Goal: Task Accomplishment & Management: Manage account settings

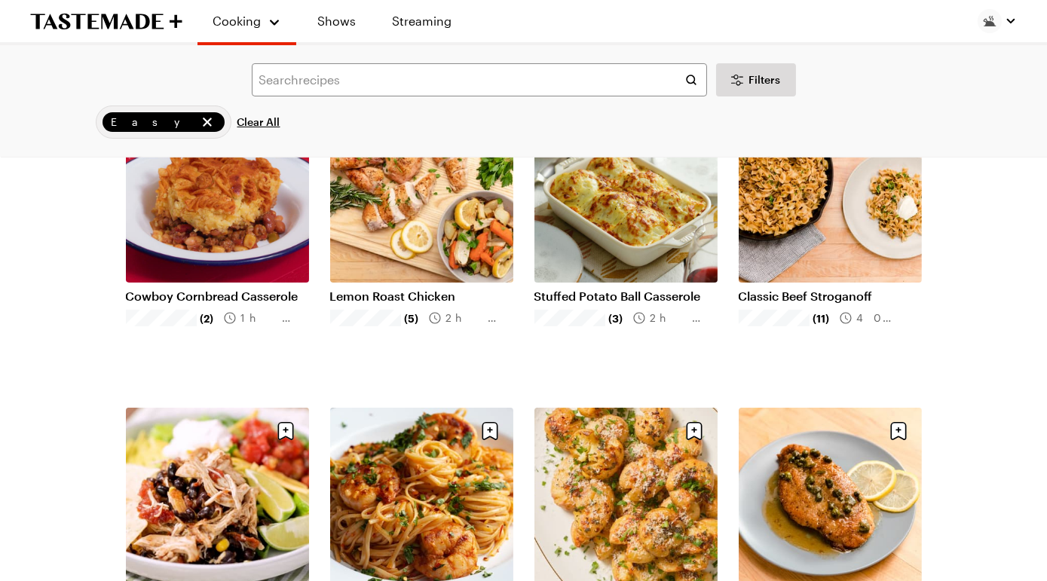
scroll to position [471, 0]
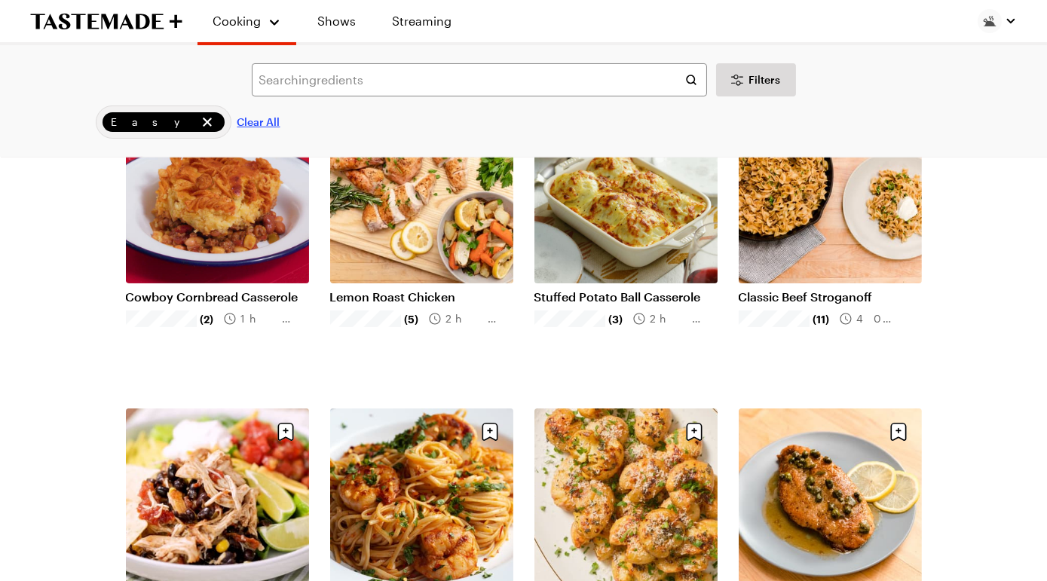
click at [238, 130] on span "Clear All" at bounding box center [259, 122] width 43 height 15
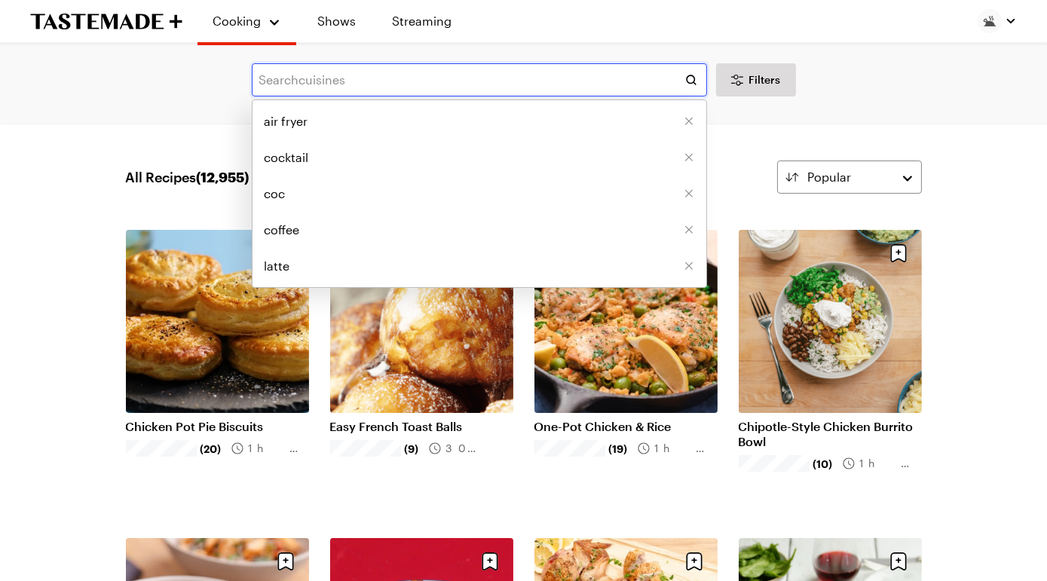
click at [438, 90] on input "text" at bounding box center [479, 79] width 455 height 33
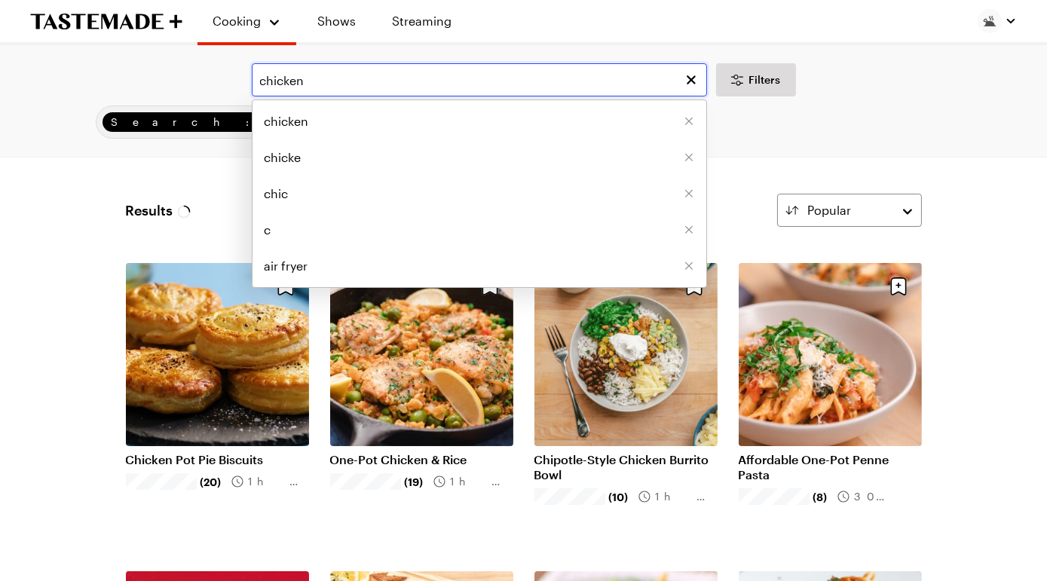
type input "chicken"
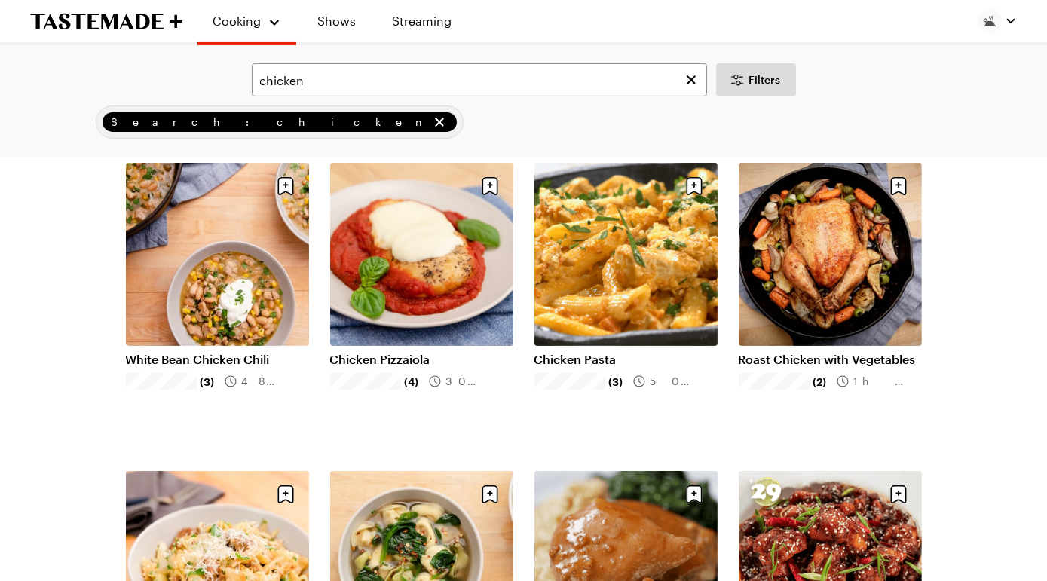
scroll to position [1010, 0]
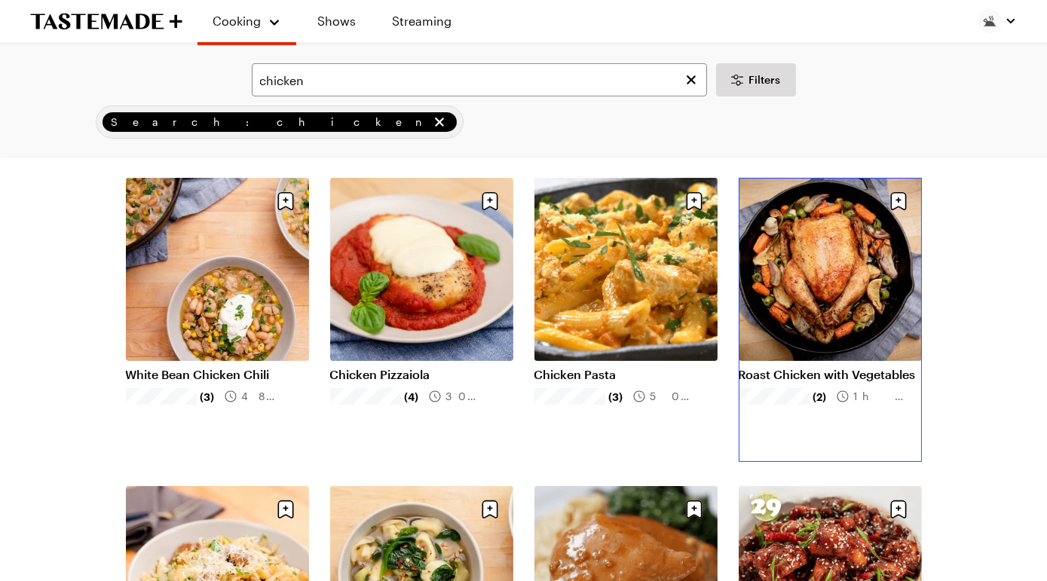
click at [828, 367] on link "Roast Chicken with Vegetables" at bounding box center [830, 374] width 183 height 15
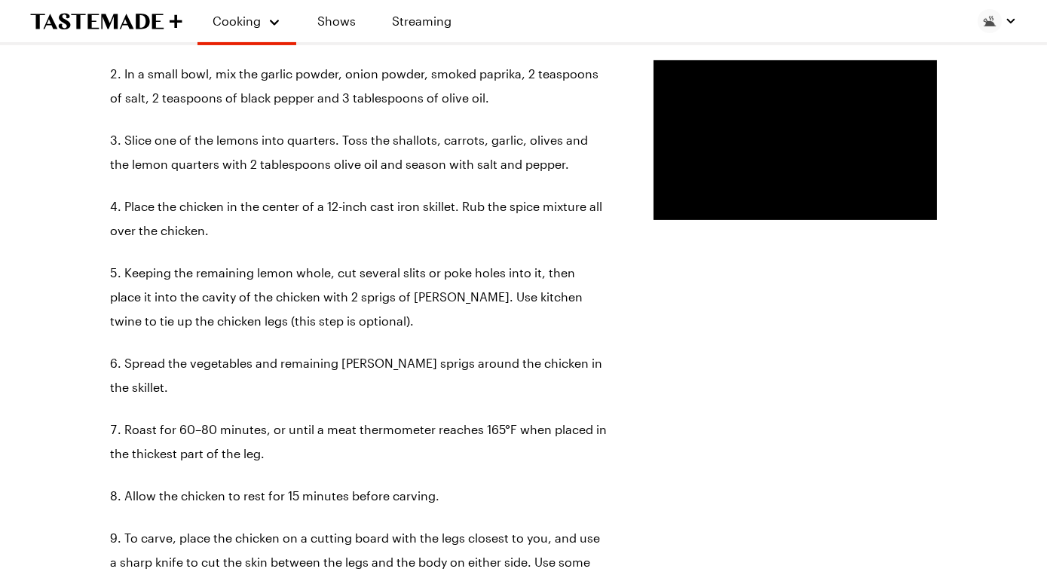
scroll to position [1021, 0]
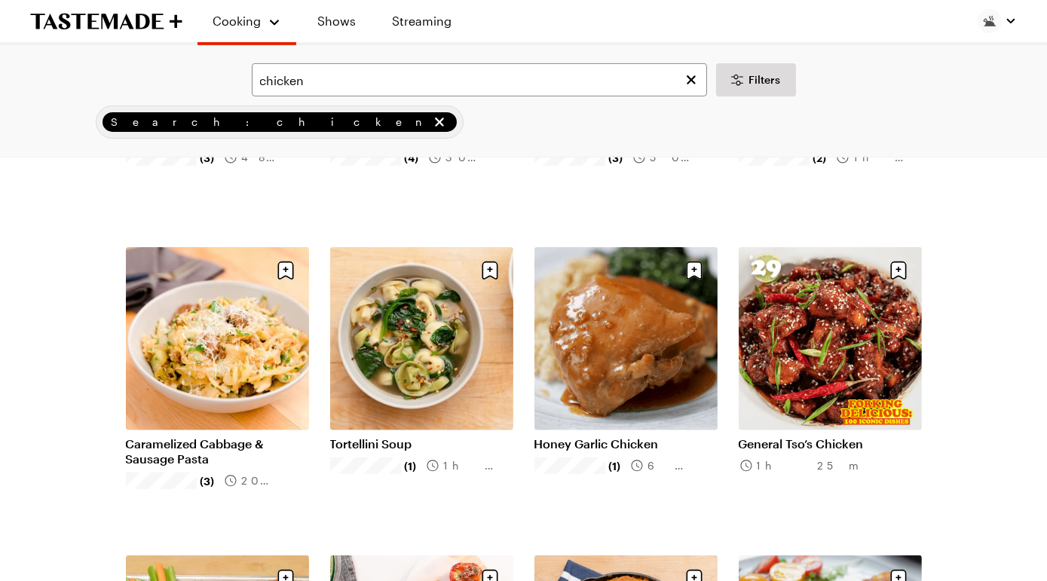
scroll to position [1251, 0]
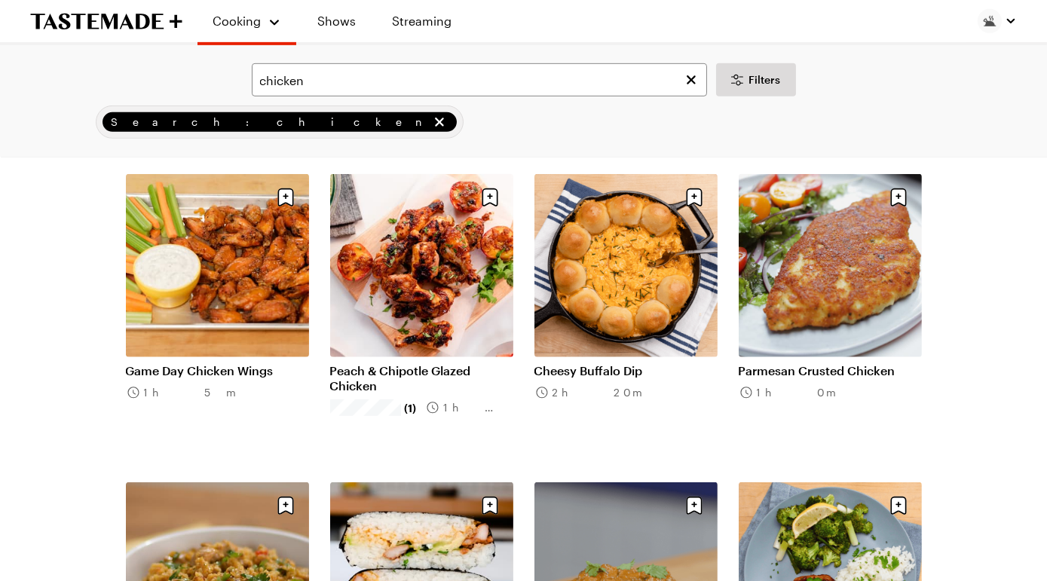
scroll to position [1657, 0]
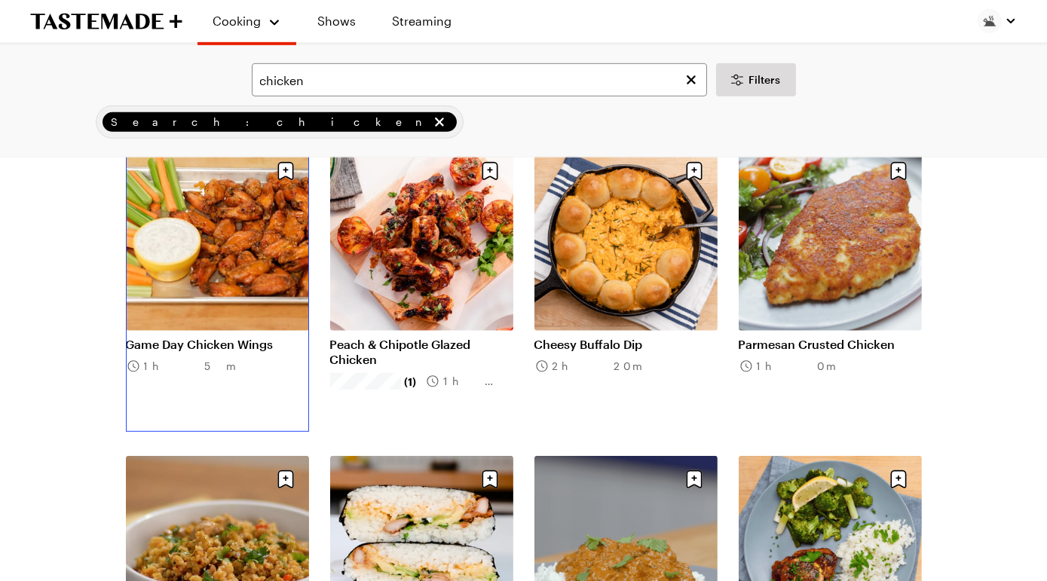
click at [203, 337] on link "Game Day Chicken Wings" at bounding box center [217, 344] width 183 height 15
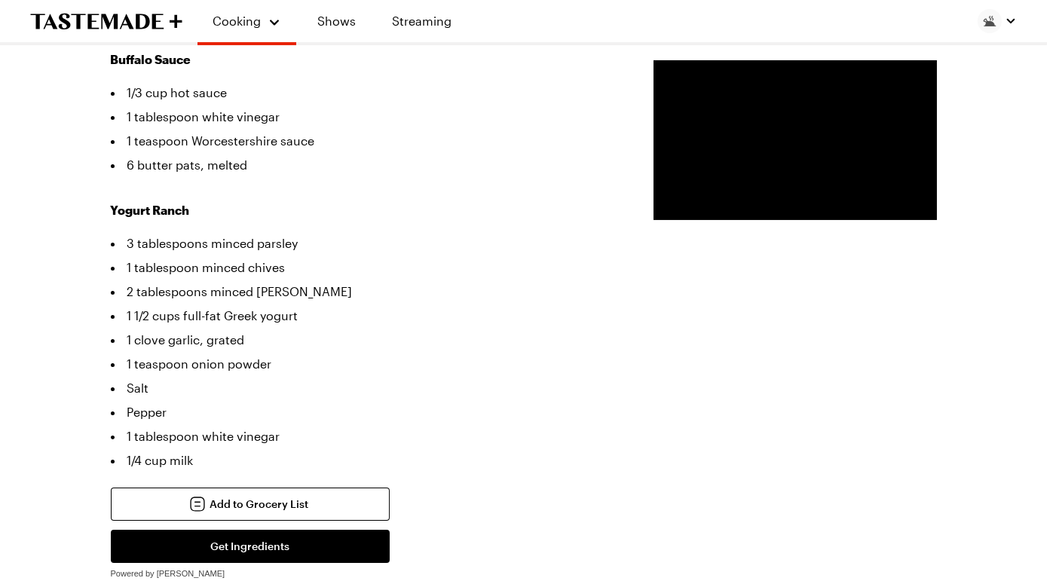
scroll to position [643, 0]
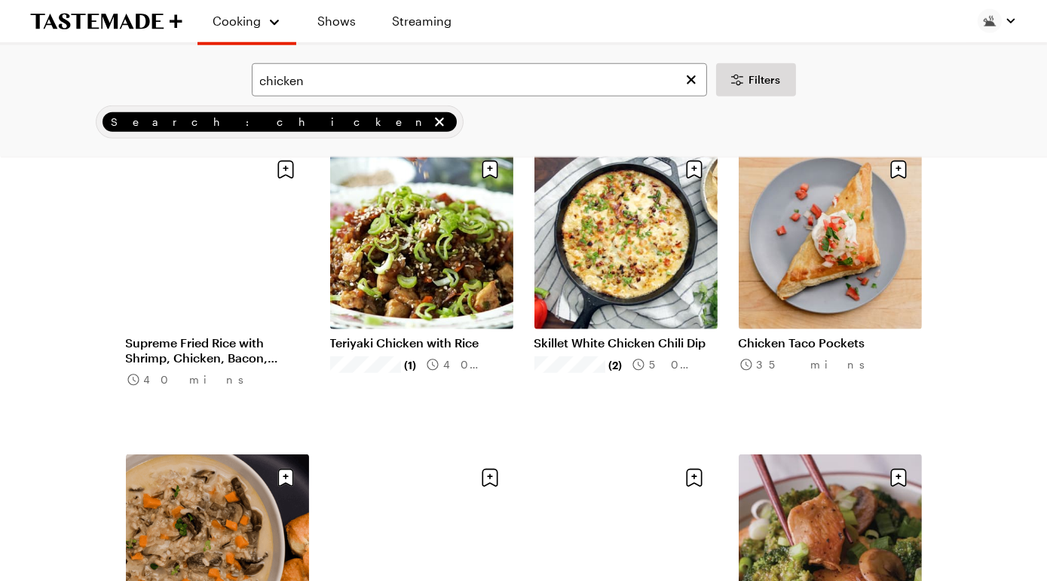
scroll to position [2903, 0]
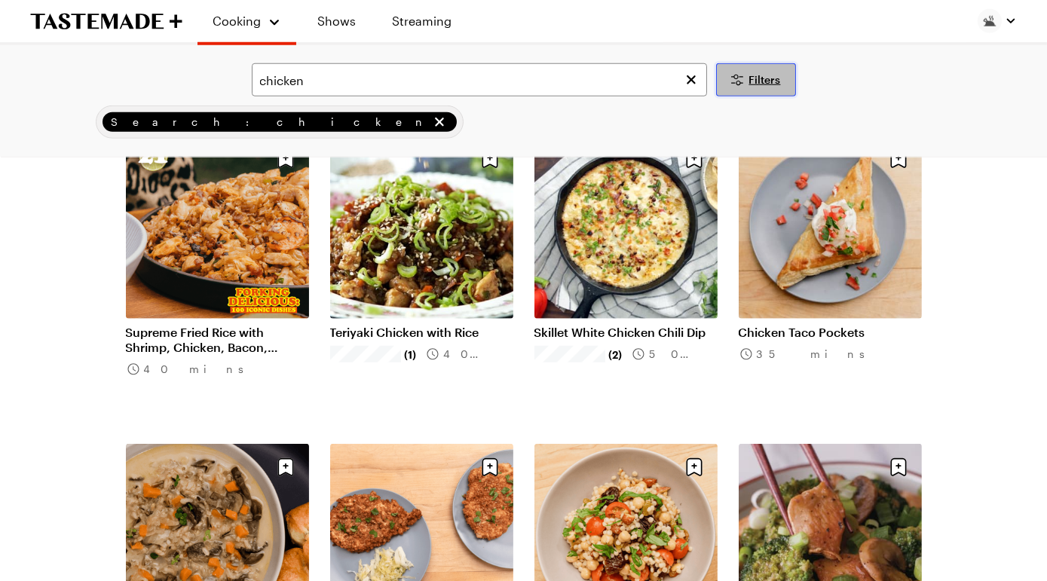
click at [781, 87] on span "Filters" at bounding box center [766, 79] width 32 height 15
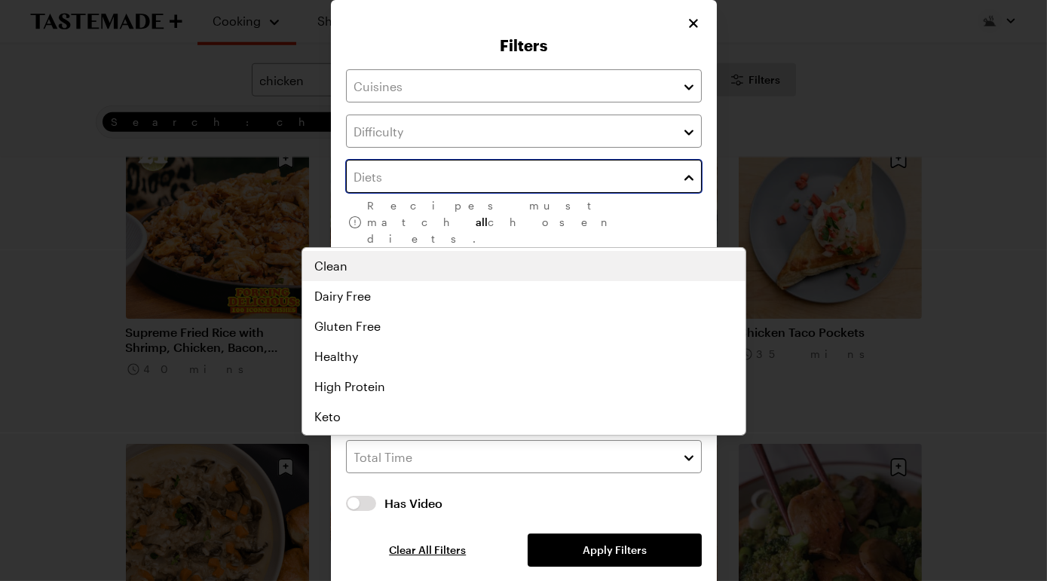
click at [390, 193] on input "text" at bounding box center [524, 176] width 356 height 33
click at [350, 270] on div "Clean Dairy Free Gluten Free Healthy High Protein Keto Low Calorie Low Carb Low…" at bounding box center [523, 341] width 443 height 181
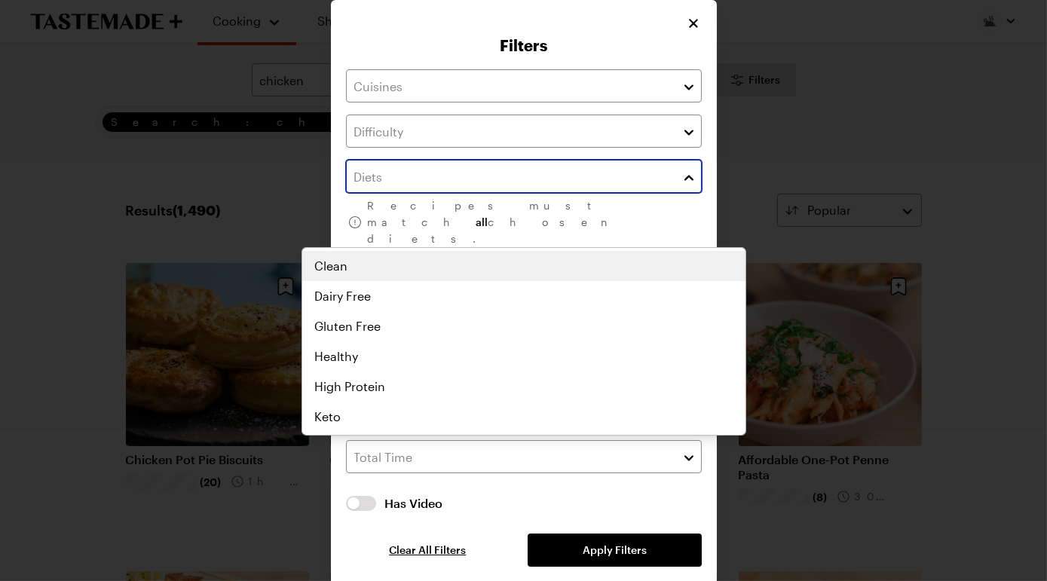
click at [355, 264] on div "Clean Dairy Free Gluten Free Healthy High Protein Keto Low Calorie Low Carb Low…" at bounding box center [523, 341] width 443 height 181
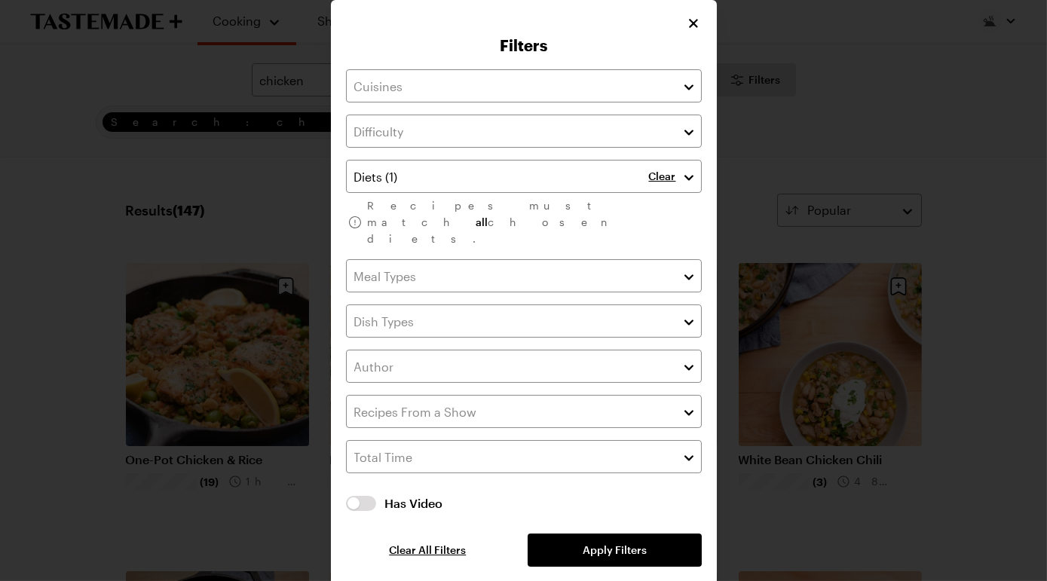
click at [873, 195] on div "Filters Clear Recipes must match all chosen diets. Has Video Has Video Clear Al…" at bounding box center [523, 295] width 1047 height 591
click at [702, 25] on icon "Close" at bounding box center [694, 22] width 15 height 15
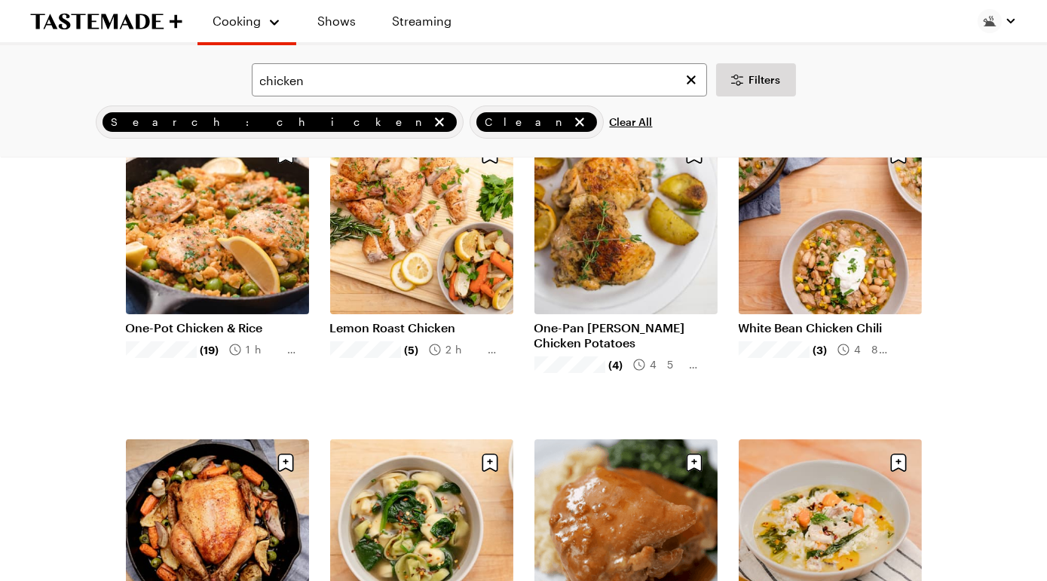
scroll to position [133, 0]
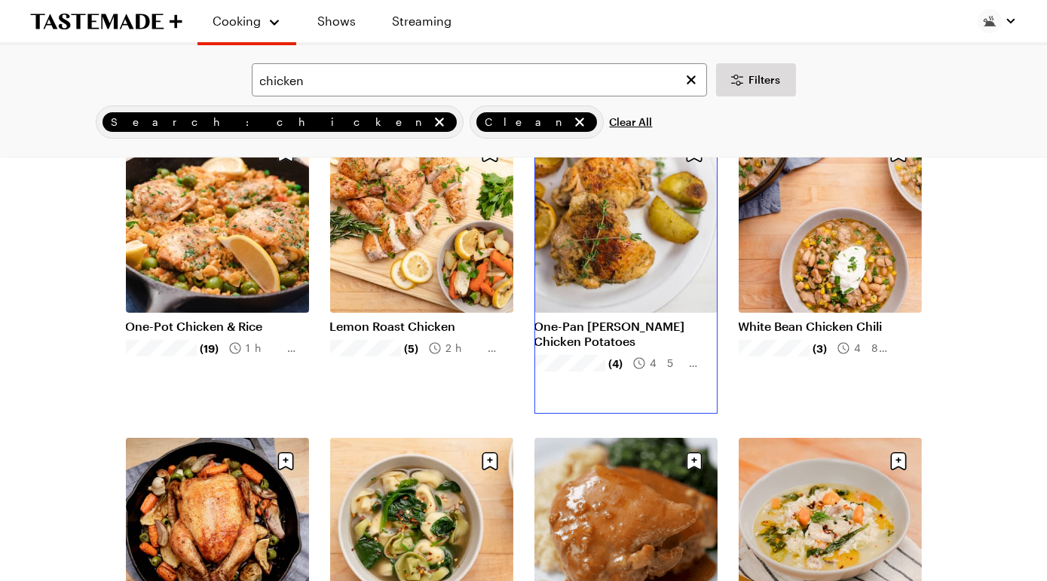
click at [599, 319] on link "One-Pan Lemon Herb Chicken Potatoes" at bounding box center [626, 334] width 183 height 30
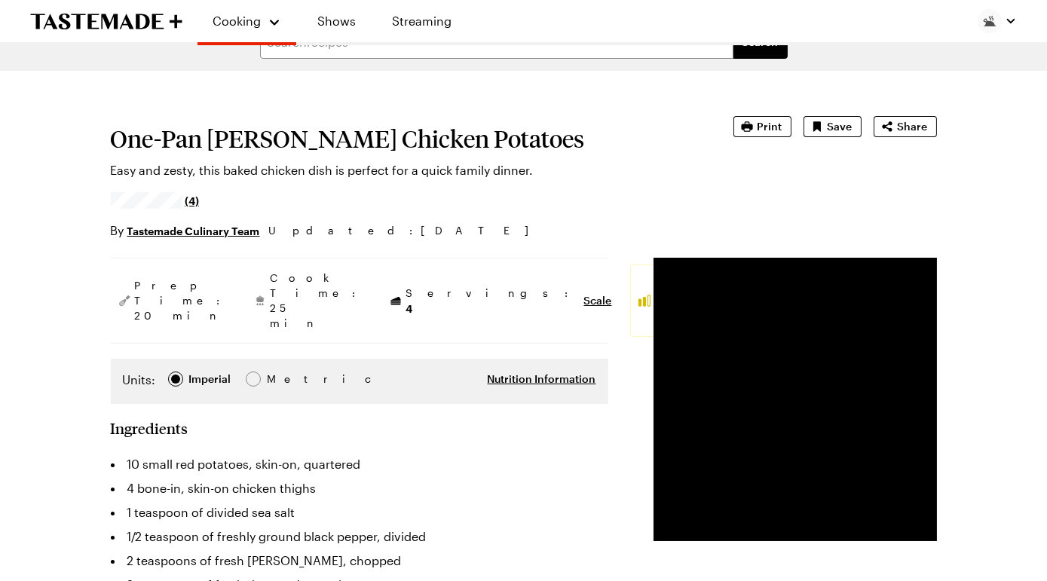
scroll to position [31, 0]
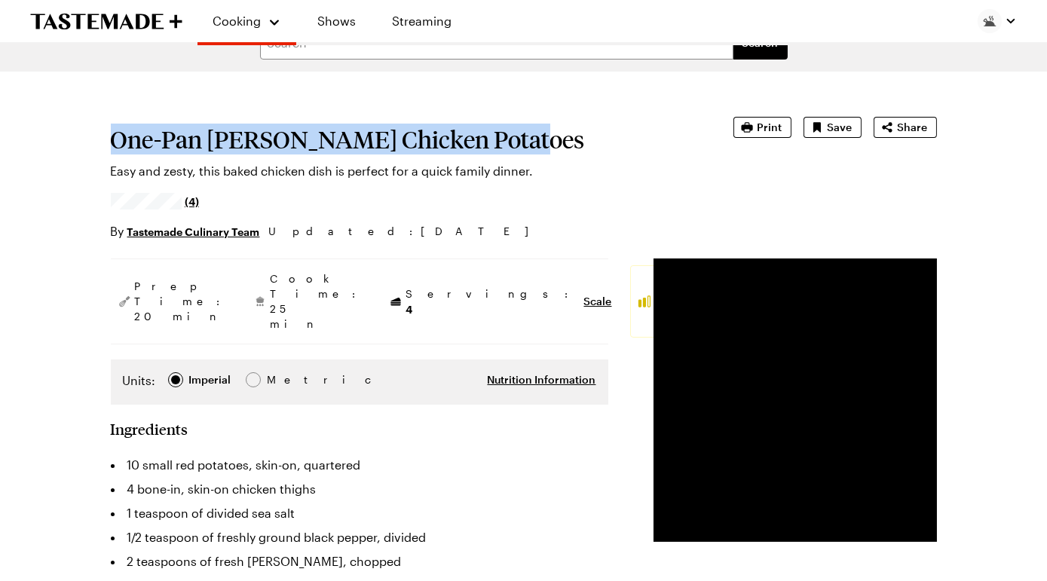
drag, startPoint x: 119, startPoint y: 164, endPoint x: 248, endPoint y: 201, distance: 134.1
copy h1 "One-Pan Lemon Herb Chicken Potatoes"
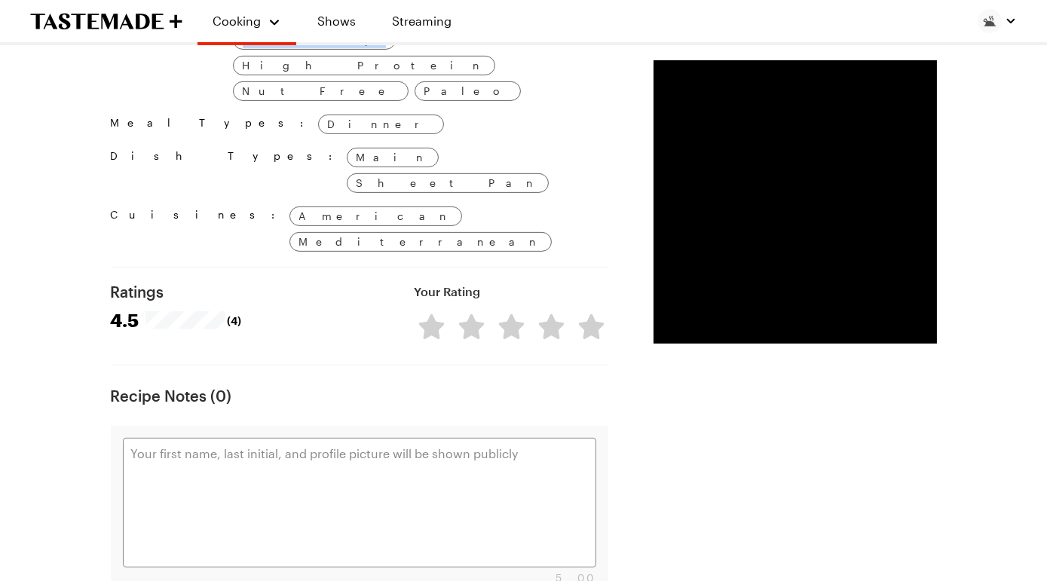
scroll to position [1320, 0]
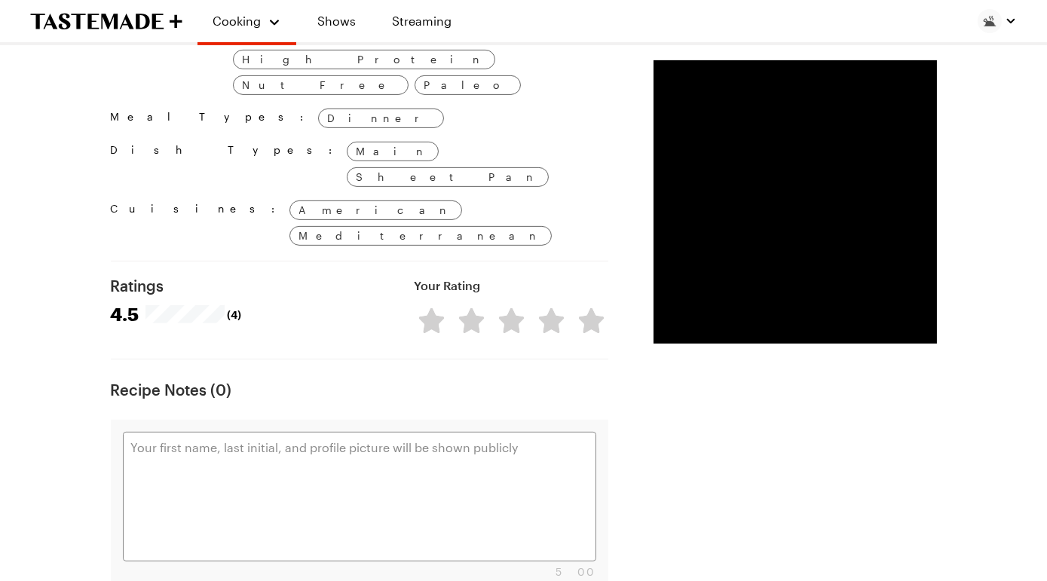
drag, startPoint x: 140, startPoint y: 215, endPoint x: 499, endPoint y: 260, distance: 362.5
copy div "10 small red potatoes, skin-on, quartered 4 bone-in, skin-on chicken thighs 1 t…"
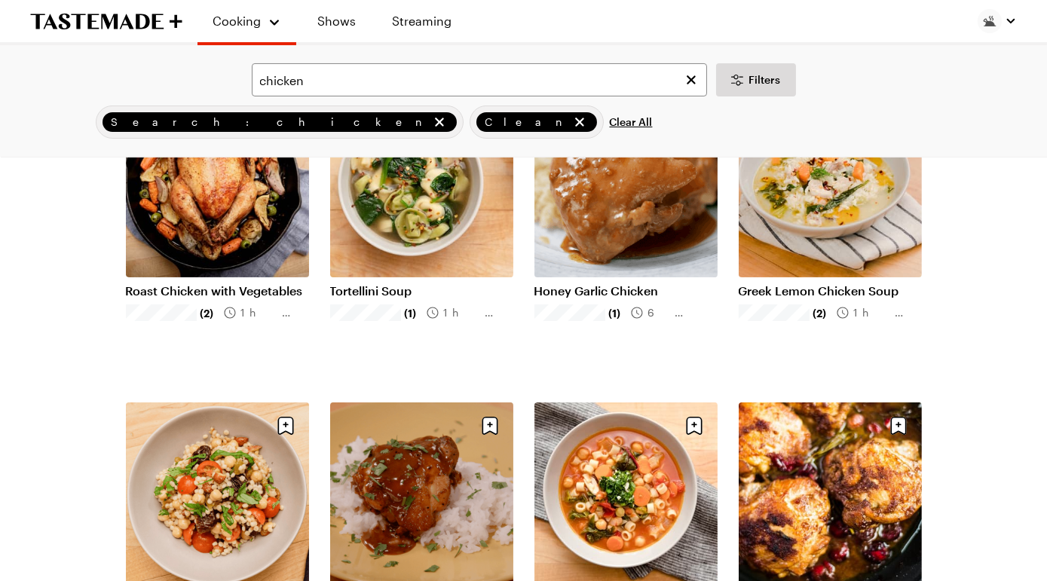
scroll to position [480, 0]
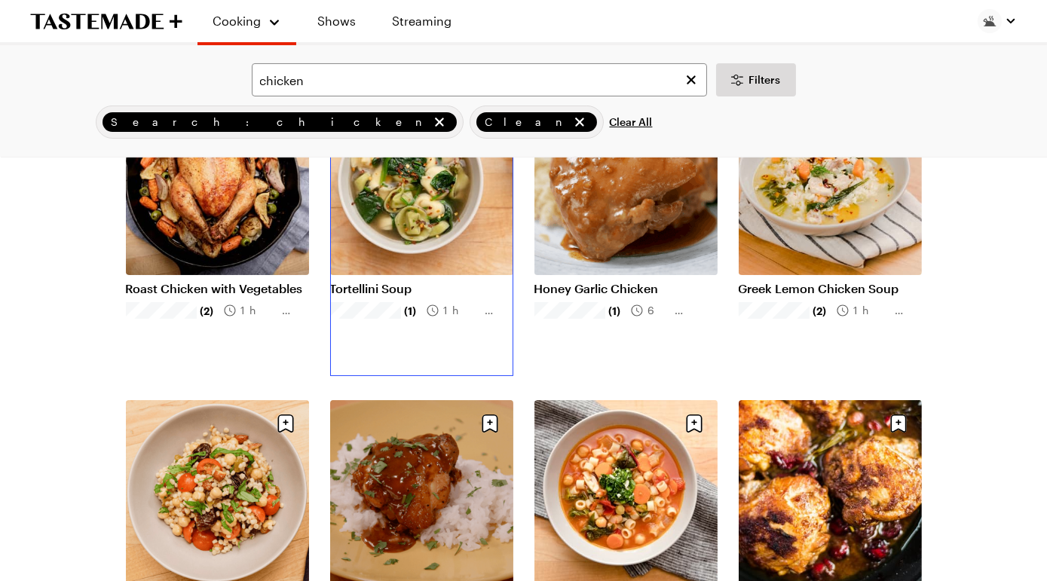
click at [457, 281] on link "Tortellini Soup" at bounding box center [421, 288] width 183 height 15
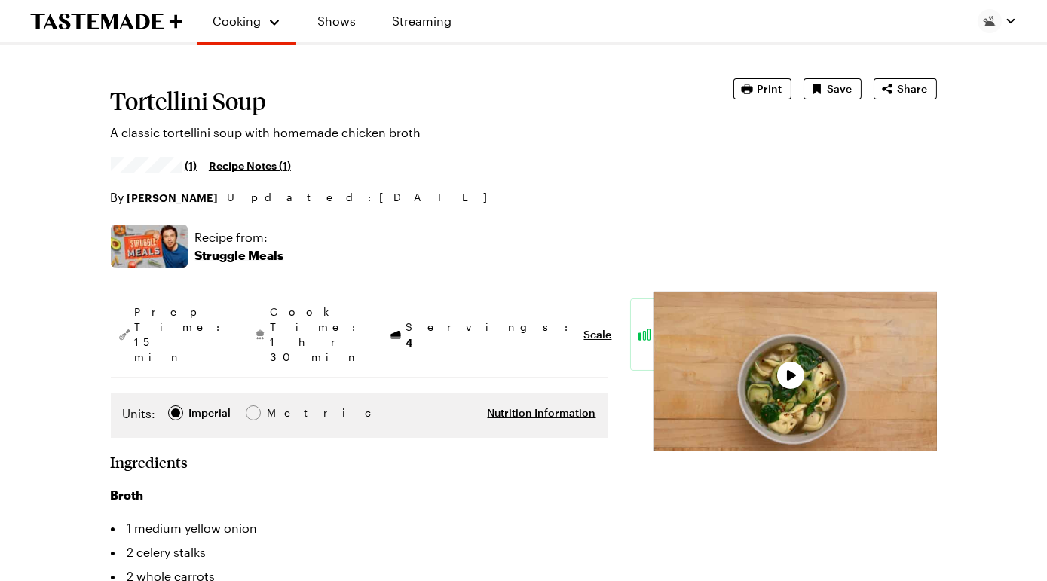
type textarea "x"
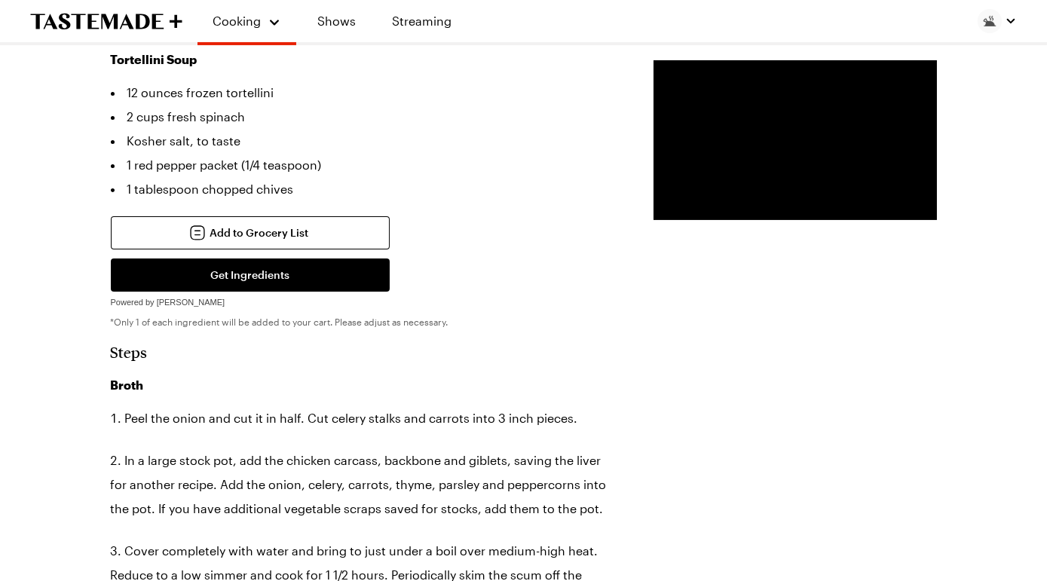
scroll to position [843, 0]
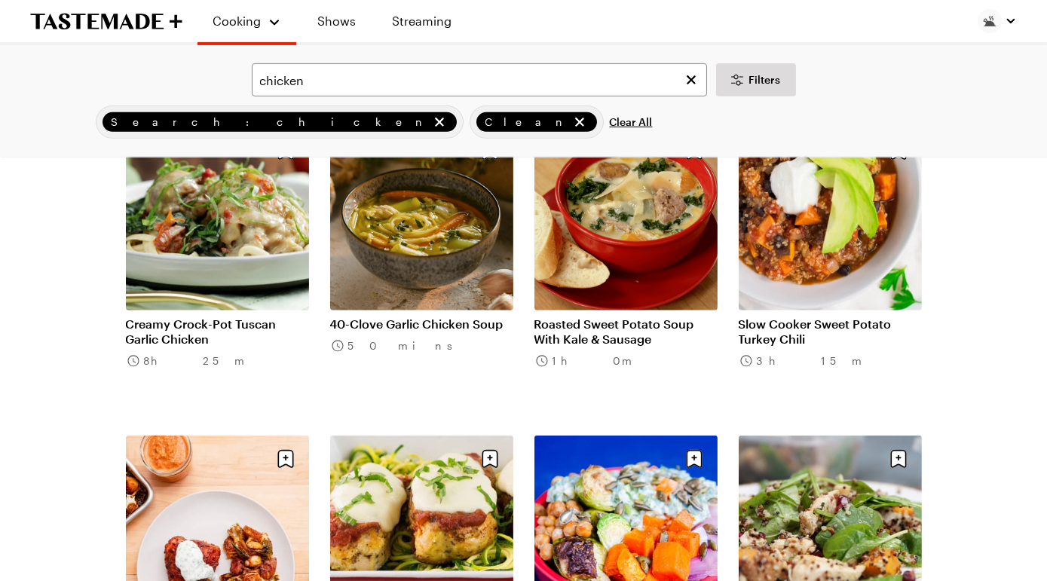
scroll to position [1371, 0]
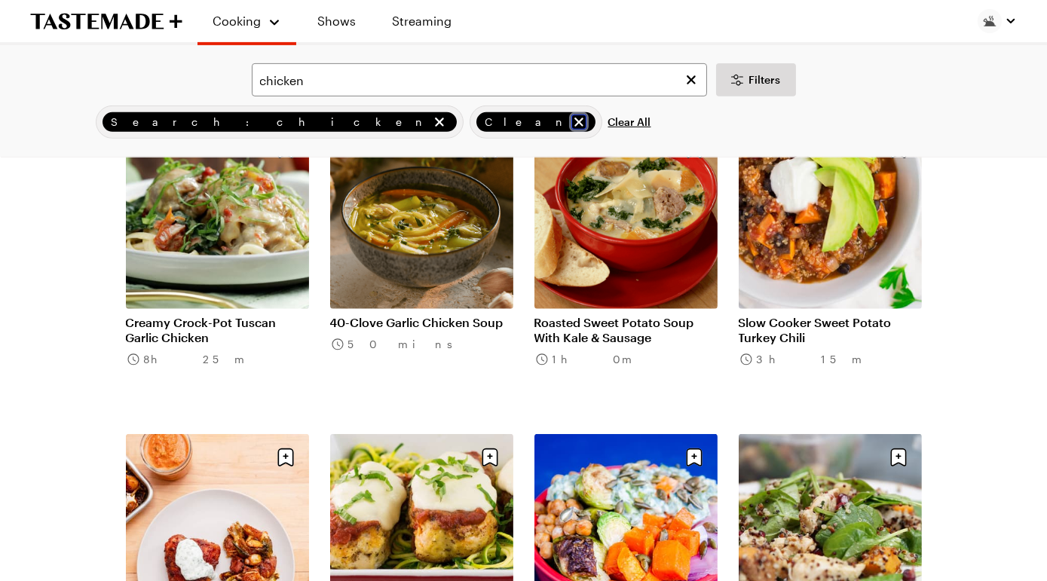
click at [575, 127] on icon "remove Clean" at bounding box center [579, 122] width 9 height 9
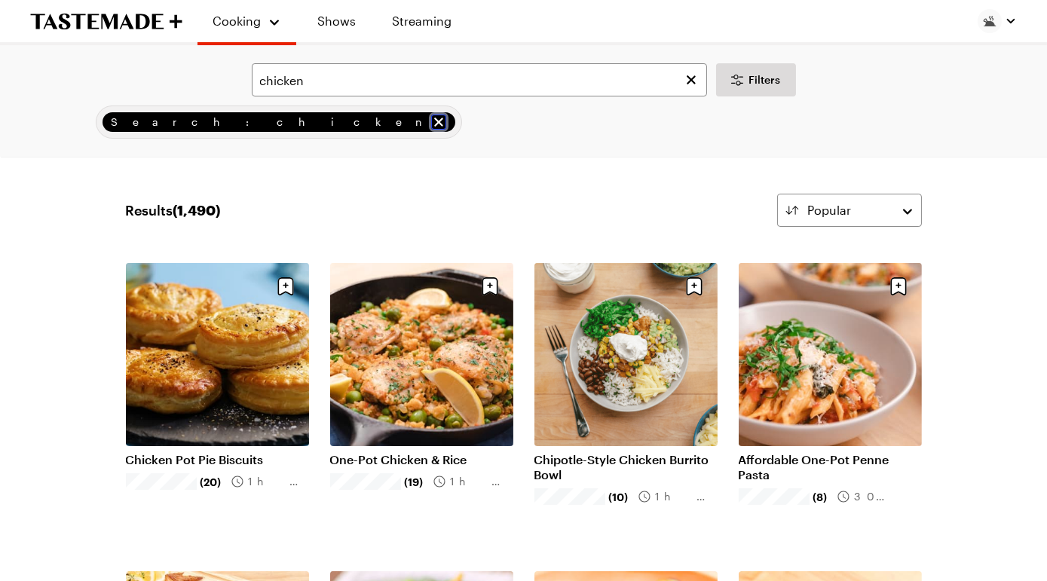
click at [431, 130] on icon "remove Search: chicken" at bounding box center [438, 122] width 15 height 15
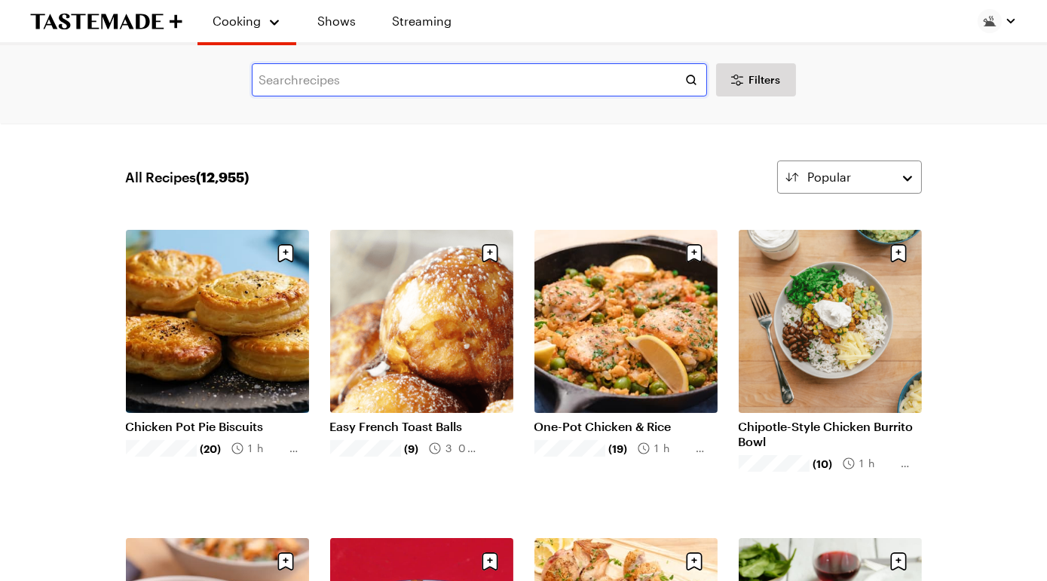
click at [388, 87] on input "text" at bounding box center [479, 79] width 455 height 33
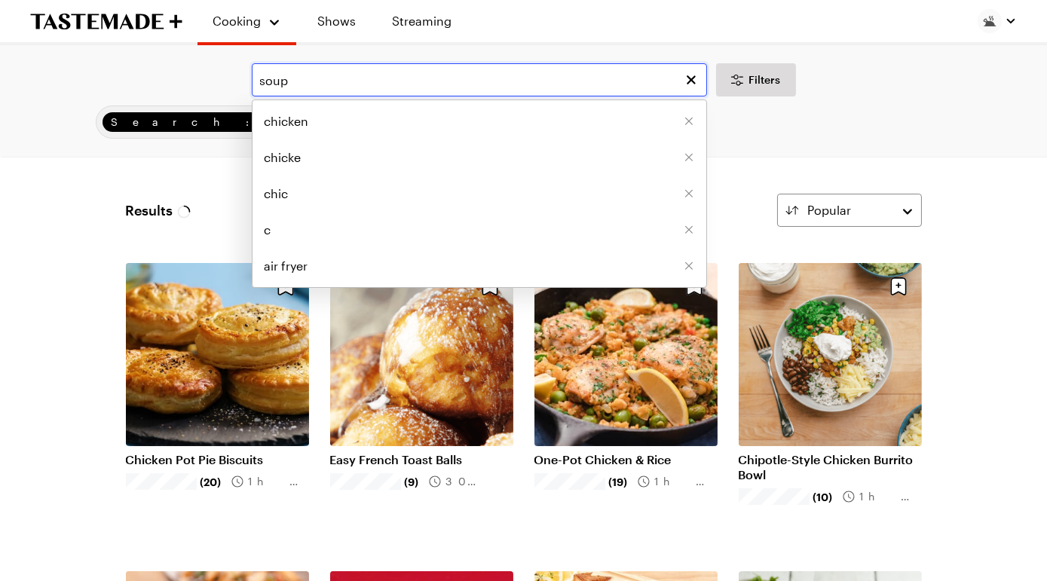
type input "soup"
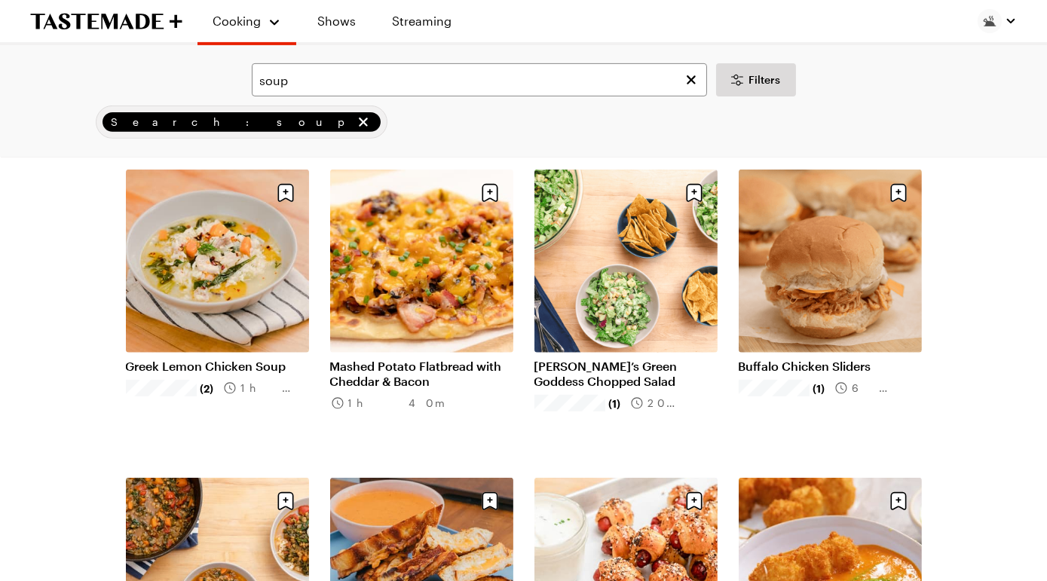
scroll to position [1329, 0]
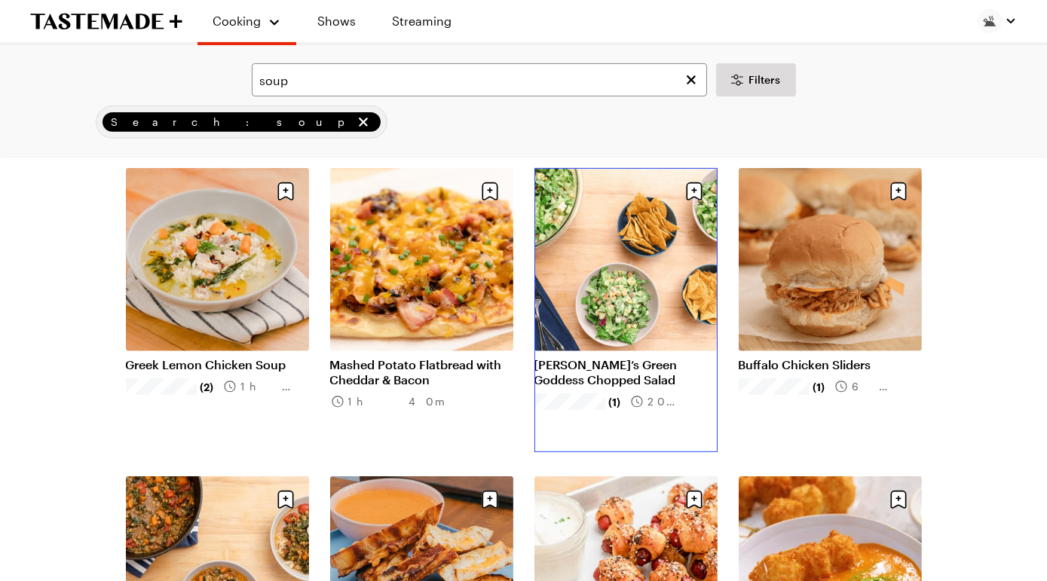
click at [571, 357] on link "Frankie’s Green Goddess Chopped Salad" at bounding box center [626, 372] width 183 height 30
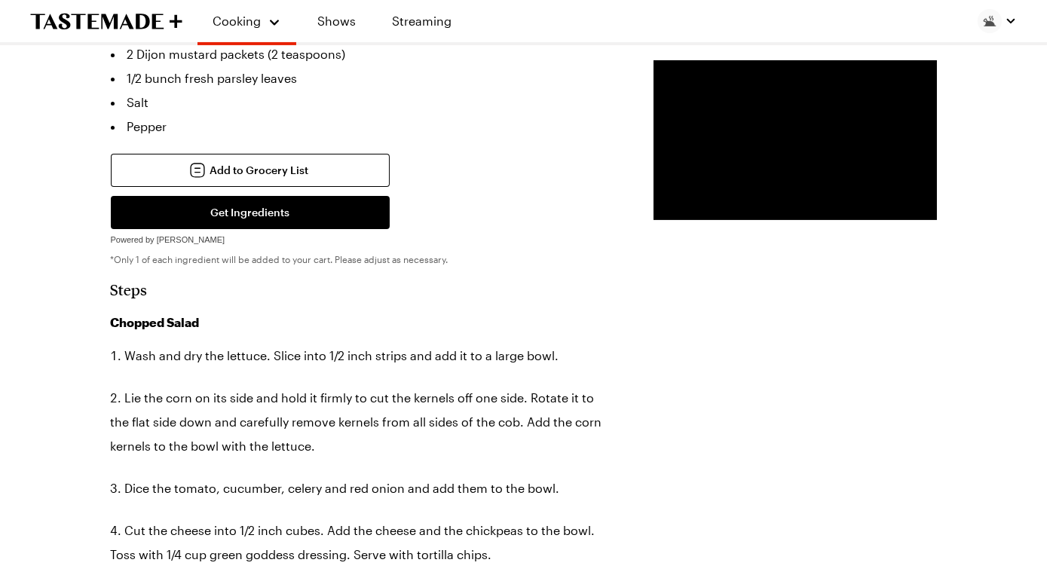
scroll to position [986, 0]
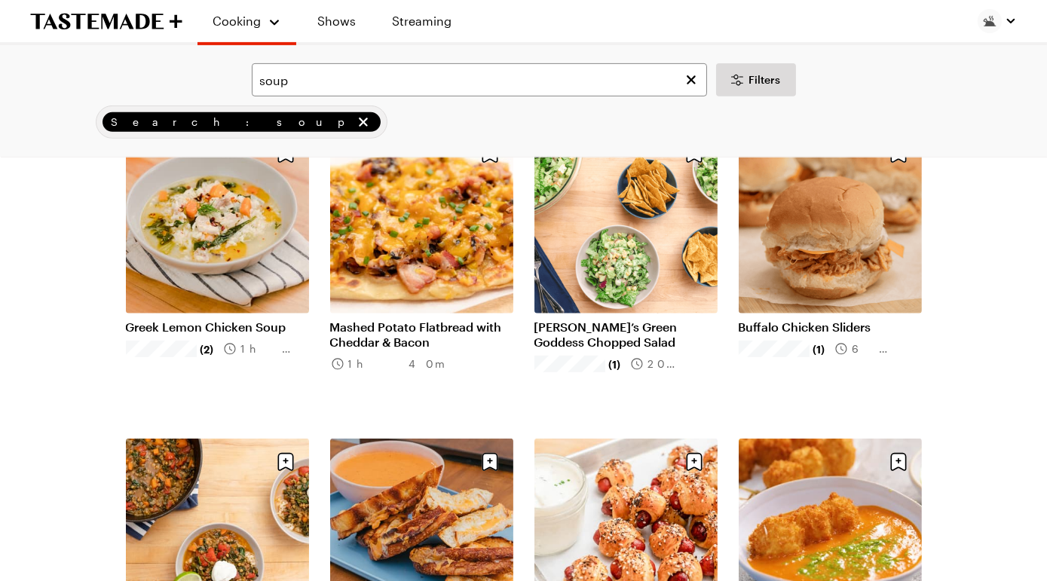
scroll to position [1368, 0]
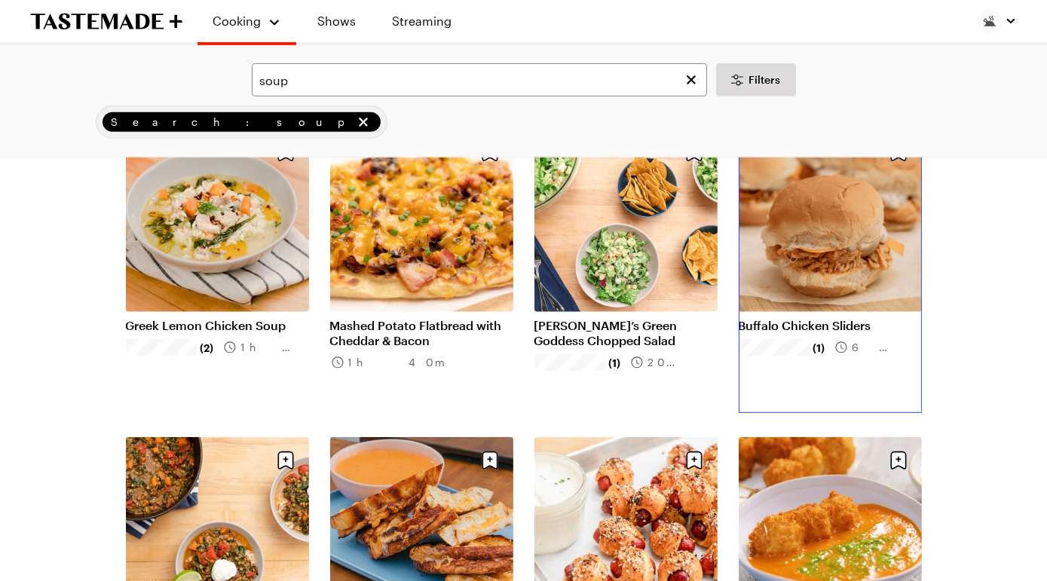
click at [807, 318] on link "Buffalo Chicken Sliders" at bounding box center [830, 325] width 183 height 15
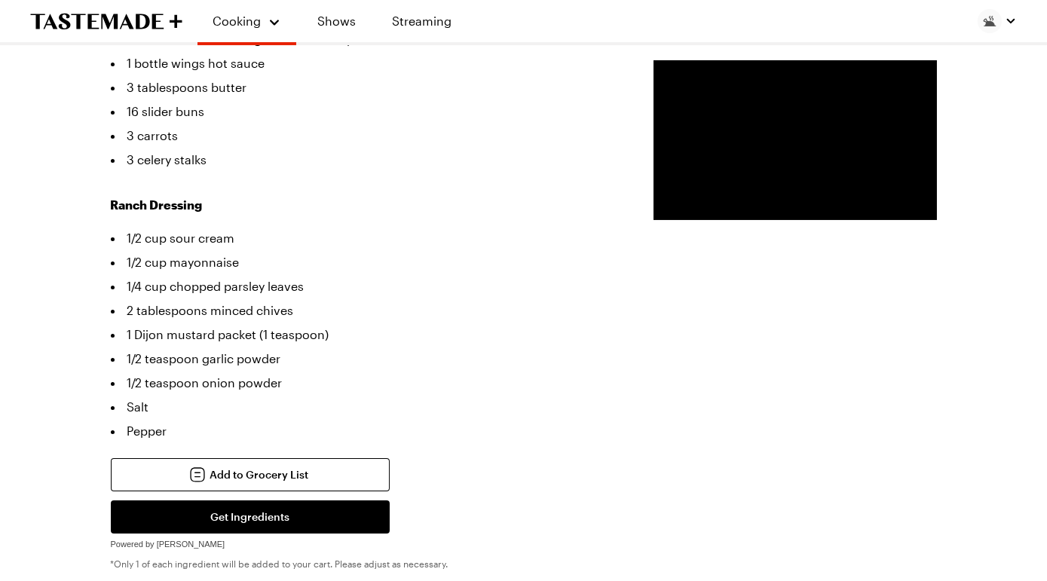
scroll to position [578, 0]
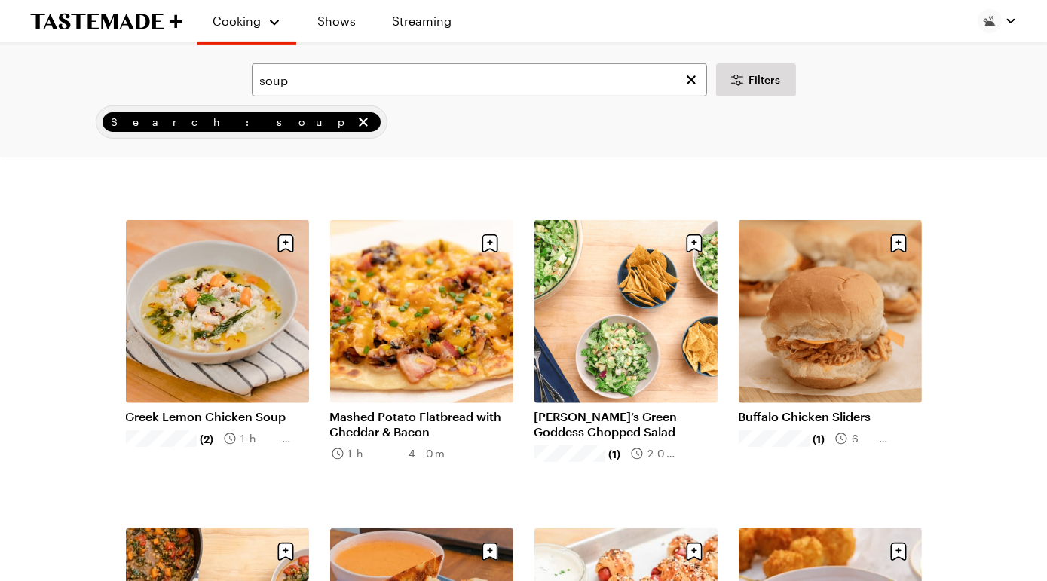
scroll to position [1274, 0]
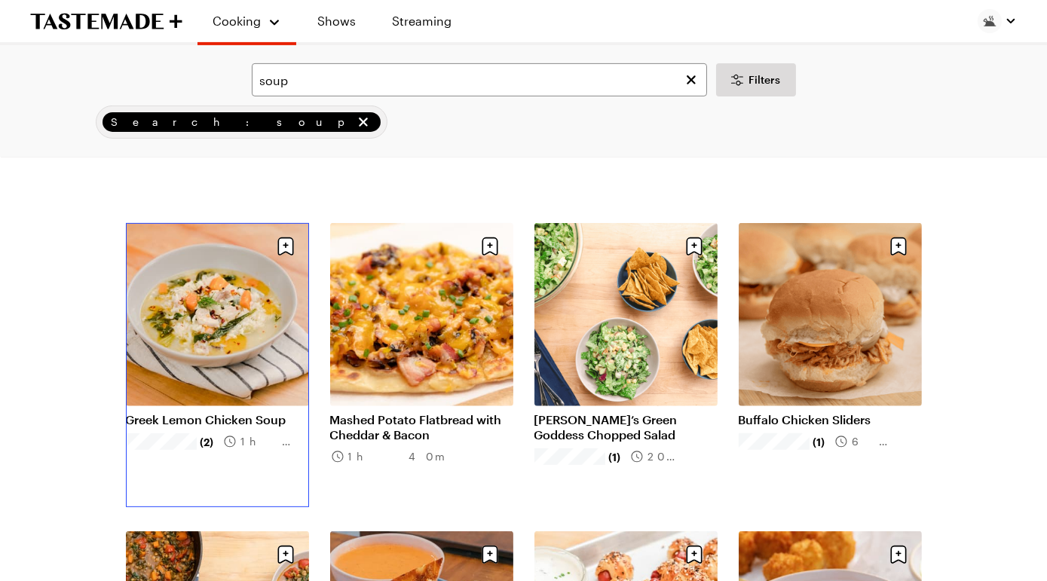
click at [216, 412] on link "Greek Lemon Chicken Soup" at bounding box center [217, 419] width 183 height 15
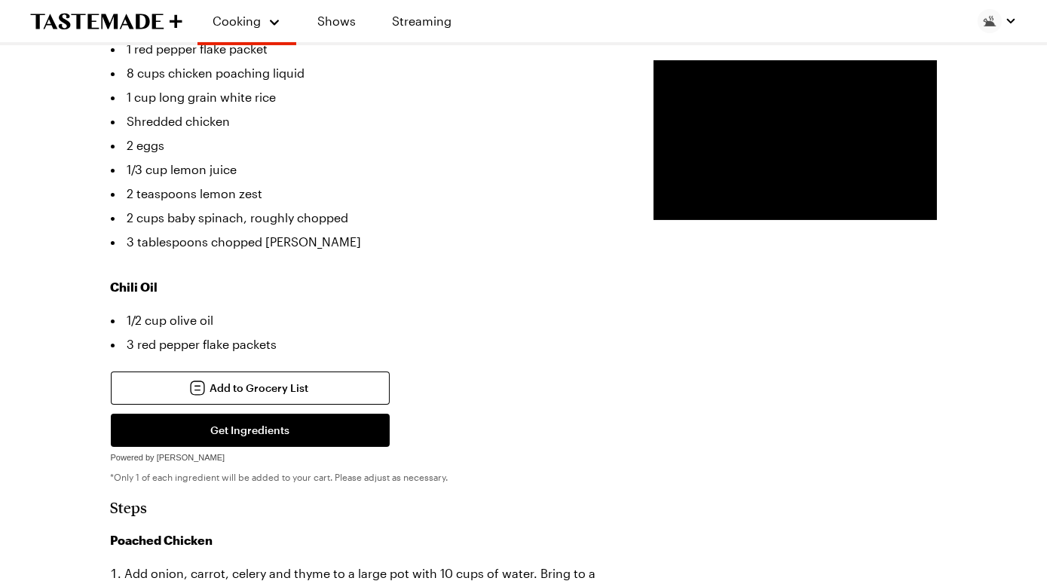
scroll to position [827, 0]
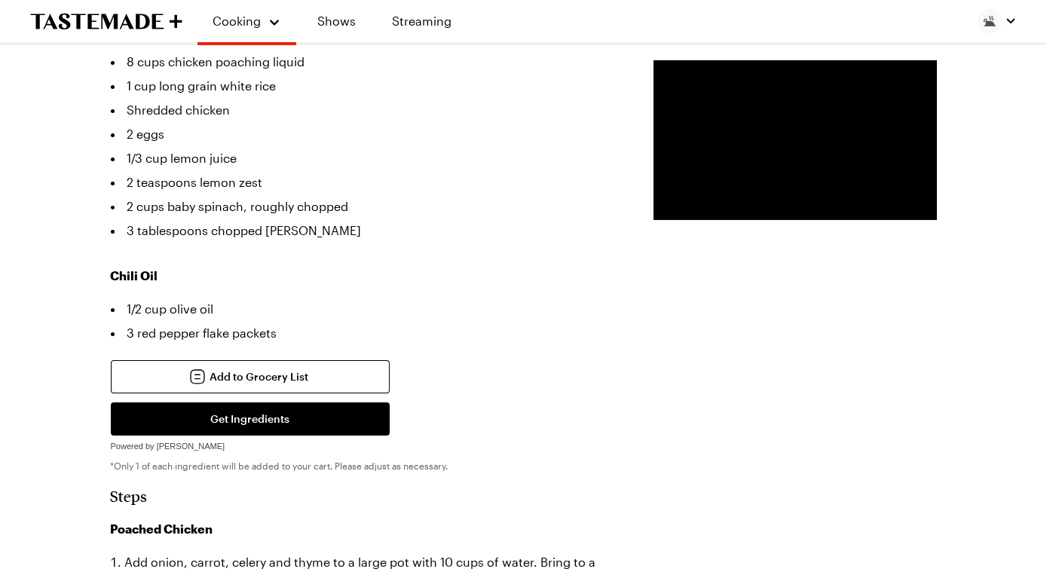
scroll to position [1274, 0]
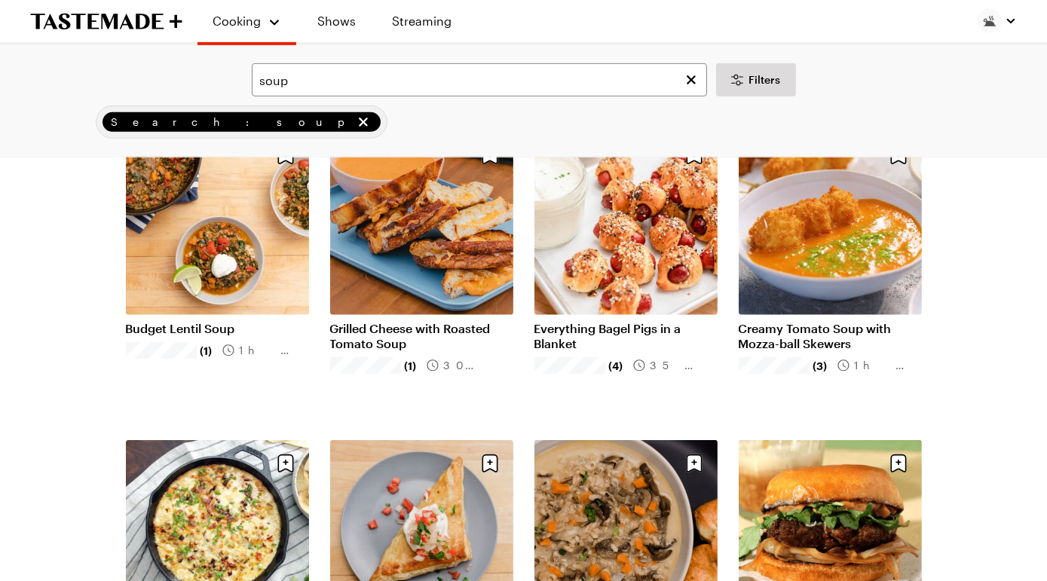
scroll to position [1672, 0]
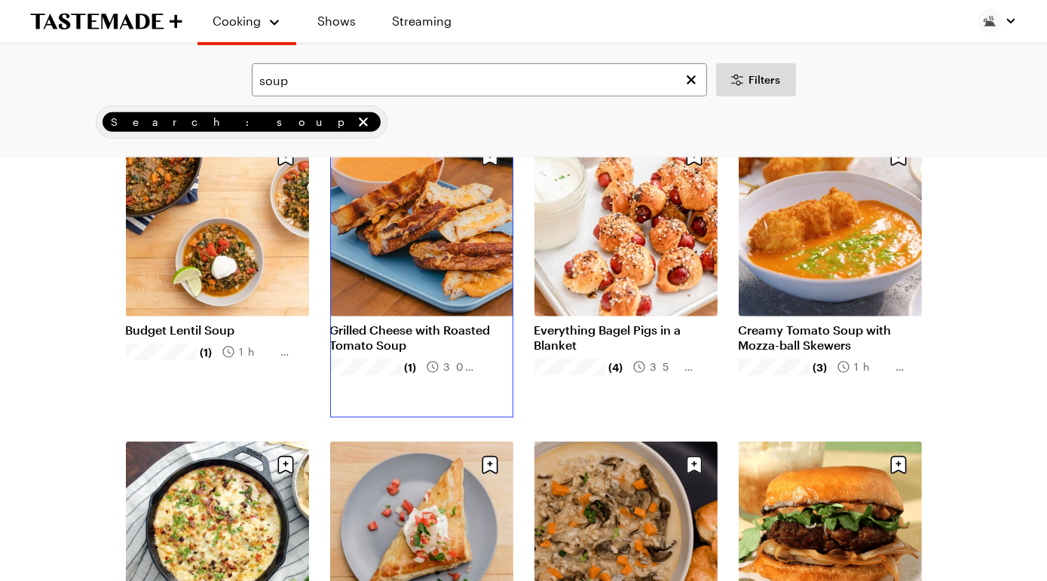
click at [438, 323] on link "Grilled Cheese with Roasted Tomato Soup" at bounding box center [421, 338] width 183 height 30
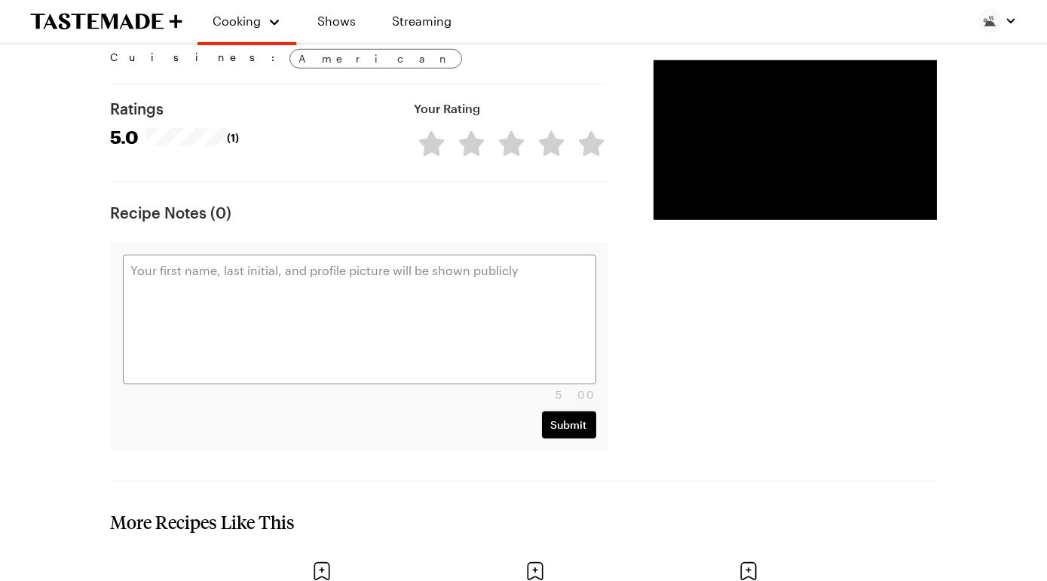
scroll to position [2119, 0]
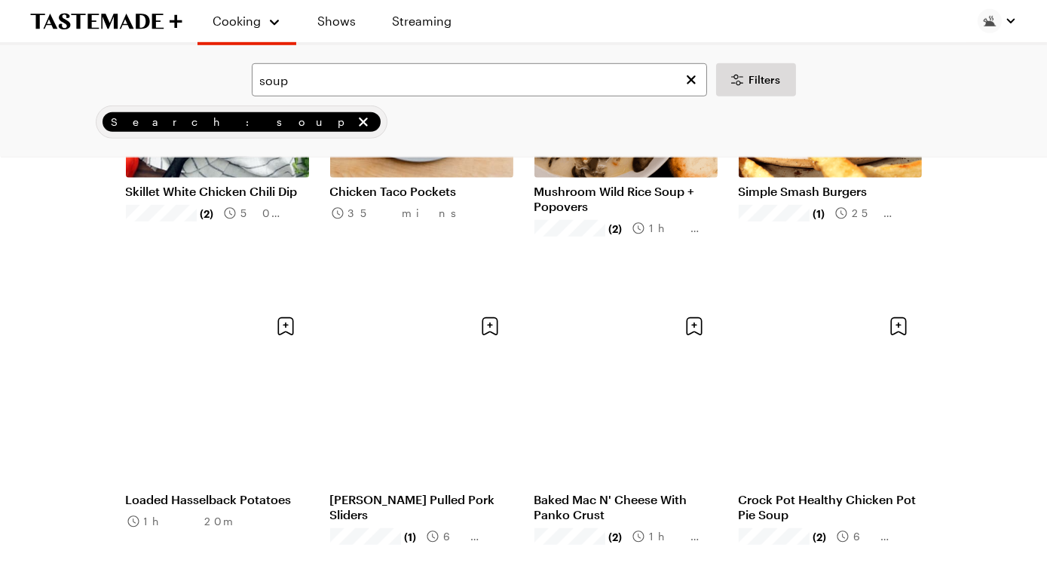
scroll to position [1672, 0]
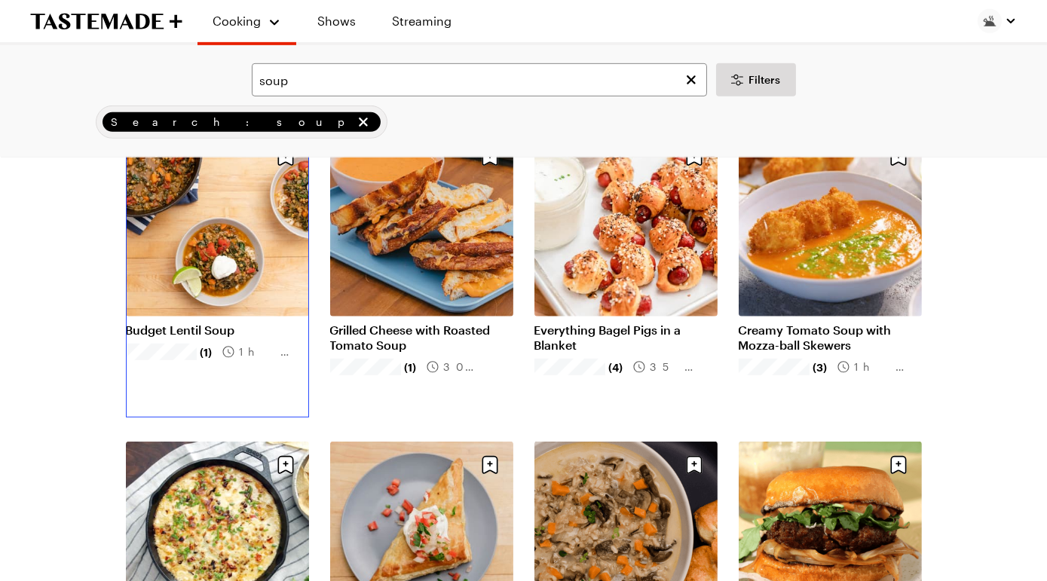
click at [216, 323] on link "Budget Lentil Soup" at bounding box center [217, 330] width 183 height 15
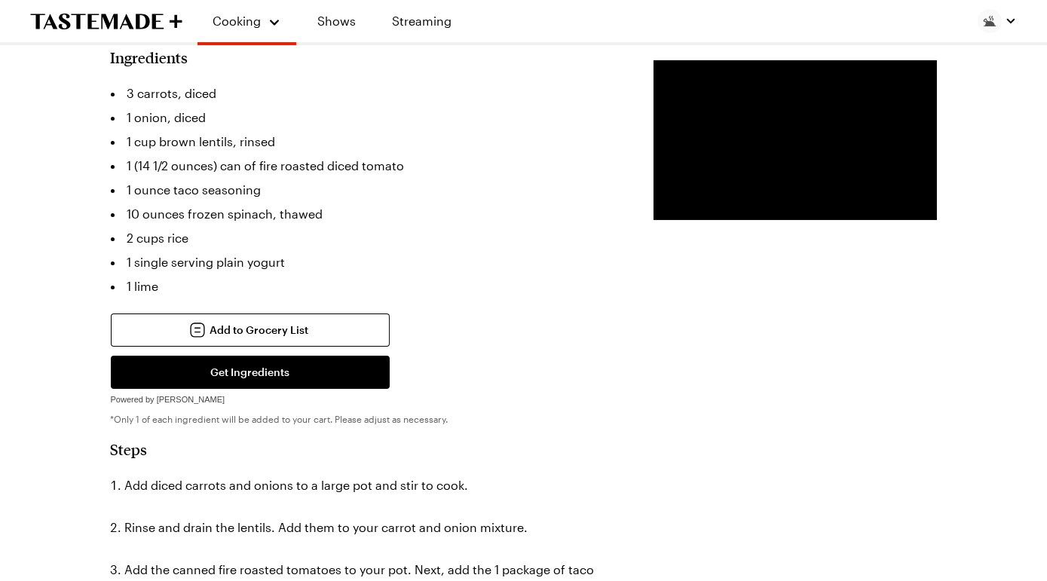
scroll to position [476, 0]
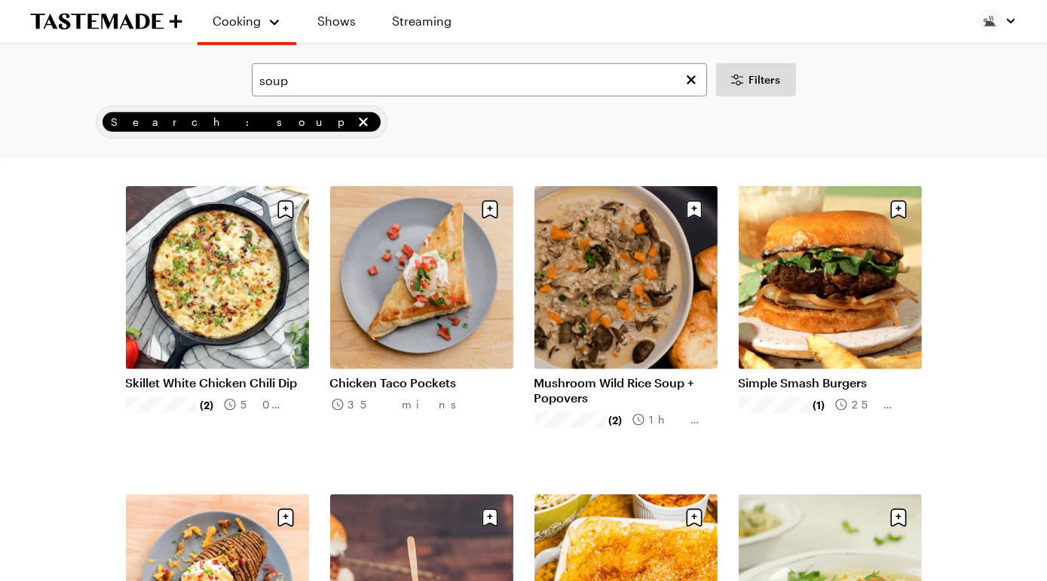
scroll to position [1929, 0]
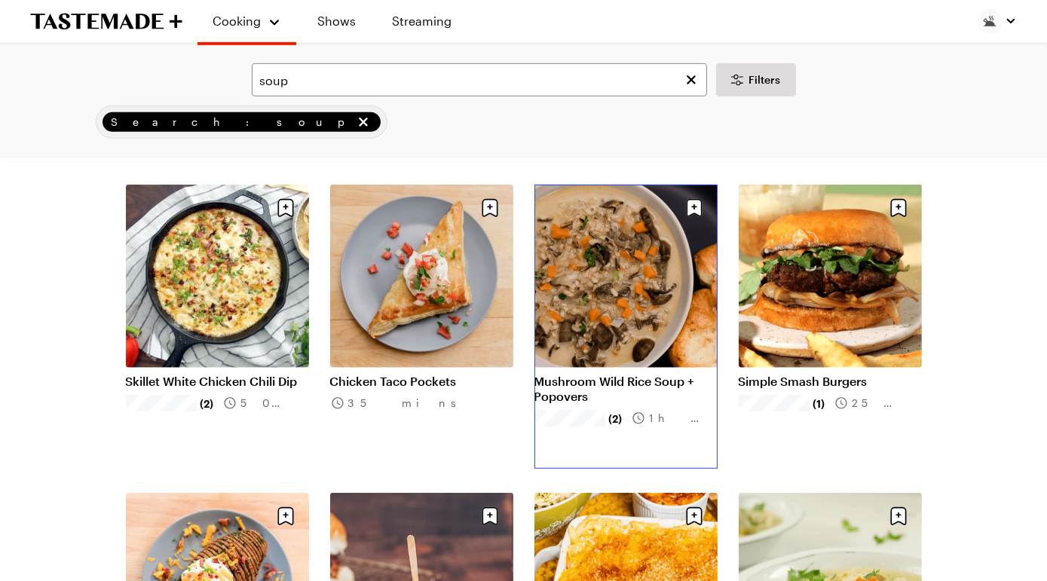
click at [633, 375] on link "Mushroom Wild Rice Soup + Popovers" at bounding box center [626, 389] width 183 height 30
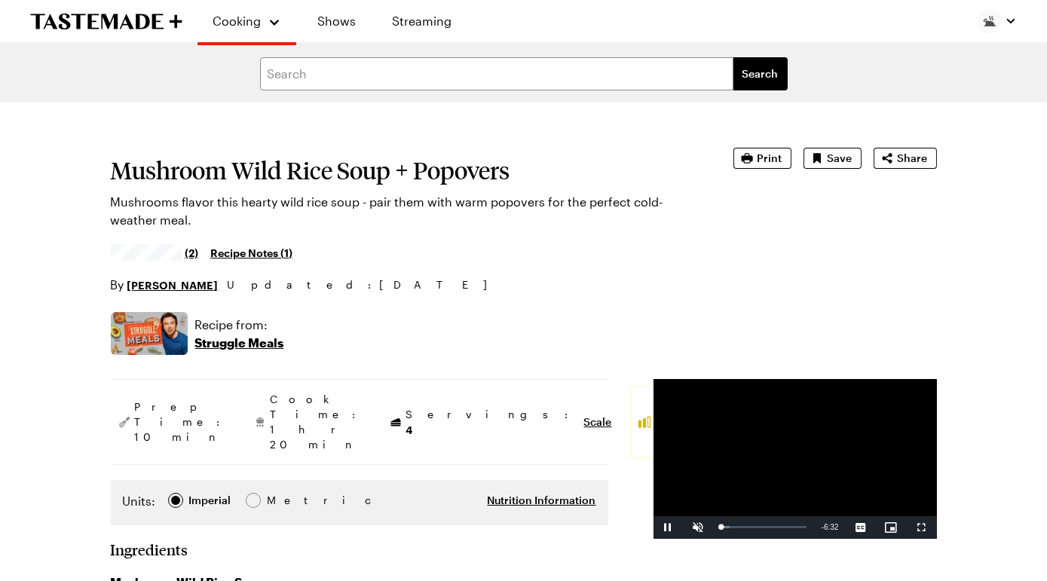
scroll to position [1929, 0]
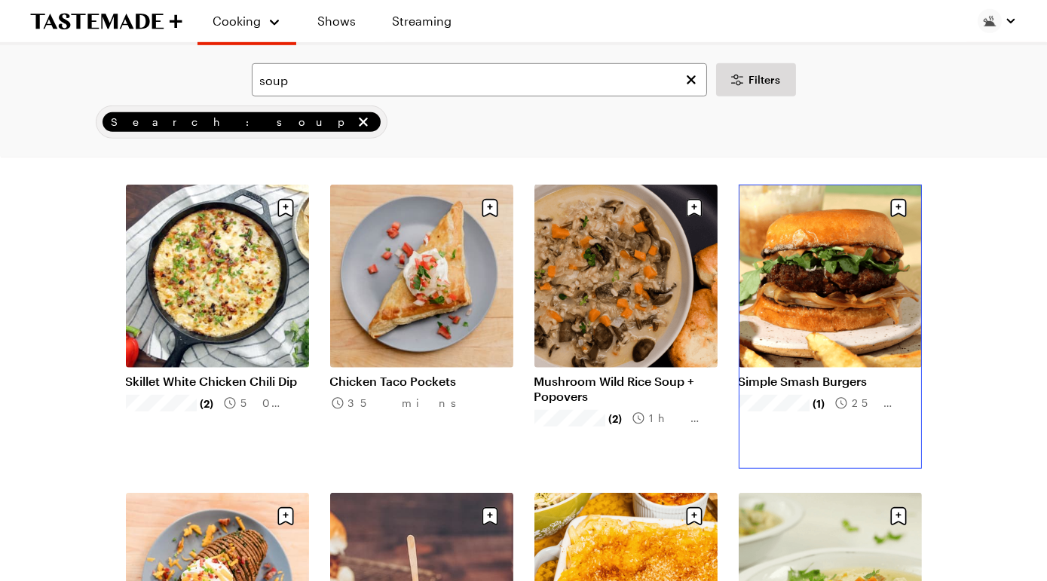
click at [872, 374] on link "Simple Smash Burgers" at bounding box center [830, 381] width 183 height 15
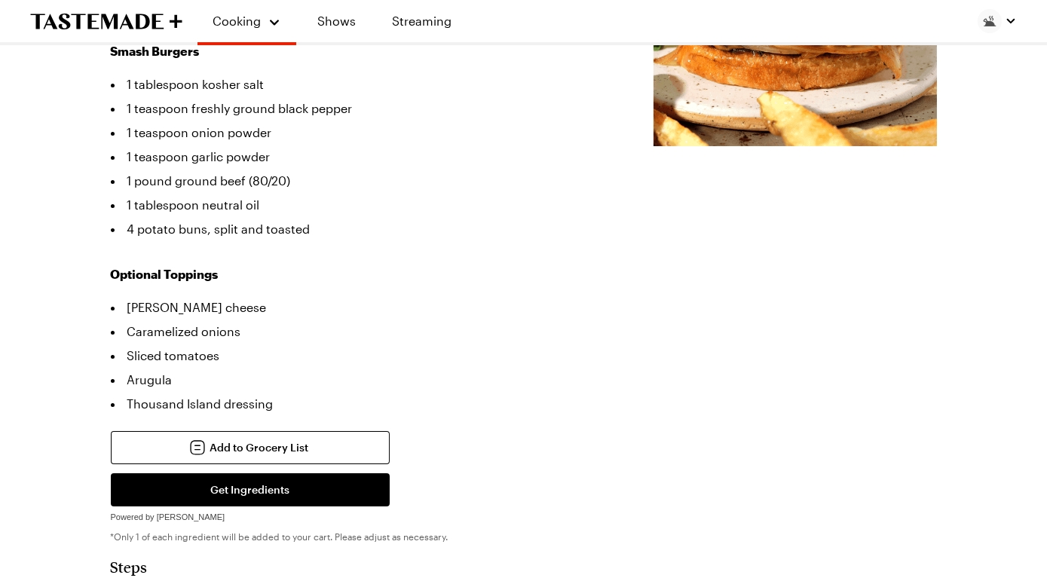
scroll to position [452, 0]
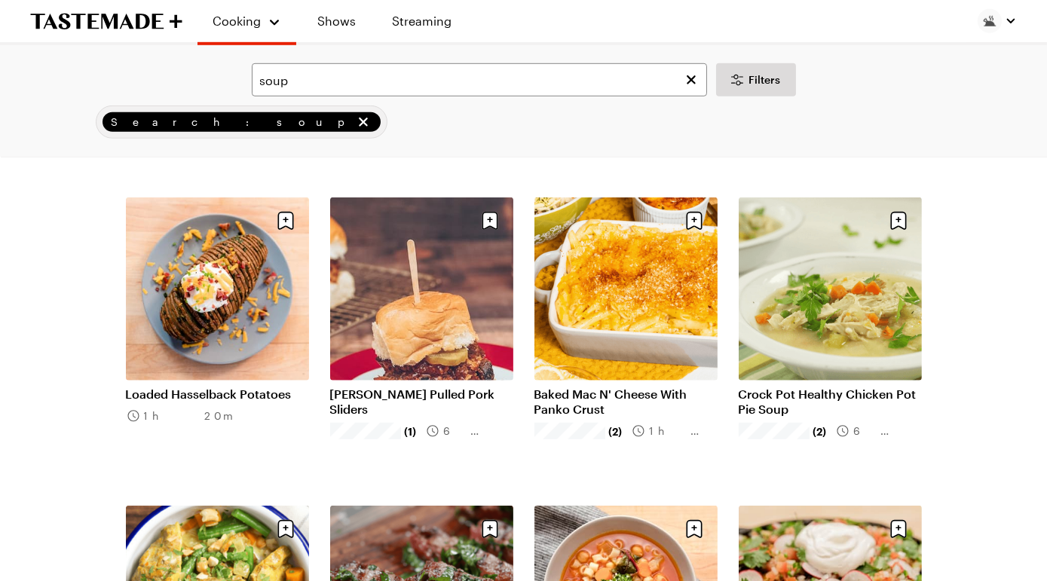
scroll to position [2226, 0]
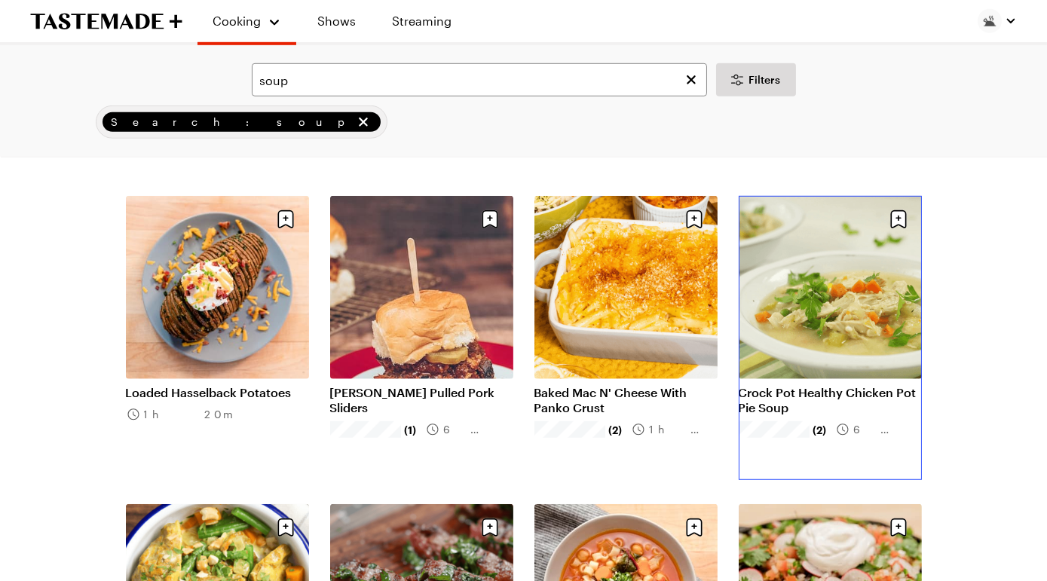
click at [852, 412] on link "Crock Pot Healthy Chicken Pot Pie Soup" at bounding box center [830, 400] width 183 height 30
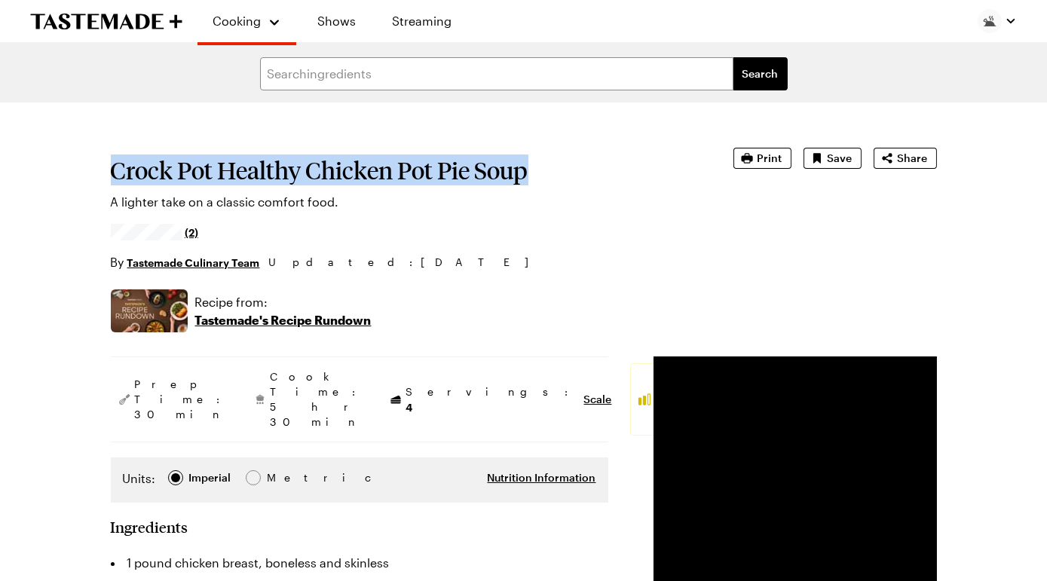
drag, startPoint x: 120, startPoint y: 195, endPoint x: 203, endPoint y: 235, distance: 92.1
copy h1 "Crock Pot Healthy Chicken Pot Pie Soup"
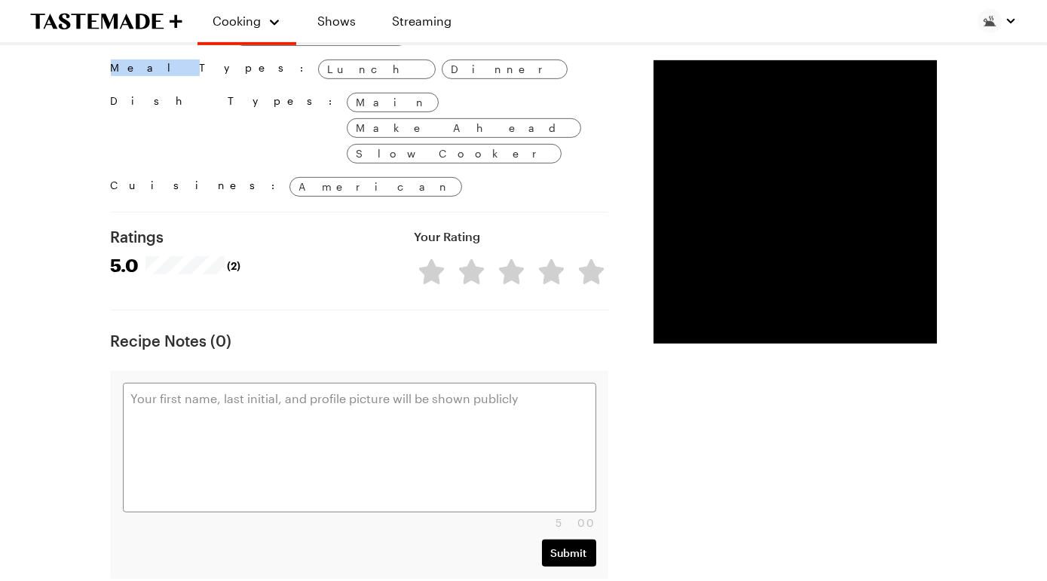
scroll to position [1766, 0]
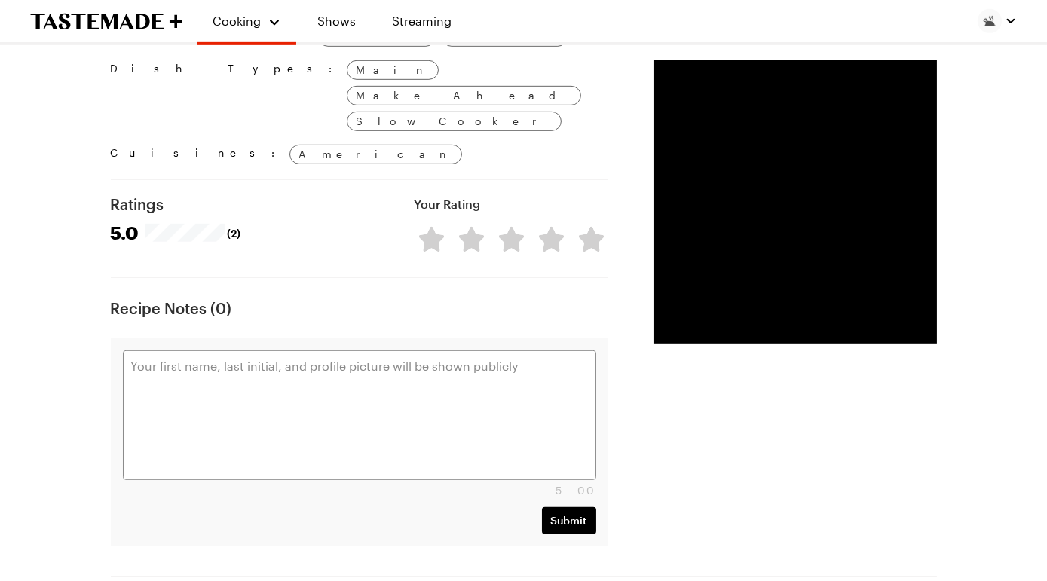
drag, startPoint x: 140, startPoint y: 168, endPoint x: 220, endPoint y: 284, distance: 140.8
copy div "1 pound chicken breast, boneless and skinless 3 stalks celery, diced 3 carrots,…"
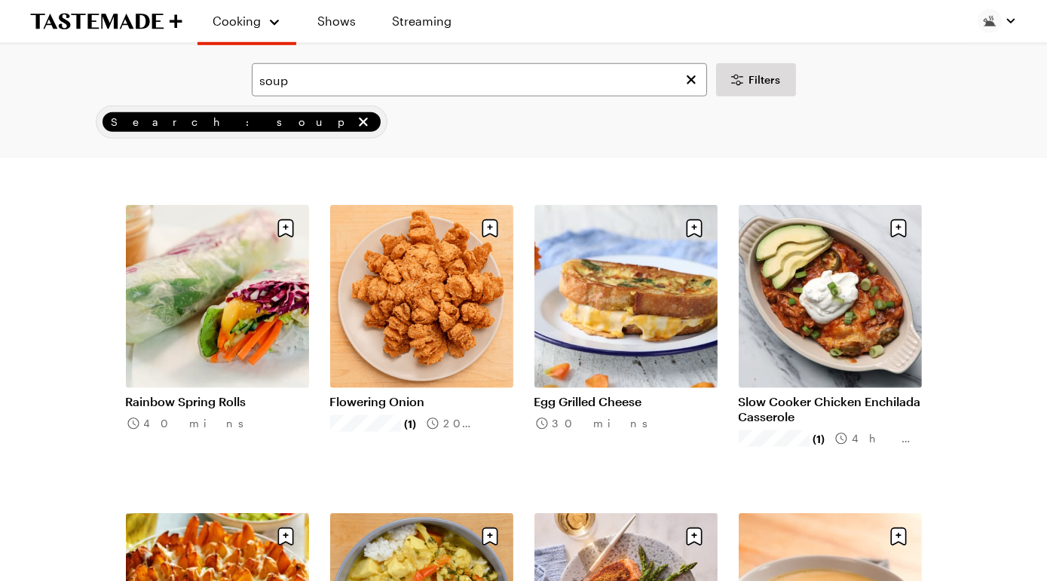
scroll to position [2835, 0]
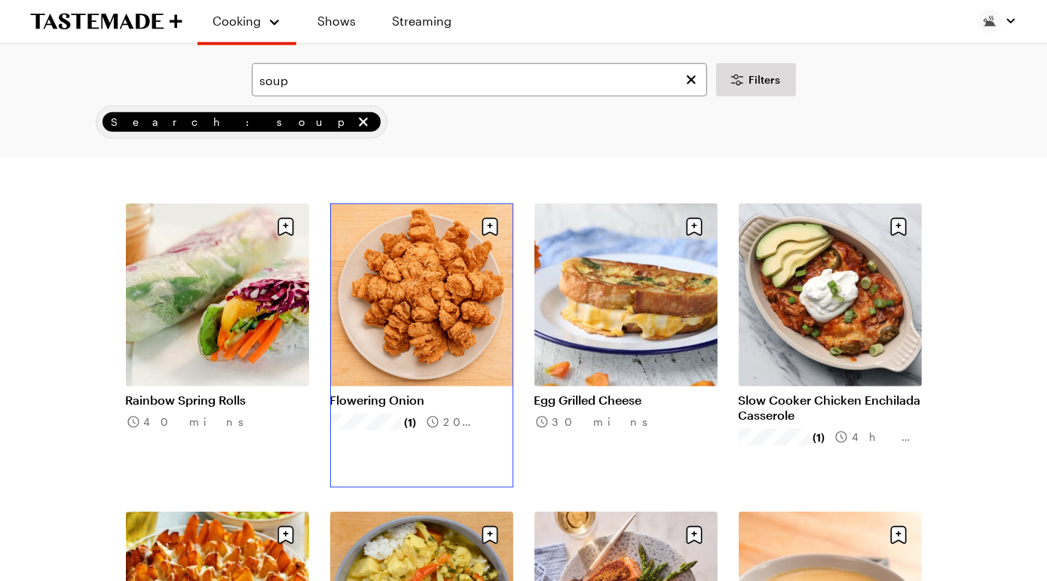
click at [432, 393] on link "Flowering Onion" at bounding box center [421, 400] width 183 height 15
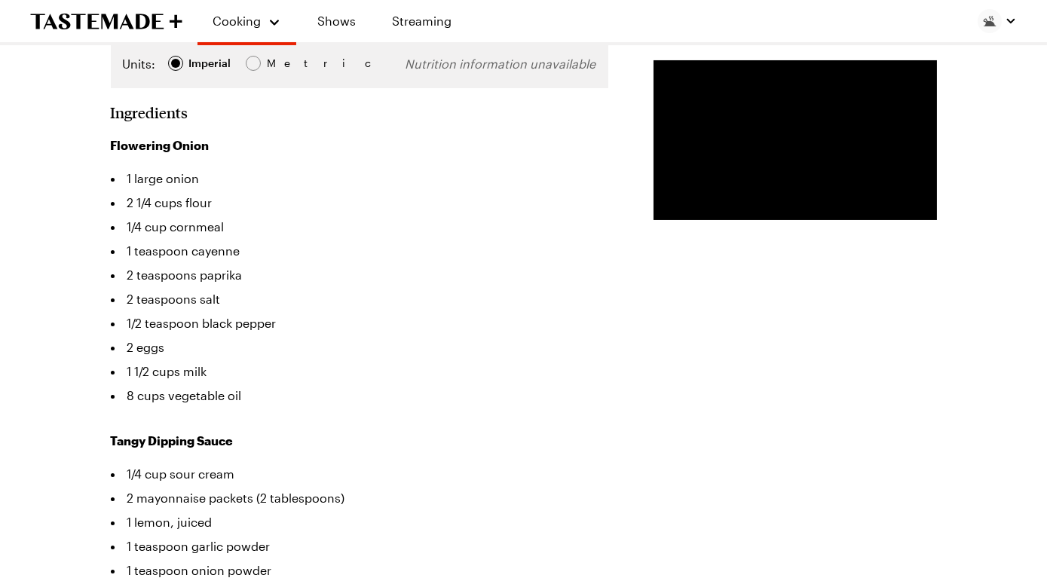
scroll to position [415, 0]
click at [714, 220] on div "Loaded : 25.85% 0:51 0:18" at bounding box center [779, 209] width 130 height 23
click at [737, 220] on div "Loaded : 47.96% 2:03 1:06" at bounding box center [779, 209] width 130 height 23
click at [765, 210] on div "Loaded : 70.14% 2:48 2:48" at bounding box center [779, 209] width 115 height 4
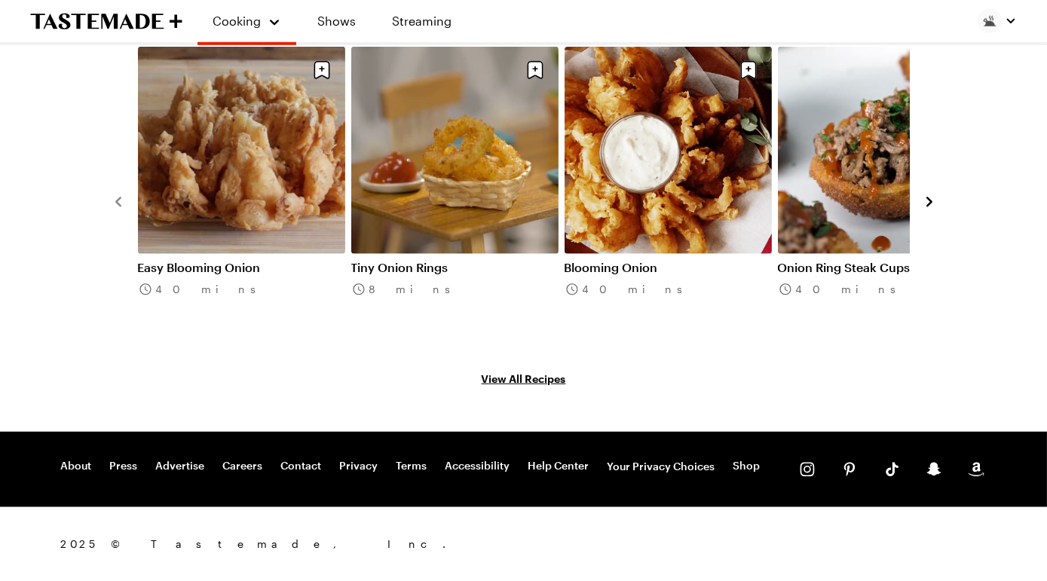
scroll to position [3540, 0]
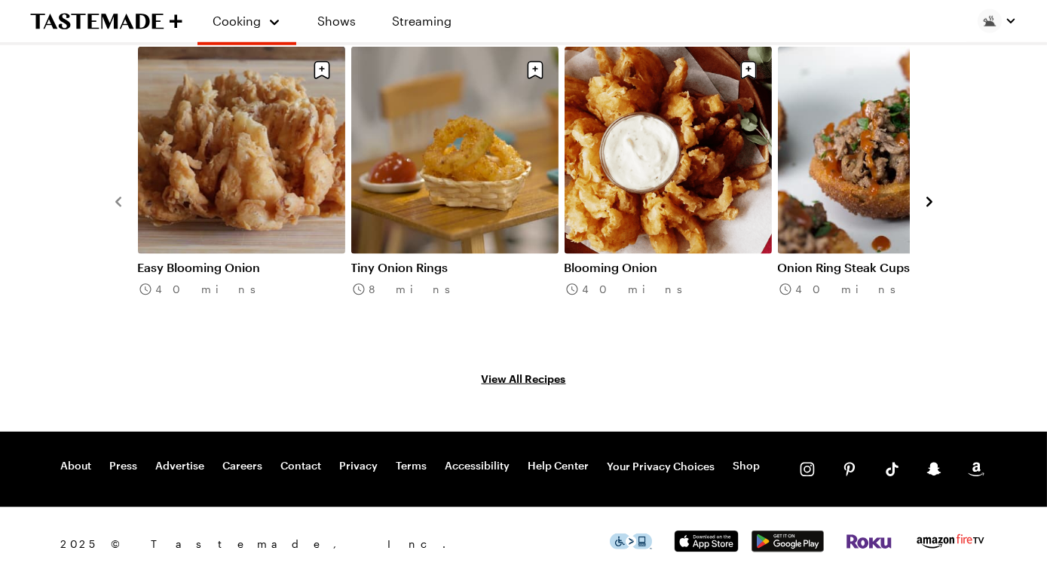
click at [241, 260] on link "Easy Blooming Onion" at bounding box center [241, 267] width 207 height 15
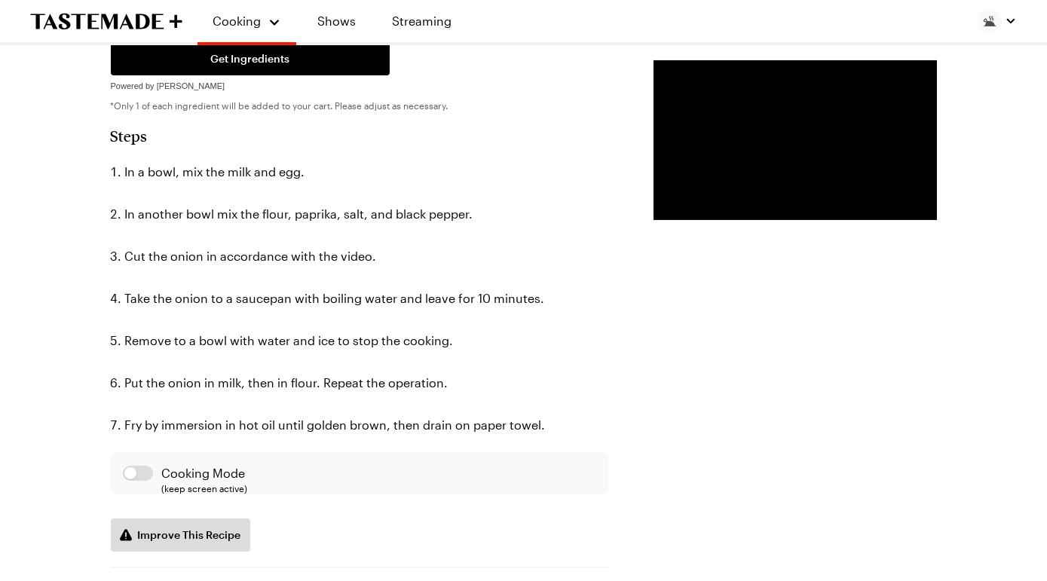
scroll to position [661, 0]
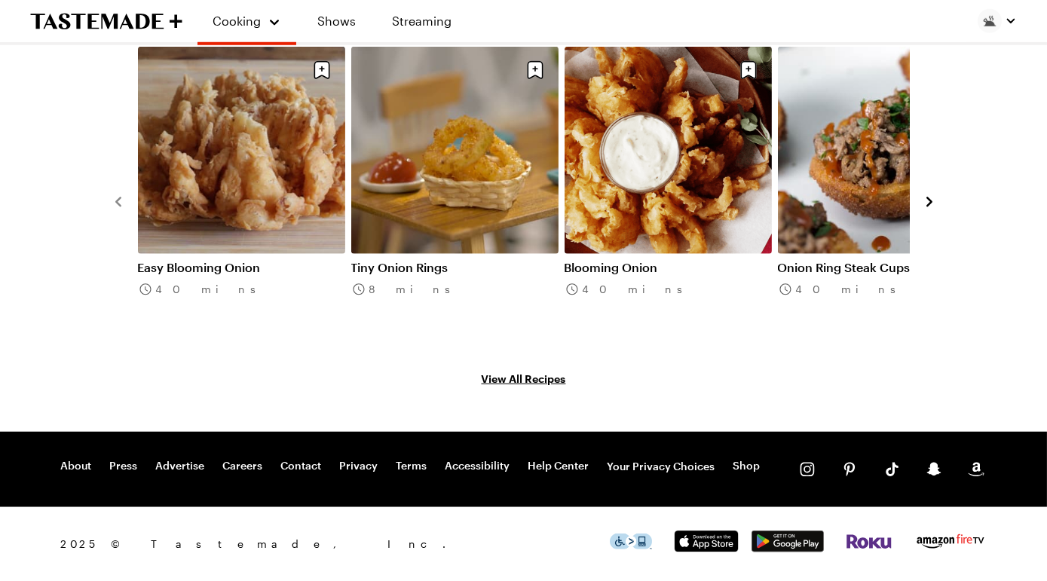
scroll to position [2670, 0]
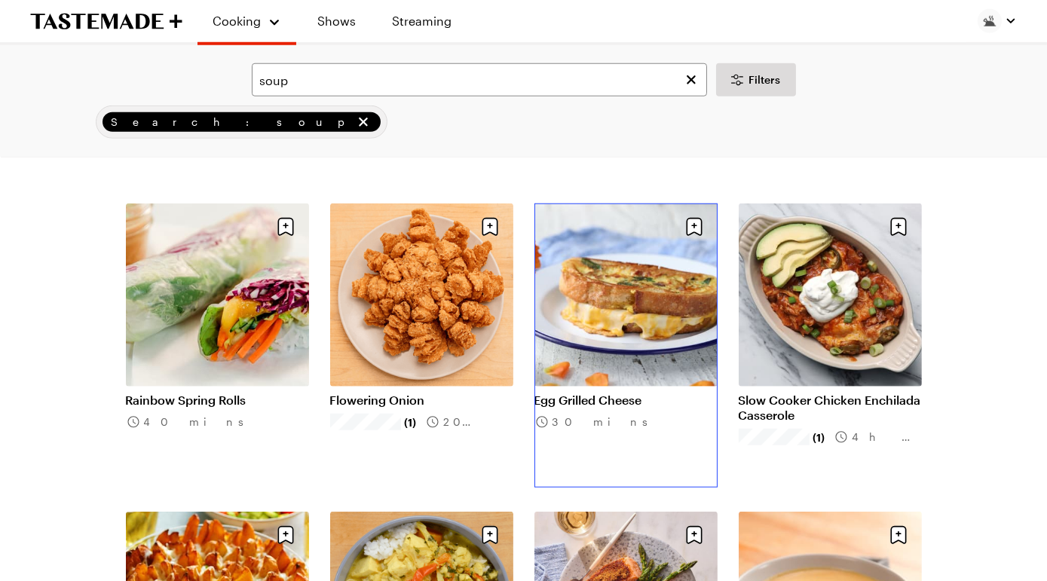
click at [627, 393] on link "Egg Grilled Cheese" at bounding box center [626, 400] width 183 height 15
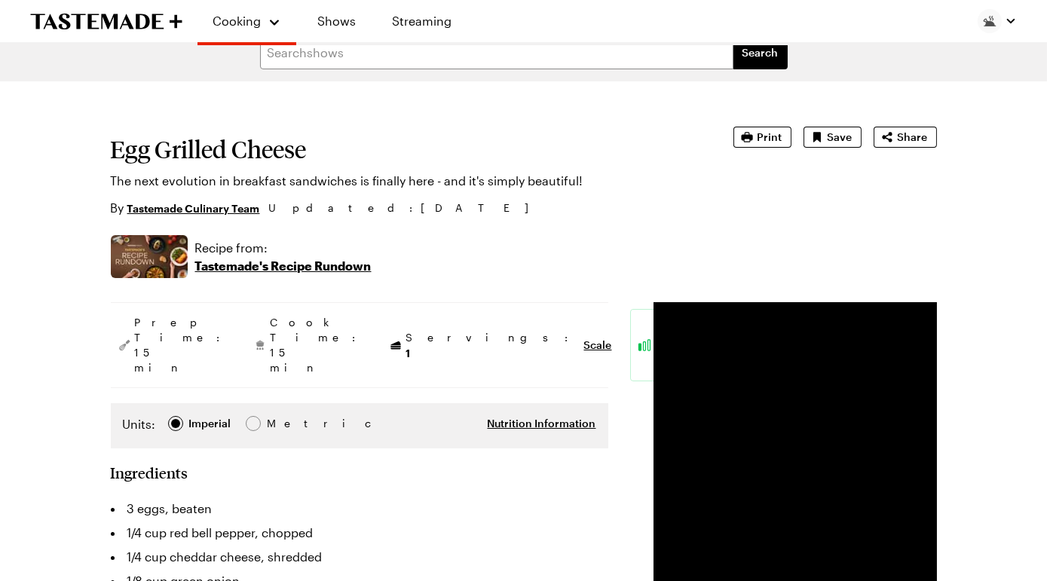
scroll to position [16, 0]
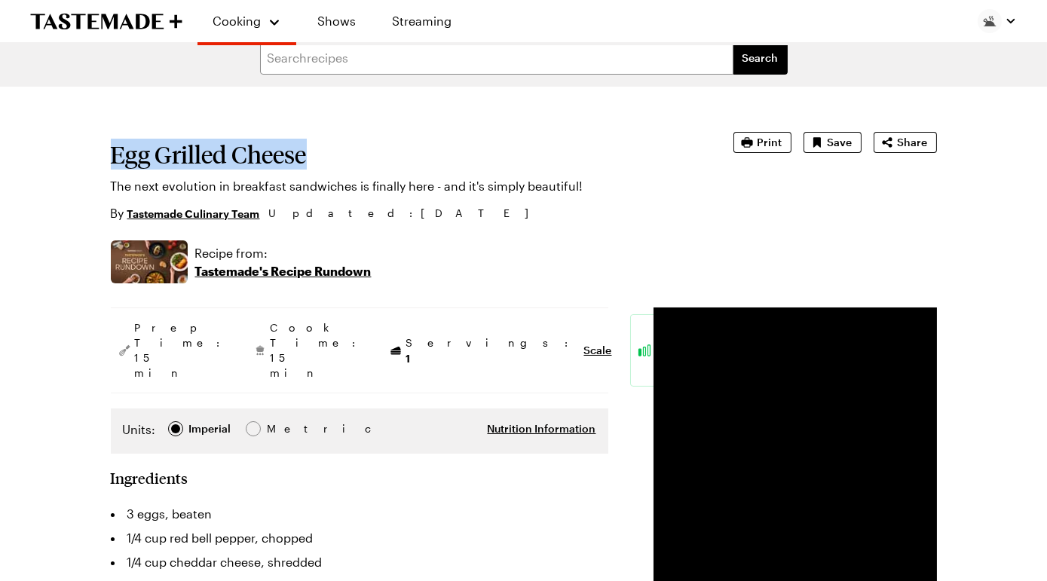
drag, startPoint x: 124, startPoint y: 182, endPoint x: 400, endPoint y: 182, distance: 276.0
click at [400, 168] on h1 "Egg Grilled Cheese" at bounding box center [401, 154] width 581 height 27
copy h1 "Egg Grilled Cheese"
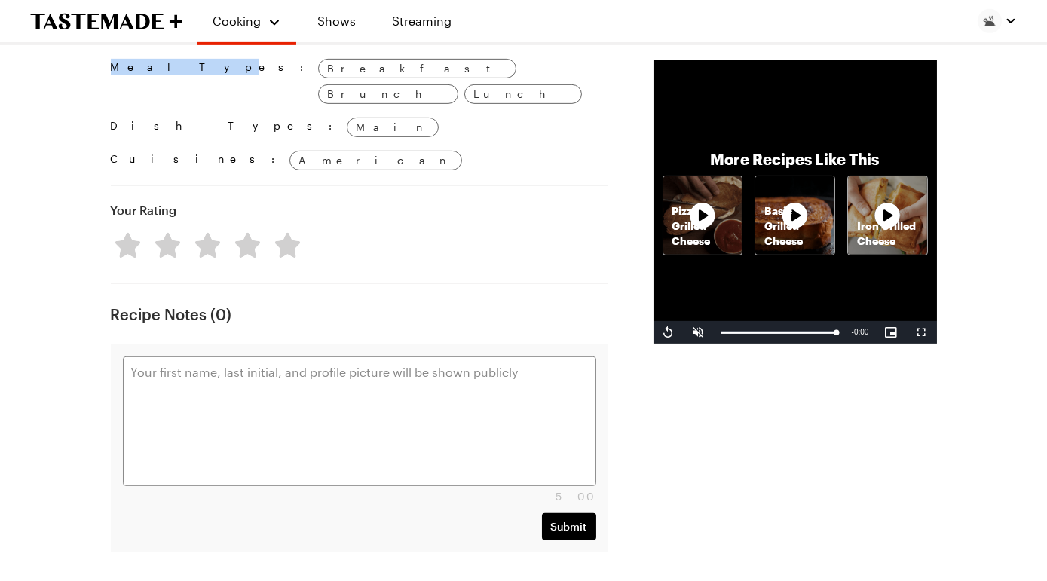
scroll to position [1480, 0]
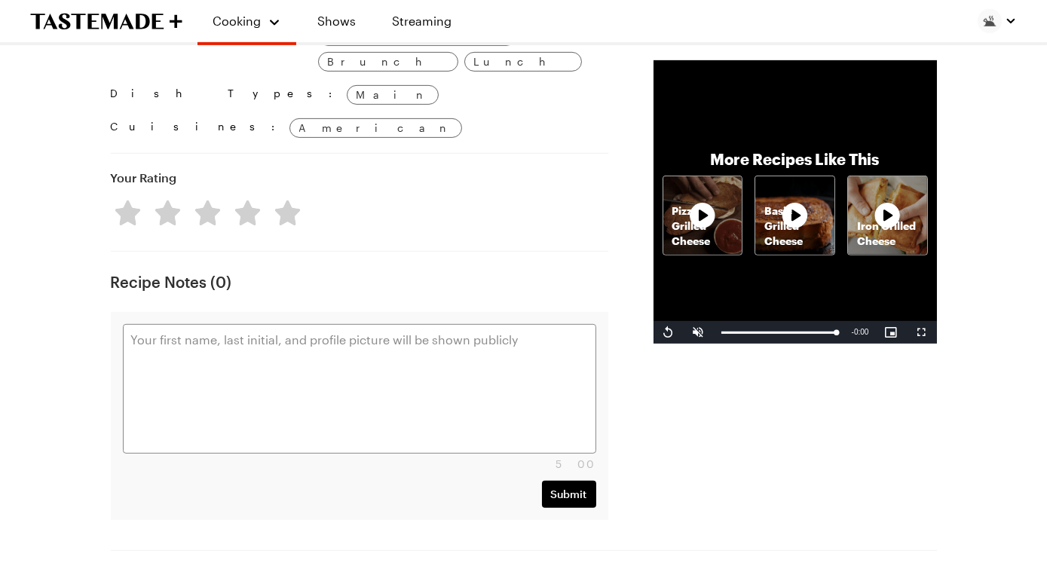
drag, startPoint x: 146, startPoint y: 158, endPoint x: 402, endPoint y: 293, distance: 289.4
copy div "3 eggs, beaten 1/4 cup red bell pepper, chopped 1/4 cup cheddar cheese, shredde…"
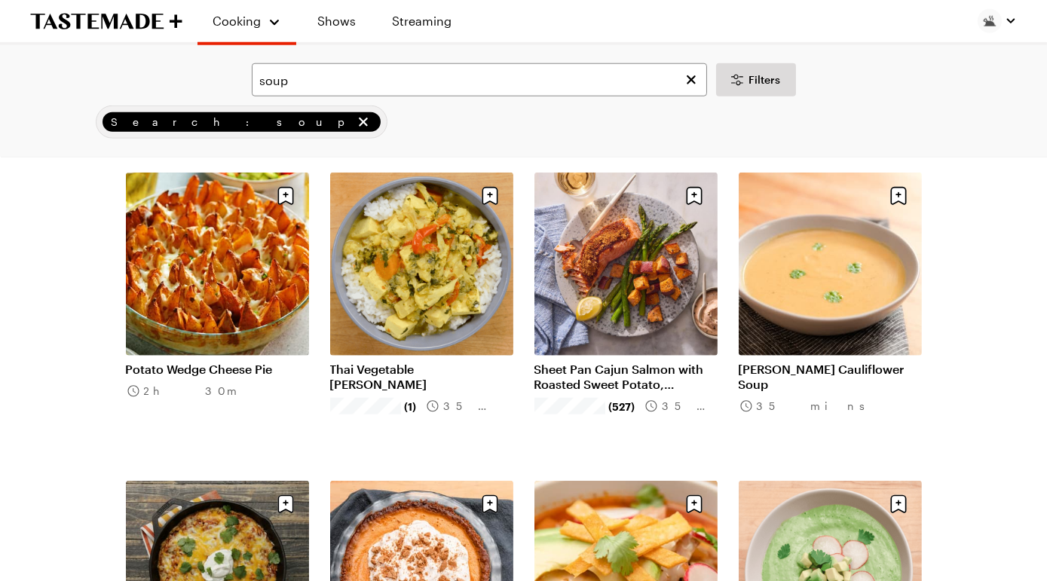
scroll to position [3176, 0]
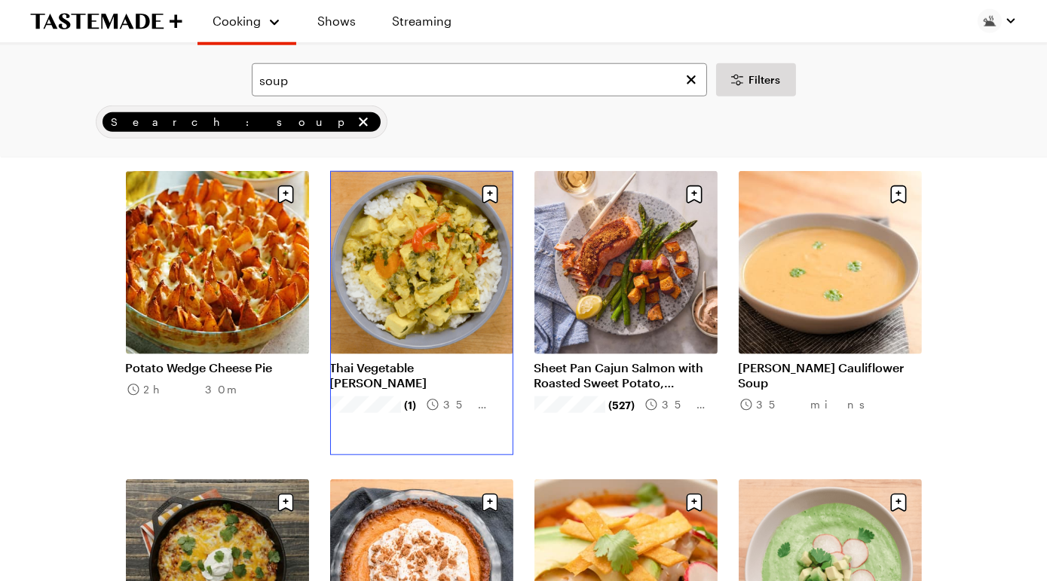
click at [429, 360] on link "Thai Vegetable Curry" at bounding box center [421, 375] width 183 height 30
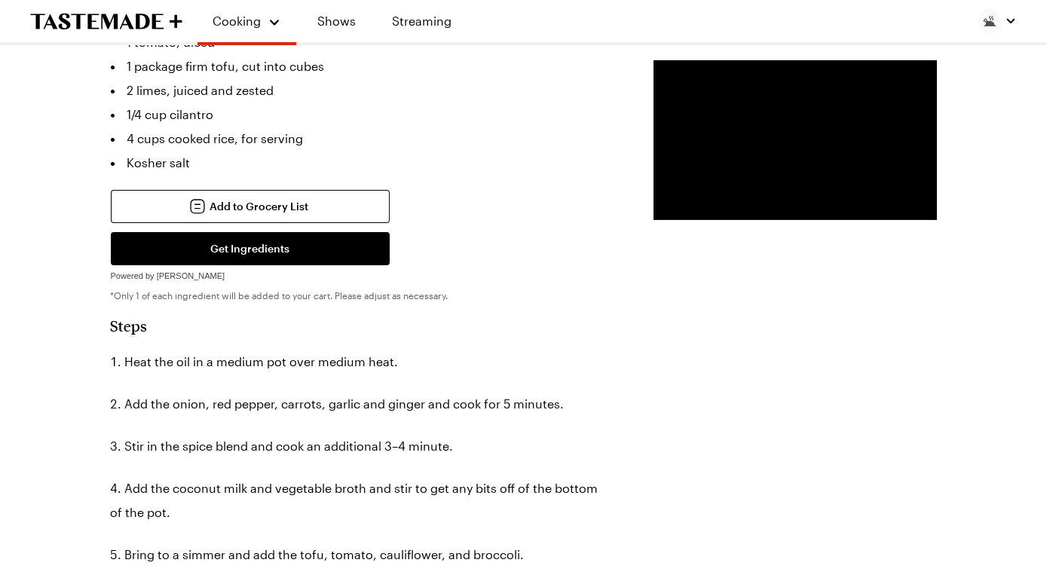
scroll to position [1009, 0]
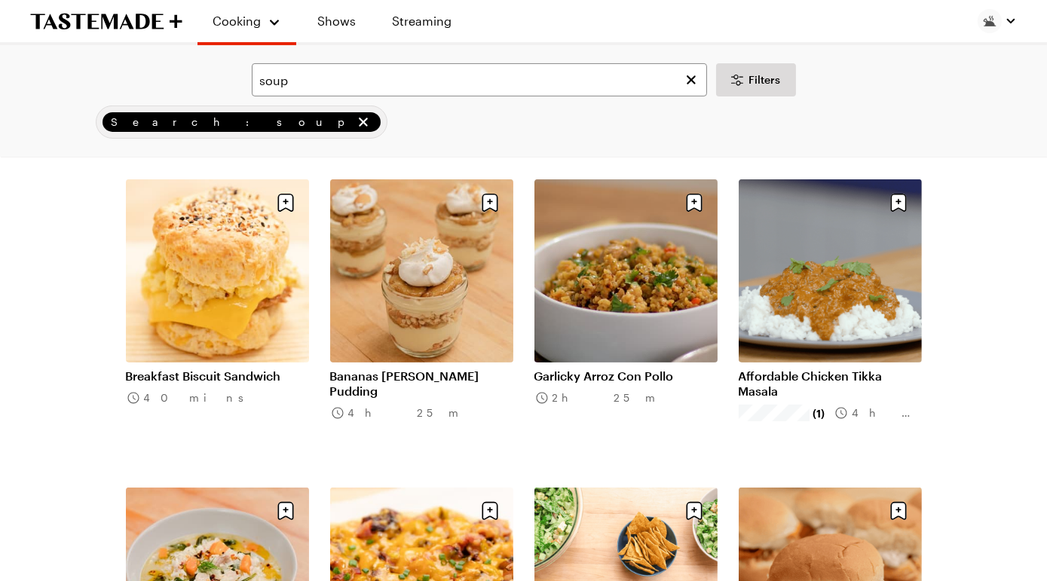
scroll to position [3176, 0]
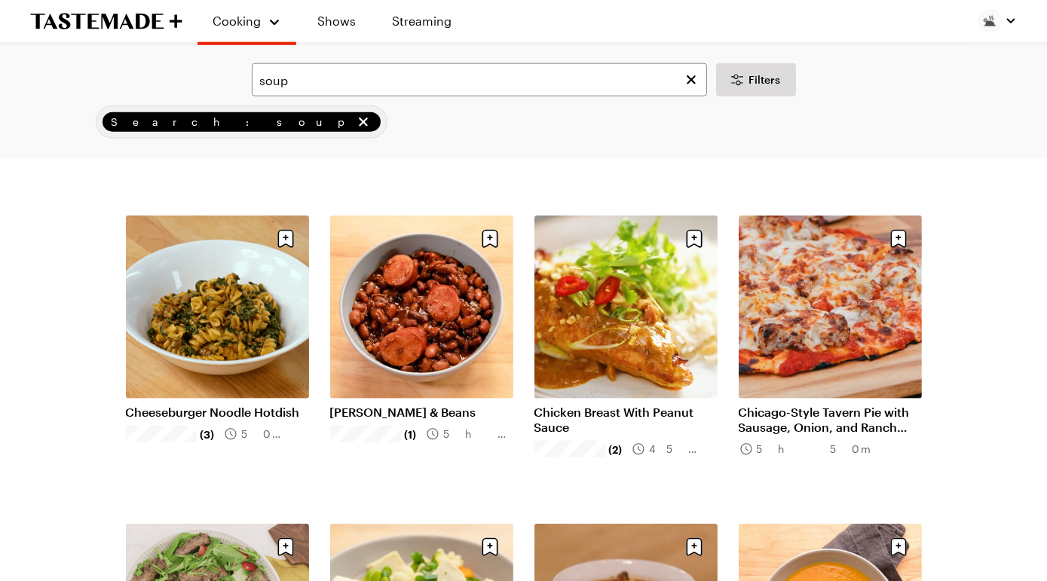
scroll to position [3750, 0]
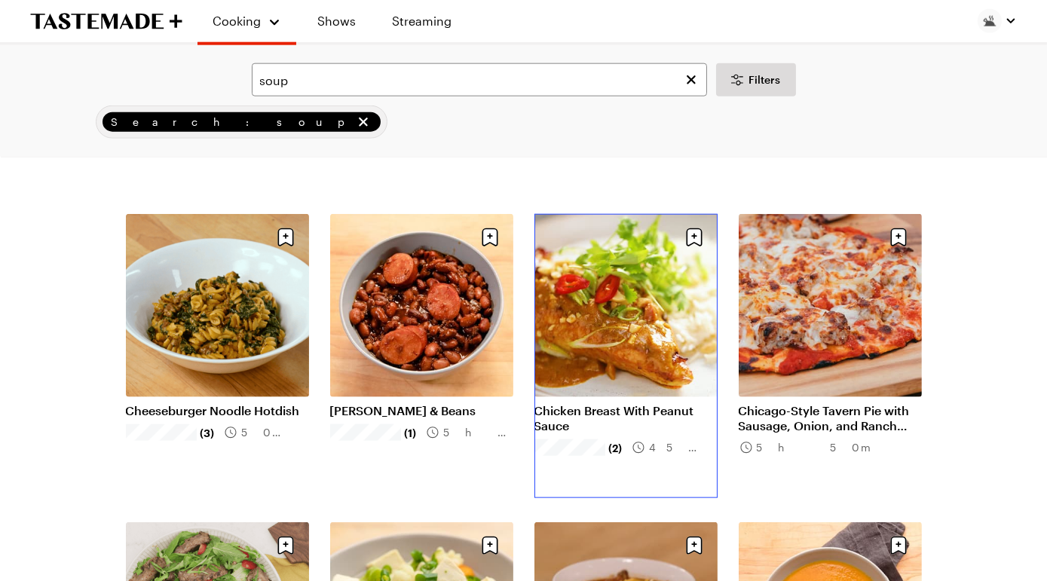
click at [643, 403] on link "Chicken Breast With Peanut Sauce" at bounding box center [626, 418] width 183 height 30
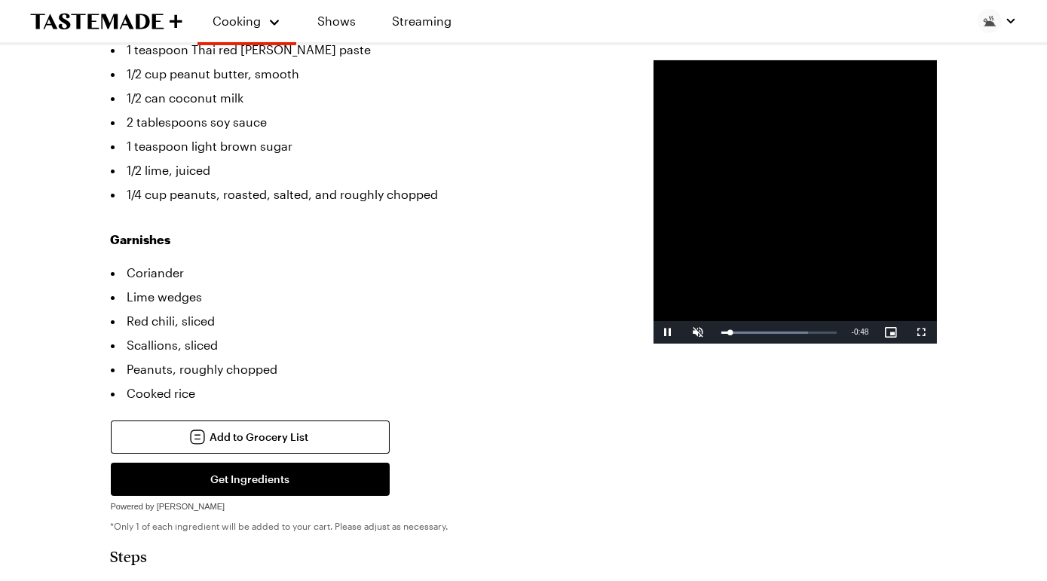
scroll to position [801, 0]
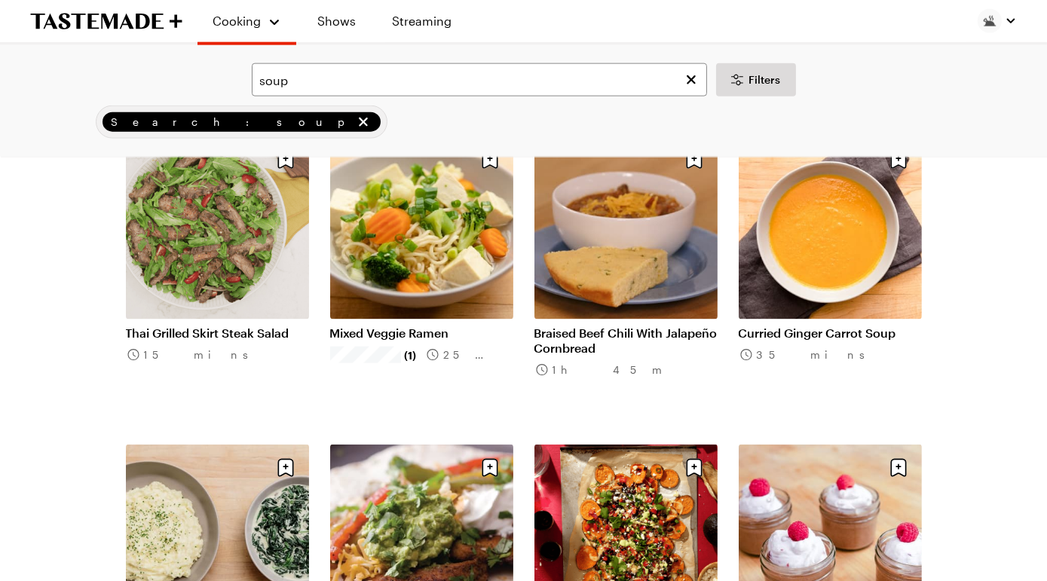
scroll to position [4129, 0]
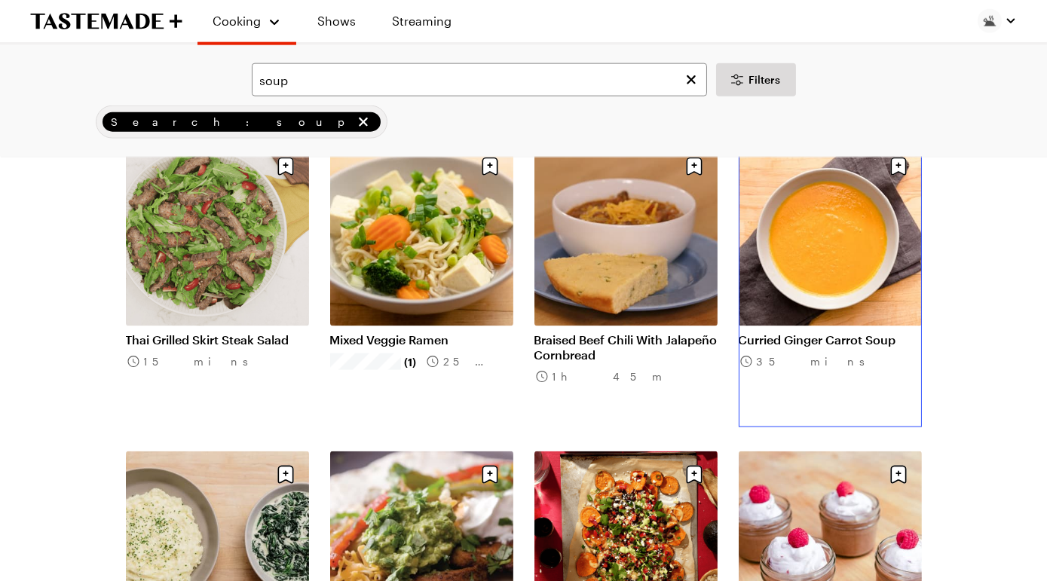
click at [823, 333] on link "Curried Ginger Carrot Soup" at bounding box center [830, 340] width 183 height 15
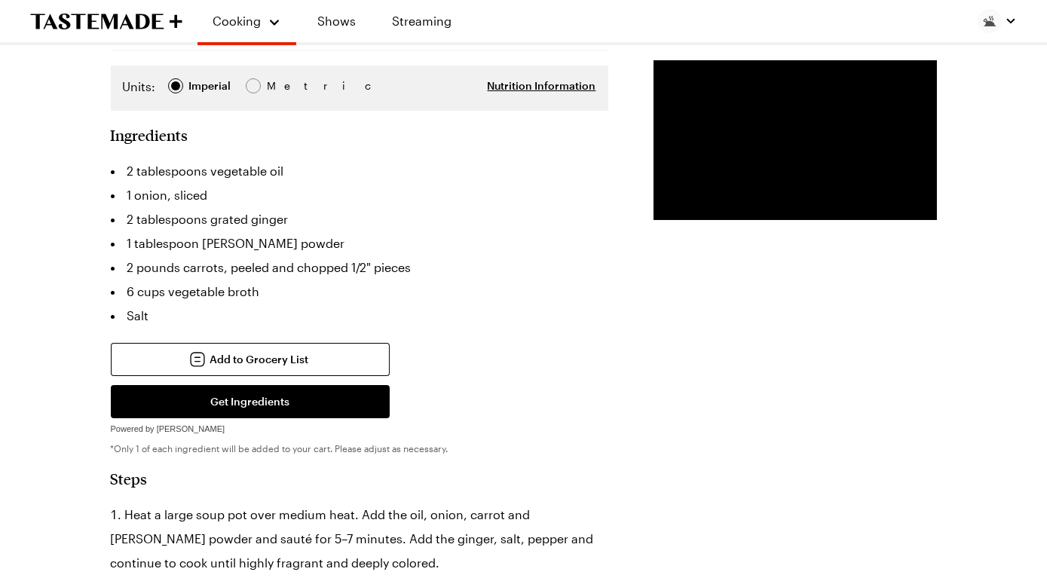
scroll to position [159, 0]
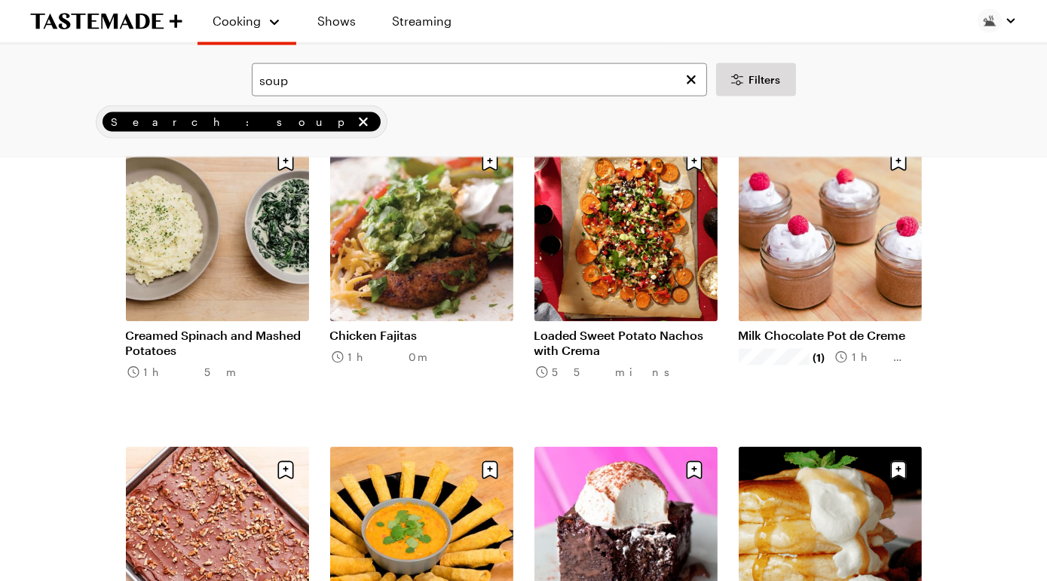
scroll to position [4427, 0]
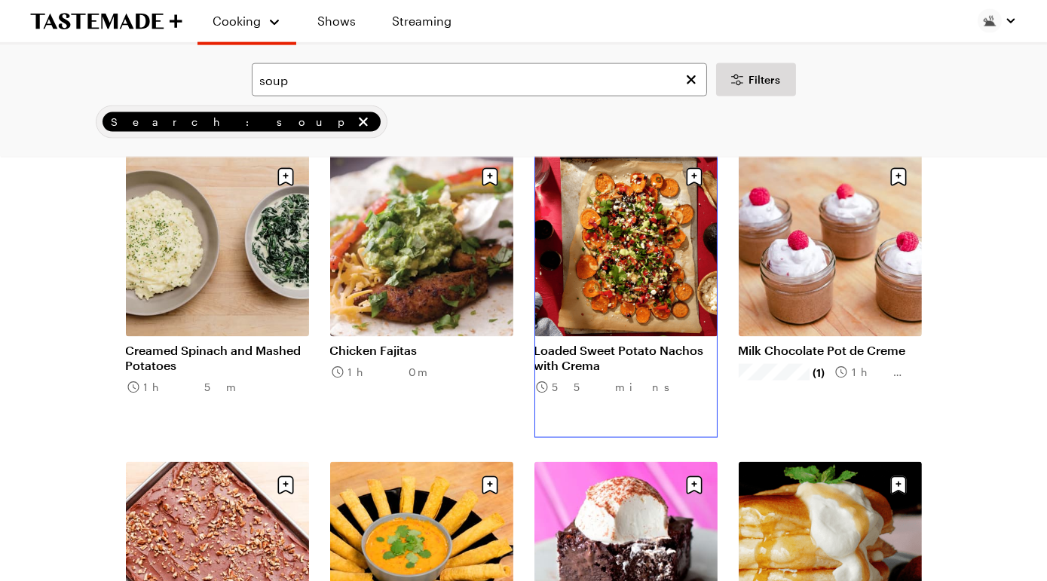
click at [646, 343] on link "Loaded Sweet Potato Nachos with Crema" at bounding box center [626, 358] width 183 height 30
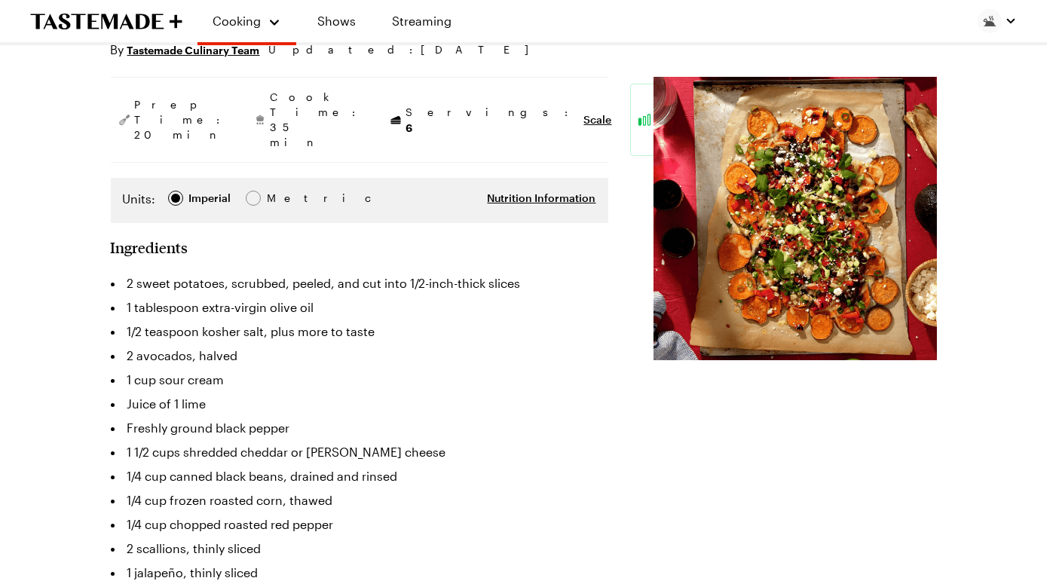
scroll to position [216, 0]
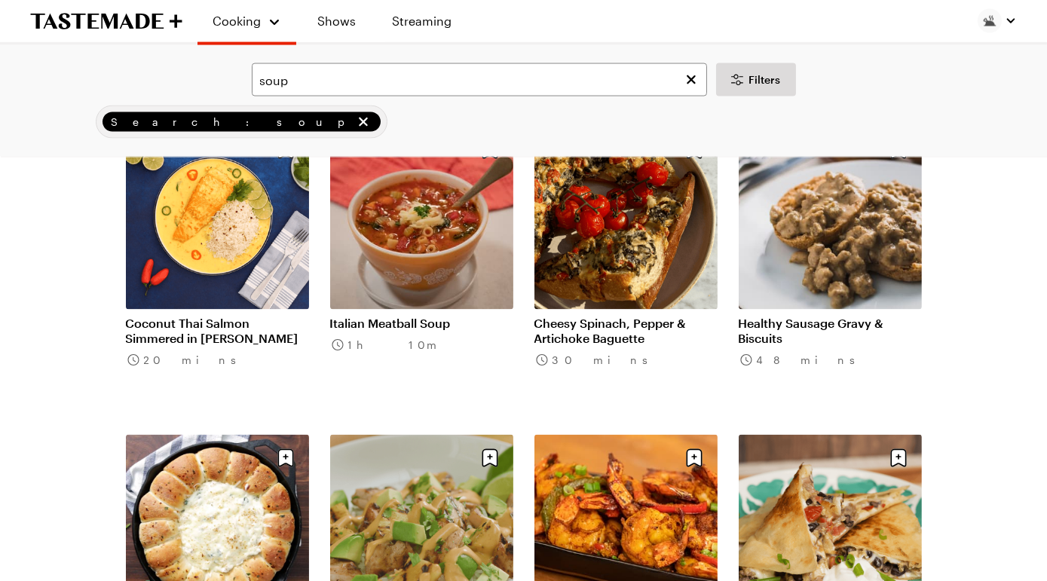
scroll to position [5073, 0]
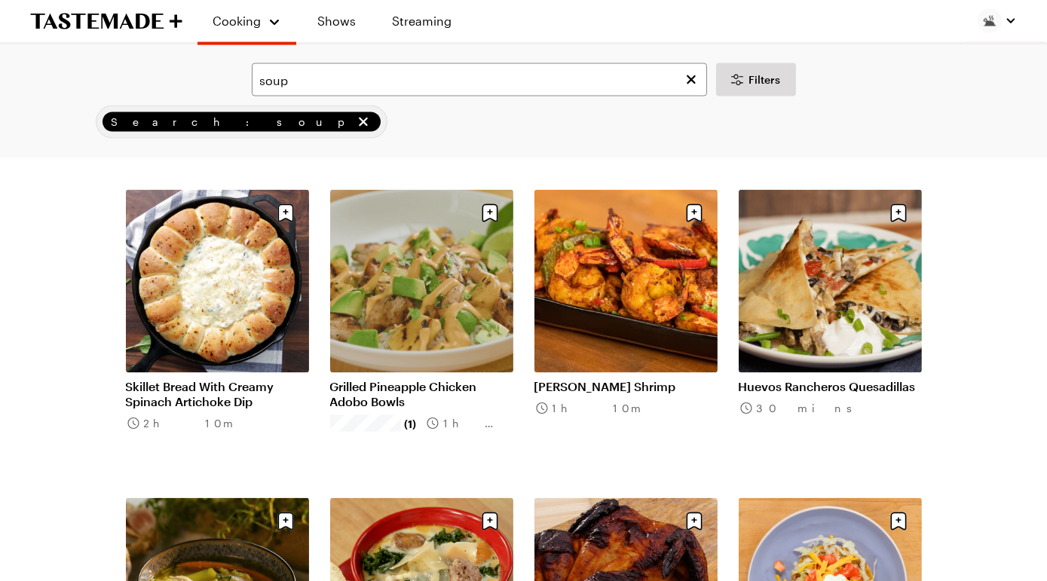
scroll to position [5321, 0]
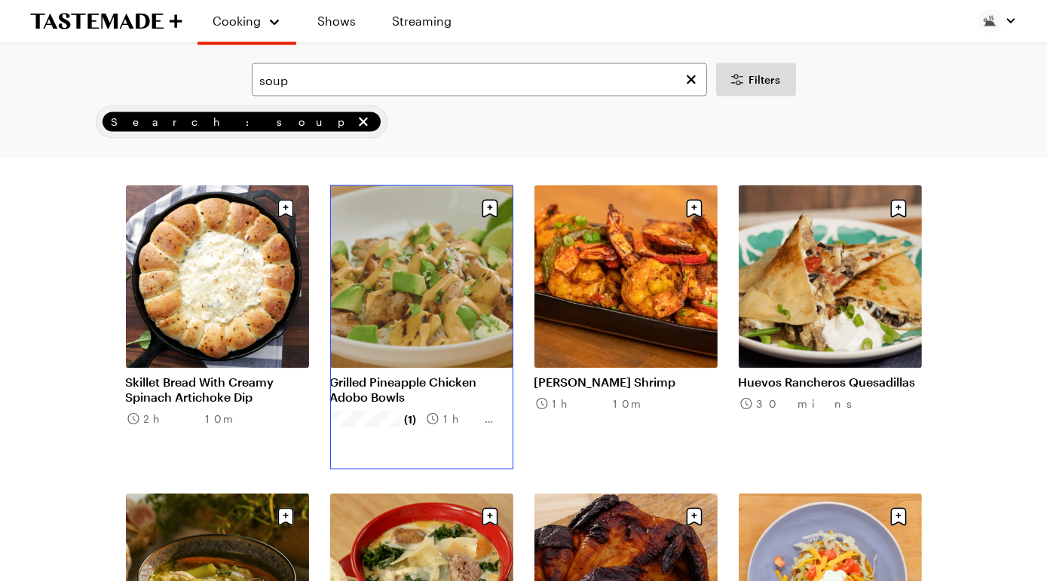
click at [406, 375] on link "Grilled Pineapple Chicken Adobo Bowls ​" at bounding box center [421, 390] width 183 height 30
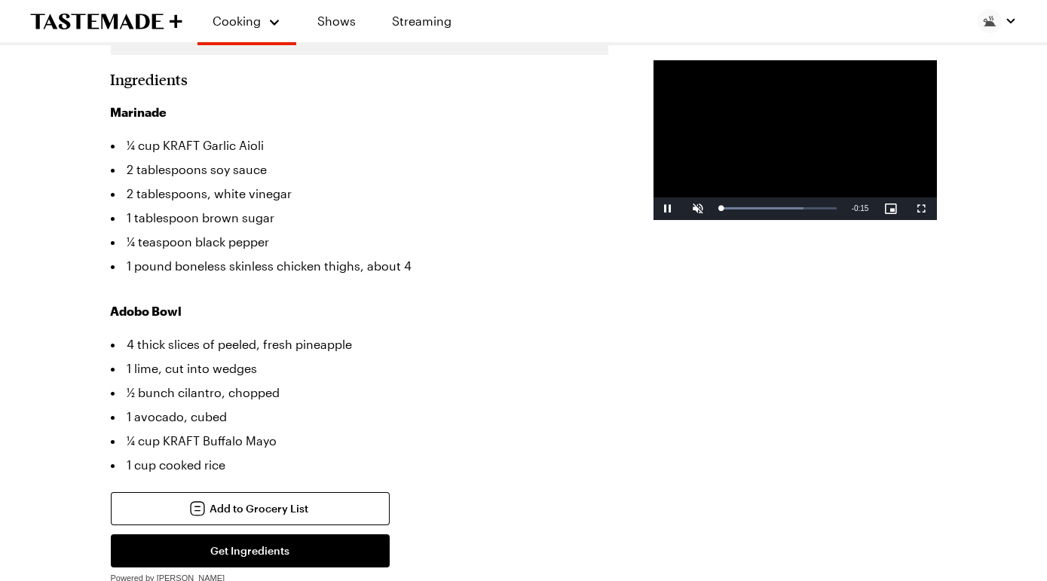
scroll to position [418, 0]
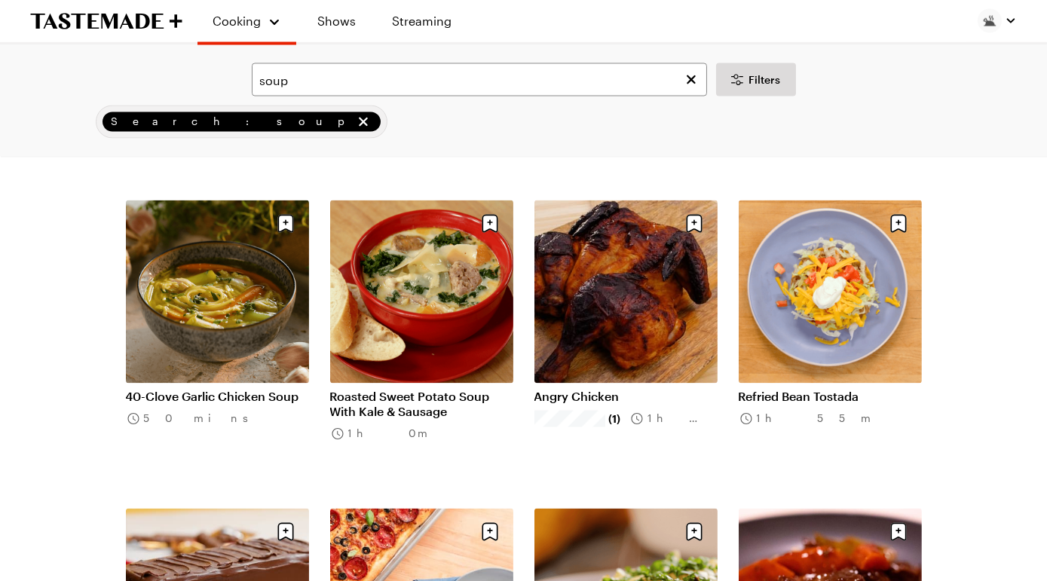
scroll to position [5674, 0]
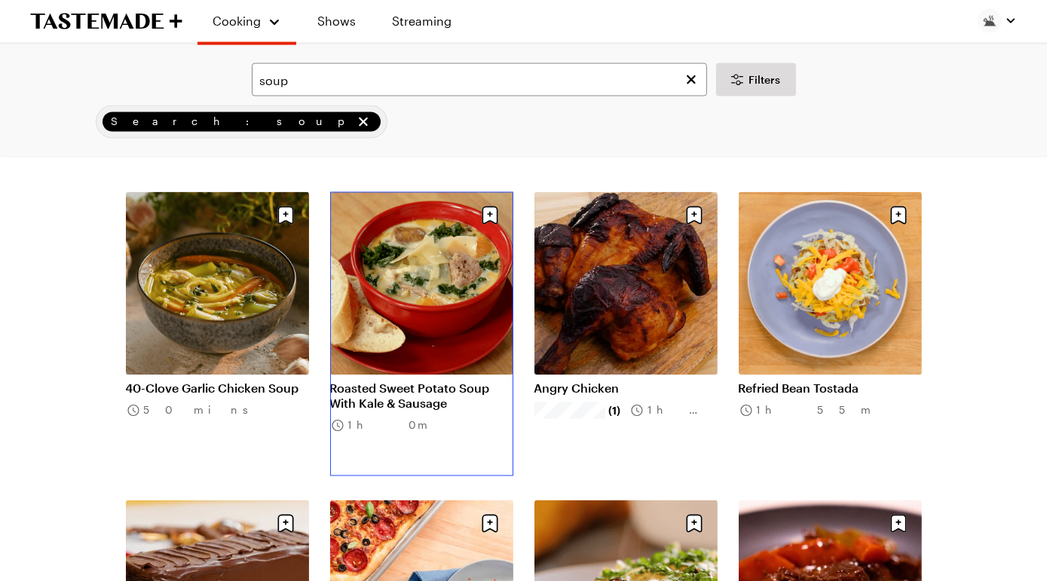
click at [485, 382] on link "Roasted Sweet Potato Soup With Kale & Sausage" at bounding box center [421, 397] width 183 height 30
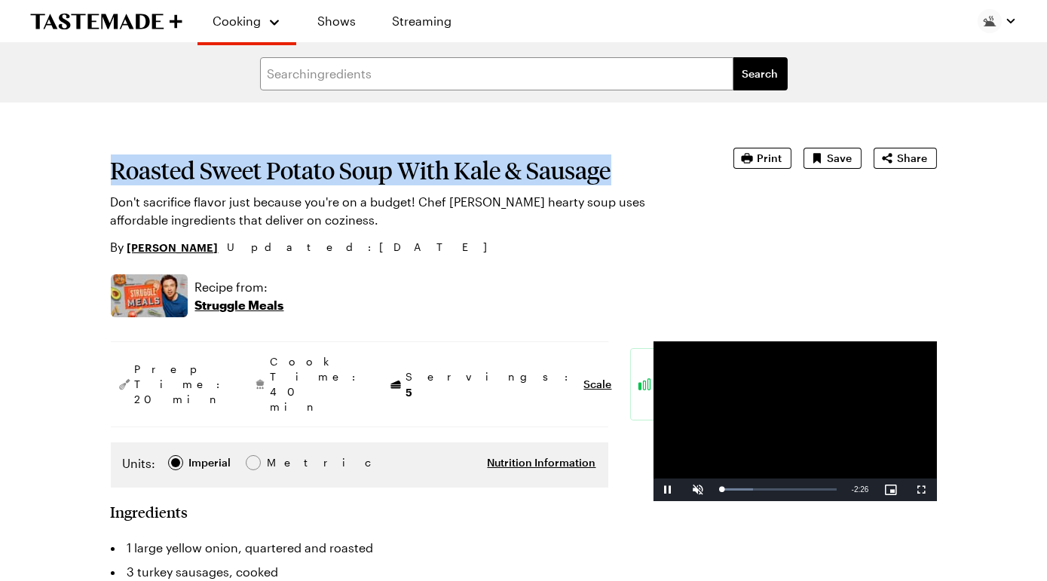
drag, startPoint x: 126, startPoint y: 202, endPoint x: 269, endPoint y: 246, distance: 149.8
click at [269, 184] on h1 "Roasted Sweet Potato Soup With Kale & Sausage" at bounding box center [401, 170] width 581 height 27
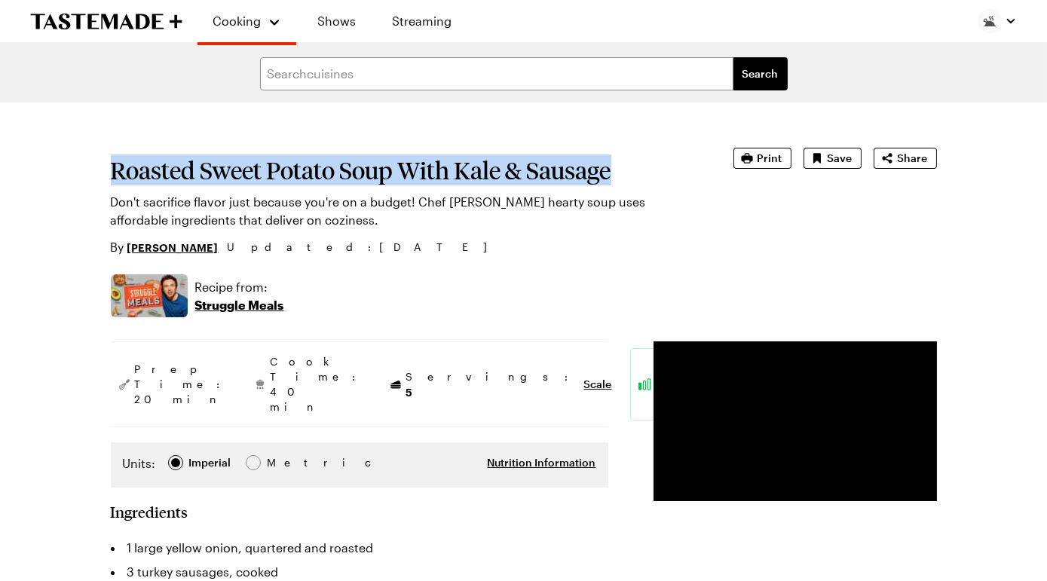
copy h1 "Roasted Sweet Potato Soup With Kale & Sausage"
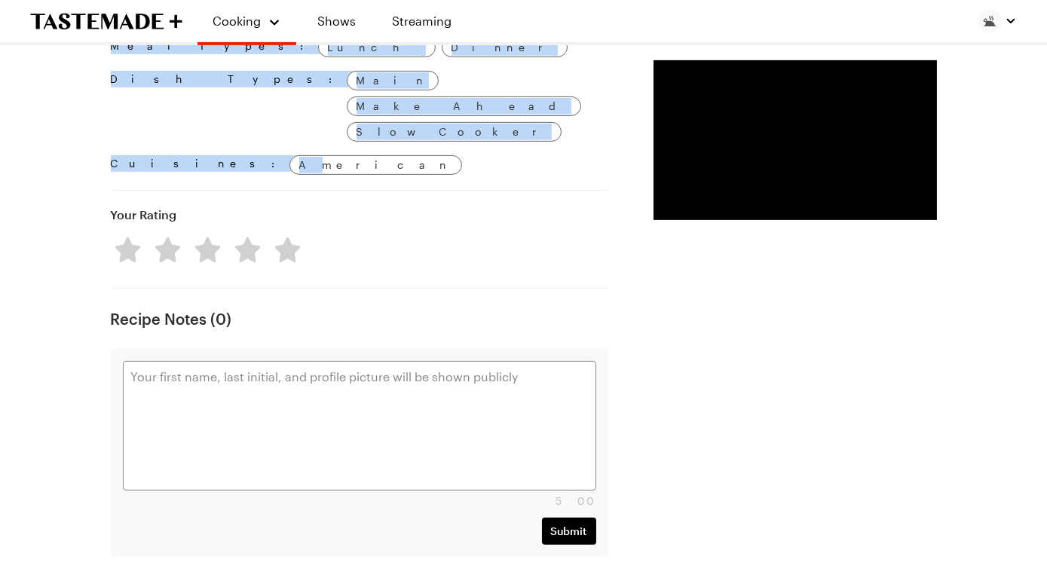
scroll to position [1395, 0]
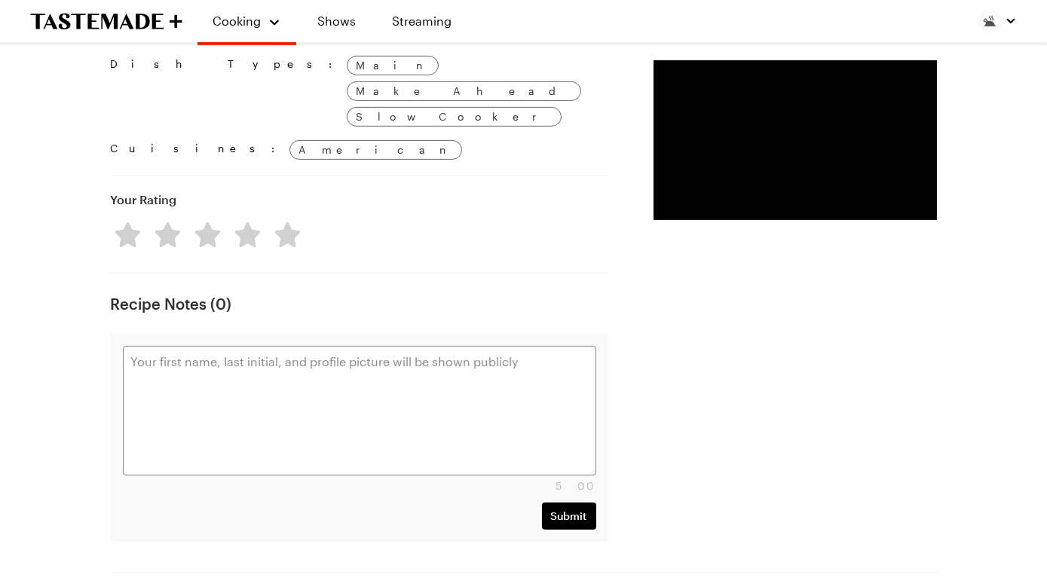
drag, startPoint x: 140, startPoint y: 285, endPoint x: 287, endPoint y: 235, distance: 155.2
copy div "1 large yellow onion, quartered and roasted 3 turkey sausages, cooked 3 tablesp…"
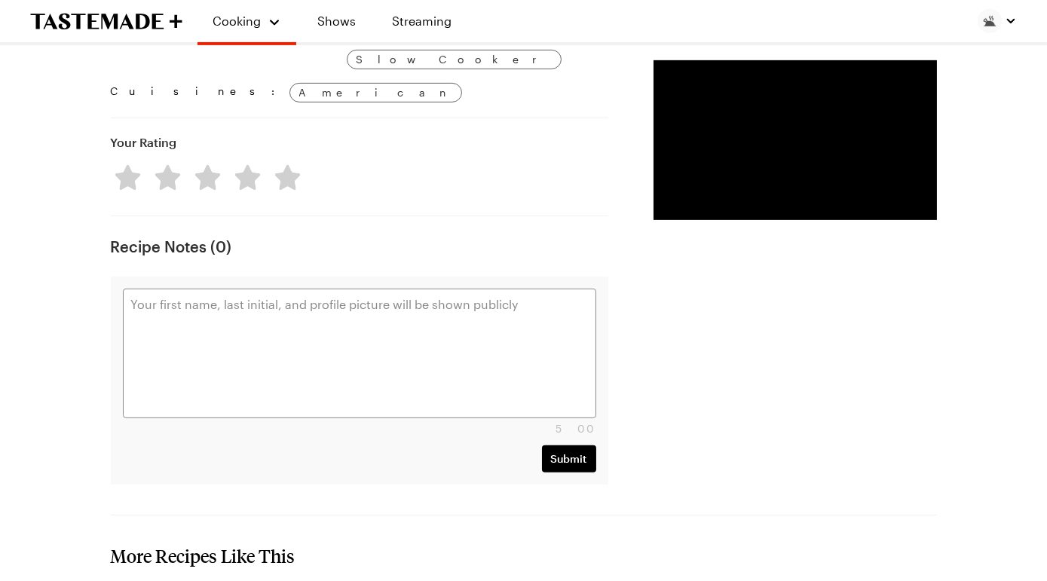
scroll to position [1453, 0]
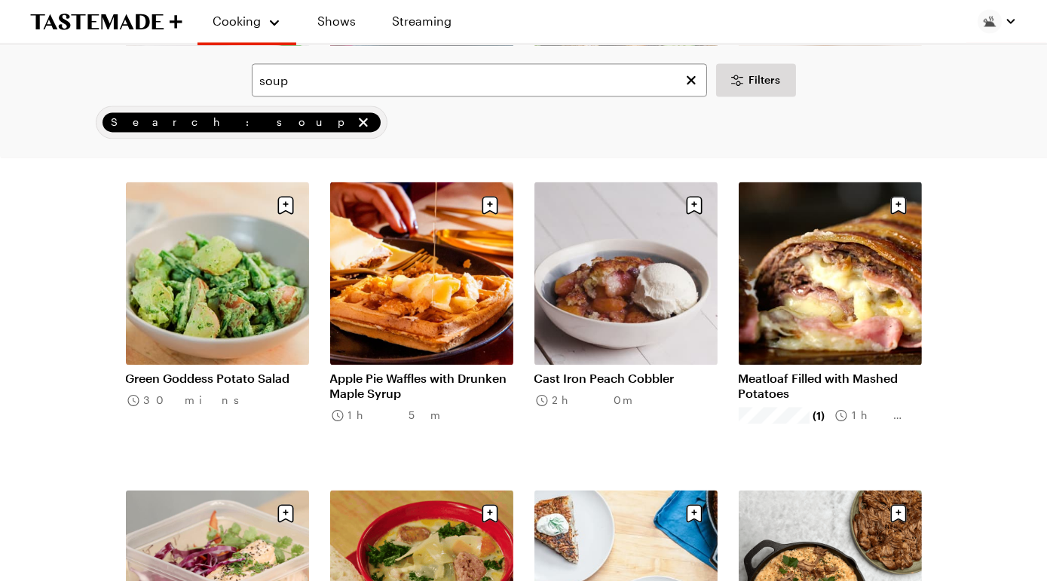
scroll to position [6613, 0]
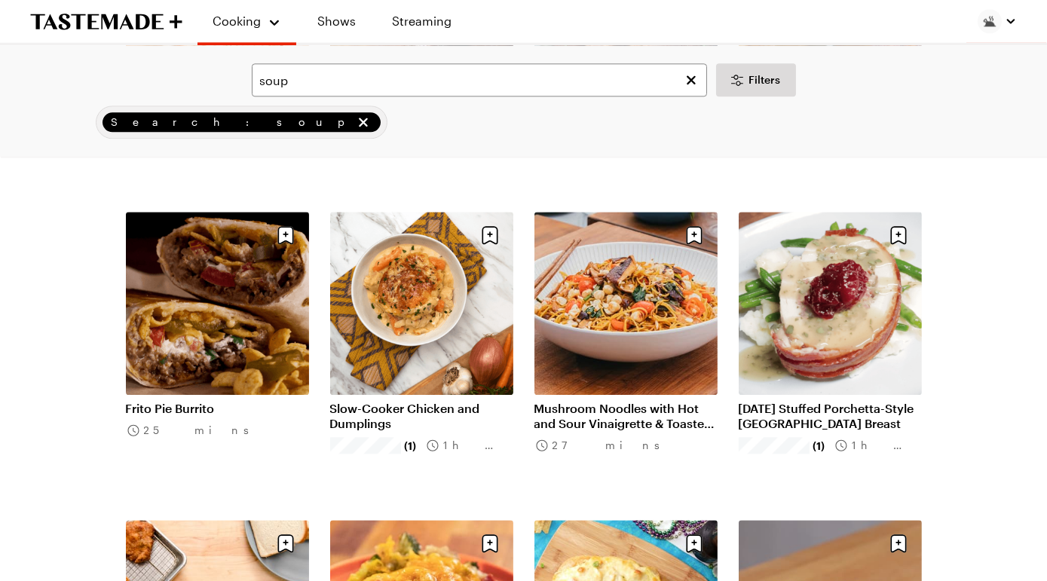
scroll to position [7506, 0]
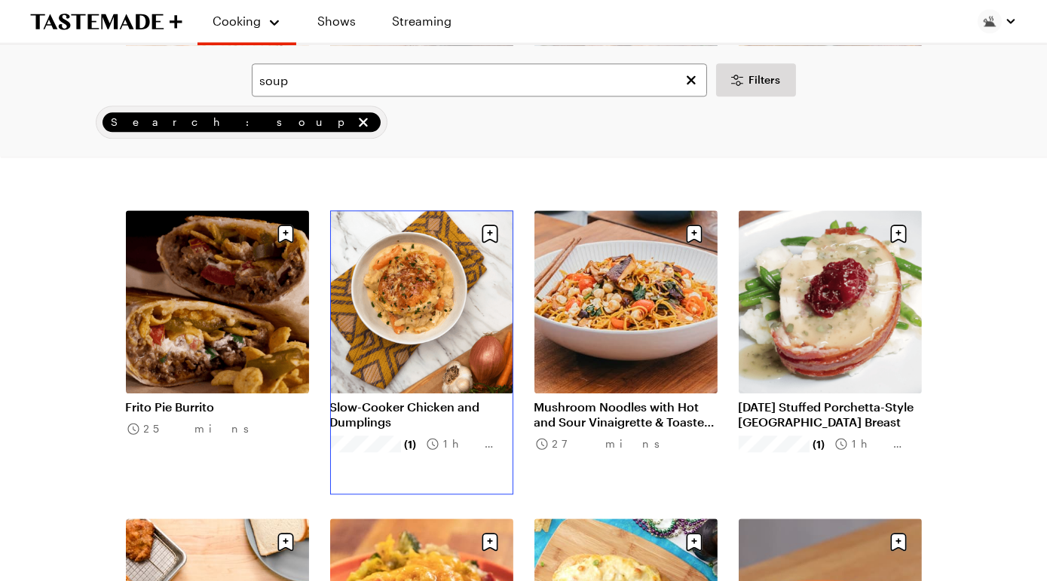
click at [410, 400] on link "Slow-Cooker Chicken and Dumplings" at bounding box center [421, 415] width 183 height 30
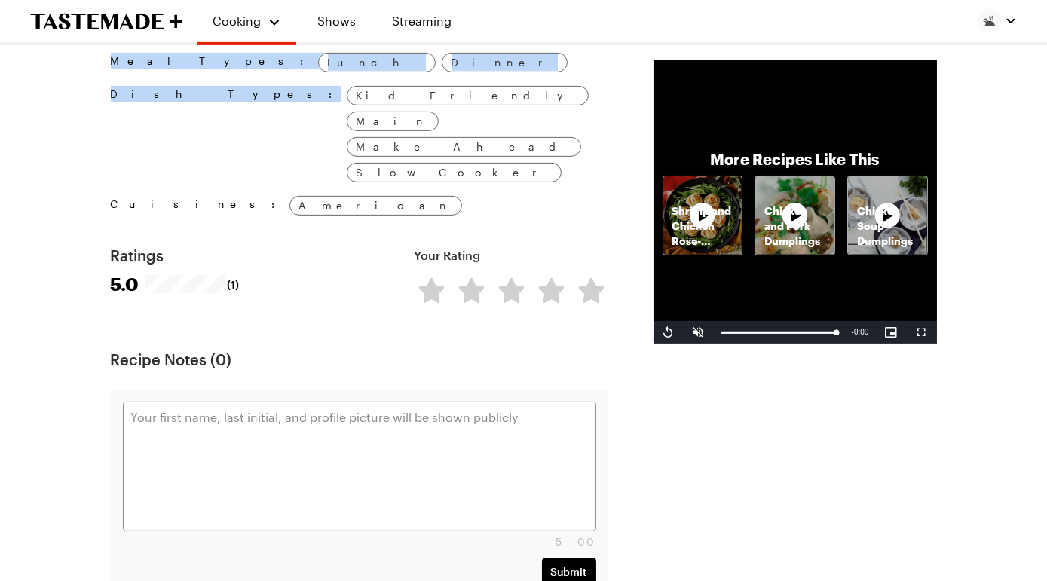
scroll to position [1404, 0]
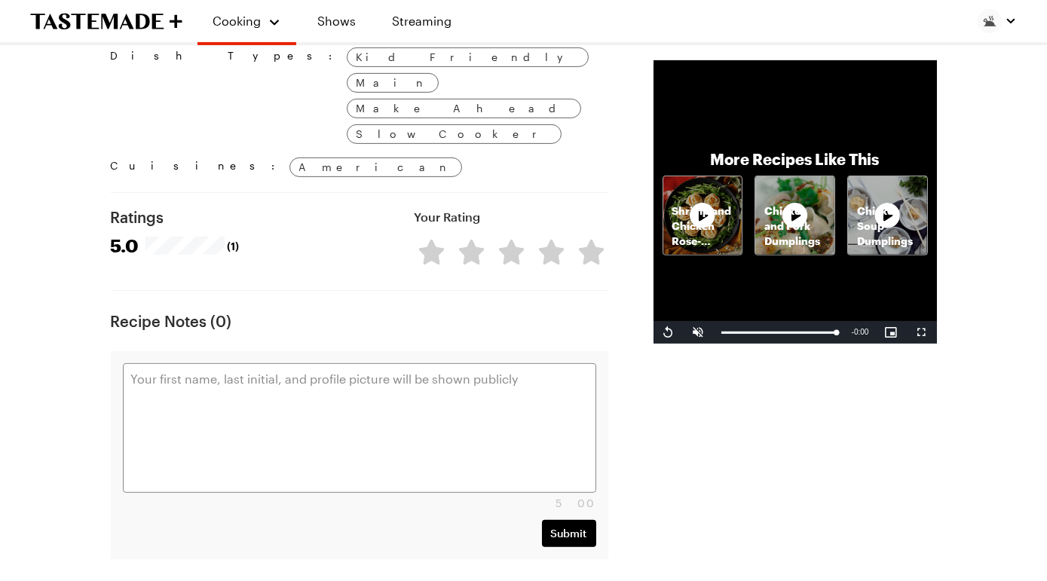
drag, startPoint x: 124, startPoint y: 356, endPoint x: 495, endPoint y: 280, distance: 378.0
copy div "4 tablespoons butter 1 onion, peeled and diced 1/2 inch 1 cup baby carrots 1/2 …"
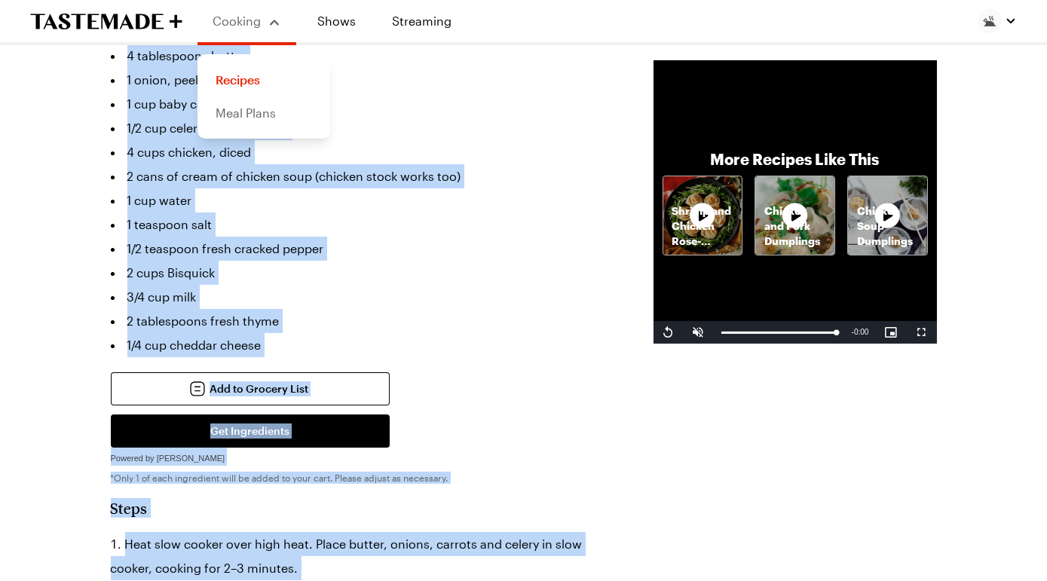
scroll to position [0, 0]
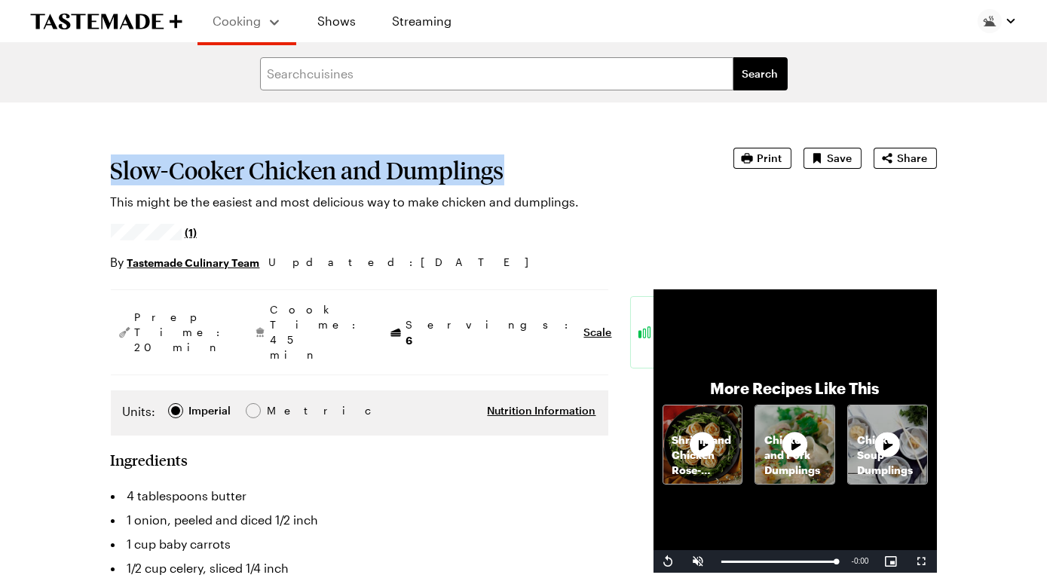
drag, startPoint x: 121, startPoint y: 200, endPoint x: 627, endPoint y: 198, distance: 506.0
click at [627, 198] on div "Slow-Cooker Chicken and Dumplings This might be the easiest and most delicious …" at bounding box center [524, 210] width 826 height 124
copy h1 "Slow-Cooker Chicken and Dumplings"
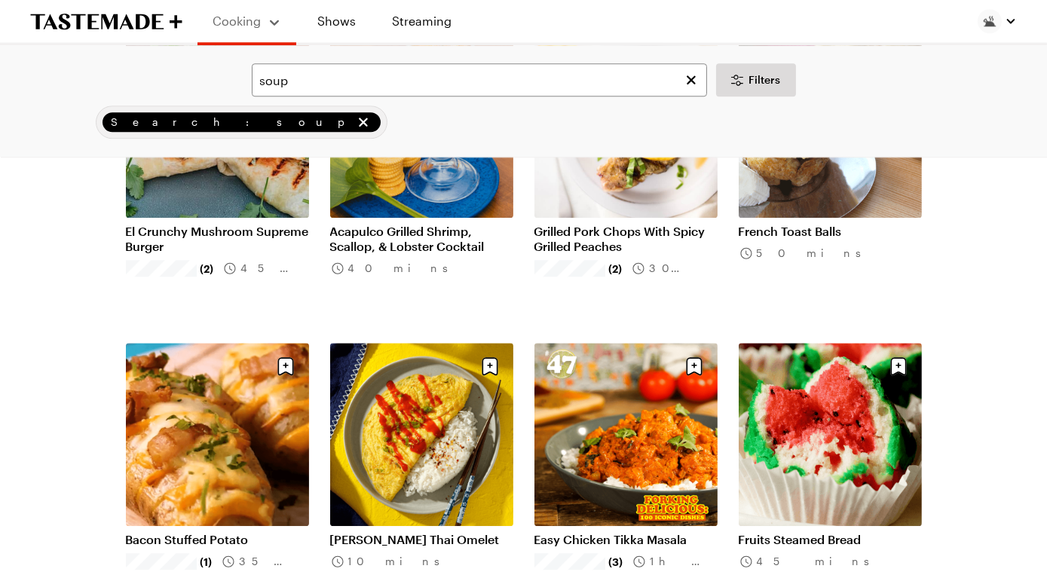
scroll to position [8300, 0]
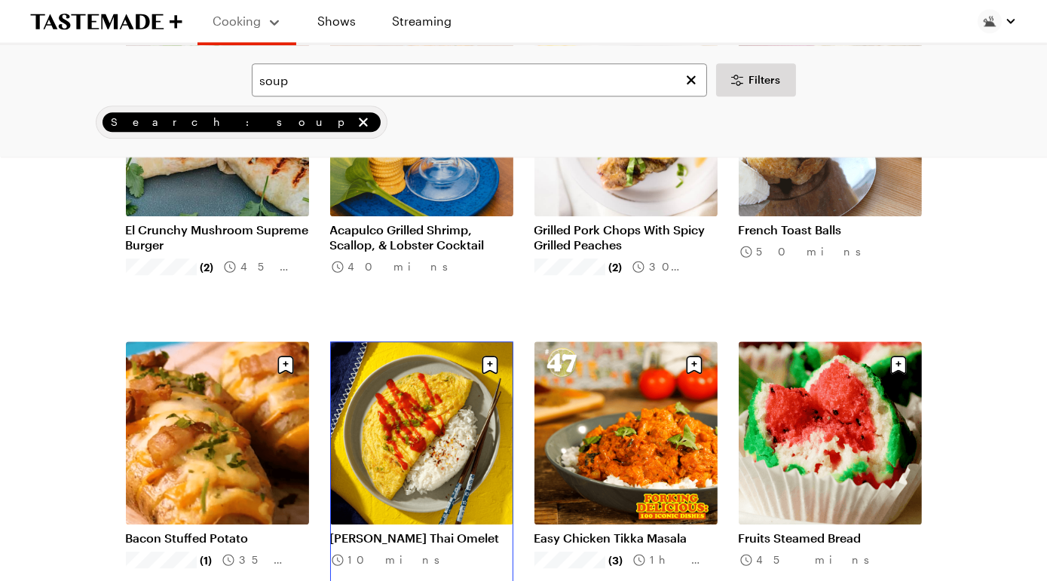
click at [422, 531] on link "[PERSON_NAME] Thai Omelet" at bounding box center [421, 538] width 183 height 15
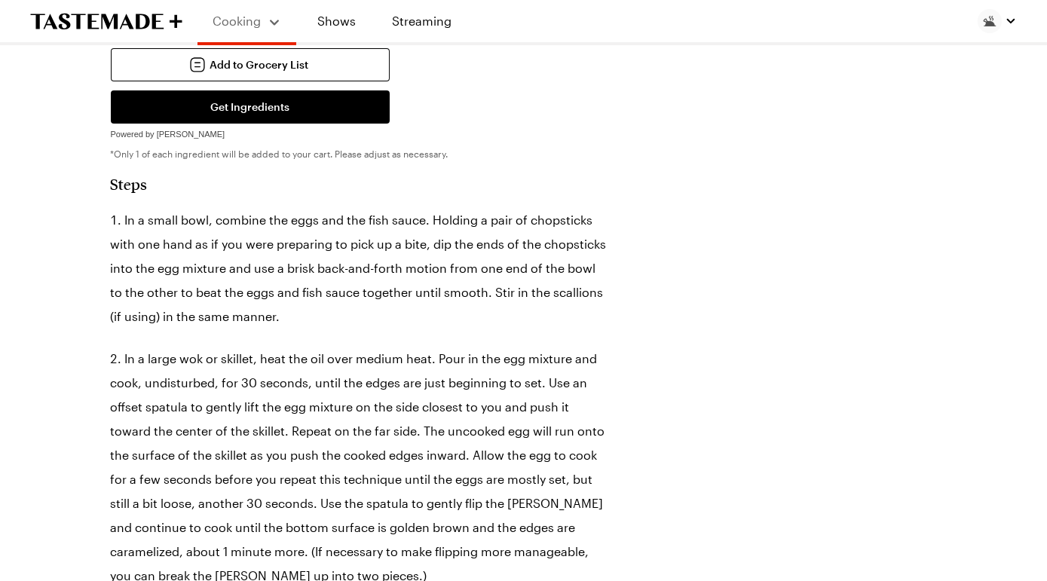
scroll to position [609, 0]
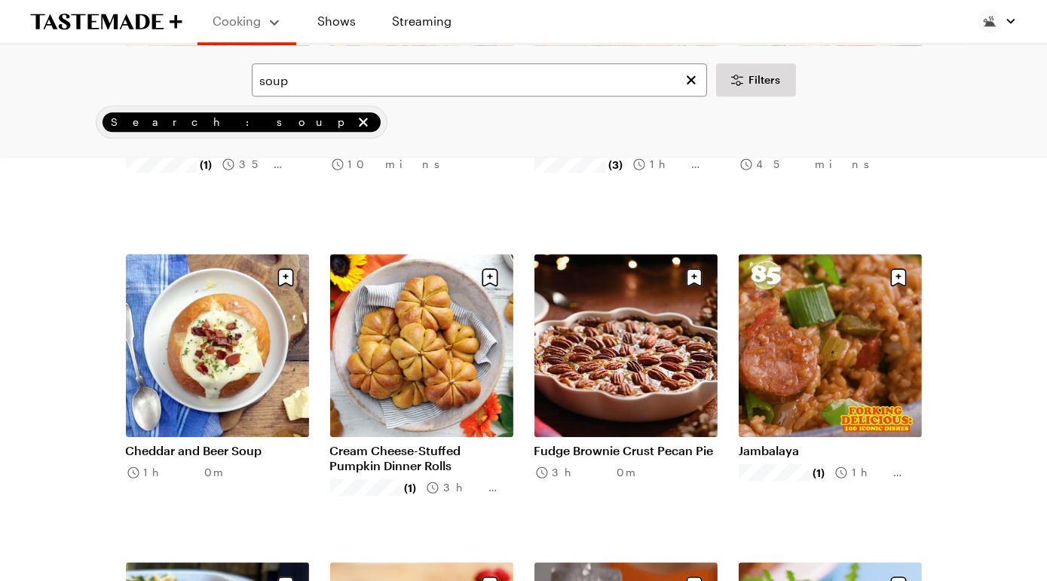
scroll to position [8689, 0]
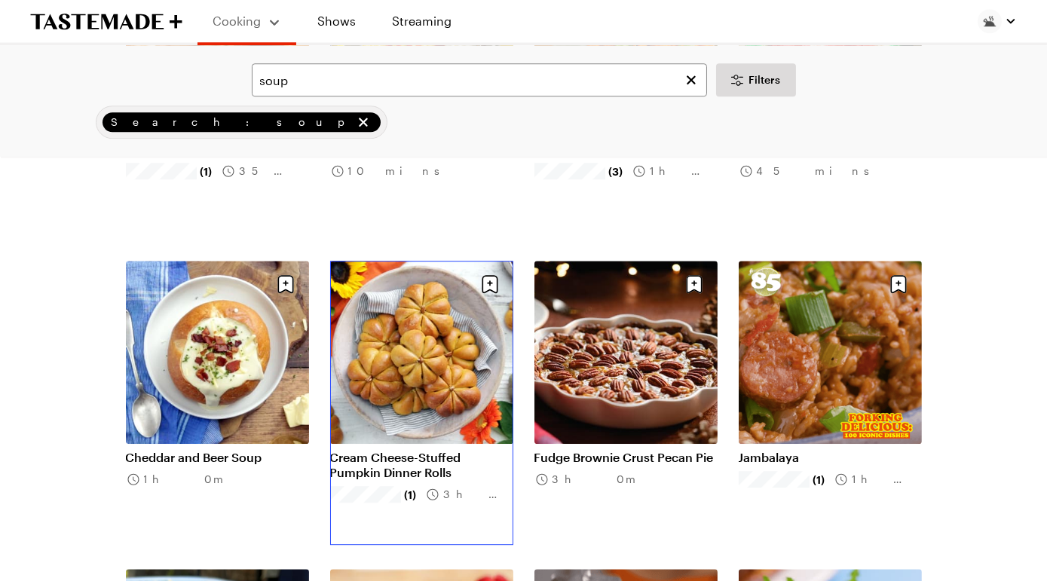
click at [430, 450] on link "Cream Cheese-Stuffed Pumpkin Dinner Rolls" at bounding box center [421, 465] width 183 height 30
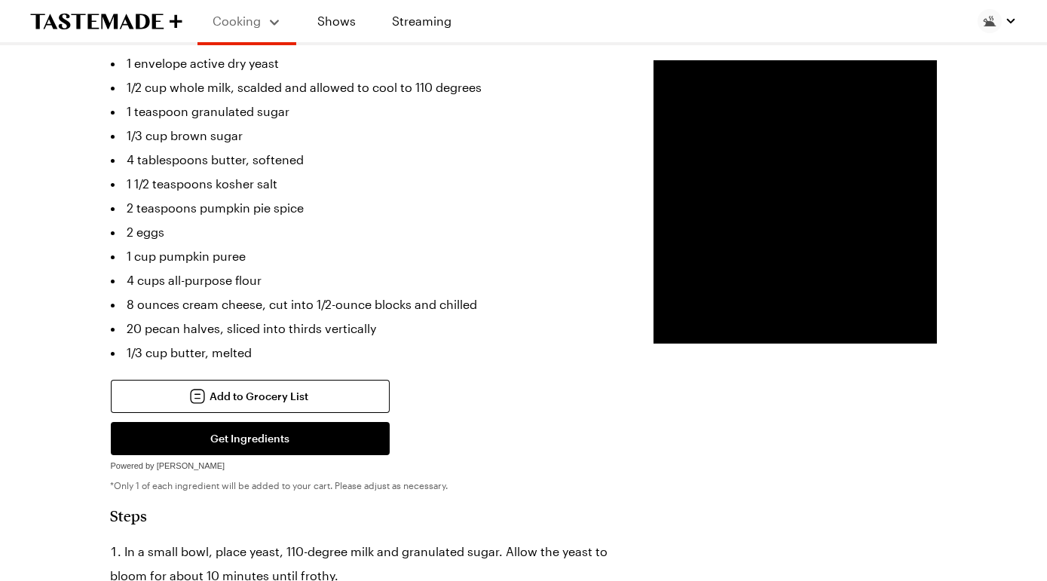
scroll to position [443, 0]
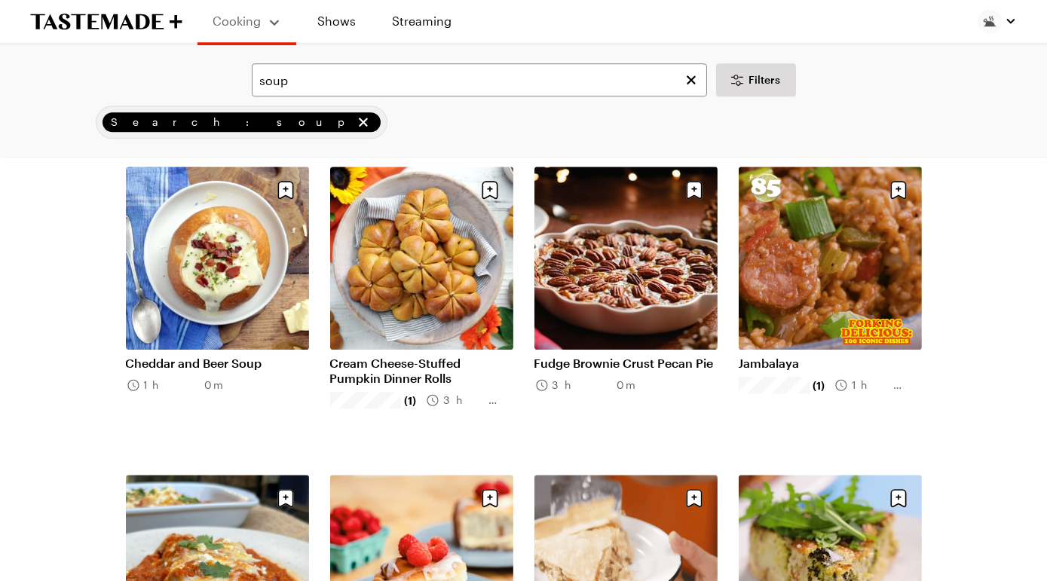
scroll to position [8783, 0]
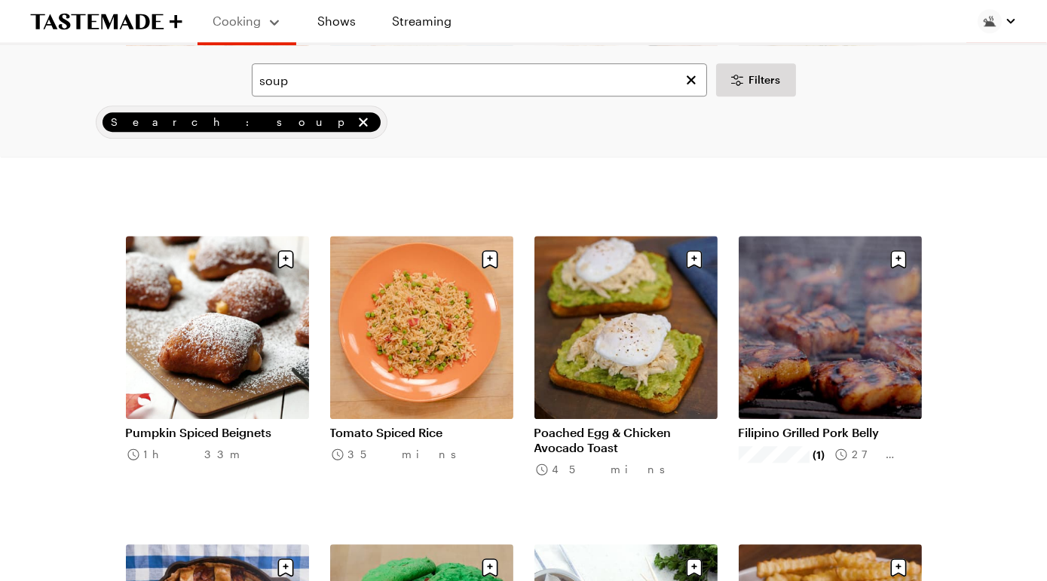
scroll to position [9332, 0]
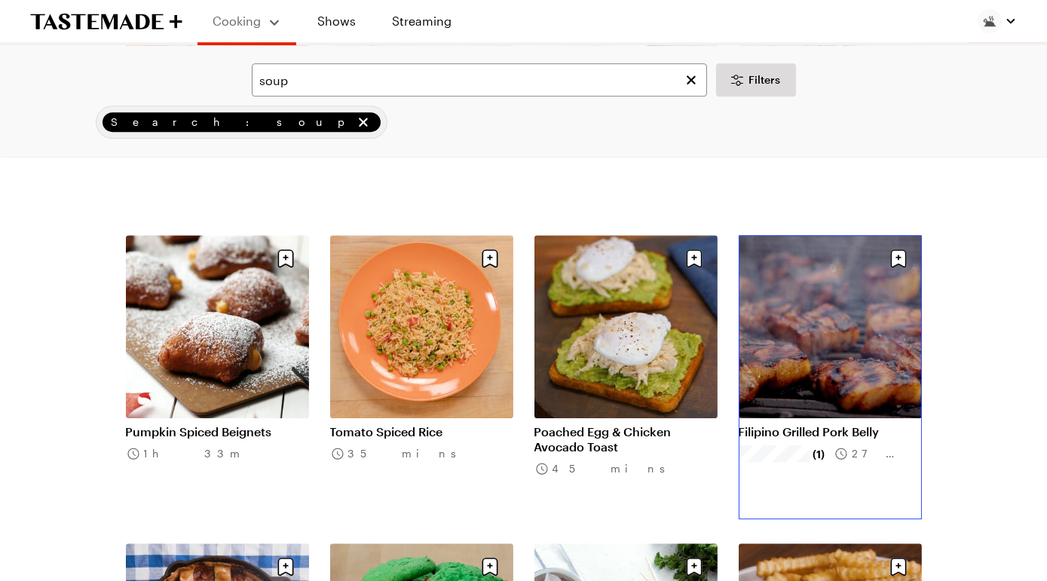
click at [837, 425] on link "Filipino Grilled Pork Belly" at bounding box center [830, 432] width 183 height 15
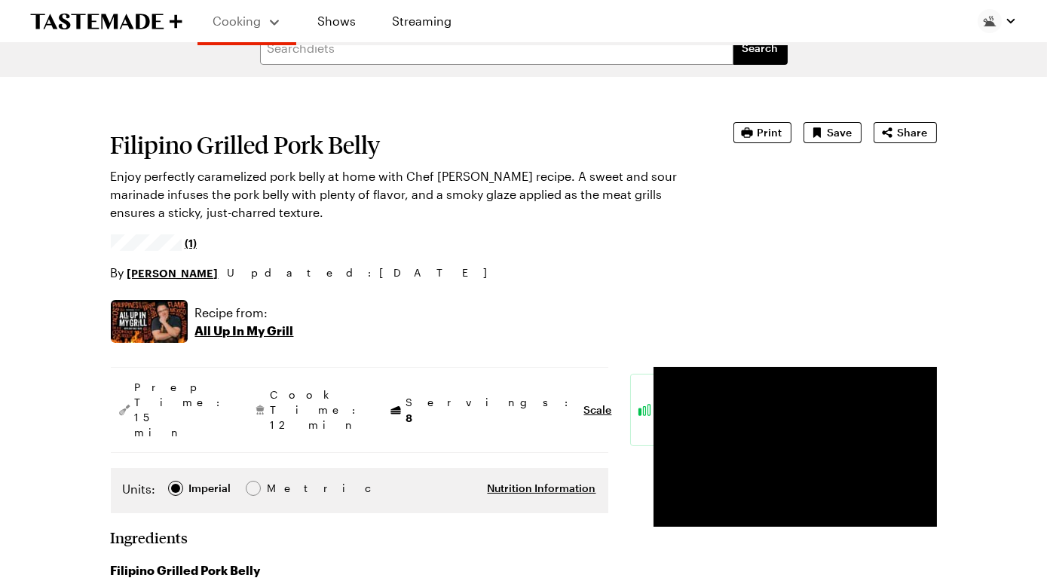
scroll to position [6, 0]
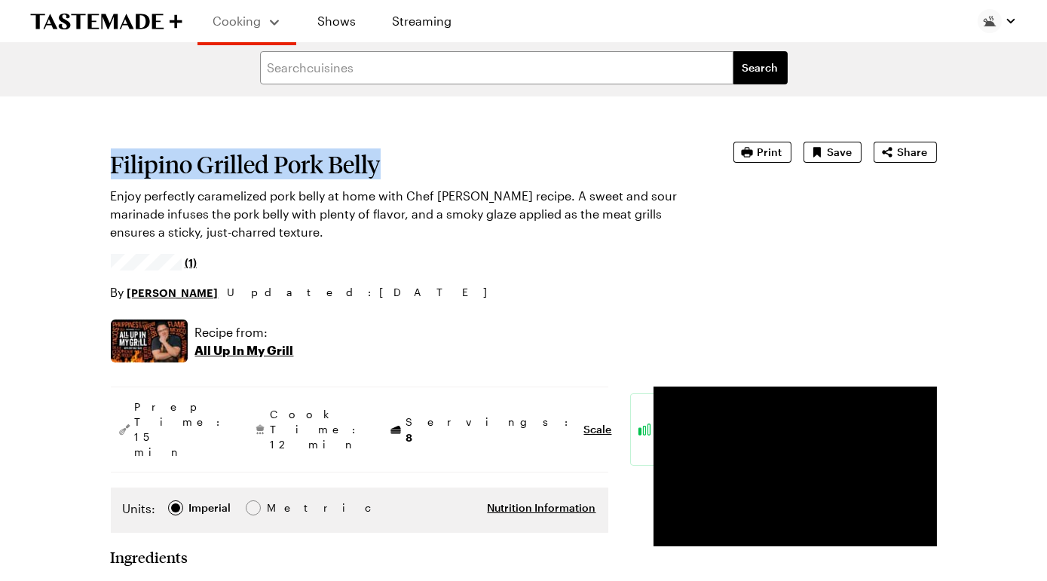
drag, startPoint x: 120, startPoint y: 188, endPoint x: 468, endPoint y: 189, distance: 347.6
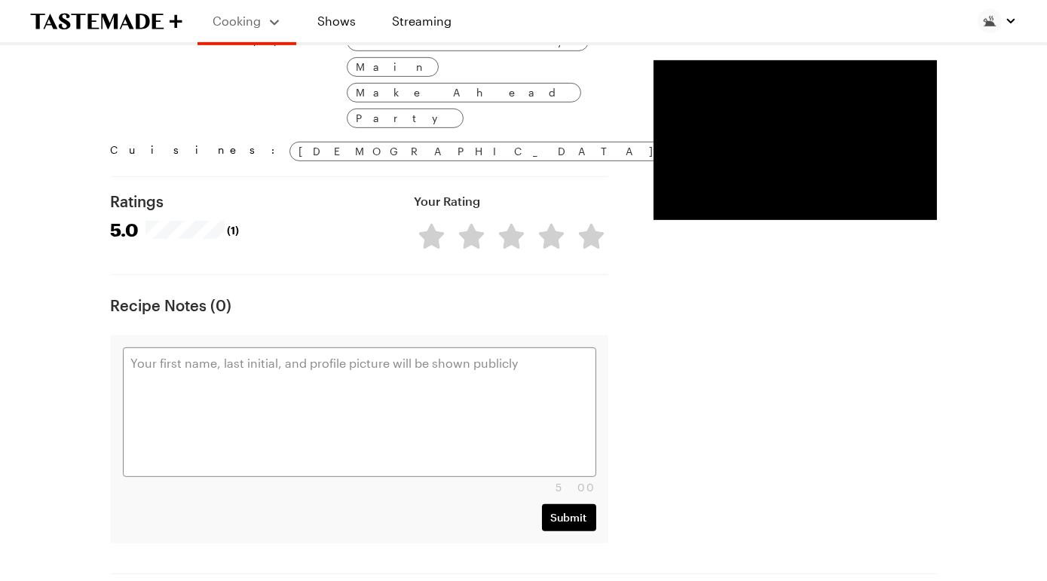
scroll to position [1667, 0]
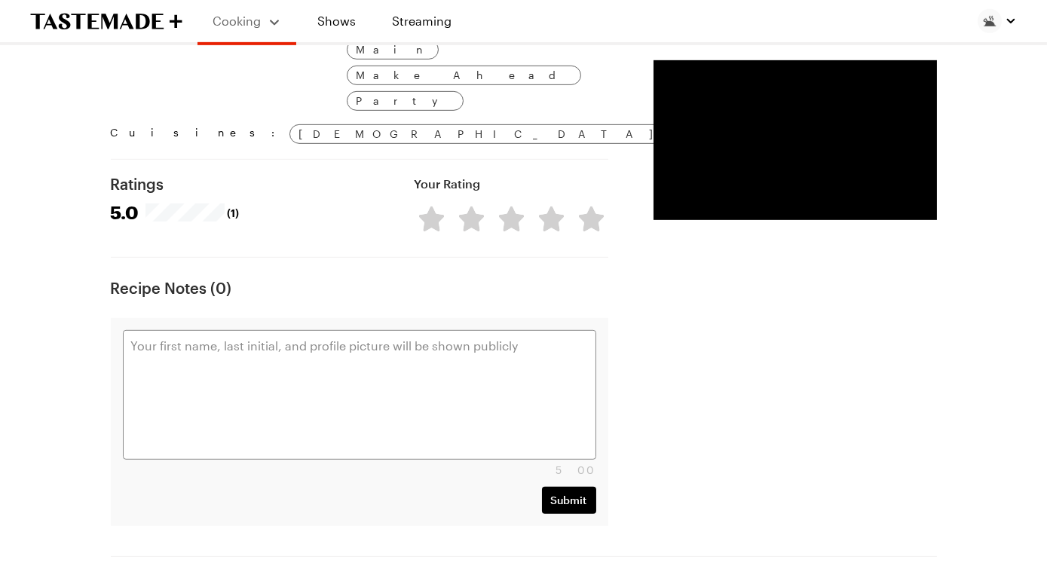
drag, startPoint x: 118, startPoint y: 215, endPoint x: 518, endPoint y: 176, distance: 402.3
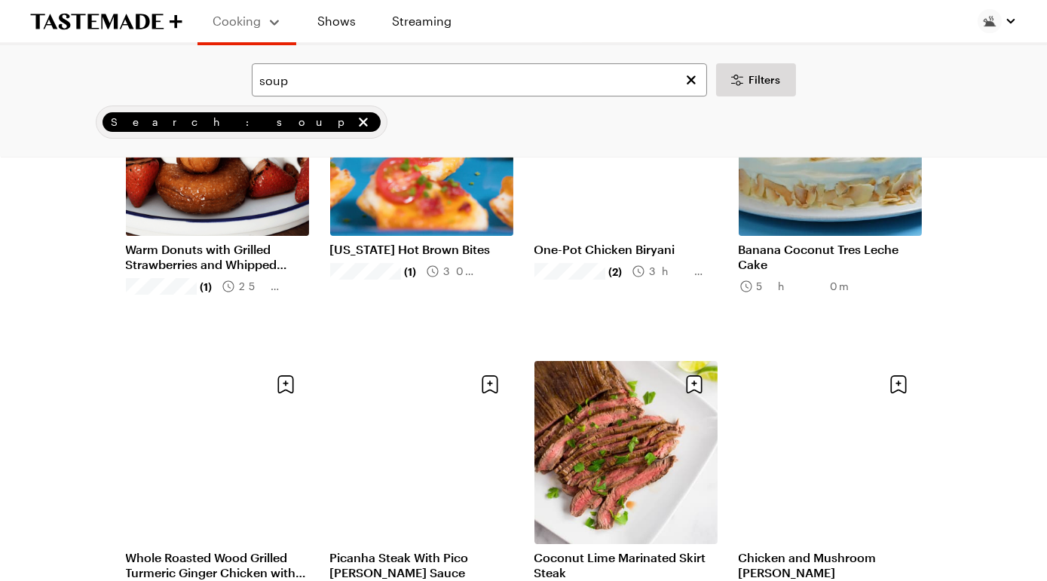
scroll to position [10442, 0]
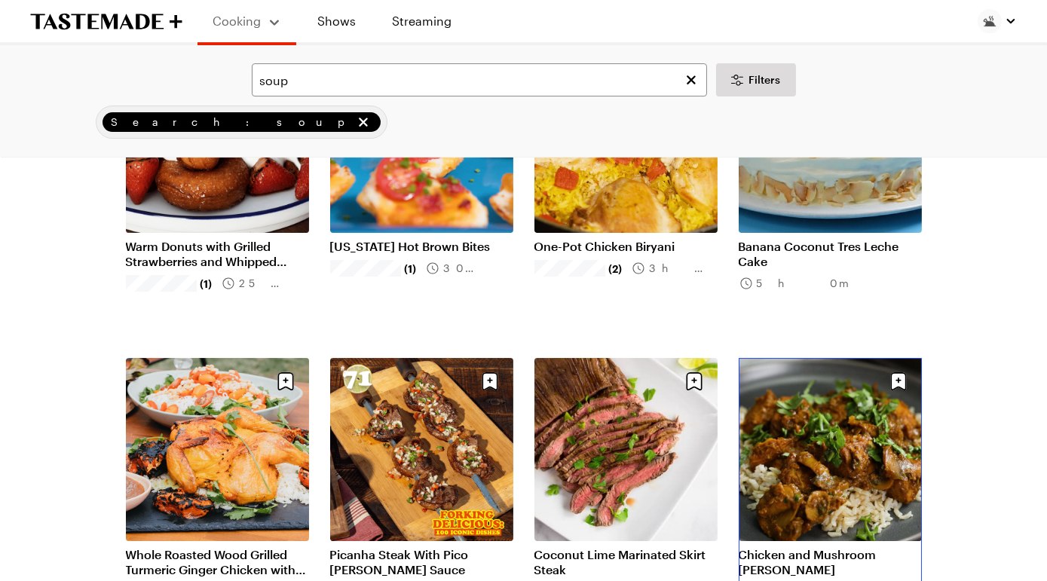
click at [800, 547] on link "Chicken and Mushroom Curry" at bounding box center [830, 562] width 183 height 30
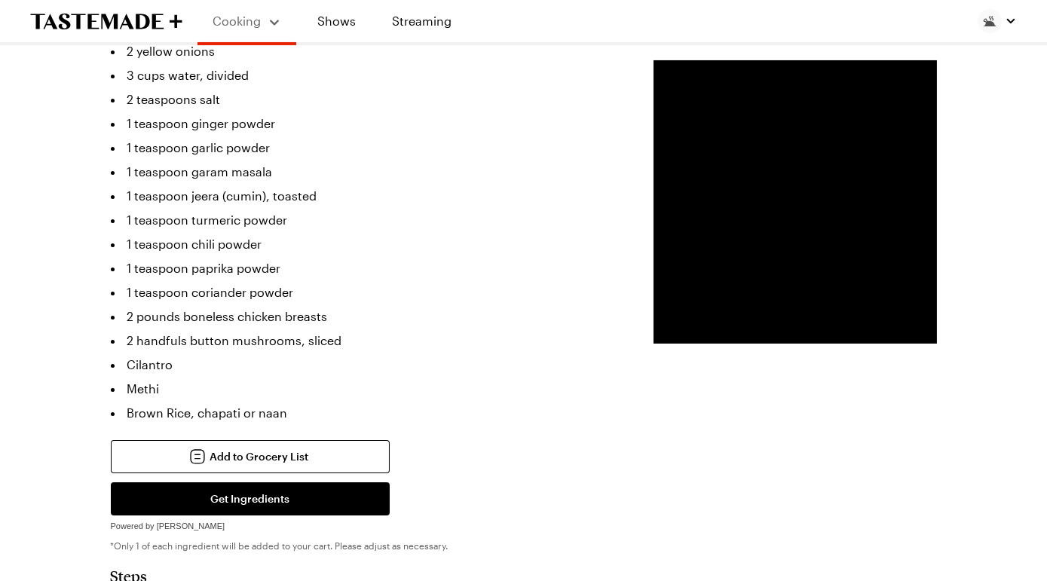
scroll to position [419, 0]
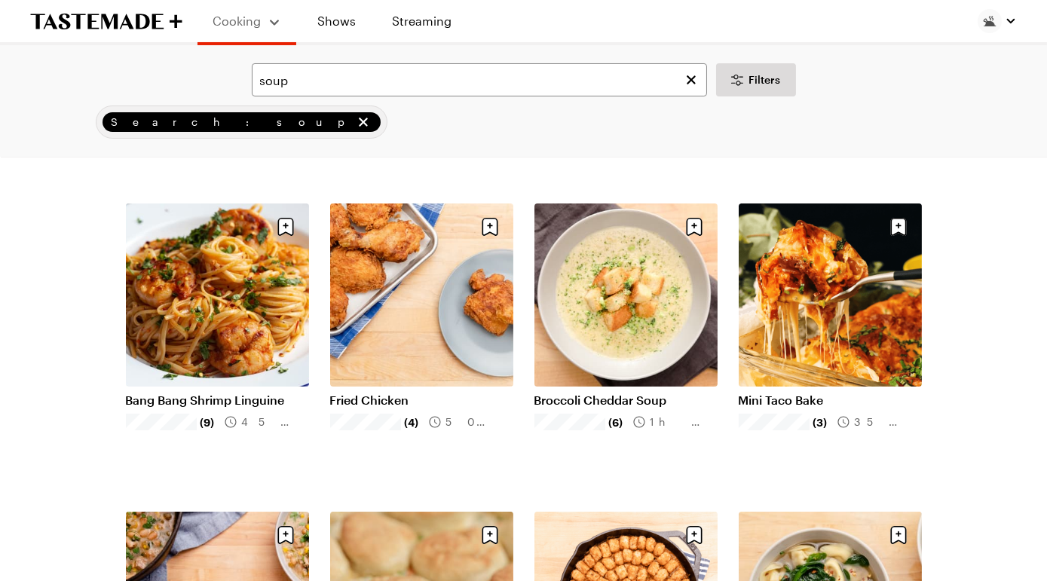
scroll to position [10442, 0]
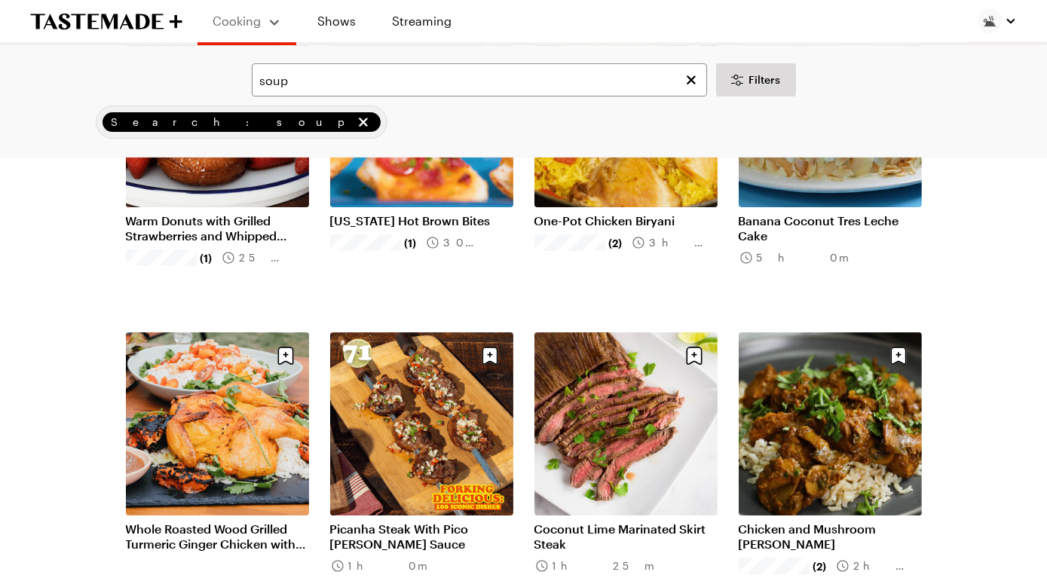
scroll to position [10469, 0]
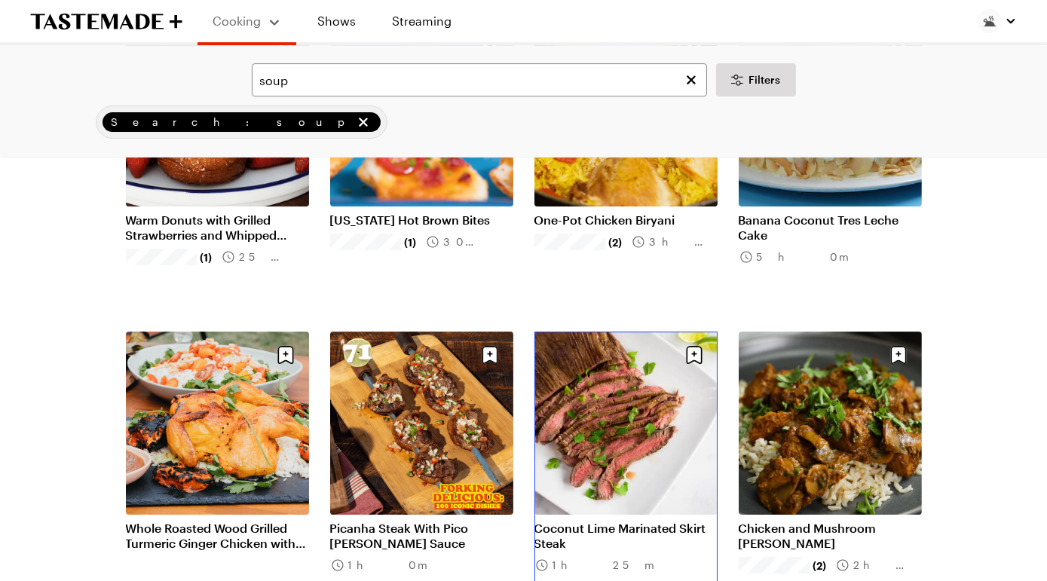
click at [606, 521] on link "Coconut Lime Marinated Skirt Steak" at bounding box center [626, 536] width 183 height 30
click at [288, 345] on icon "Save recipe" at bounding box center [286, 354] width 16 height 18
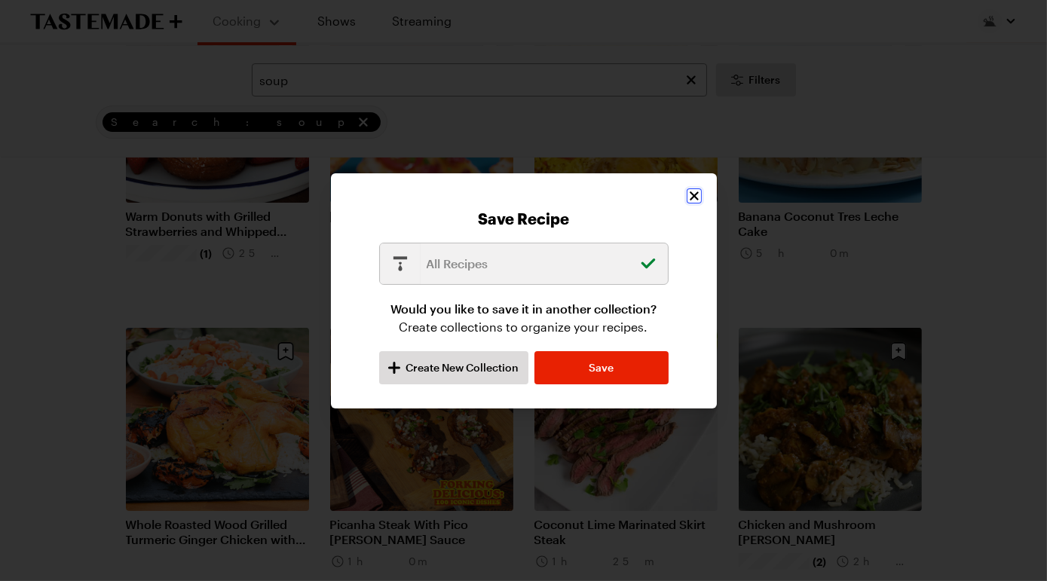
click at [702, 189] on icon "Close" at bounding box center [694, 196] width 15 height 15
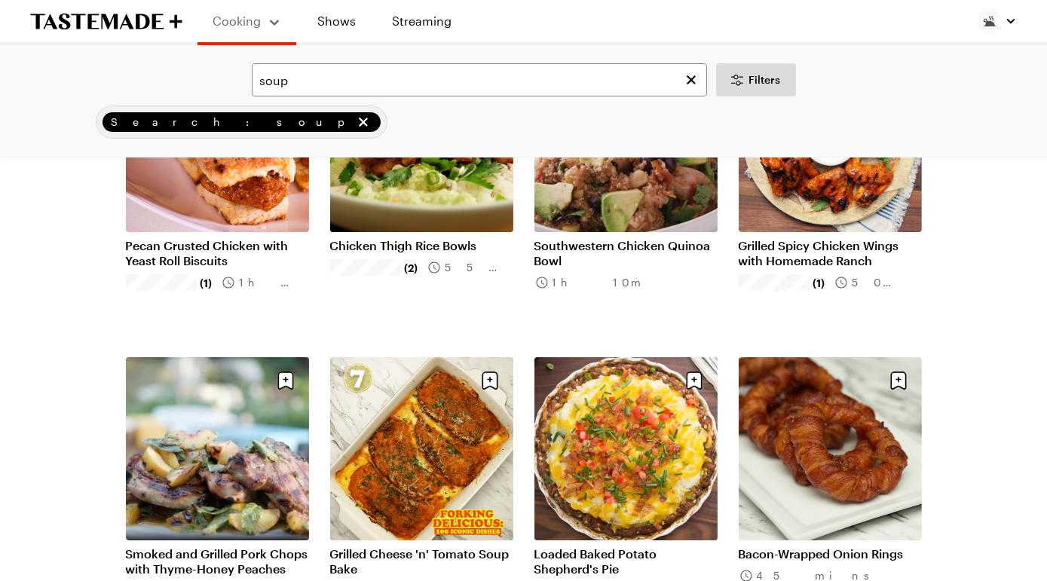
scroll to position [11367, 0]
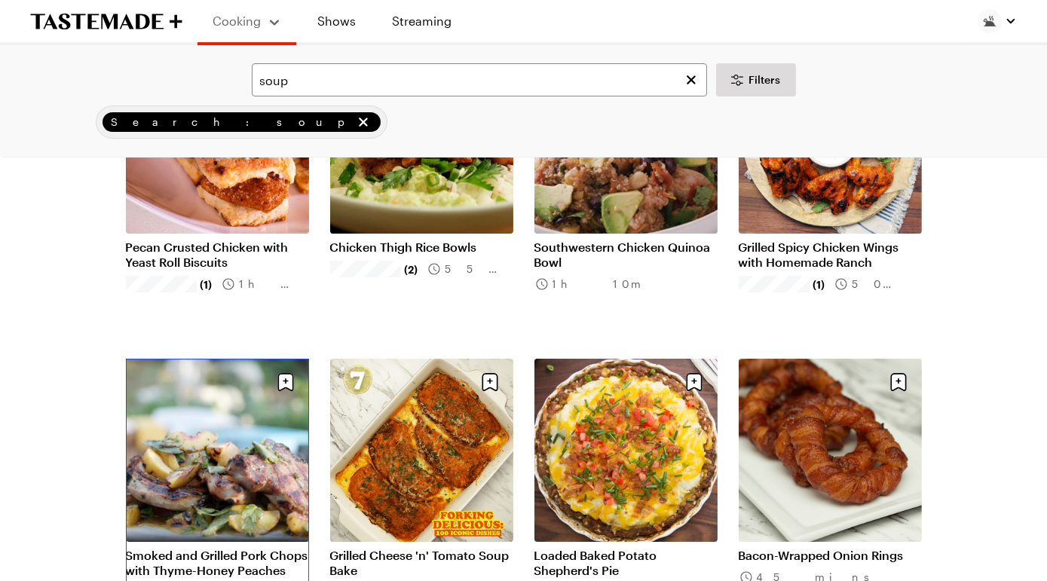
click at [249, 548] on link "Smoked and Grilled Pork Chops with Thyme-Honey Peaches" at bounding box center [217, 563] width 183 height 30
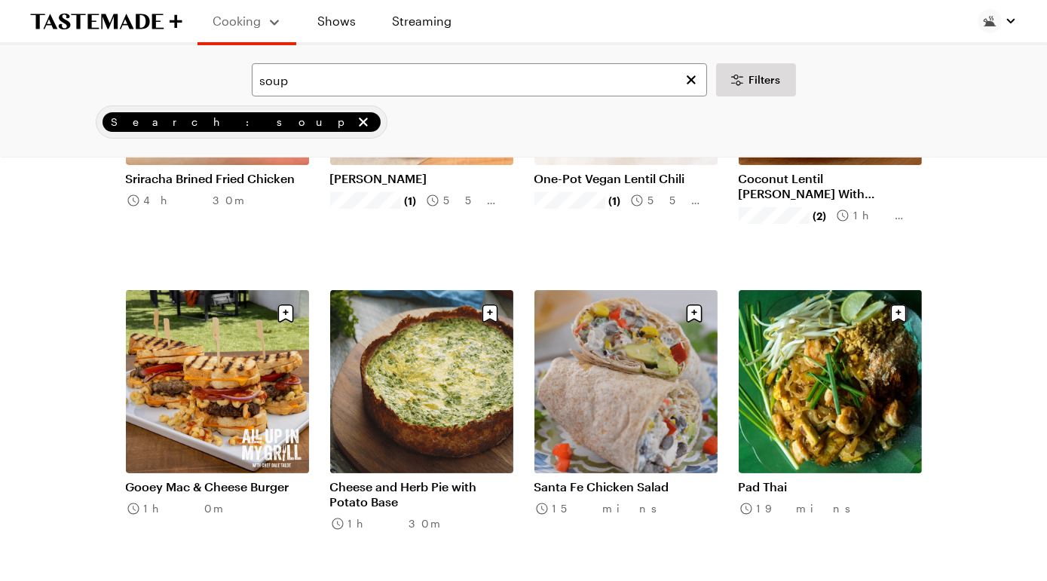
scroll to position [12053, 0]
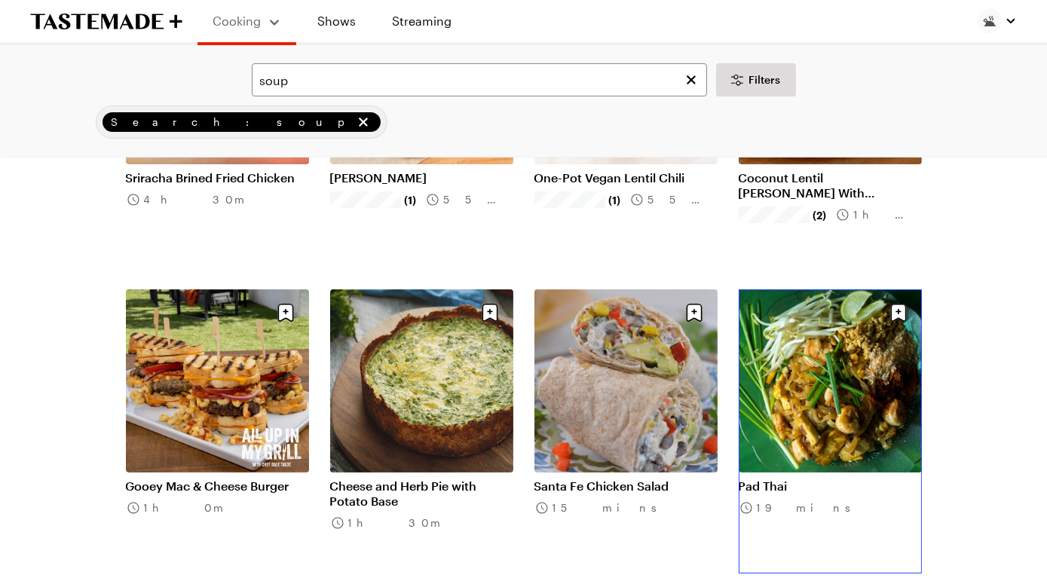
click at [829, 479] on link "Pad Thai" at bounding box center [830, 486] width 183 height 15
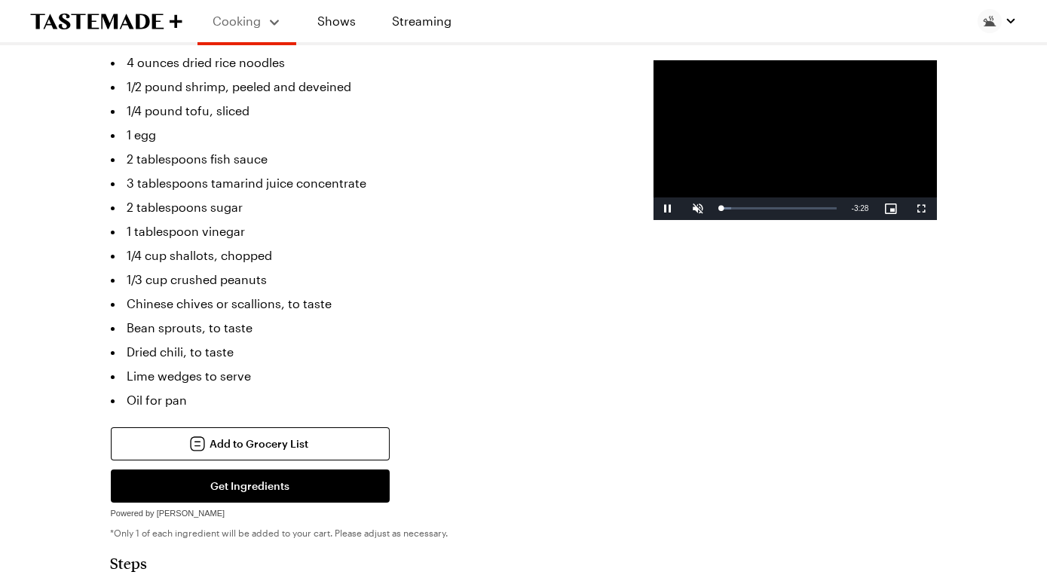
scroll to position [386, 0]
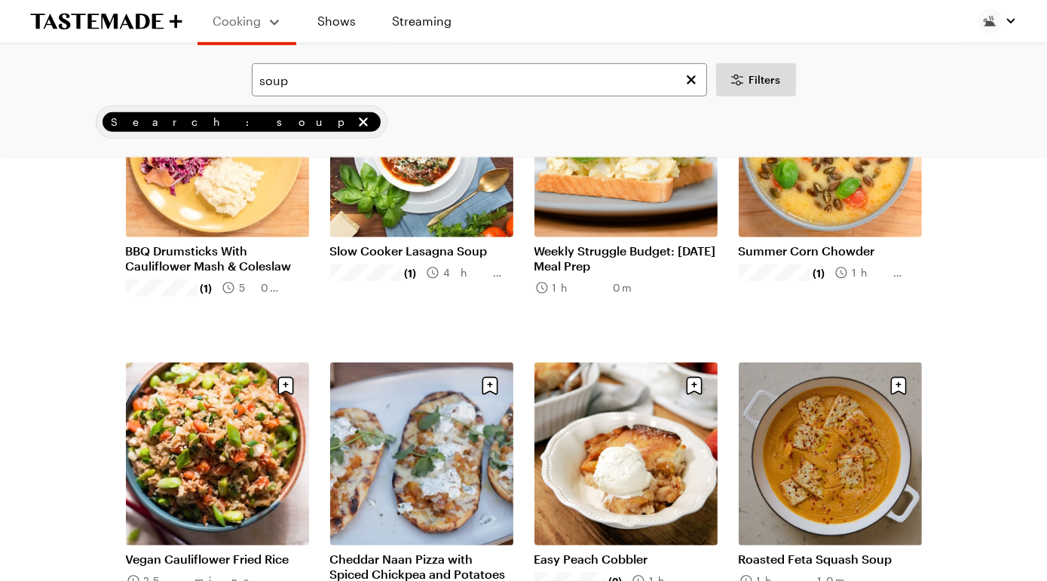
scroll to position [13524, 0]
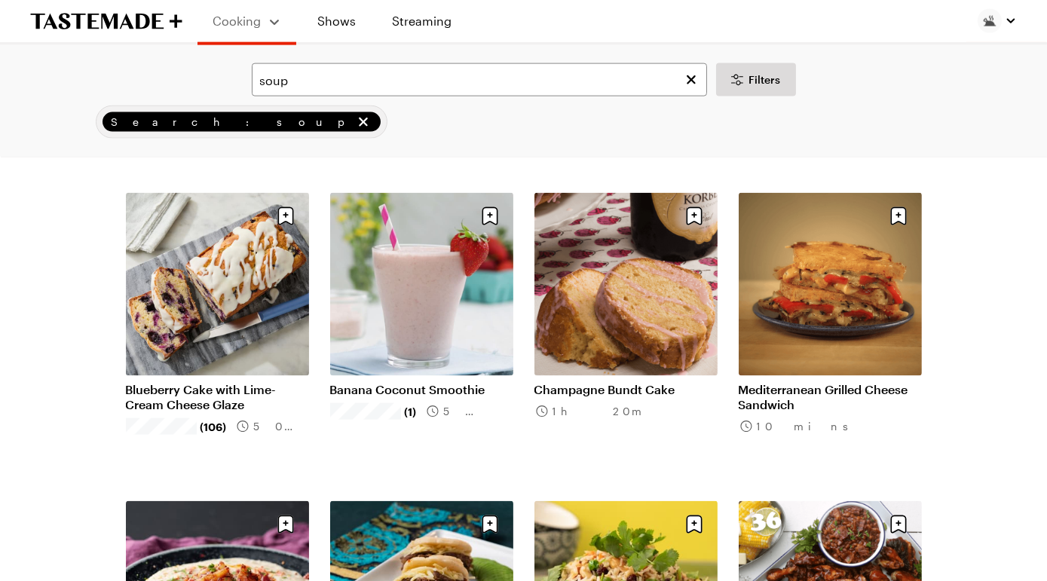
scroll to position [15852, 0]
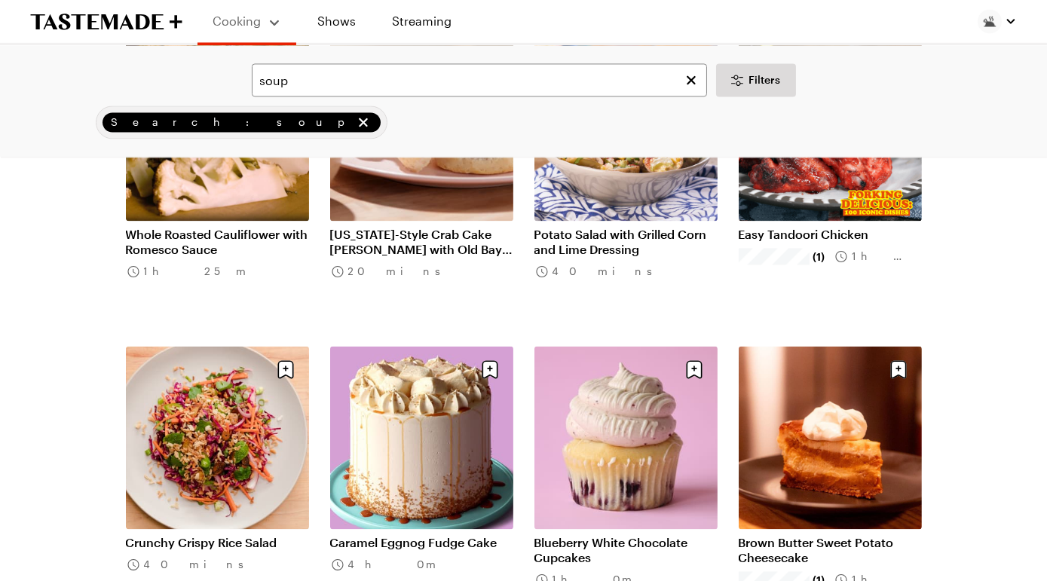
scroll to position [17857, 0]
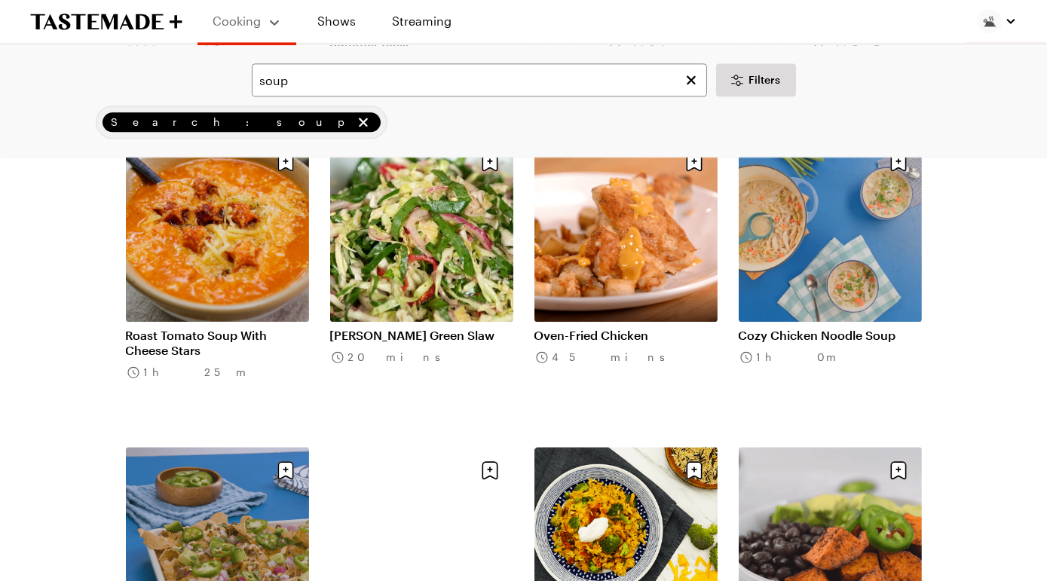
scroll to position [18716, 0]
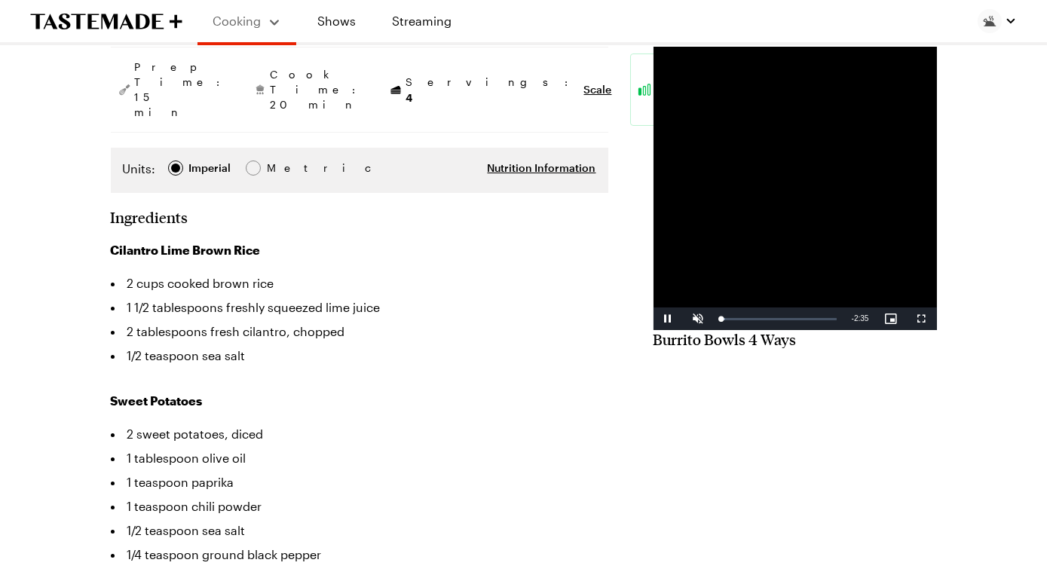
type textarea "x"
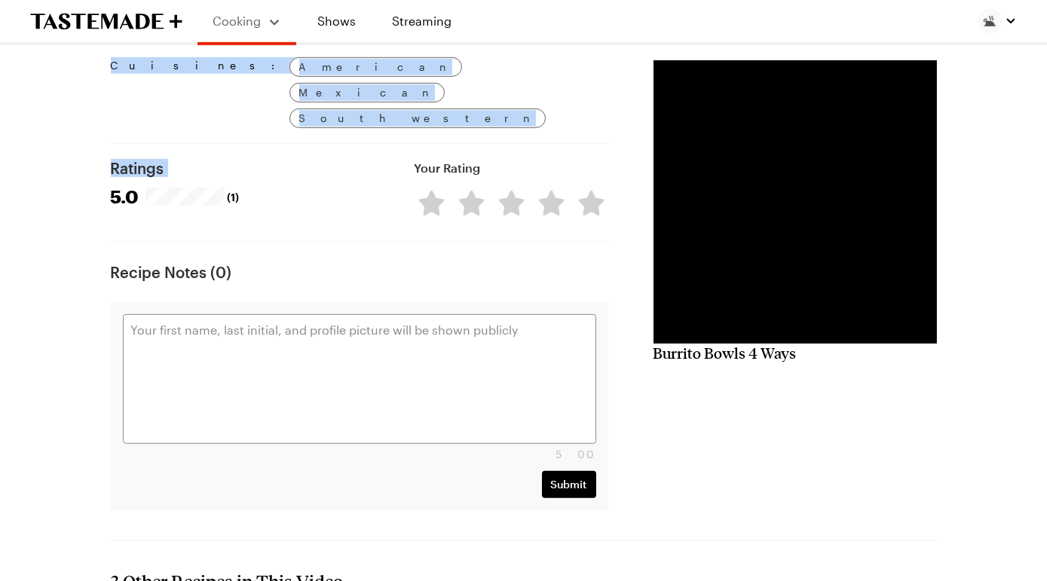
scroll to position [1836, 0]
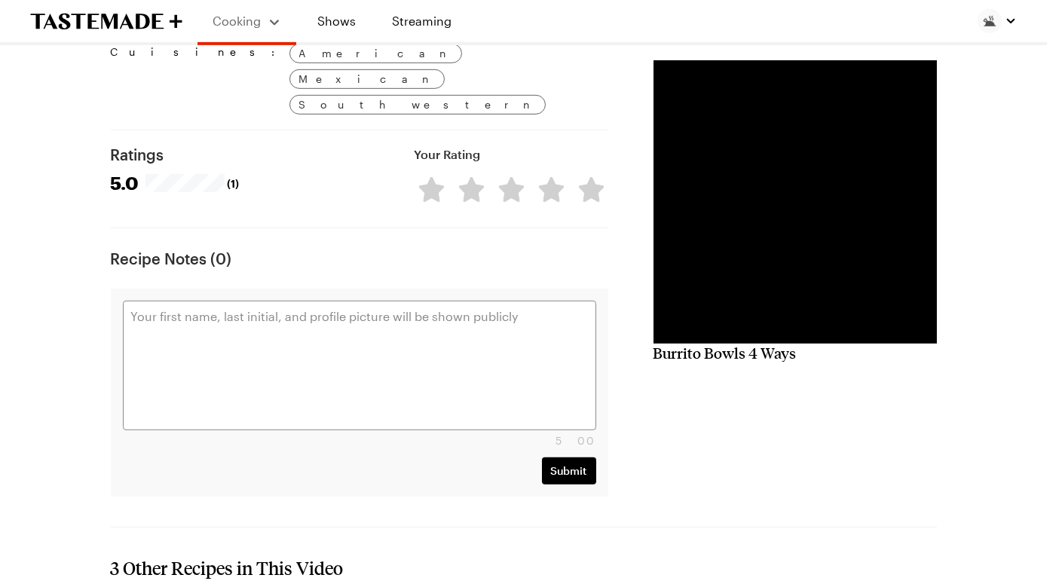
drag, startPoint x: 115, startPoint y: 184, endPoint x: 425, endPoint y: 92, distance: 324.0
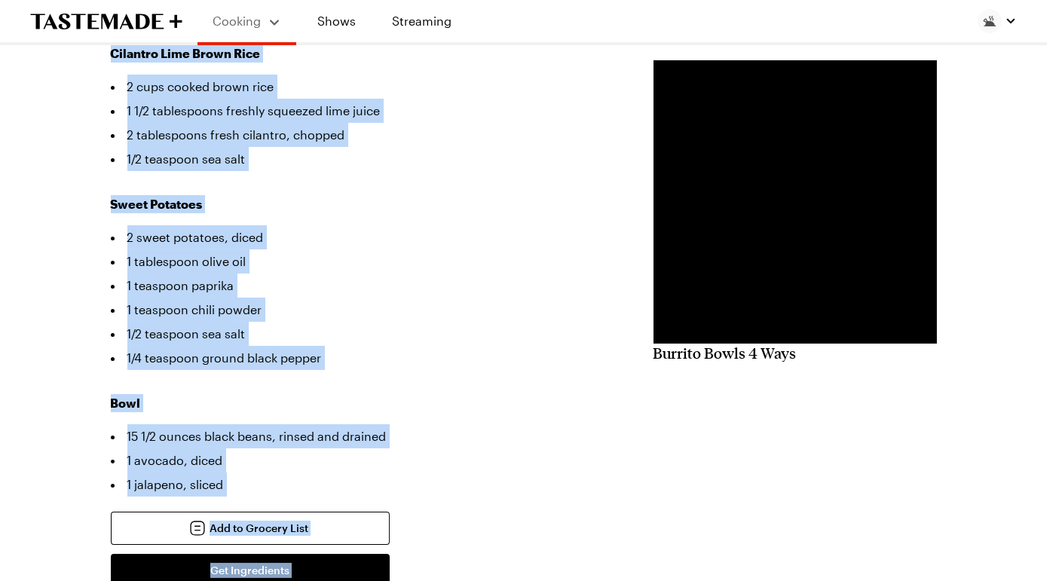
scroll to position [0, 0]
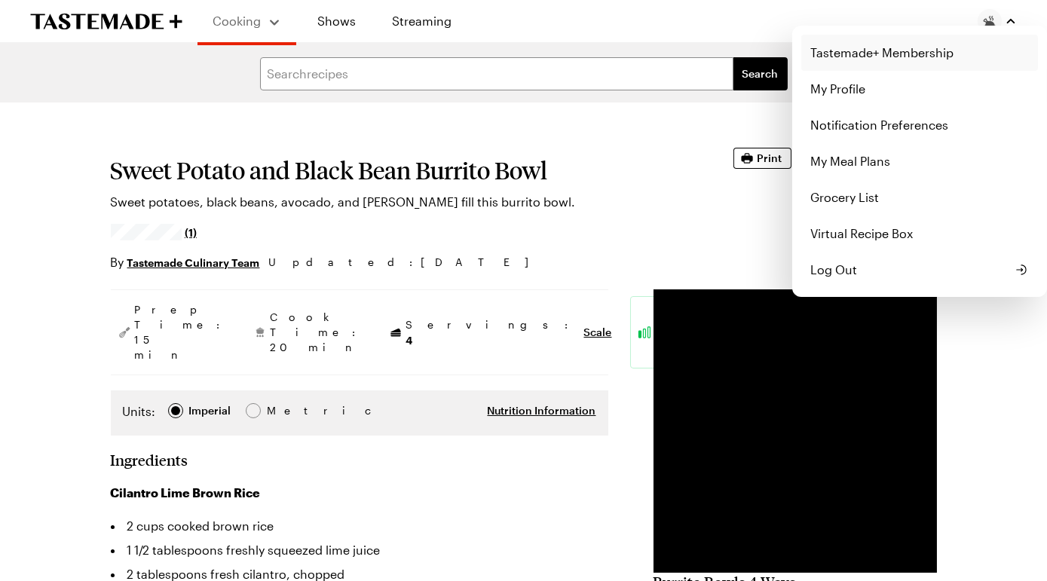
click at [871, 69] on link "Tastemade+ Membership" at bounding box center [920, 53] width 237 height 36
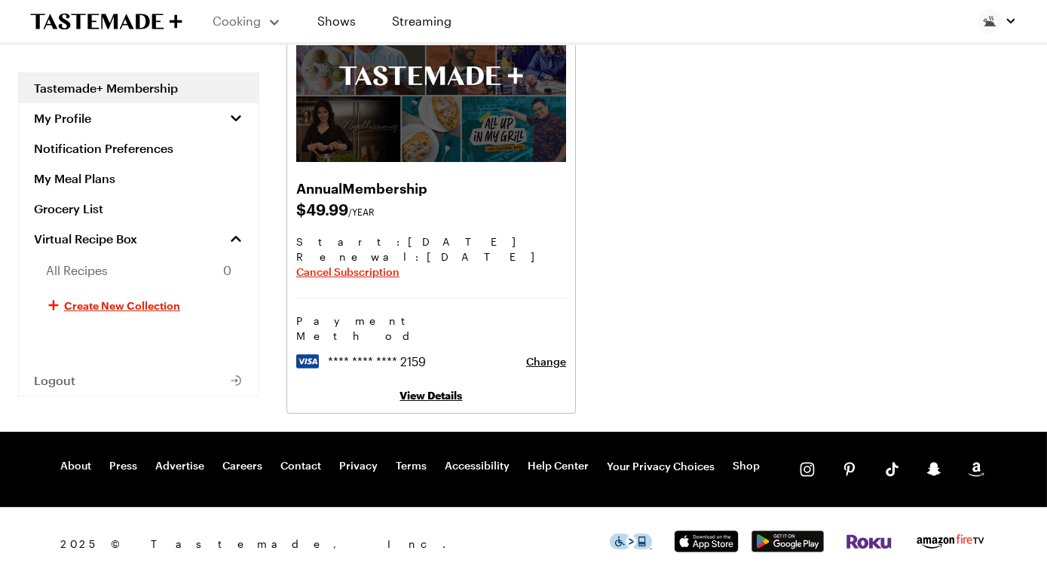
scroll to position [213, 0]
drag, startPoint x: 192, startPoint y: 121, endPoint x: 453, endPoint y: 177, distance: 267.7
click at [453, 177] on div "Tastemade+ Membership My Profile Notification Preferences My Meal Plans Grocery…" at bounding box center [523, 180] width 1047 height 504
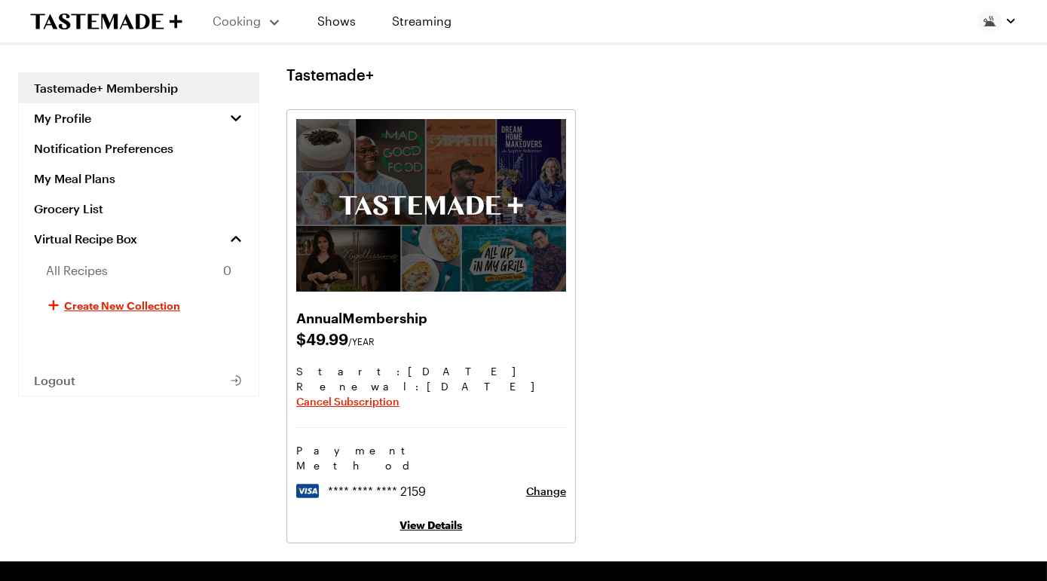
scroll to position [0, 0]
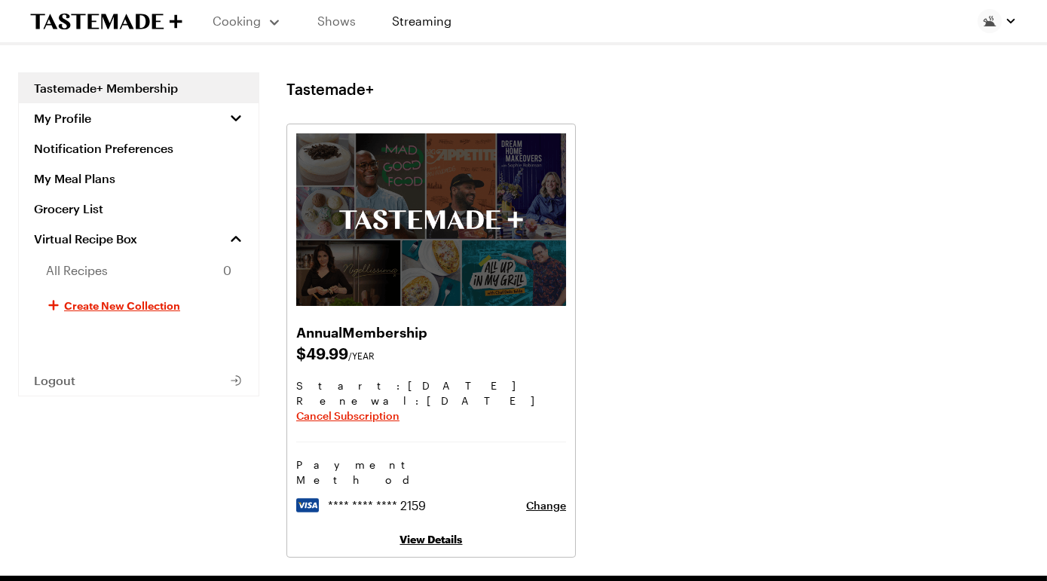
click at [358, 17] on link "Shows" at bounding box center [336, 21] width 69 height 42
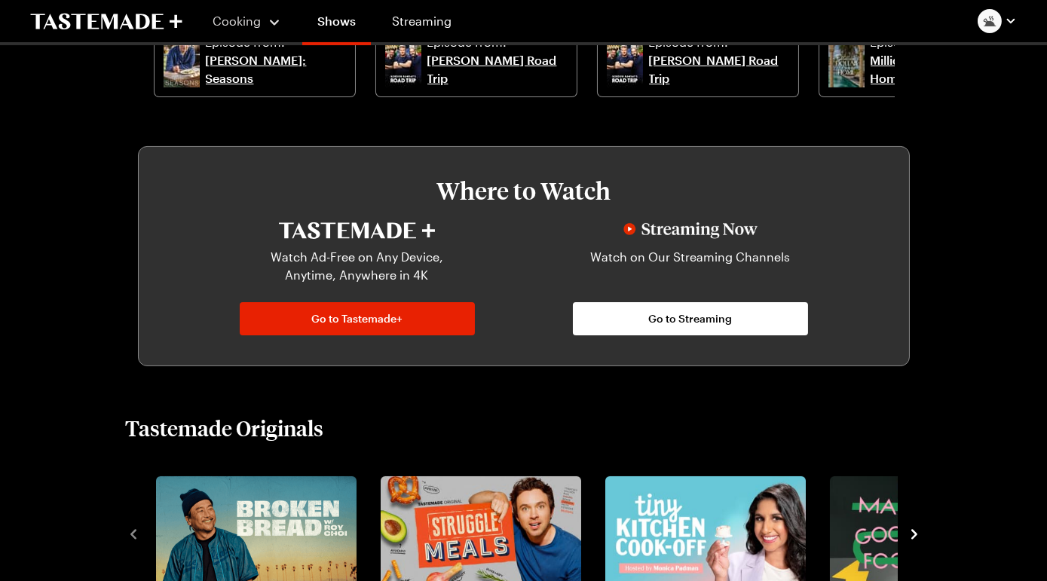
scroll to position [631, 0]
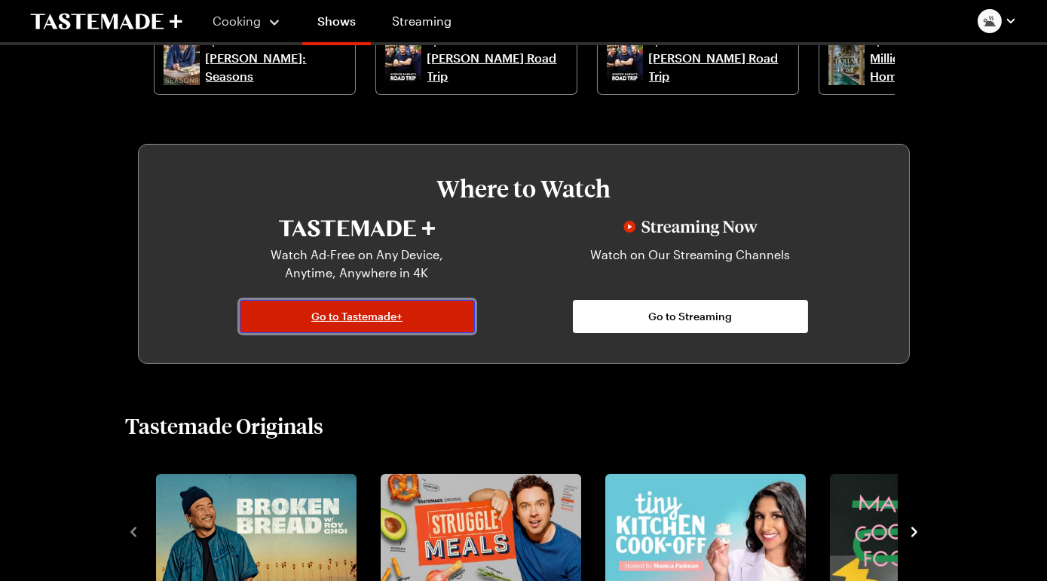
click at [322, 324] on span "Go to Tastemade+" at bounding box center [356, 316] width 91 height 15
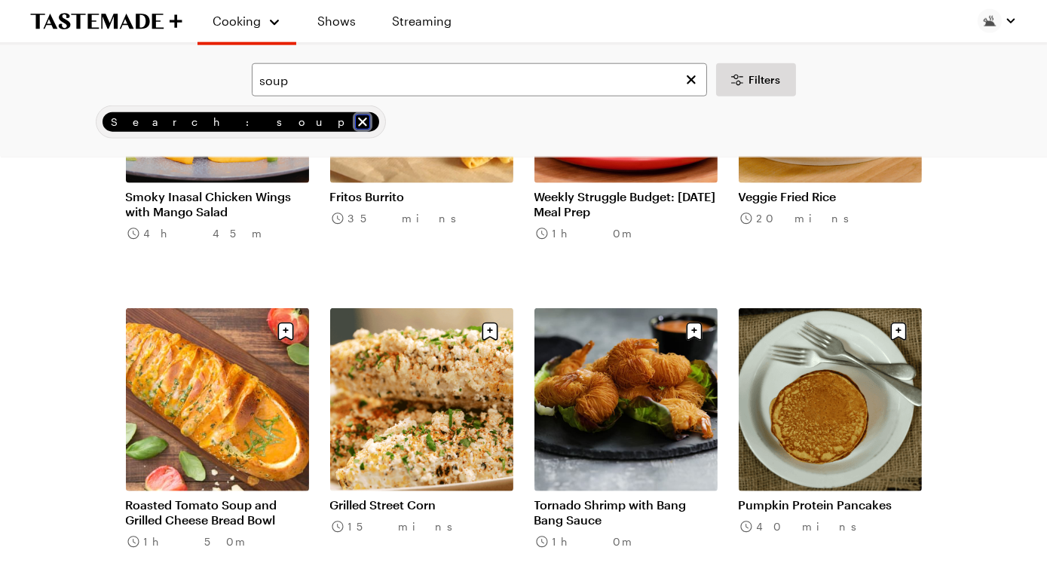
click at [358, 127] on icon "remove Search: soup" at bounding box center [362, 122] width 9 height 9
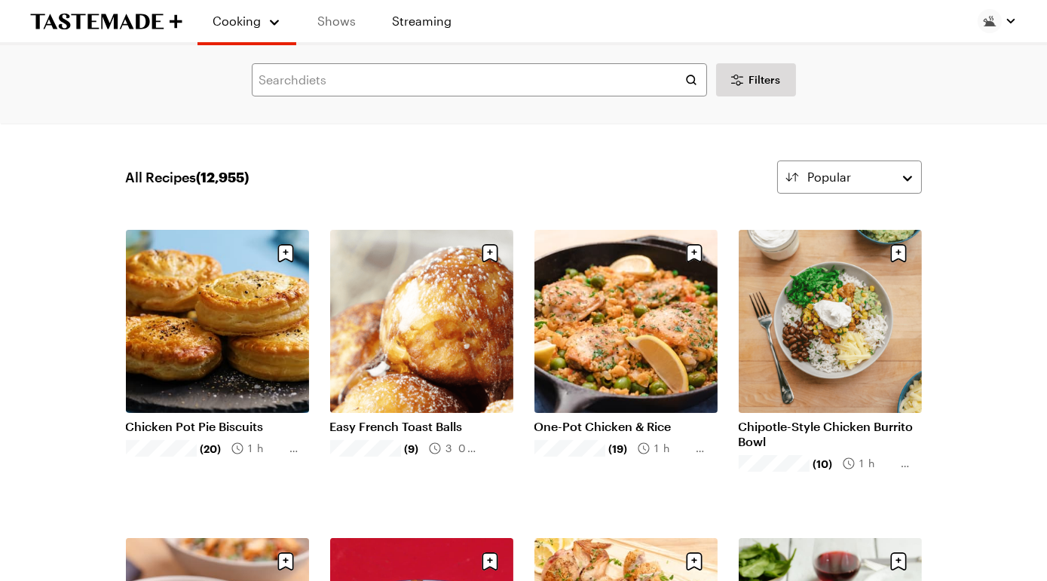
click at [361, 28] on link "Shows" at bounding box center [336, 21] width 69 height 42
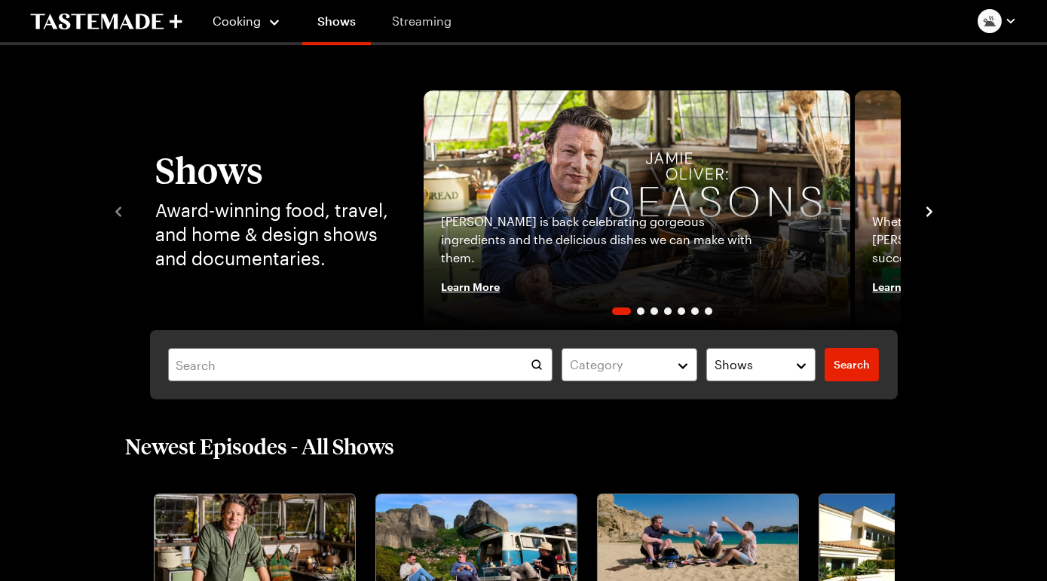
click at [446, 26] on link "Streaming" at bounding box center [422, 21] width 90 height 42
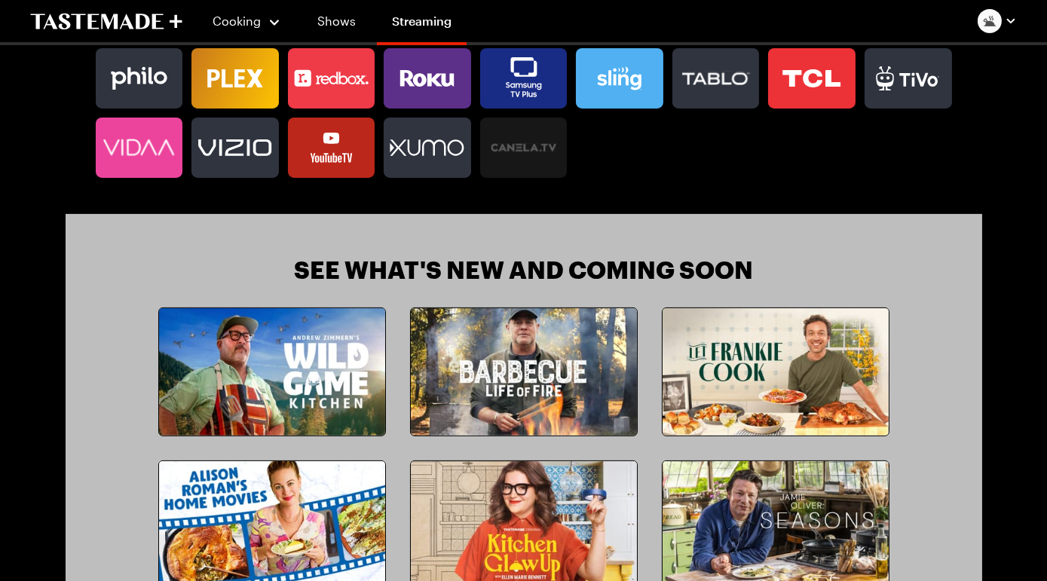
scroll to position [574, 0]
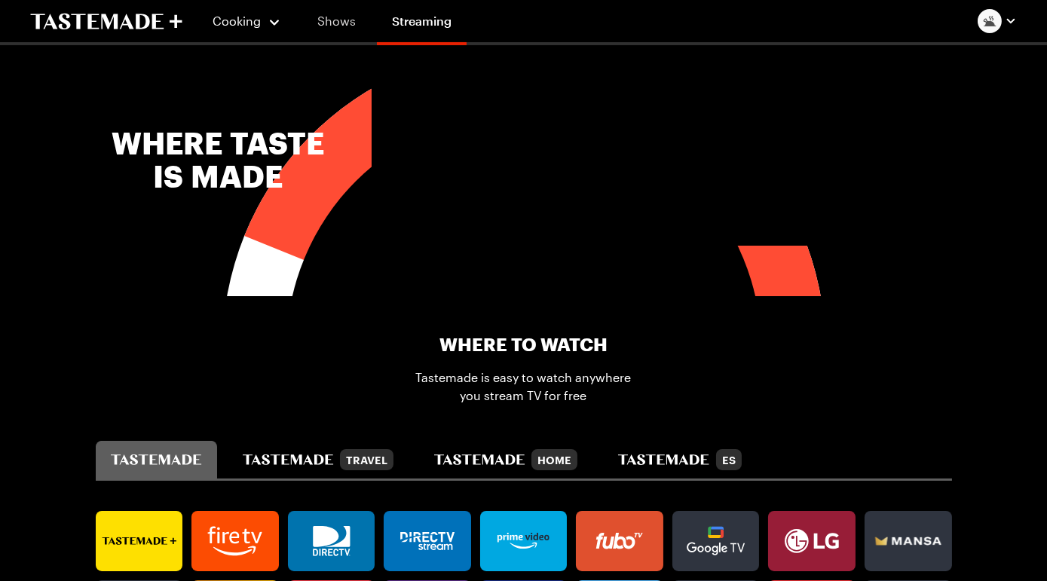
click at [351, 22] on link "Shows" at bounding box center [336, 21] width 69 height 42
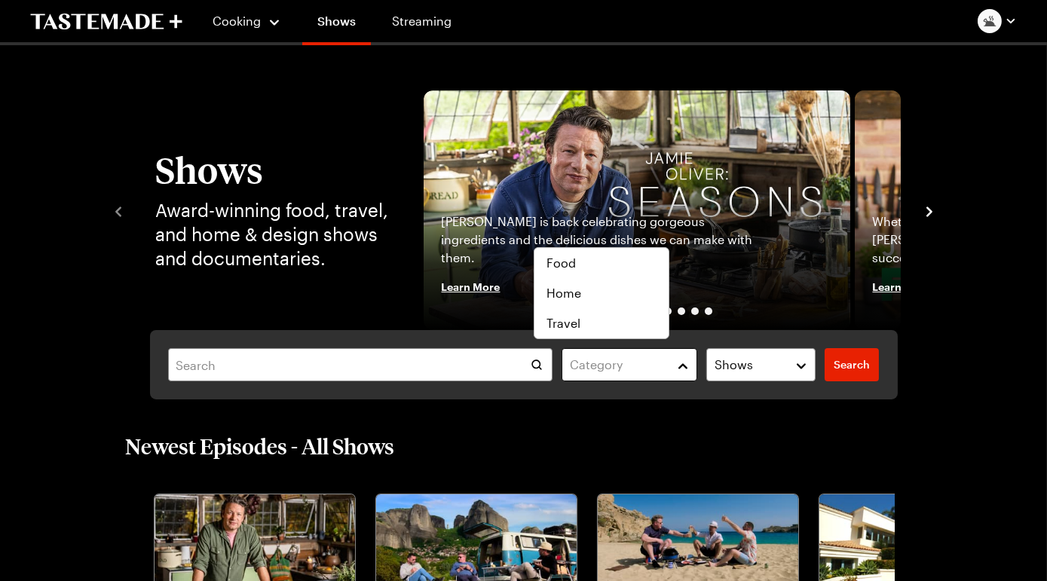
click at [619, 374] on div "Category" at bounding box center [618, 365] width 97 height 18
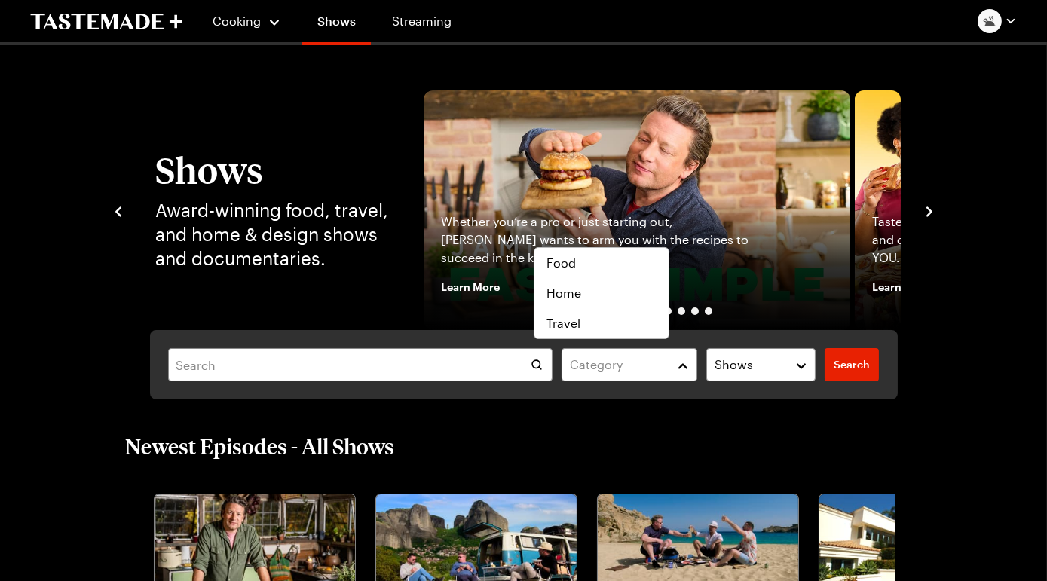
click at [766, 393] on div "Category Shows Search Search" at bounding box center [524, 364] width 748 height 69
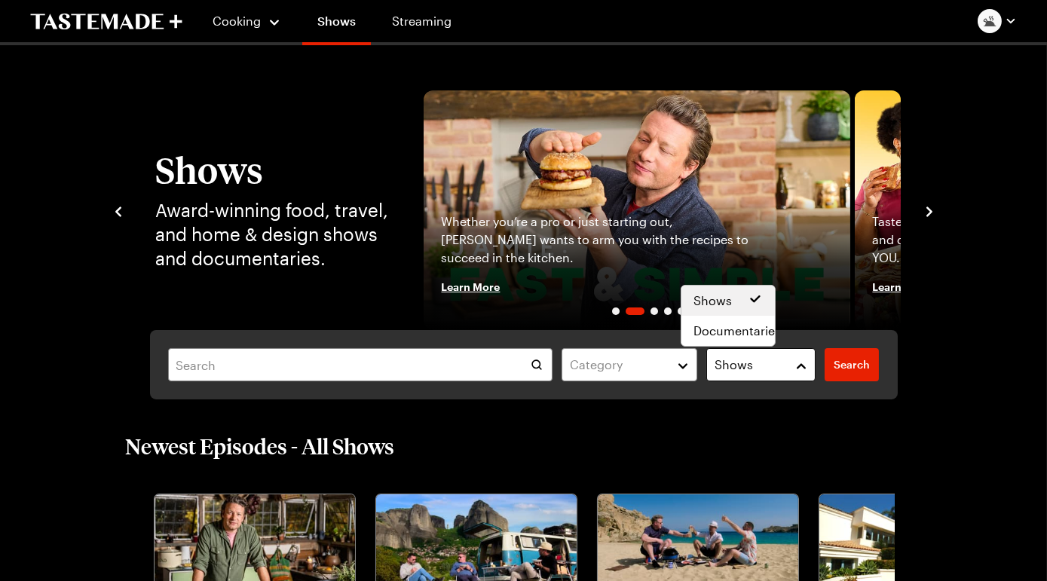
click at [764, 382] on button "Shows" at bounding box center [762, 364] width 110 height 33
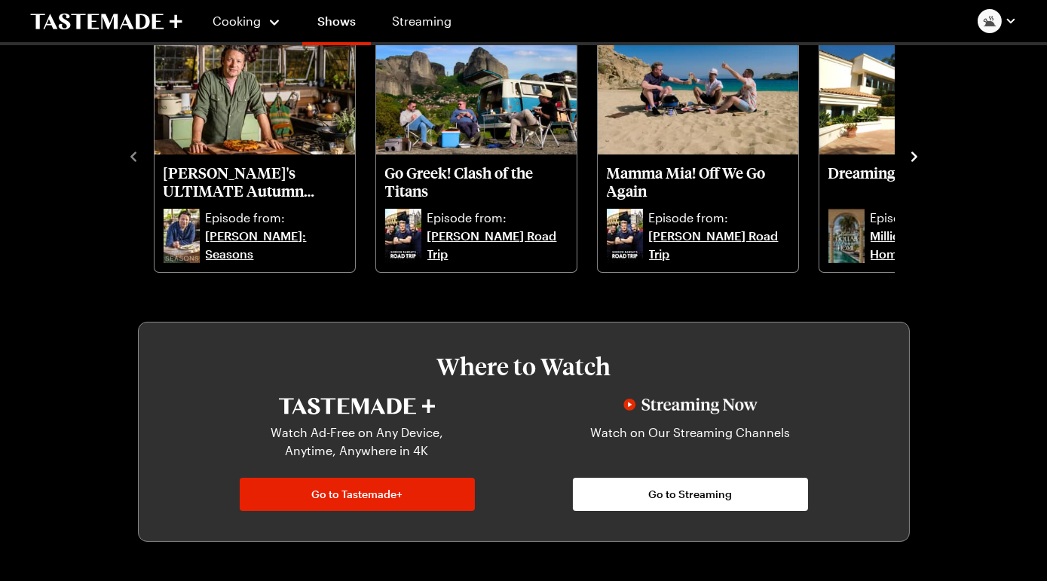
scroll to position [454, 0]
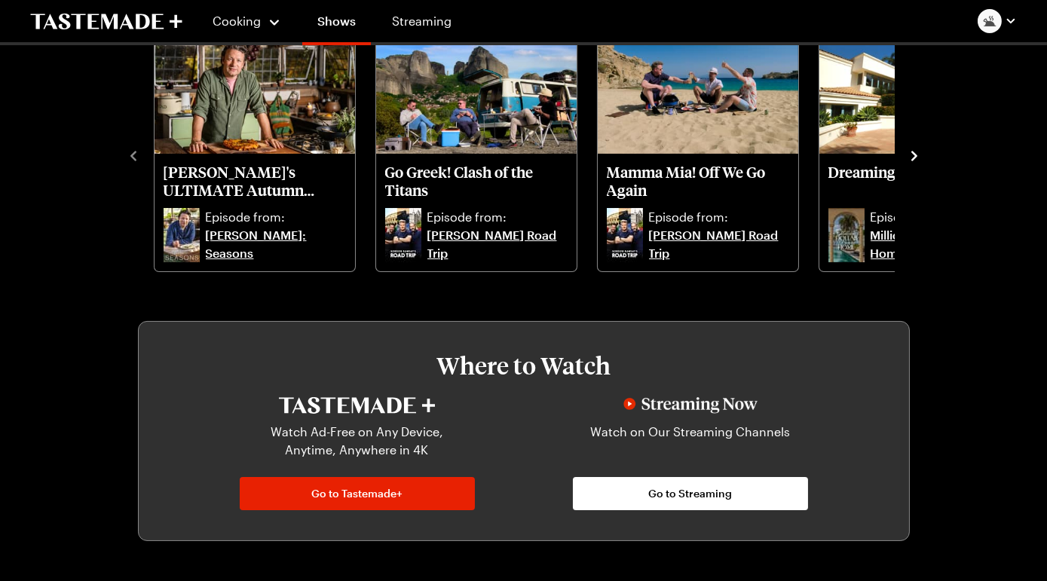
click at [912, 161] on icon "navigate to next item" at bounding box center [915, 156] width 6 height 10
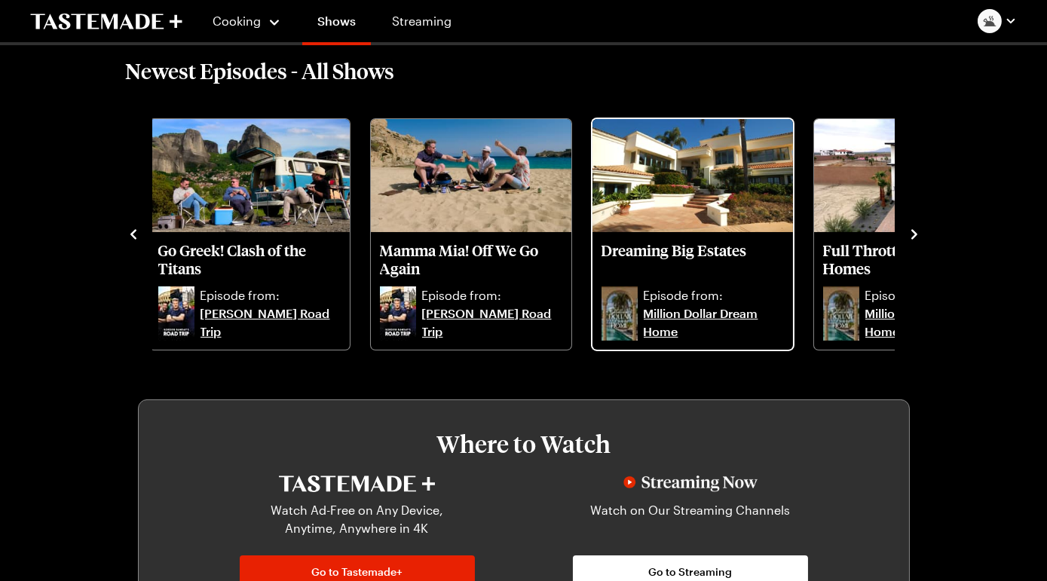
scroll to position [374, 0]
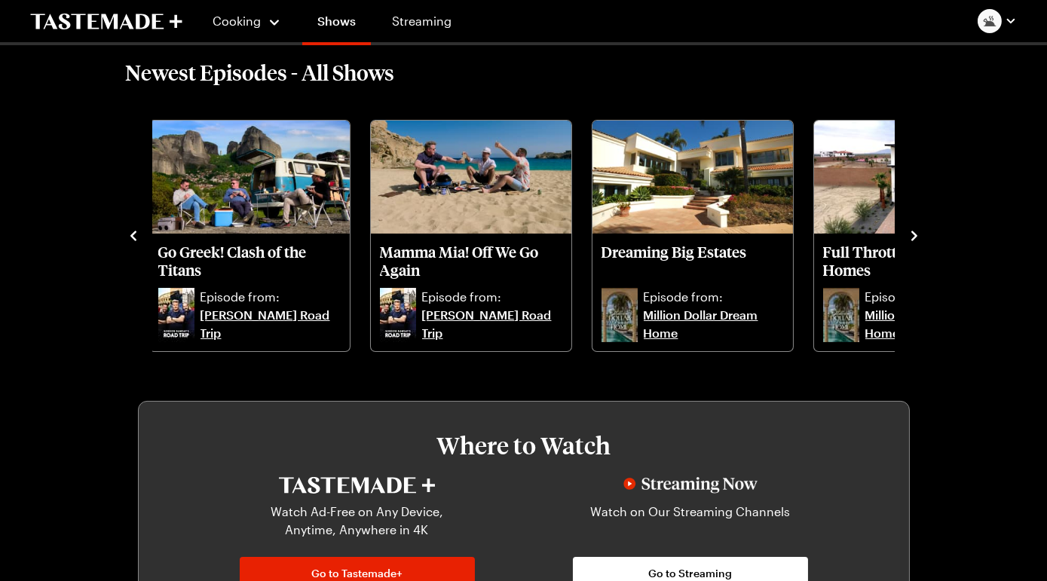
click at [907, 244] on icon "navigate to next item" at bounding box center [914, 235] width 15 height 15
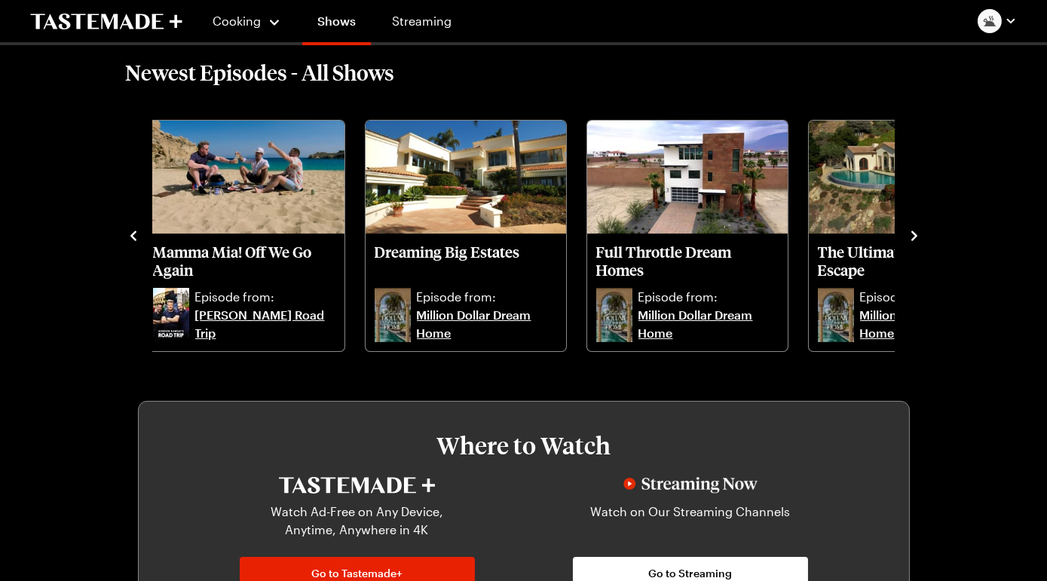
click at [907, 244] on icon "navigate to next item" at bounding box center [914, 235] width 15 height 15
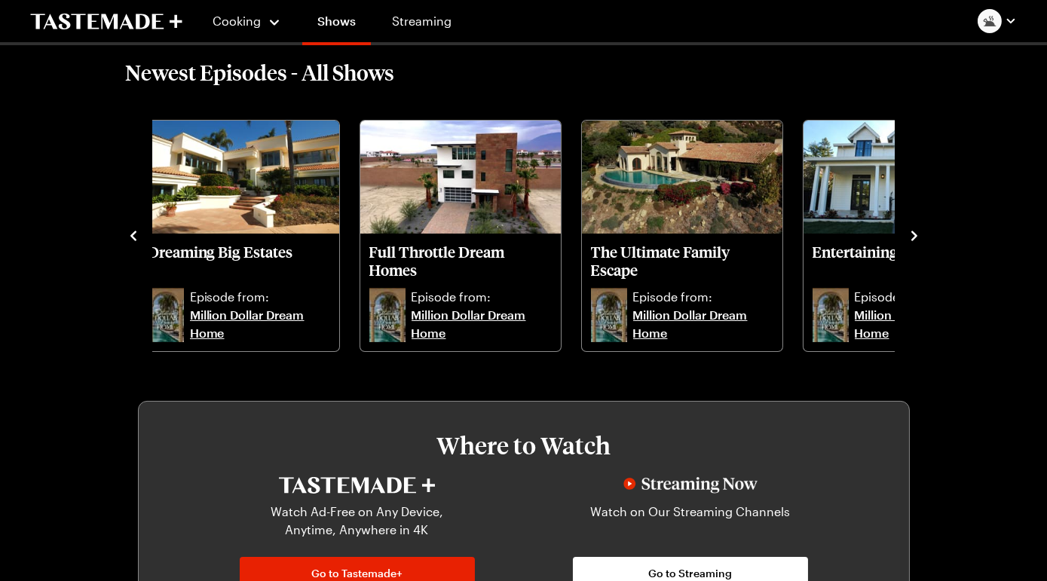
click at [907, 244] on icon "navigate to next item" at bounding box center [914, 235] width 15 height 15
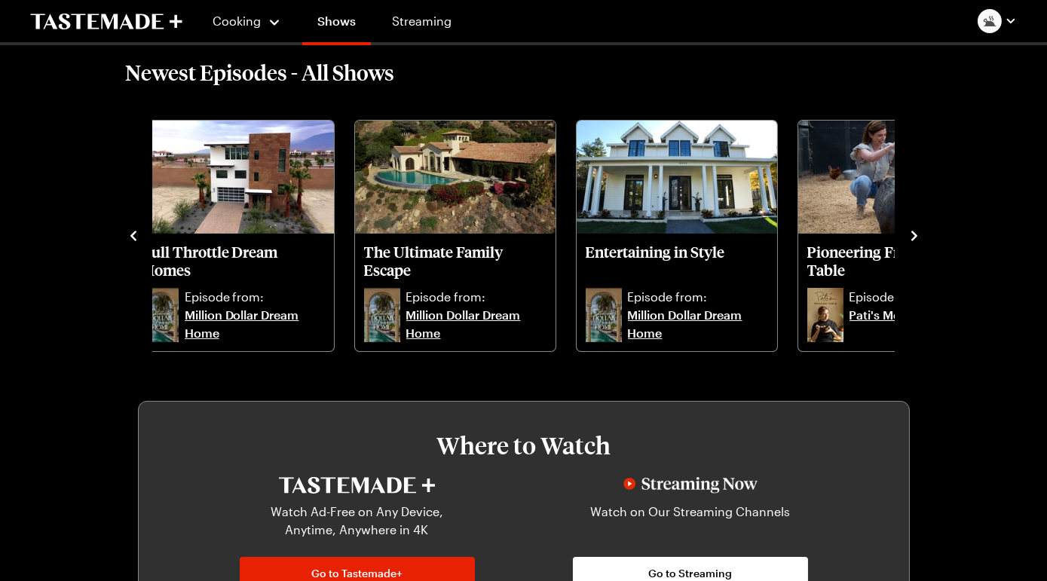
click at [907, 244] on icon "navigate to next item" at bounding box center [914, 235] width 15 height 15
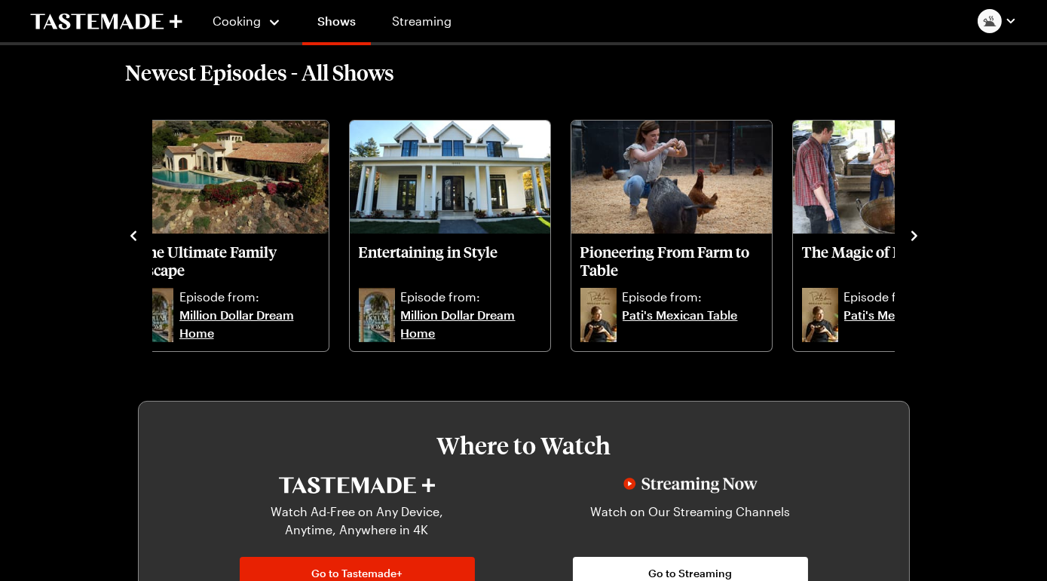
click at [907, 244] on icon "navigate to next item" at bounding box center [914, 235] width 15 height 15
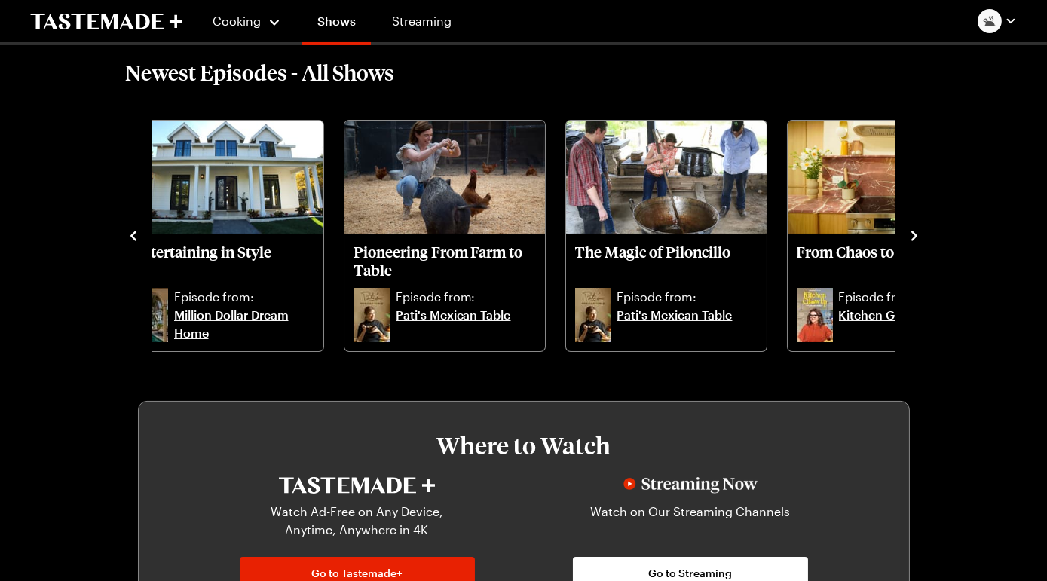
click at [907, 244] on icon "navigate to next item" at bounding box center [914, 235] width 15 height 15
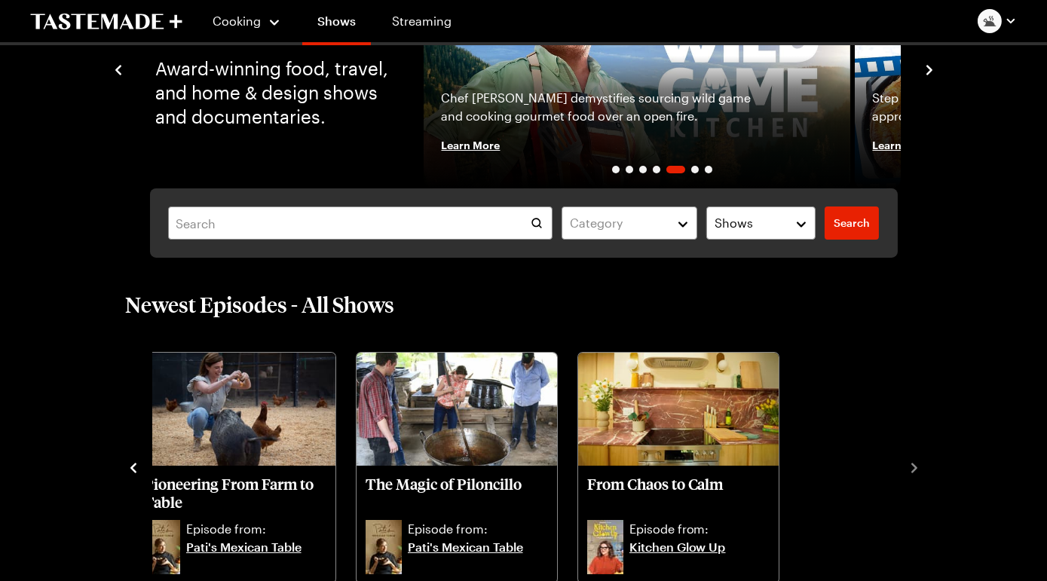
scroll to position [141, 0]
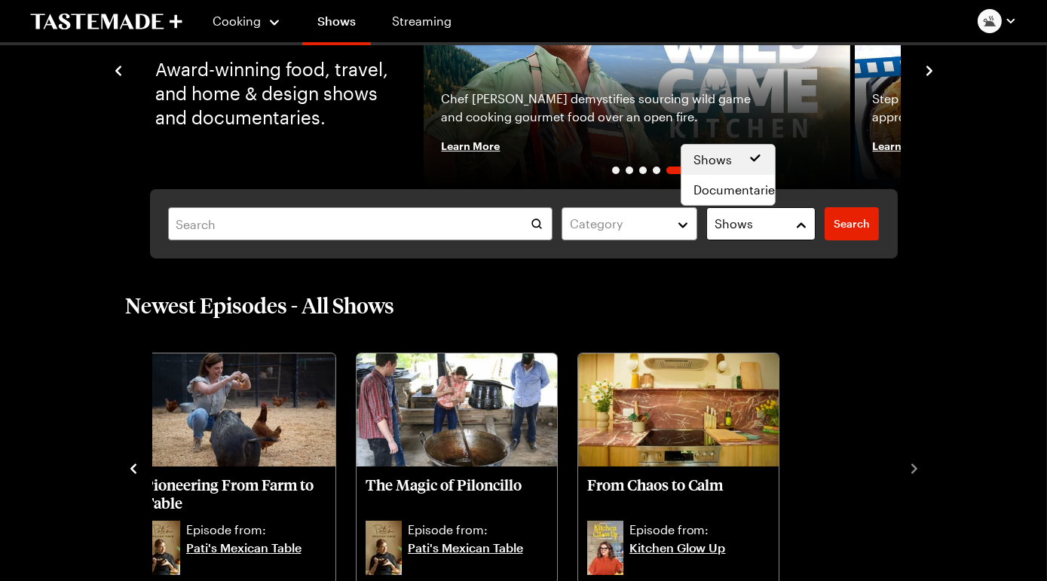
click at [731, 233] on span "Shows" at bounding box center [734, 224] width 38 height 18
click at [734, 199] on span "Documentaries" at bounding box center [737, 190] width 87 height 18
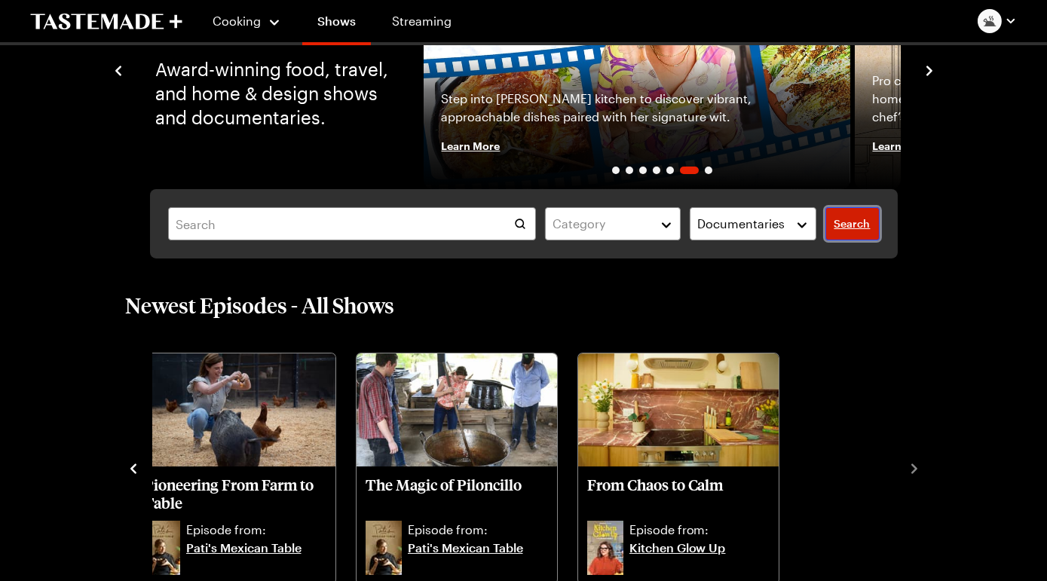
click at [835, 232] on span "Search" at bounding box center [853, 223] width 36 height 15
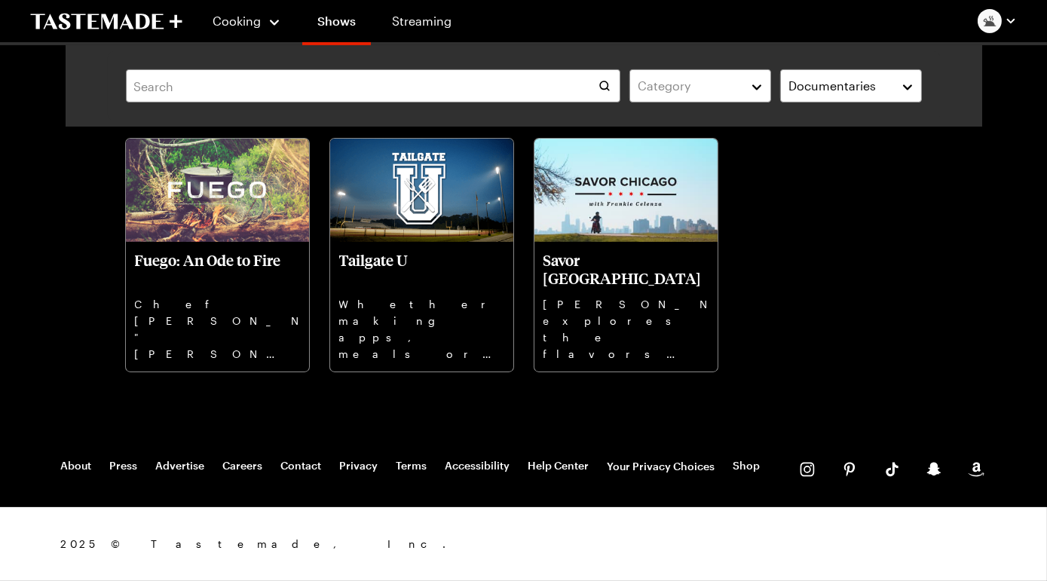
scroll to position [1010, 0]
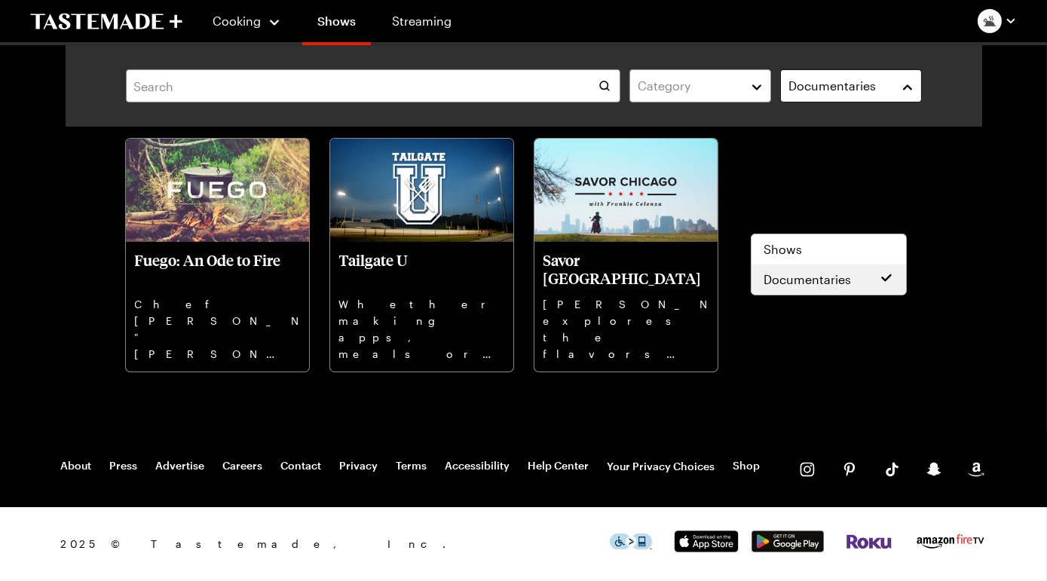
click at [894, 87] on button "Documentaries" at bounding box center [851, 85] width 142 height 33
click at [793, 241] on span "Shows" at bounding box center [783, 250] width 38 height 18
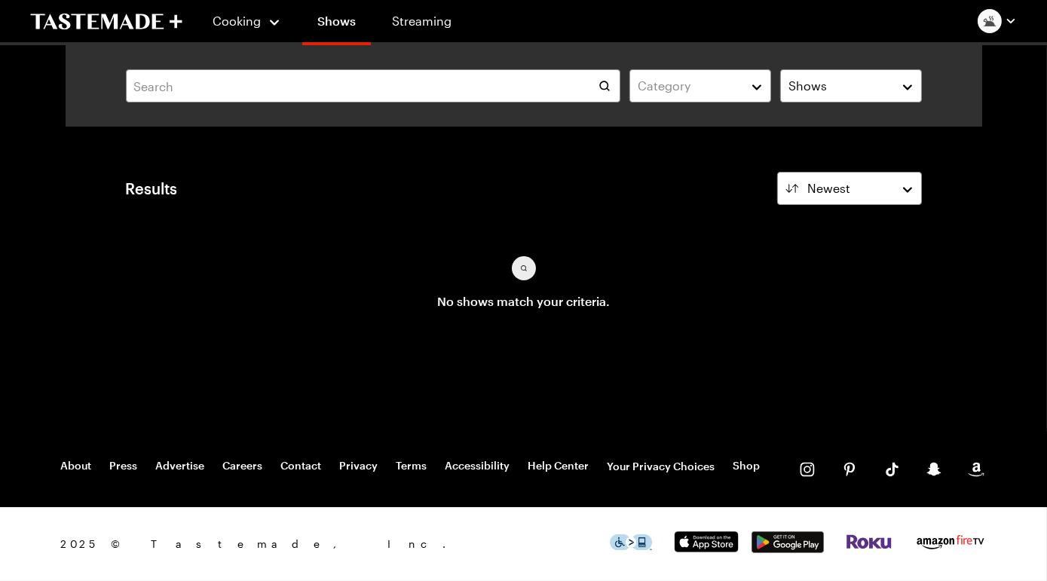
scroll to position [97, 0]
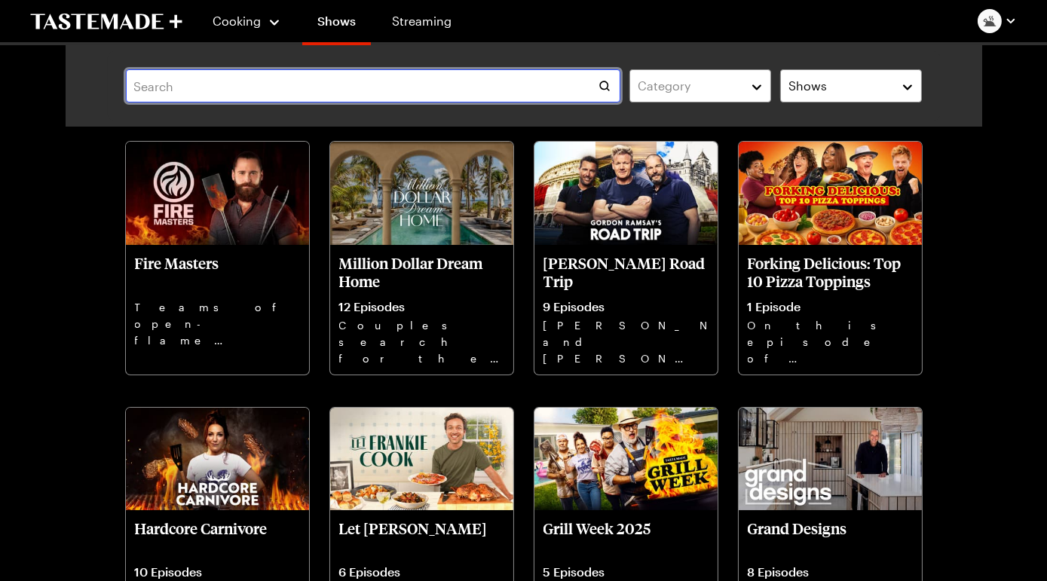
click at [201, 100] on input "text" at bounding box center [373, 85] width 495 height 33
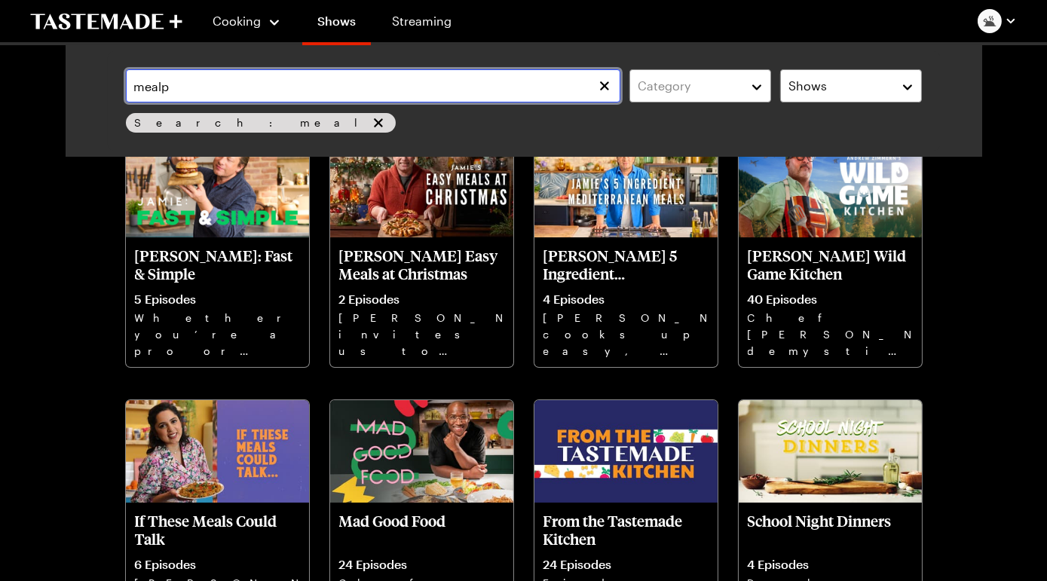
scroll to position [115, 0]
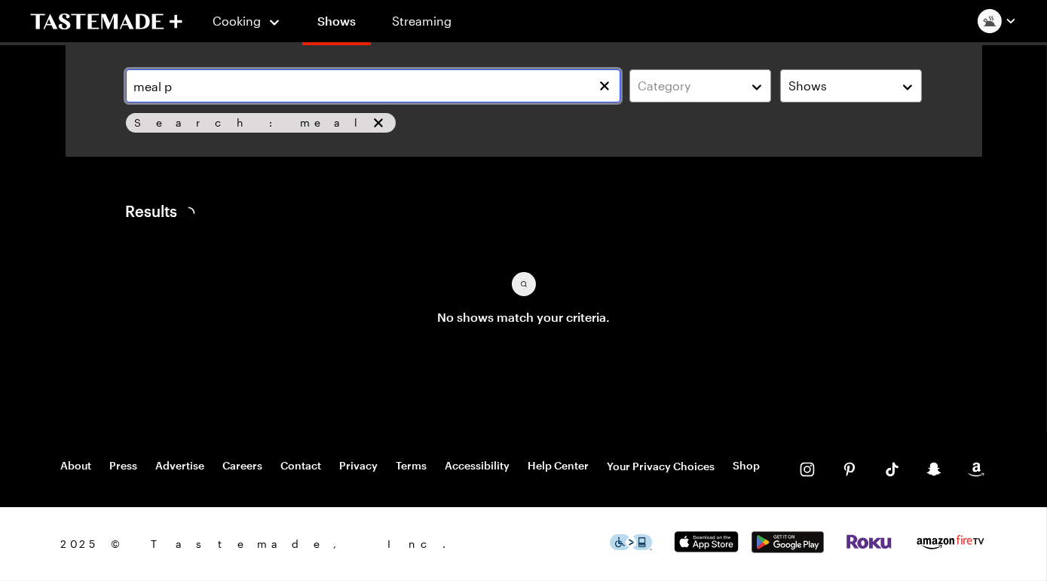
scroll to position [134, 0]
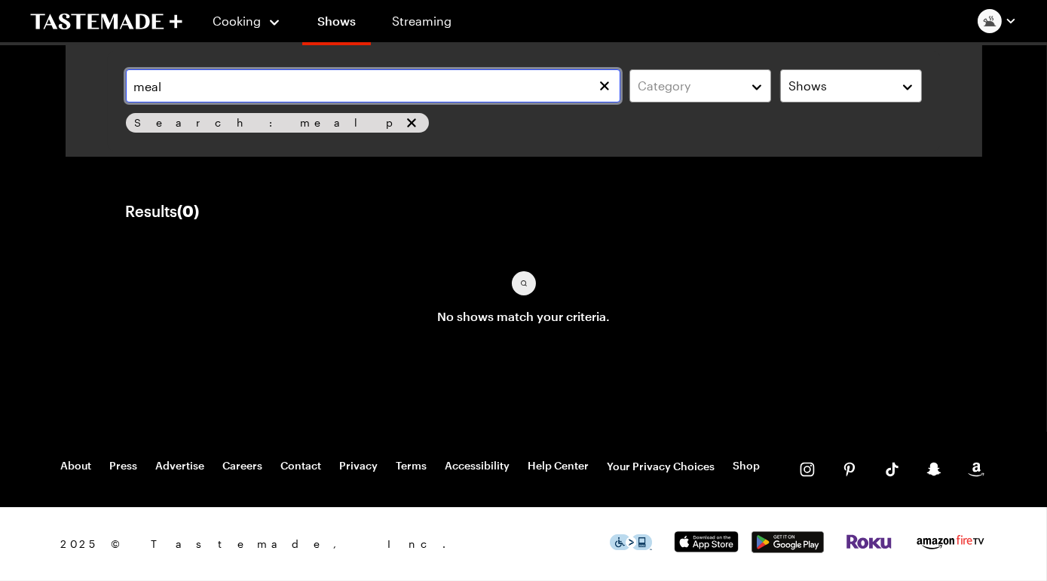
scroll to position [134, 0]
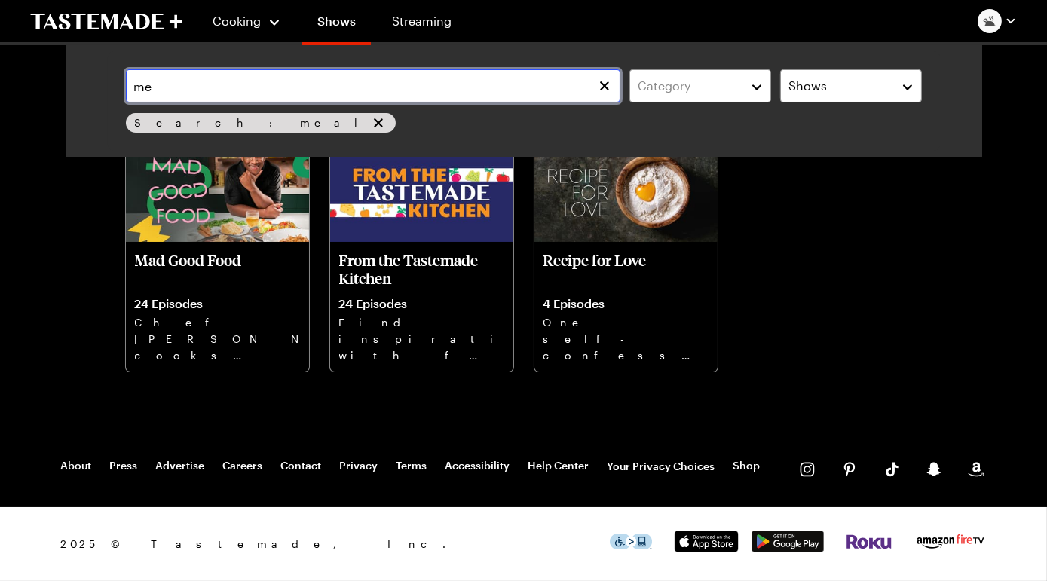
type input "m"
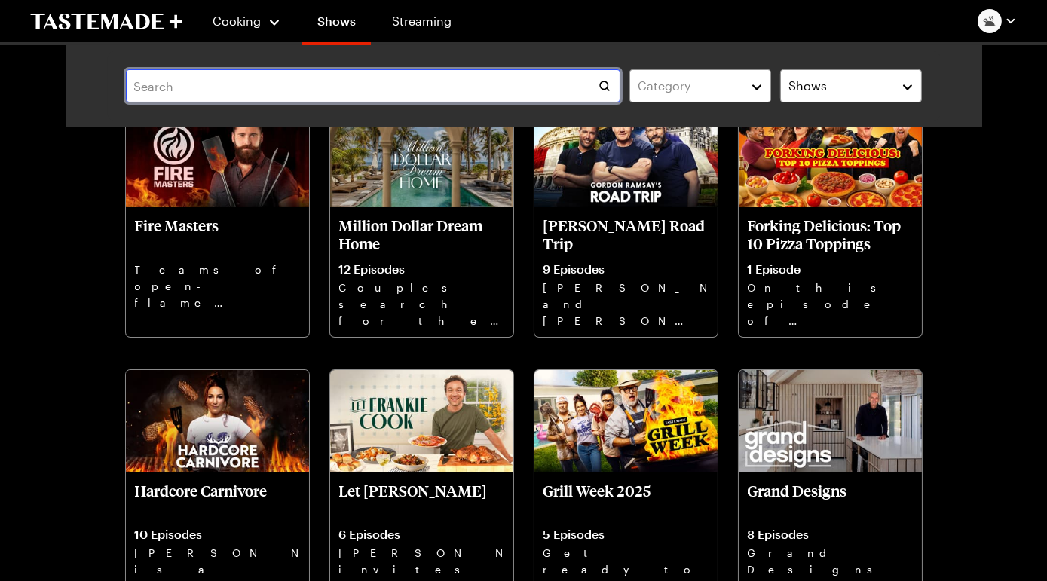
scroll to position [97, 0]
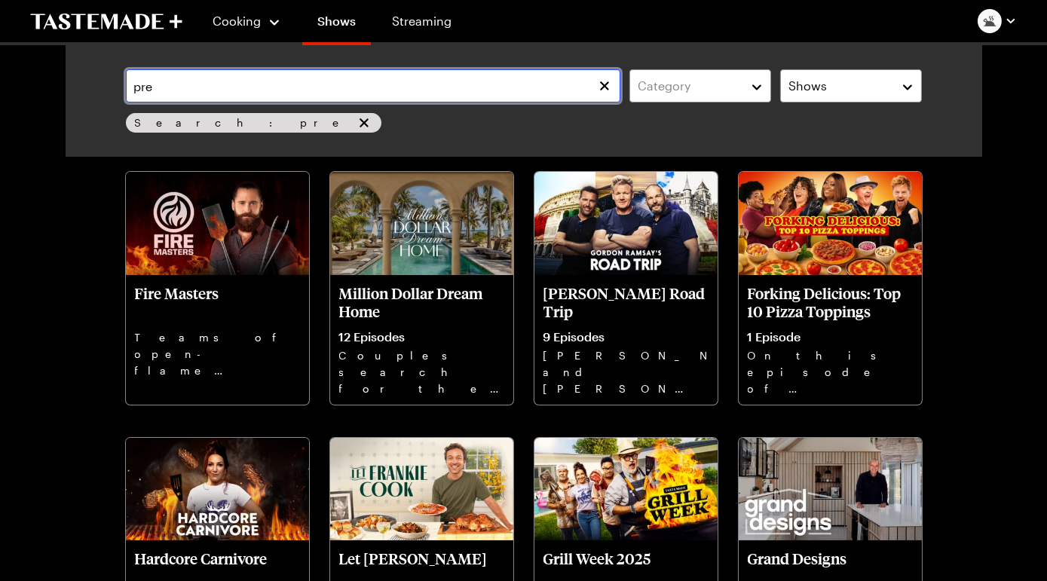
scroll to position [134, 0]
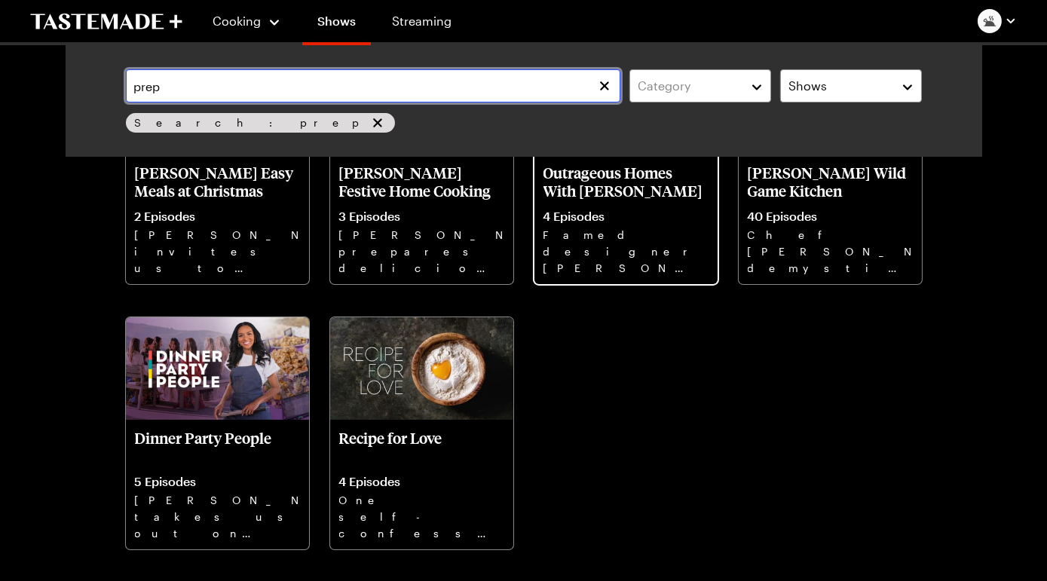
scroll to position [216, 0]
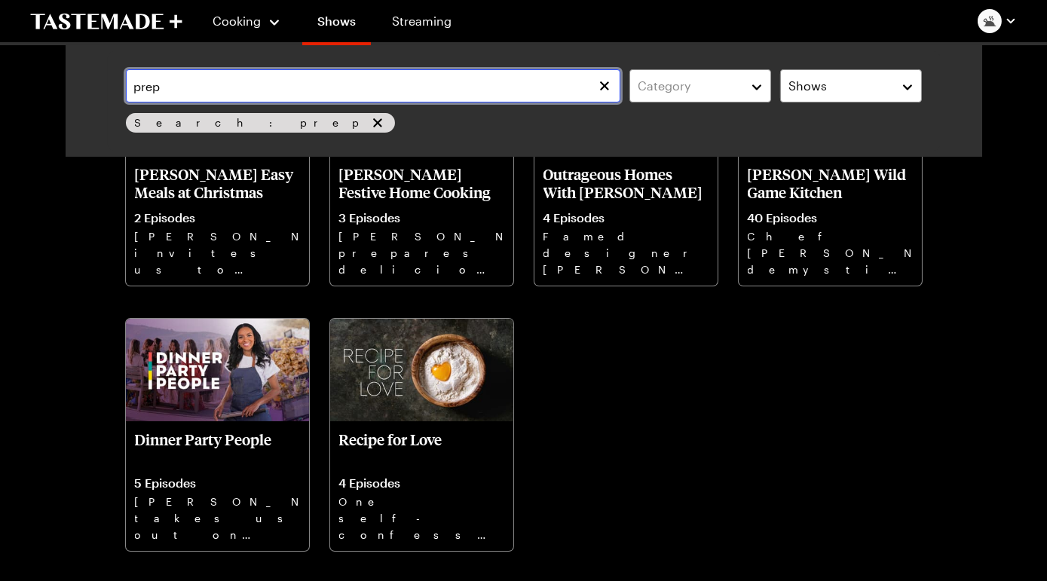
type input "prep"
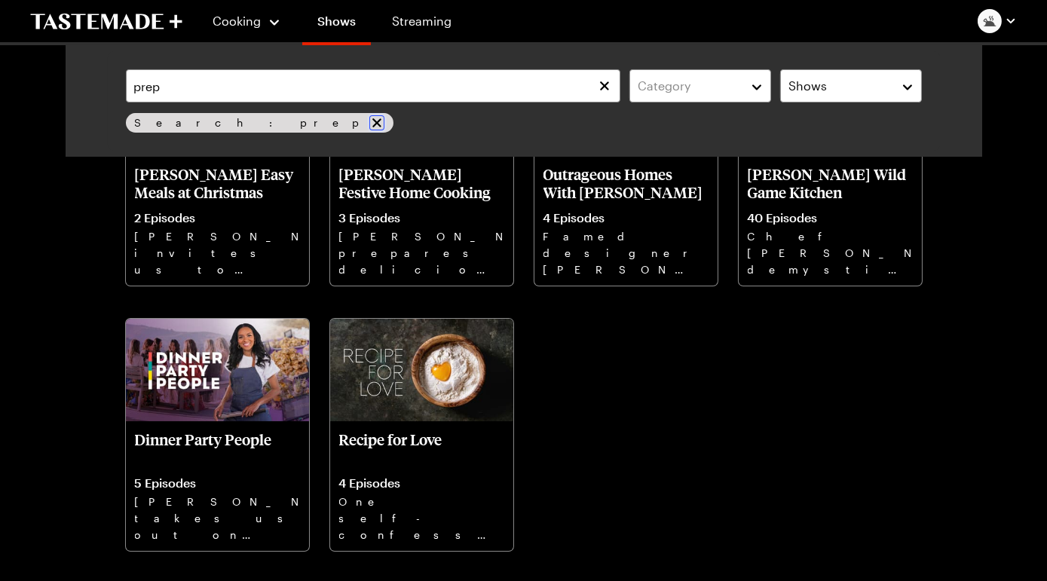
click at [369, 130] on icon "remove Search: prep" at bounding box center [376, 122] width 15 height 15
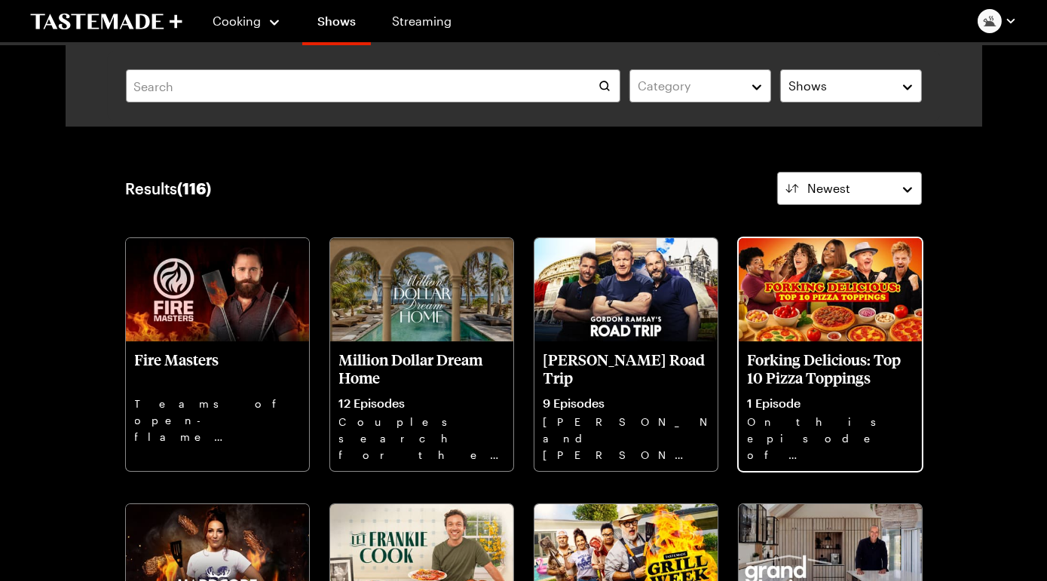
scroll to position [8, 0]
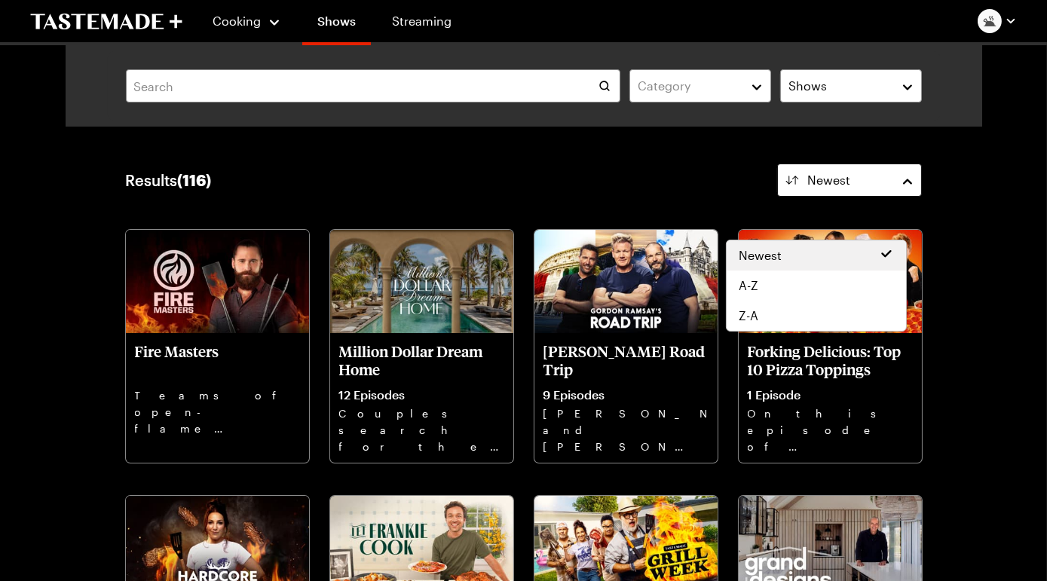
click at [892, 197] on button "Newest" at bounding box center [849, 180] width 145 height 33
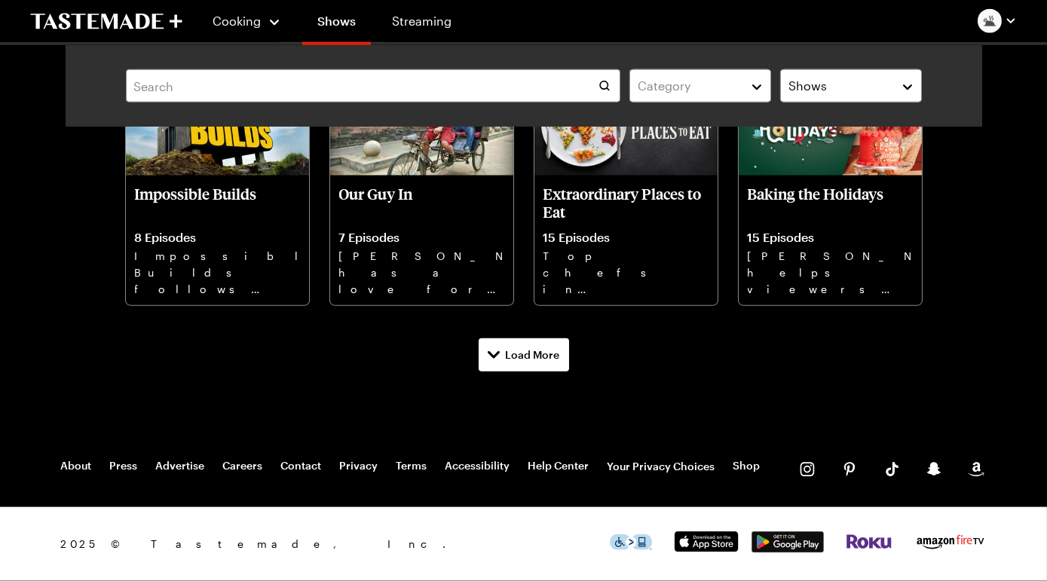
scroll to position [4000, 0]
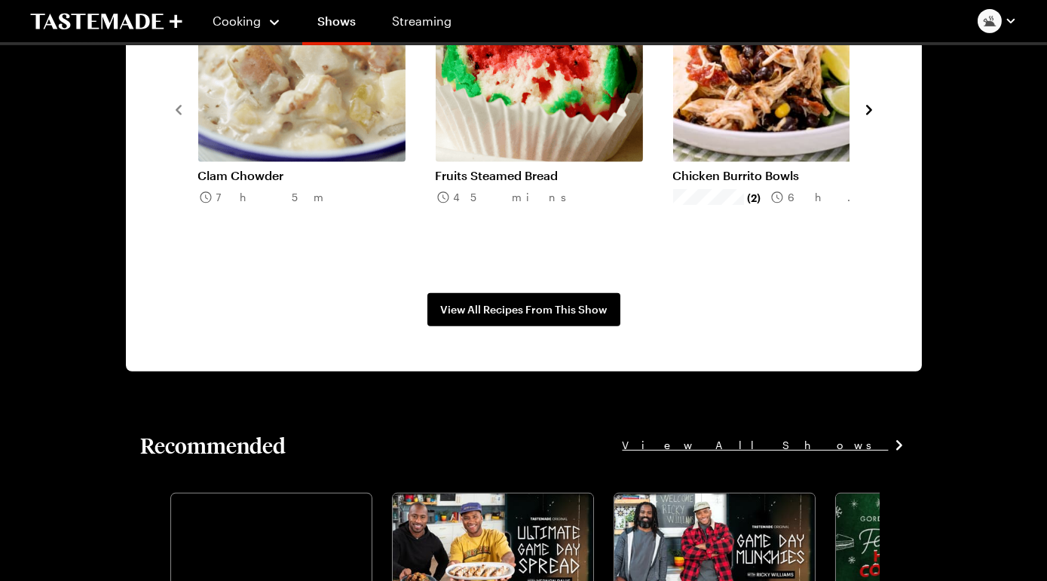
scroll to position [1308, 0]
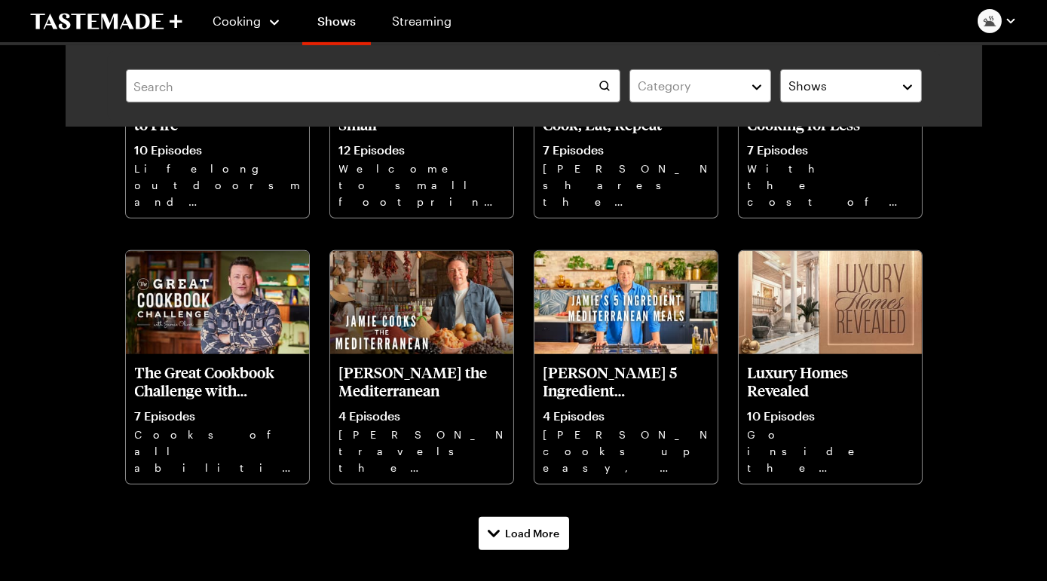
scroll to position [1318, 0]
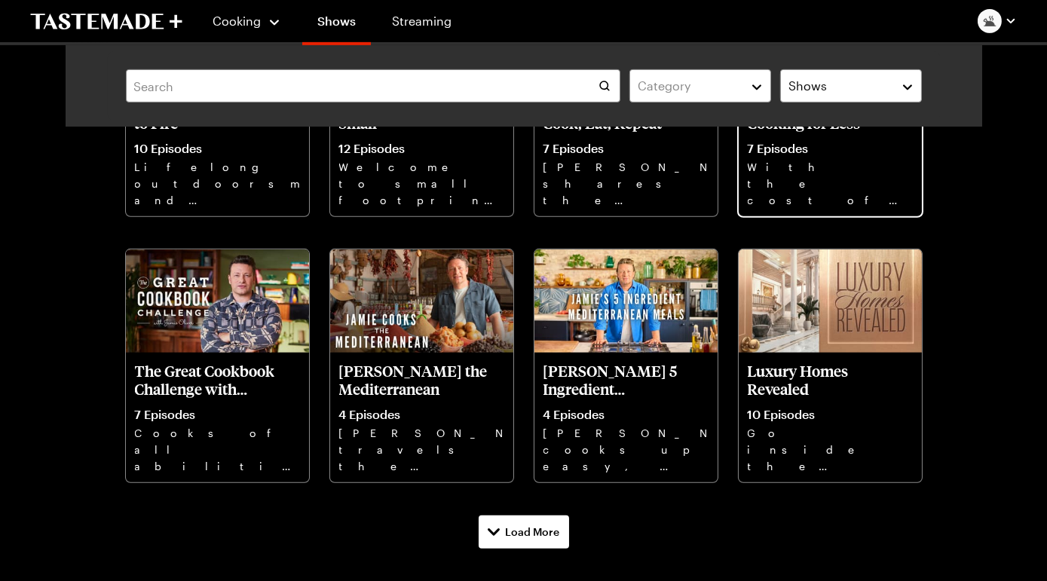
click at [838, 156] on p "7 Episodes" at bounding box center [830, 148] width 165 height 15
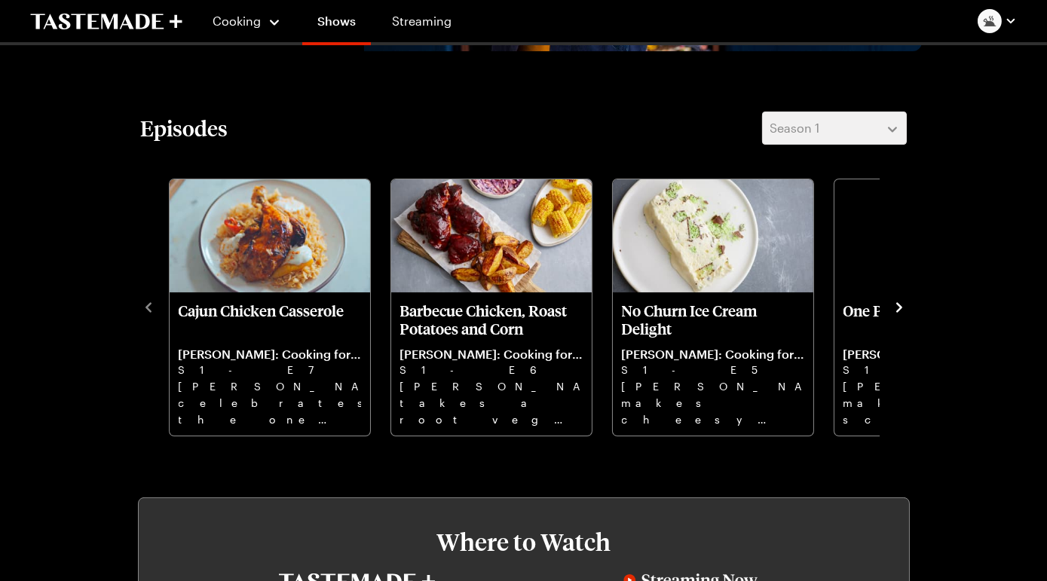
scroll to position [357, 0]
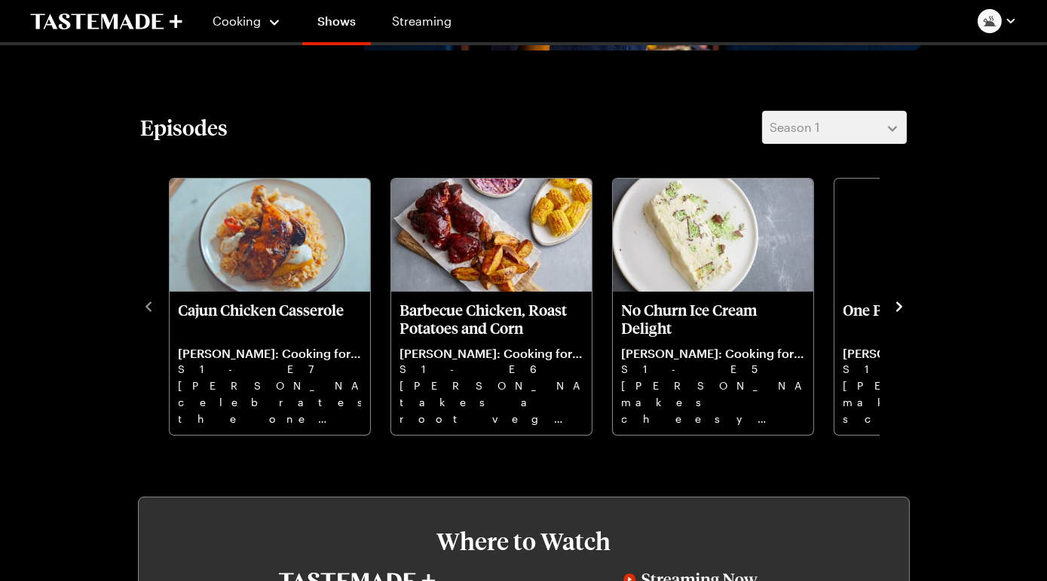
click at [892, 314] on icon "navigate to next item" at bounding box center [899, 306] width 15 height 15
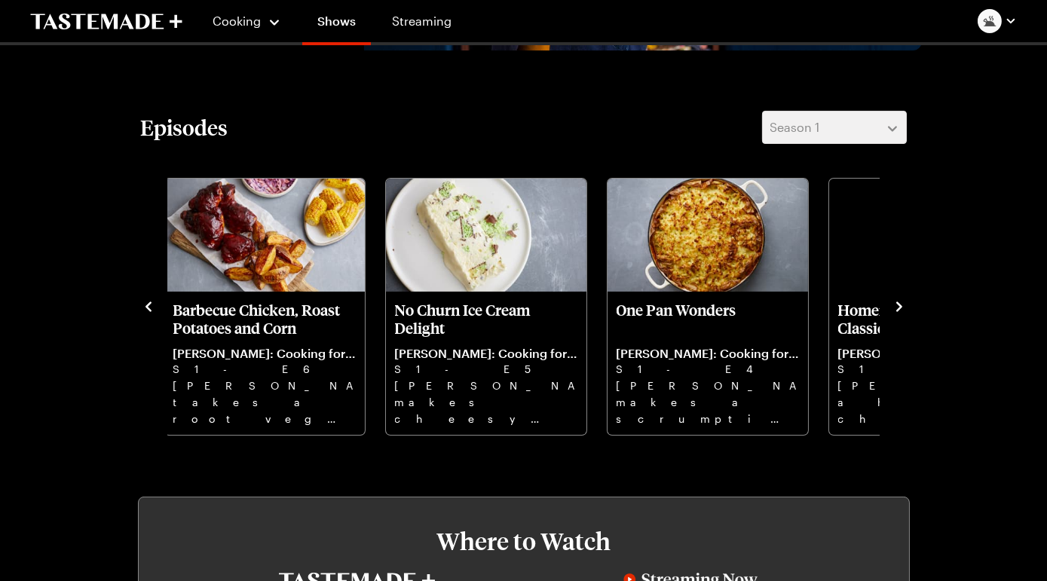
click at [892, 314] on icon "navigate to next item" at bounding box center [899, 306] width 15 height 15
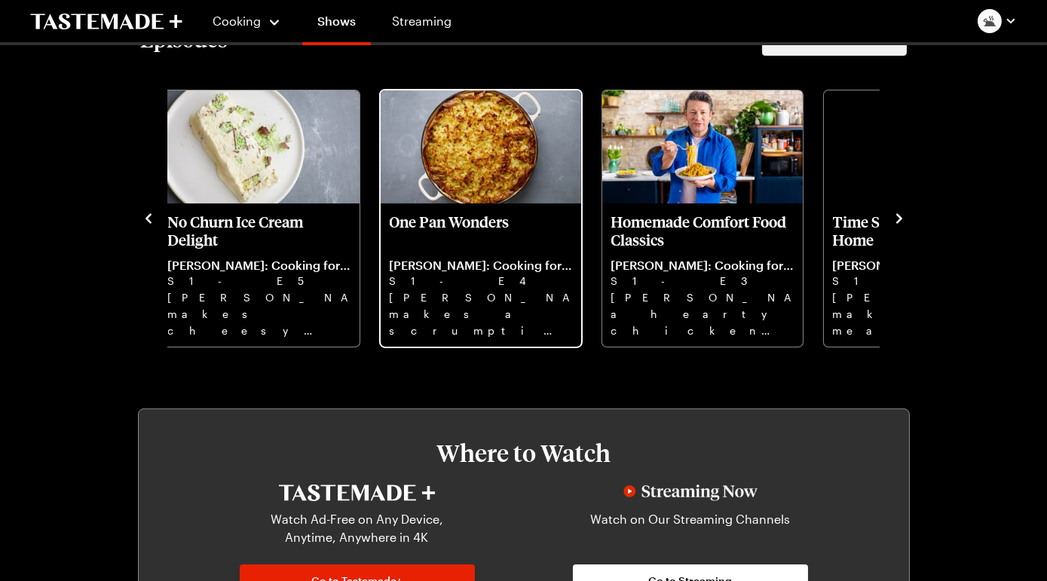
scroll to position [440, 0]
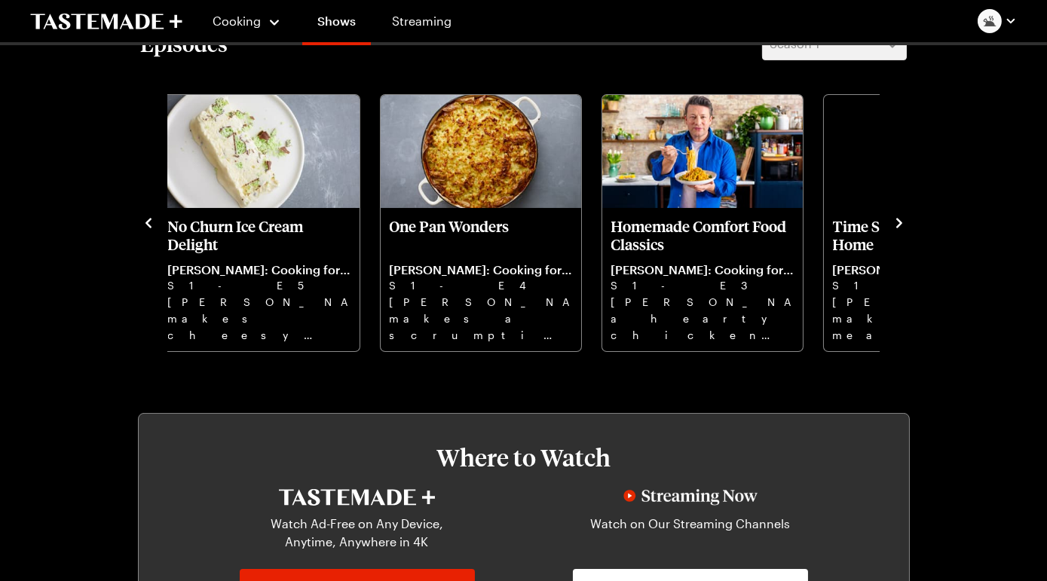
click at [897, 228] on icon "navigate to next item" at bounding box center [900, 223] width 6 height 10
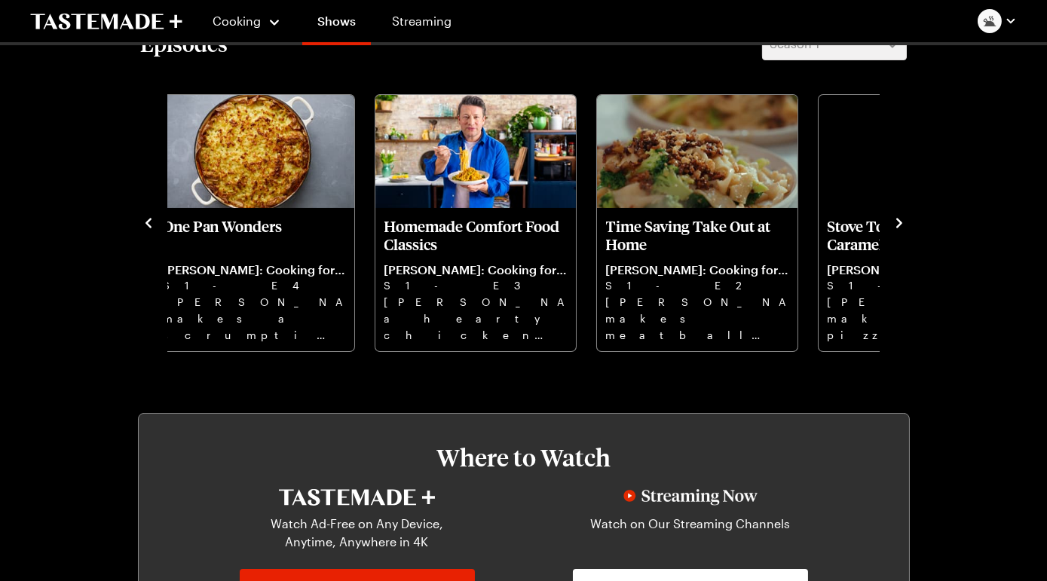
click at [897, 228] on icon "navigate to next item" at bounding box center [900, 223] width 6 height 10
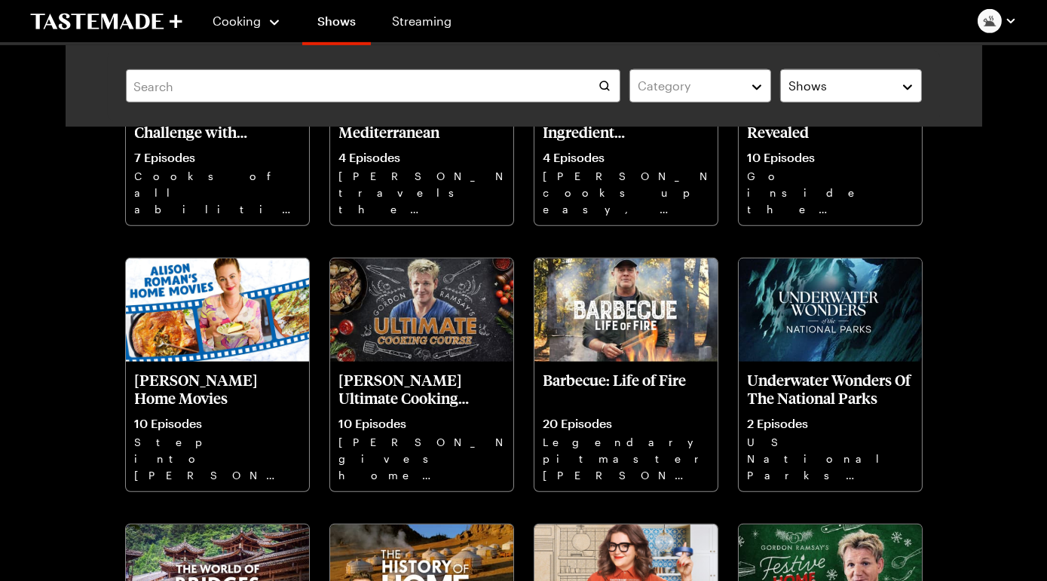
scroll to position [1576, 0]
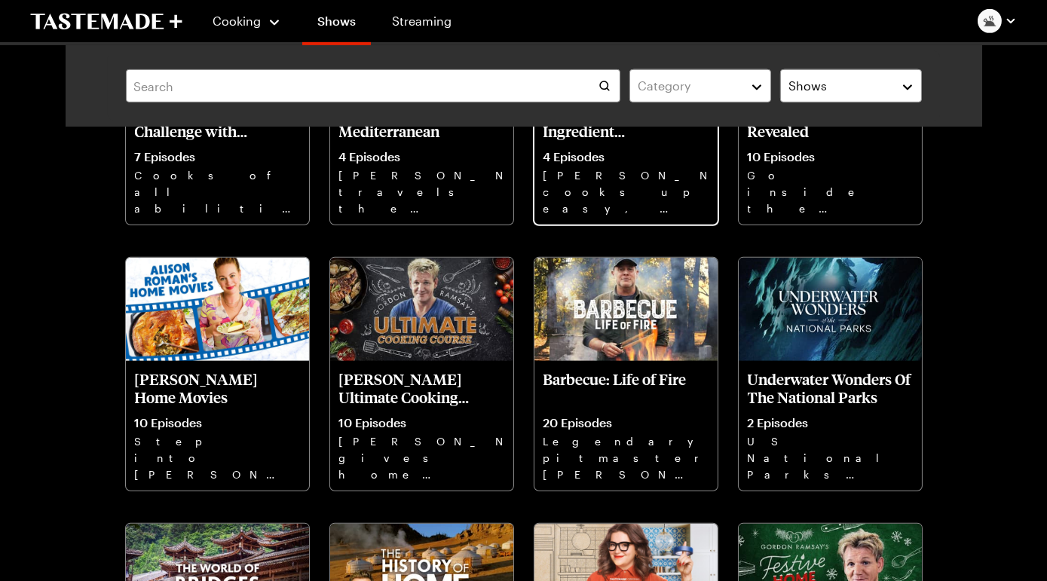
click at [594, 216] on p "[PERSON_NAME] cooks up easy, delicious & accessible meals using just five ingre…" at bounding box center [626, 191] width 165 height 48
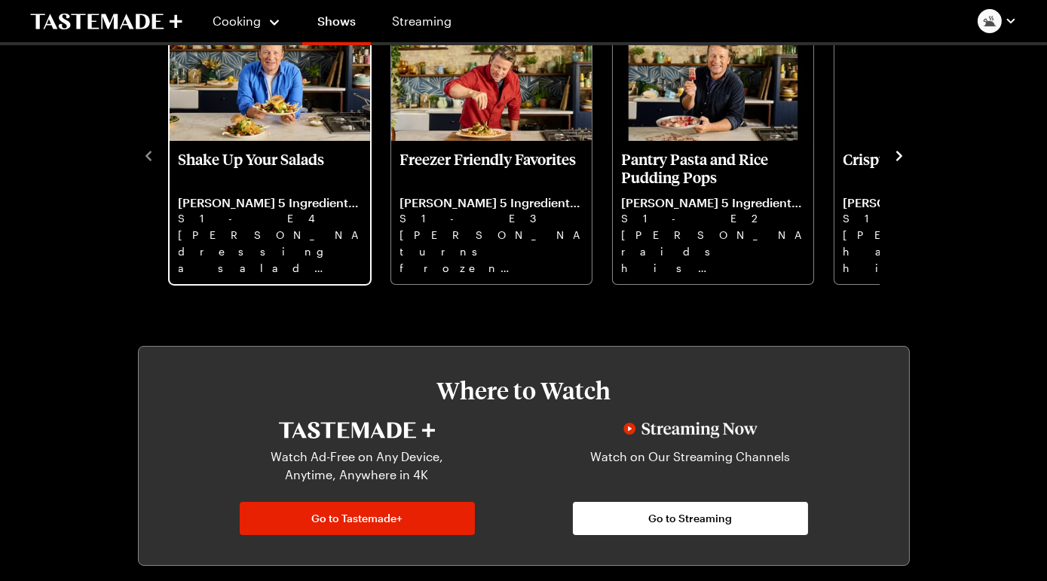
scroll to position [470, 0]
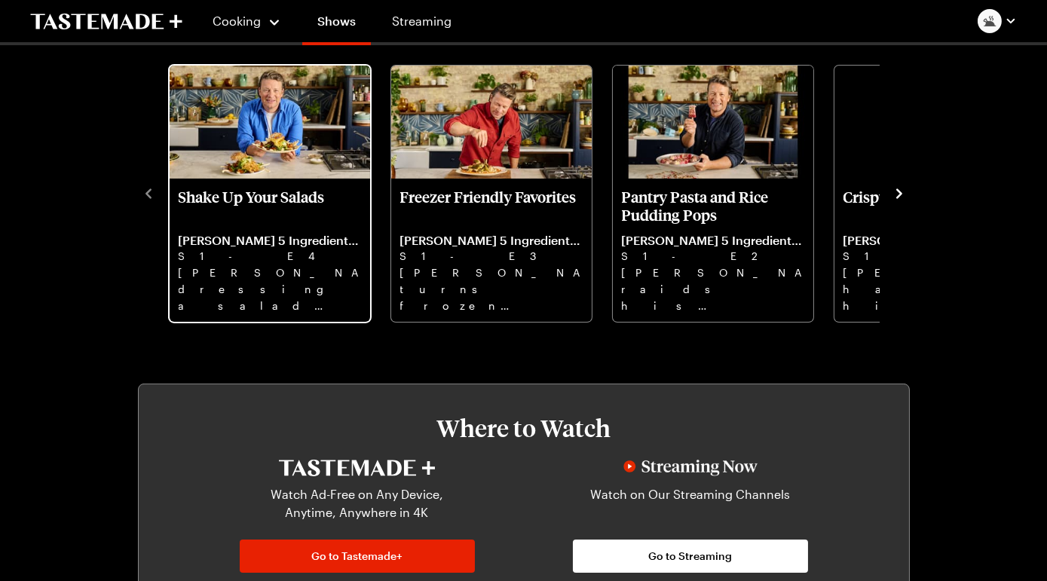
click at [311, 265] on p "S1 - E4" at bounding box center [270, 256] width 182 height 17
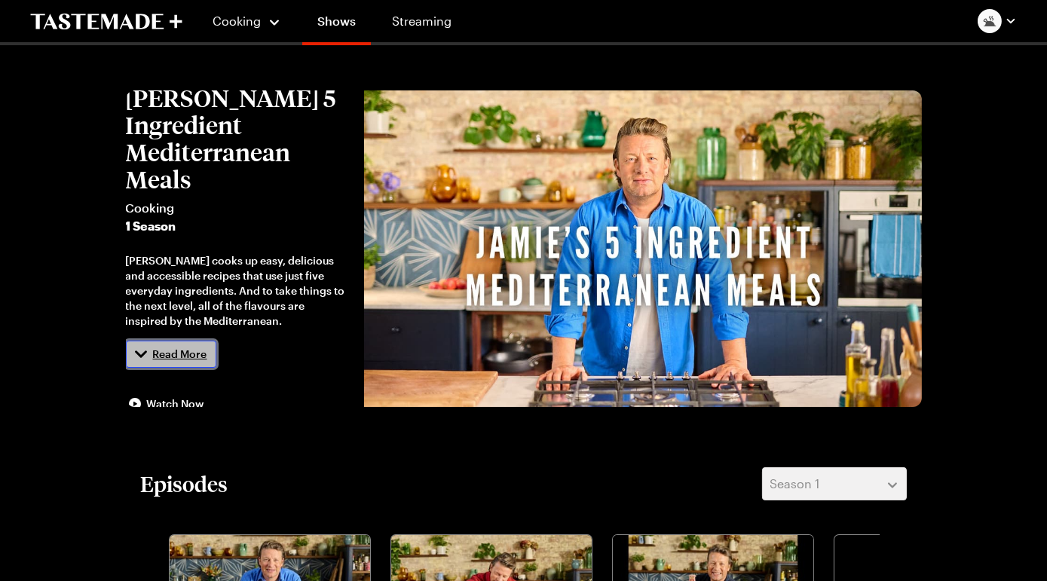
click at [208, 368] on button "Read More" at bounding box center [171, 354] width 90 height 27
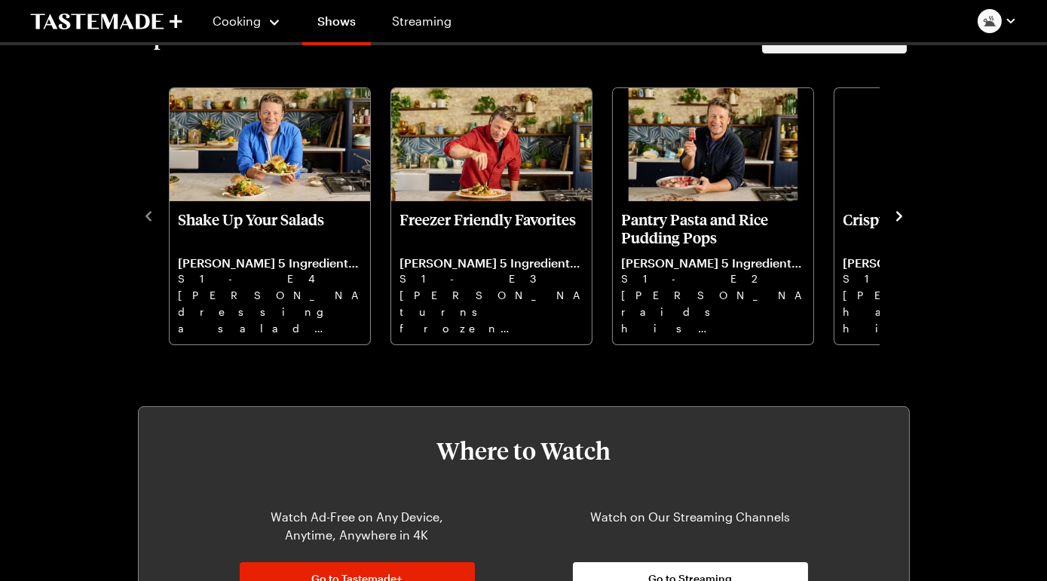
scroll to position [510, 0]
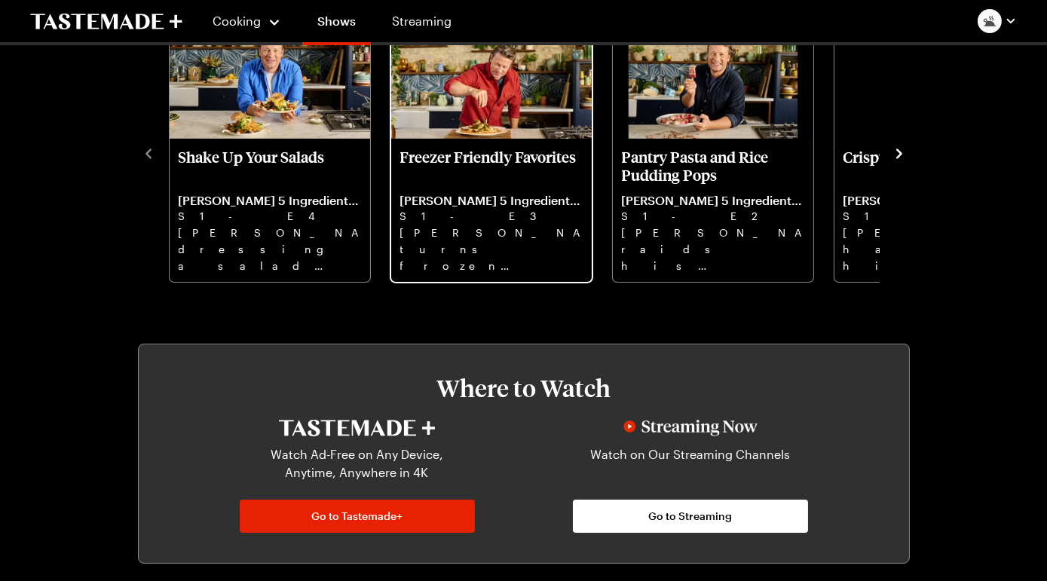
click at [484, 273] on p "[PERSON_NAME] turns frozen fish and veggies into a time saving supper. Then, Ch…" at bounding box center [491, 249] width 182 height 48
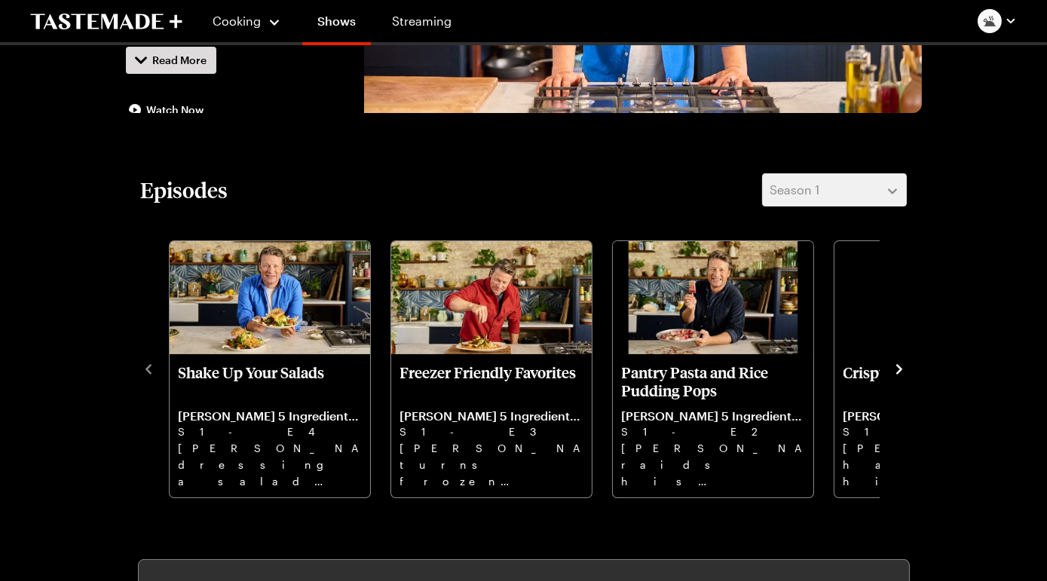
scroll to position [336, 0]
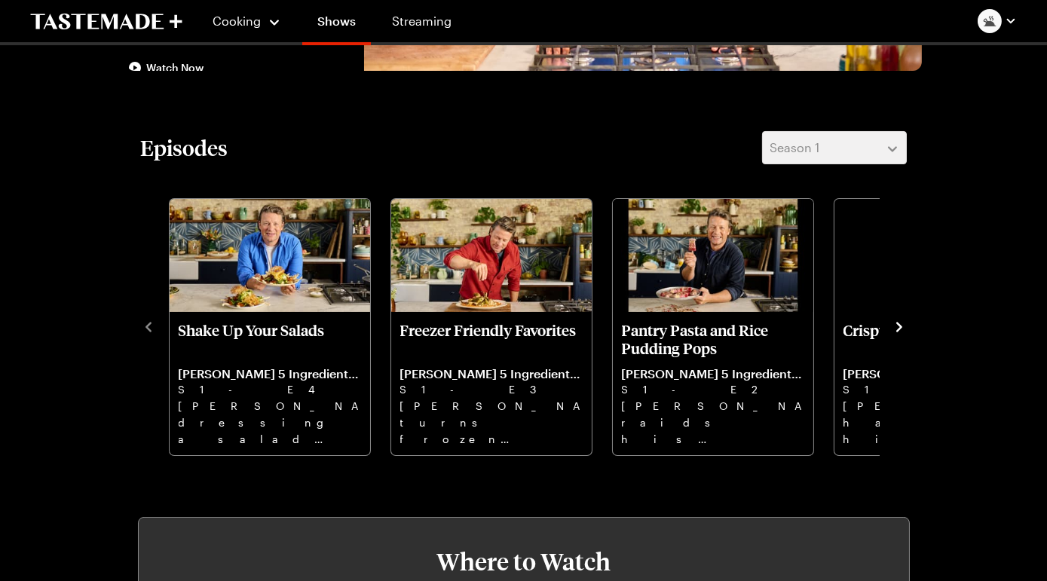
click at [897, 332] on icon "navigate to next item" at bounding box center [900, 327] width 6 height 10
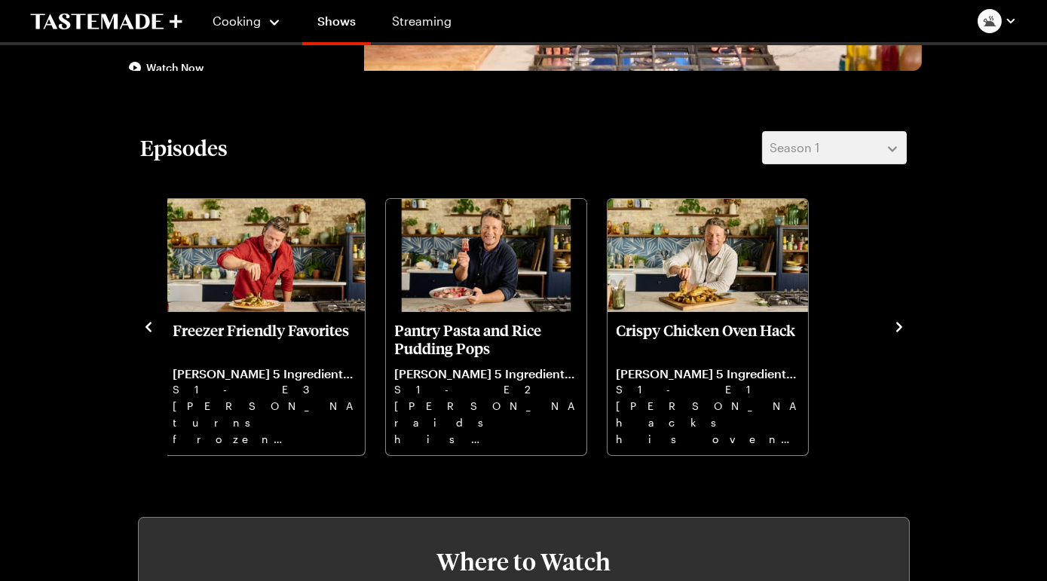
click at [897, 332] on icon "navigate to next item" at bounding box center [900, 327] width 6 height 10
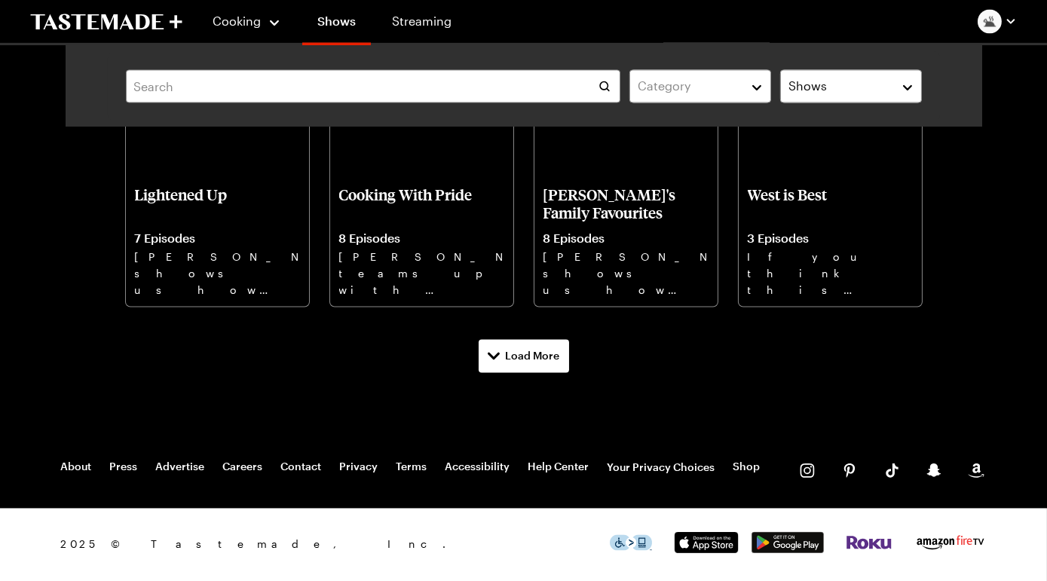
scroll to position [6355, 0]
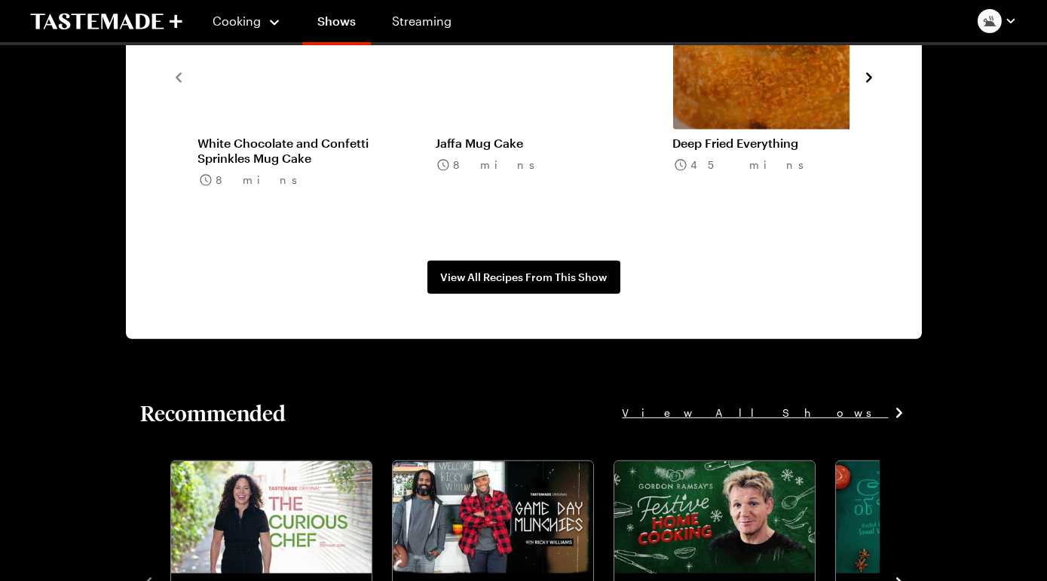
scroll to position [1317, 0]
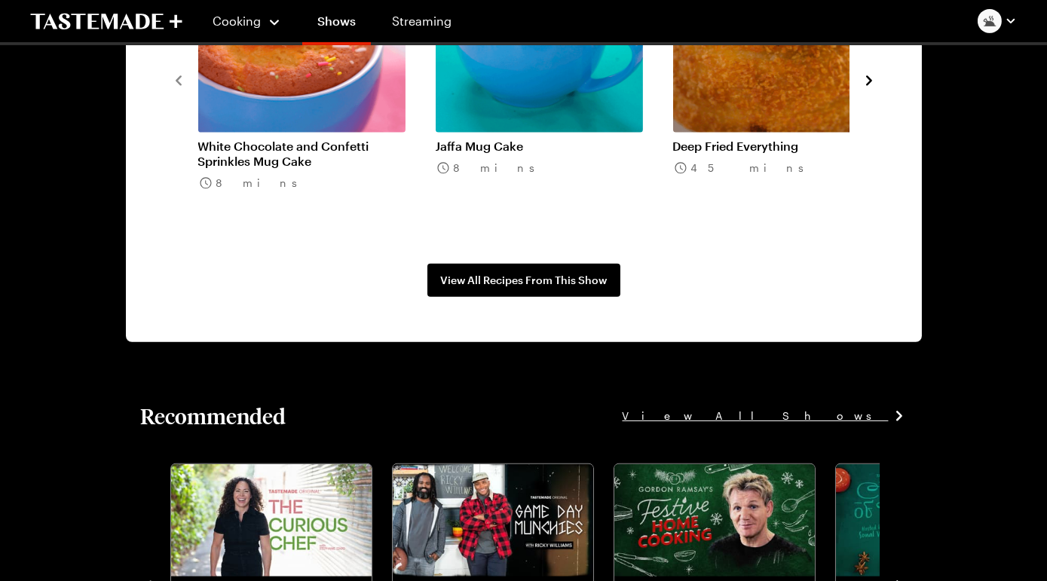
click at [862, 88] on icon "navigate to next item" at bounding box center [869, 80] width 15 height 15
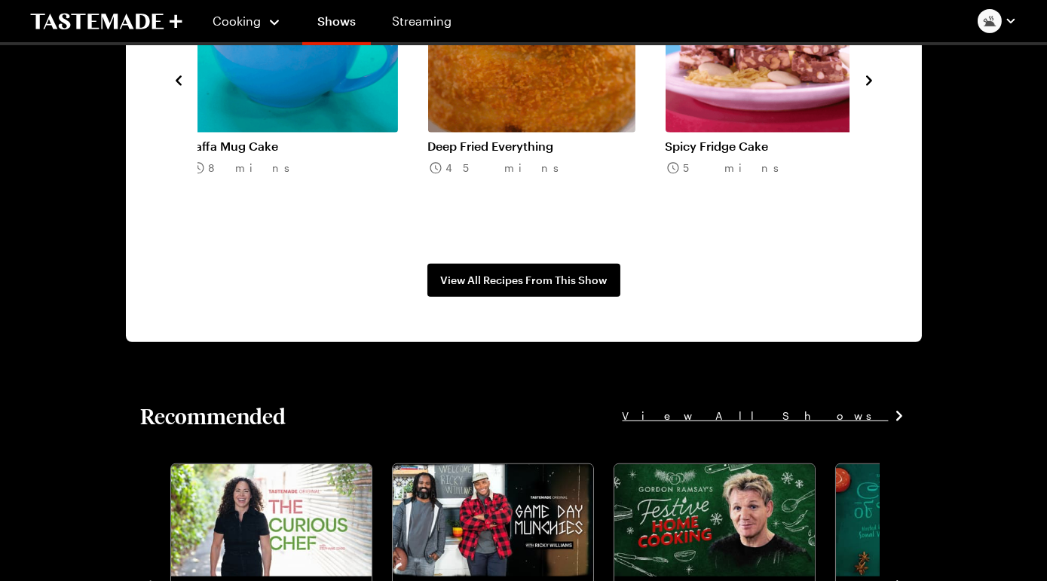
click at [862, 88] on icon "navigate to next item" at bounding box center [869, 80] width 15 height 15
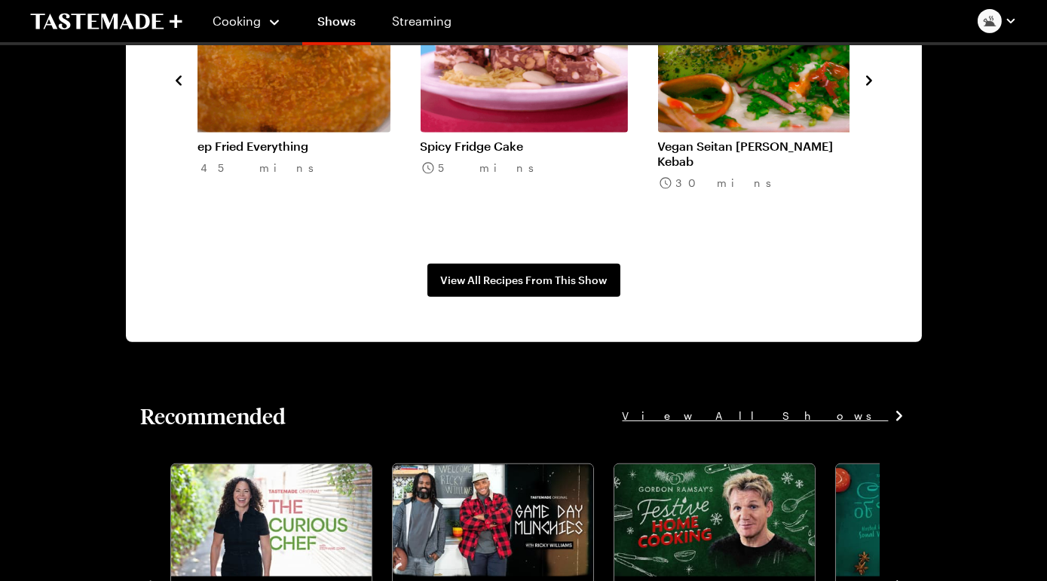
click at [862, 88] on icon "navigate to next item" at bounding box center [869, 80] width 15 height 15
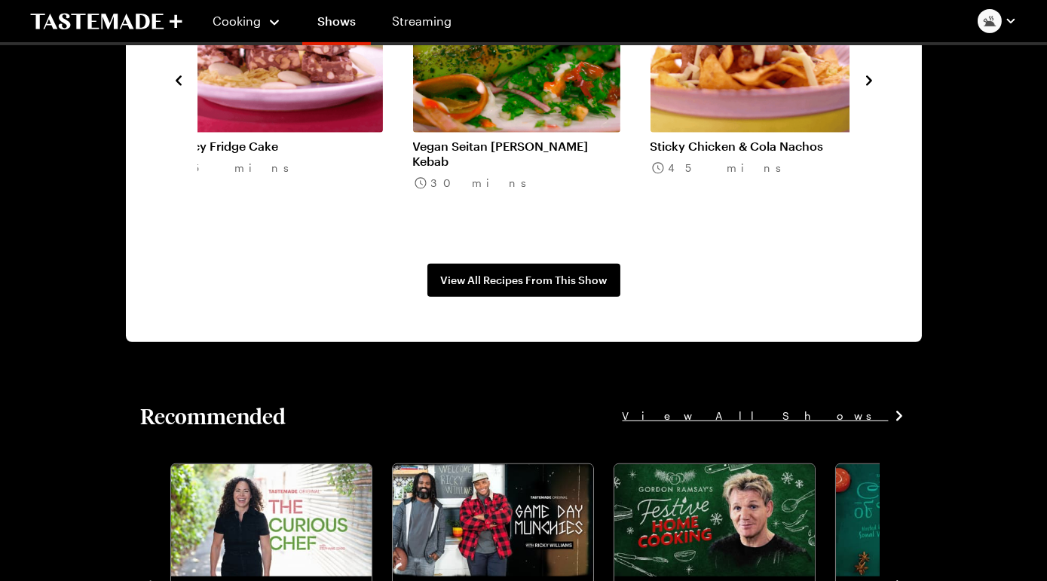
click at [862, 88] on icon "navigate to next item" at bounding box center [869, 80] width 15 height 15
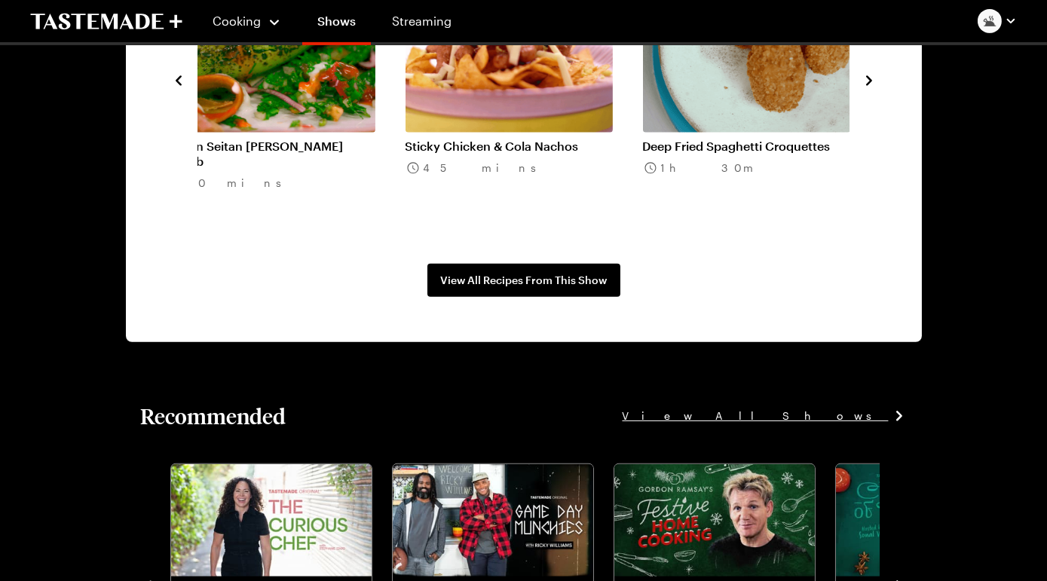
click at [862, 88] on icon "navigate to next item" at bounding box center [869, 80] width 15 height 15
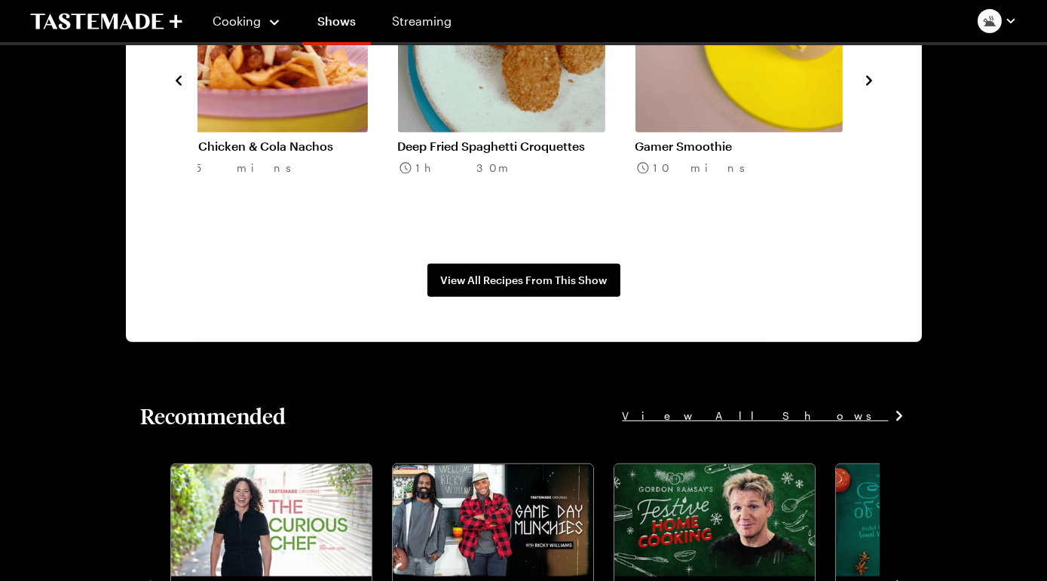
click at [862, 88] on icon "navigate to next item" at bounding box center [869, 80] width 15 height 15
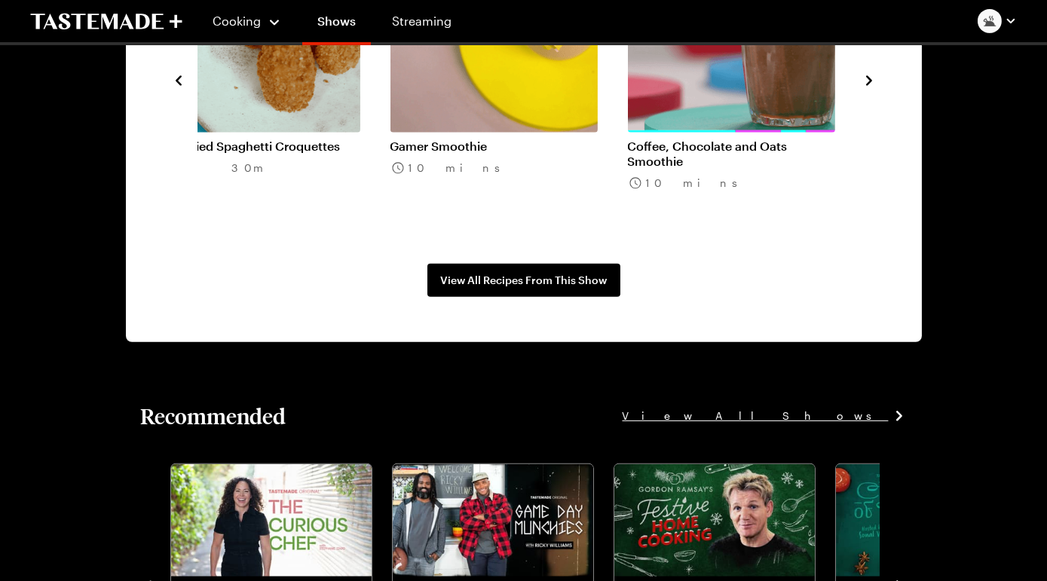
click at [862, 88] on icon "navigate to next item" at bounding box center [869, 80] width 15 height 15
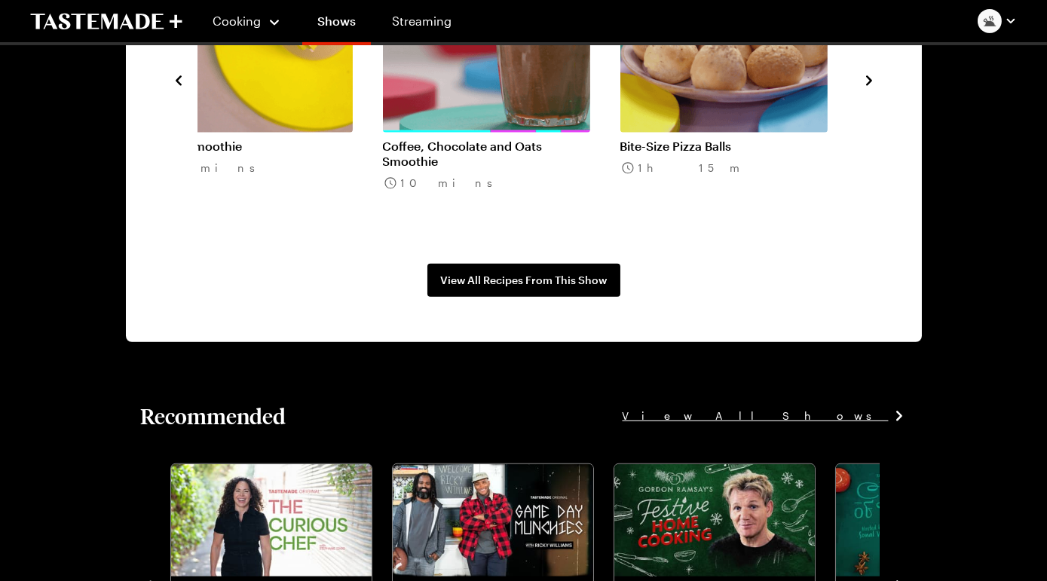
click at [862, 88] on icon "navigate to next item" at bounding box center [869, 80] width 15 height 15
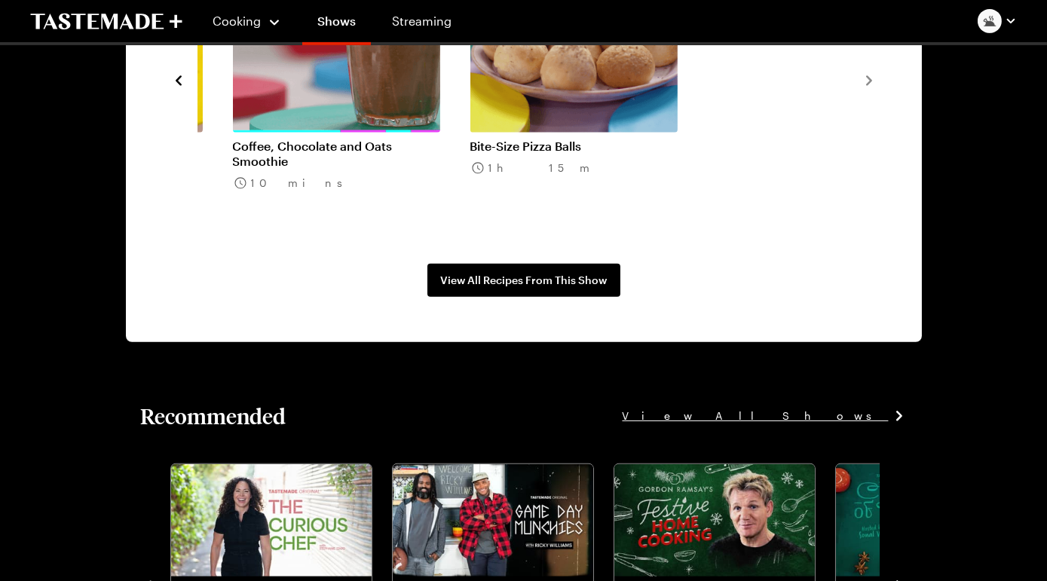
click at [393, 169] on link "Coffee, Chocolate and Oats Smoothie" at bounding box center [336, 154] width 207 height 30
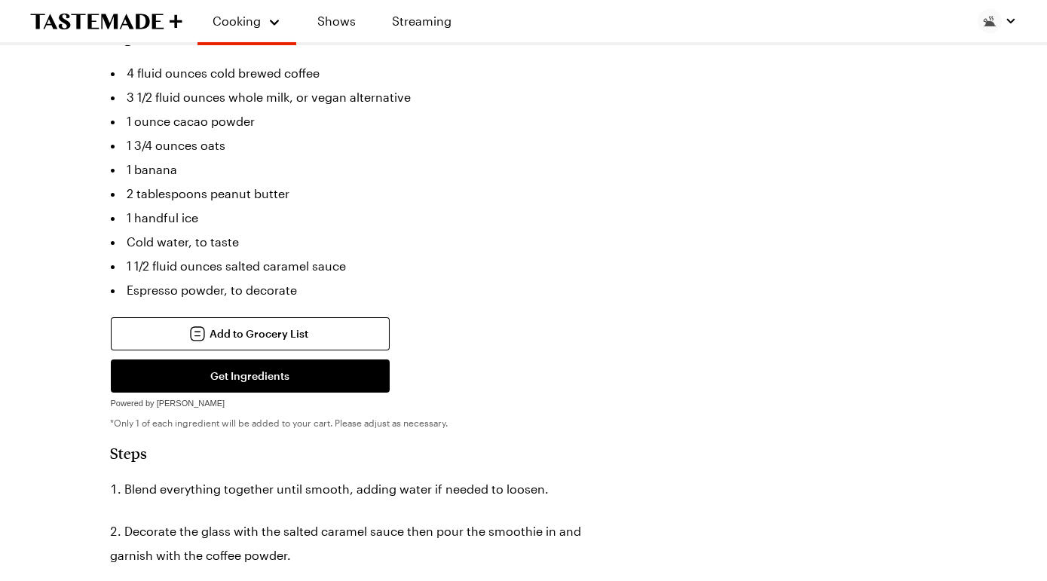
scroll to position [463, 0]
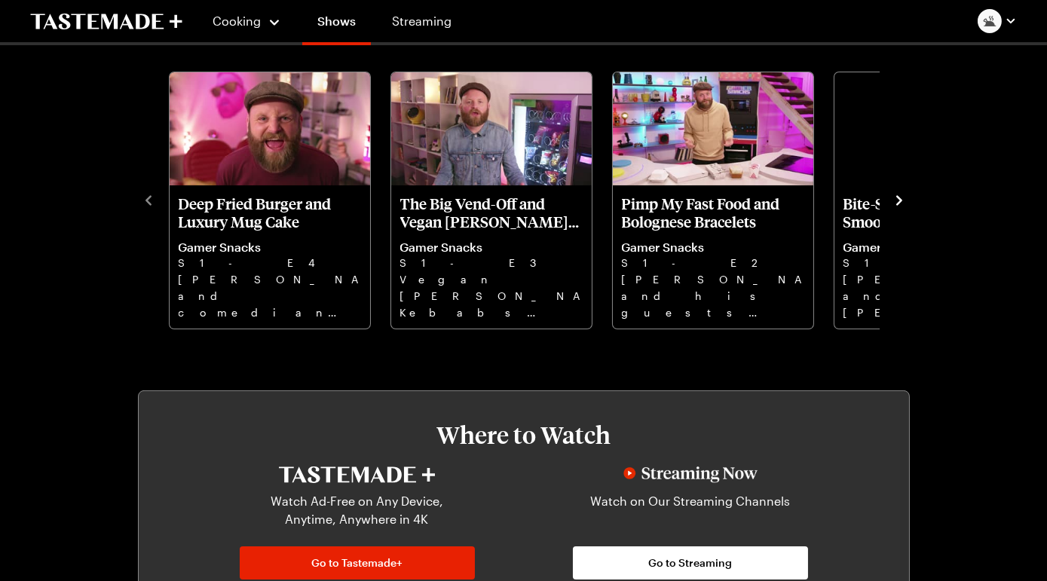
scroll to position [1317, 0]
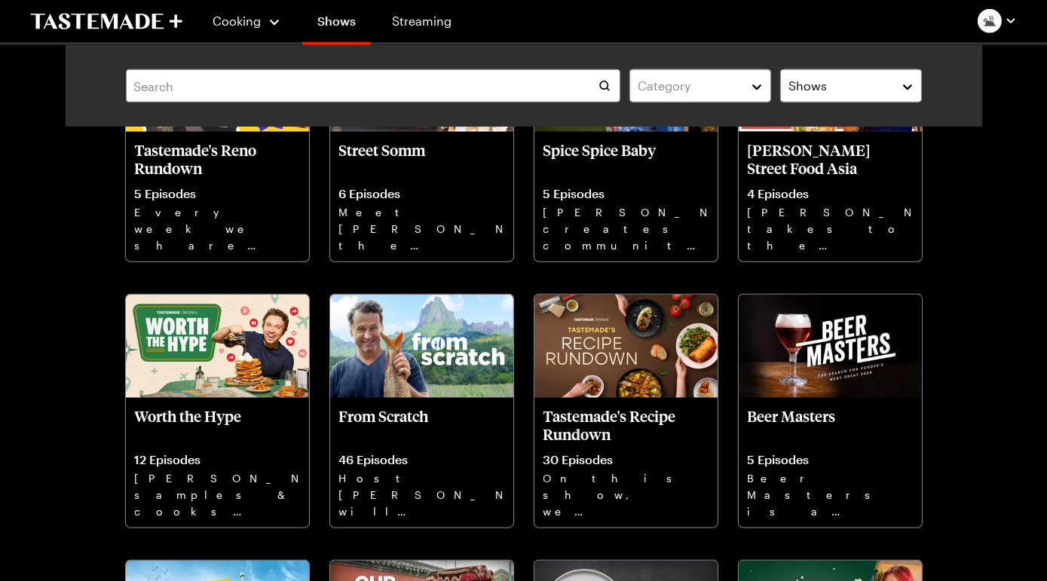
scroll to position [3402, 0]
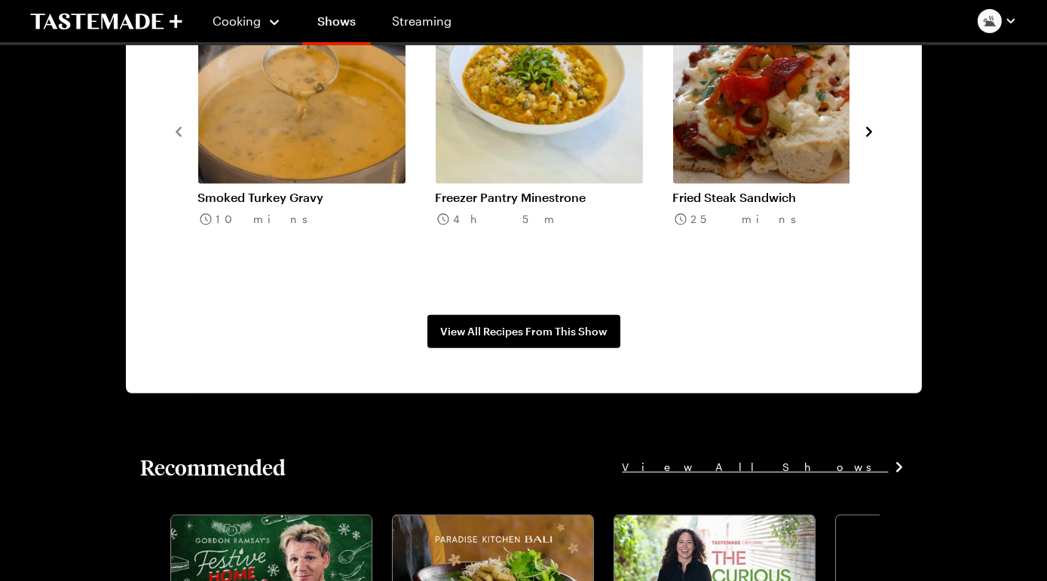
scroll to position [1254, 0]
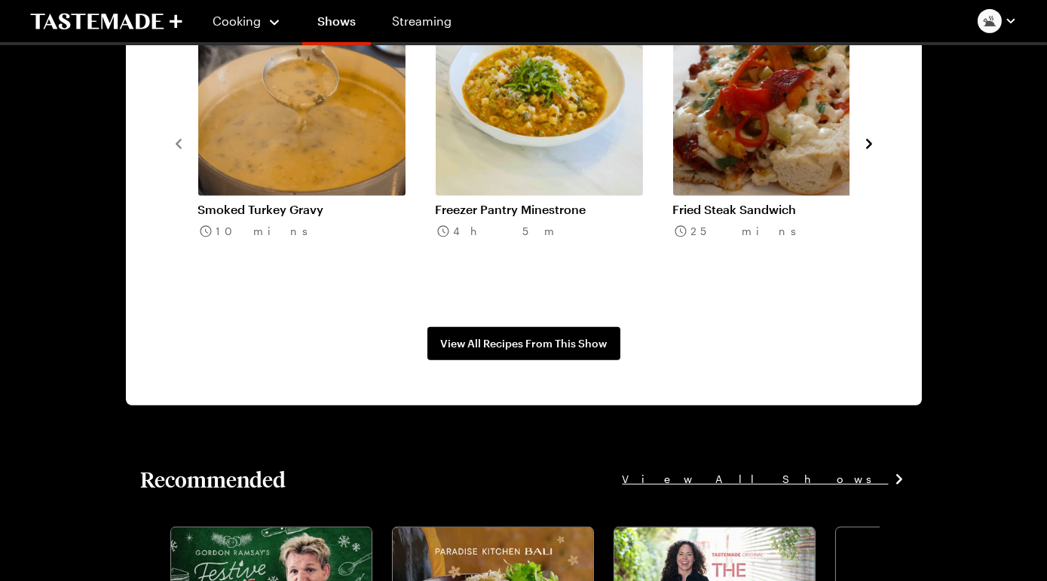
click at [866, 149] on icon "navigate to next item" at bounding box center [869, 144] width 6 height 10
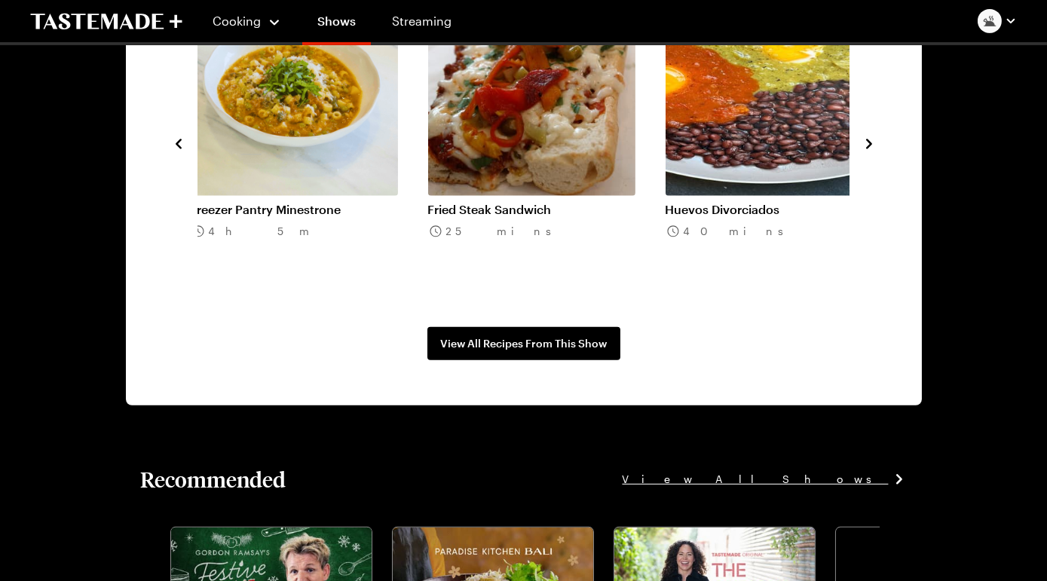
click at [866, 149] on icon "navigate to next item" at bounding box center [869, 144] width 6 height 10
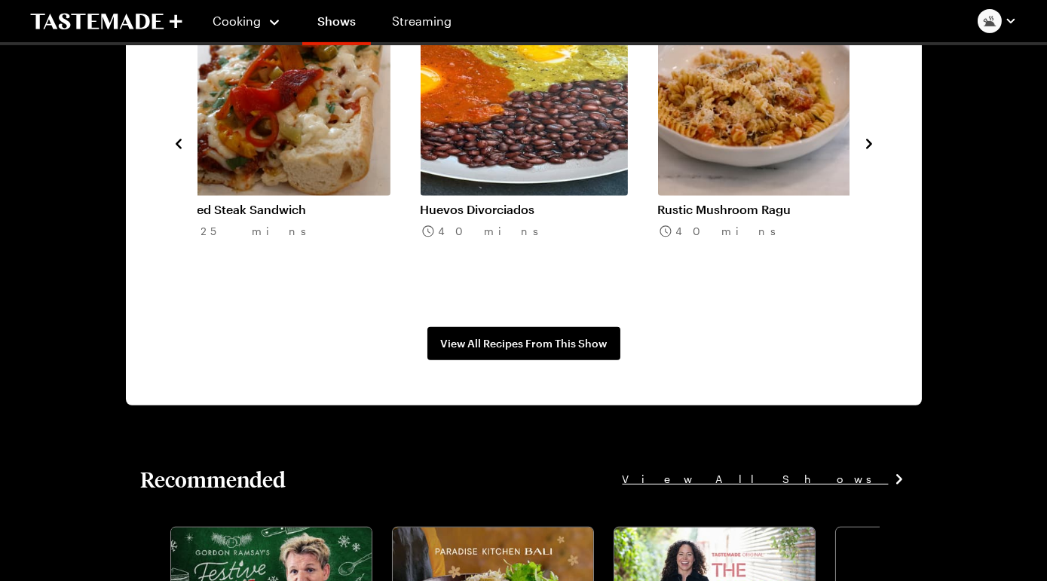
click at [866, 149] on icon "navigate to next item" at bounding box center [869, 144] width 6 height 10
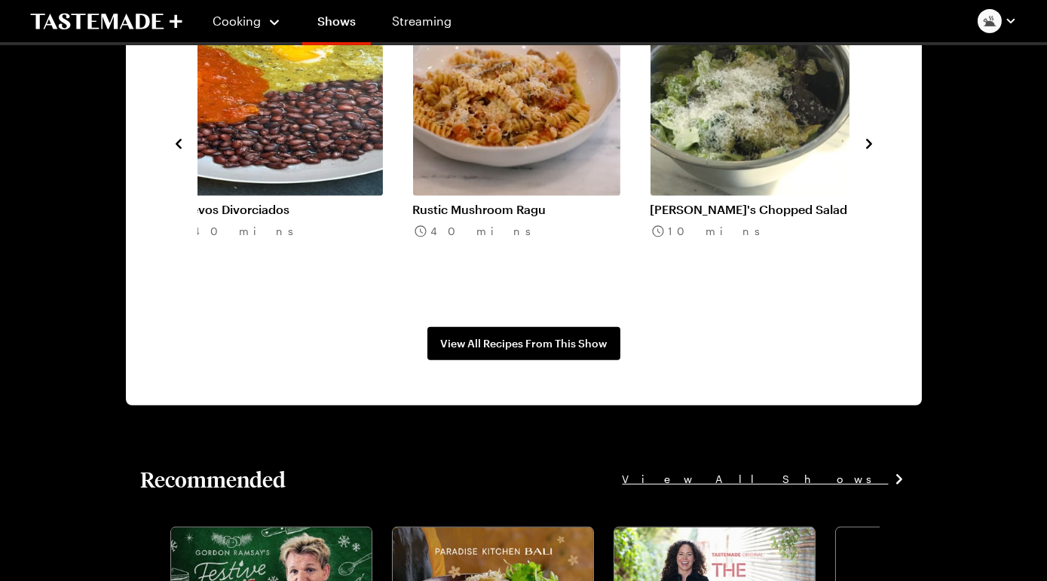
click at [866, 149] on icon "navigate to next item" at bounding box center [869, 144] width 6 height 10
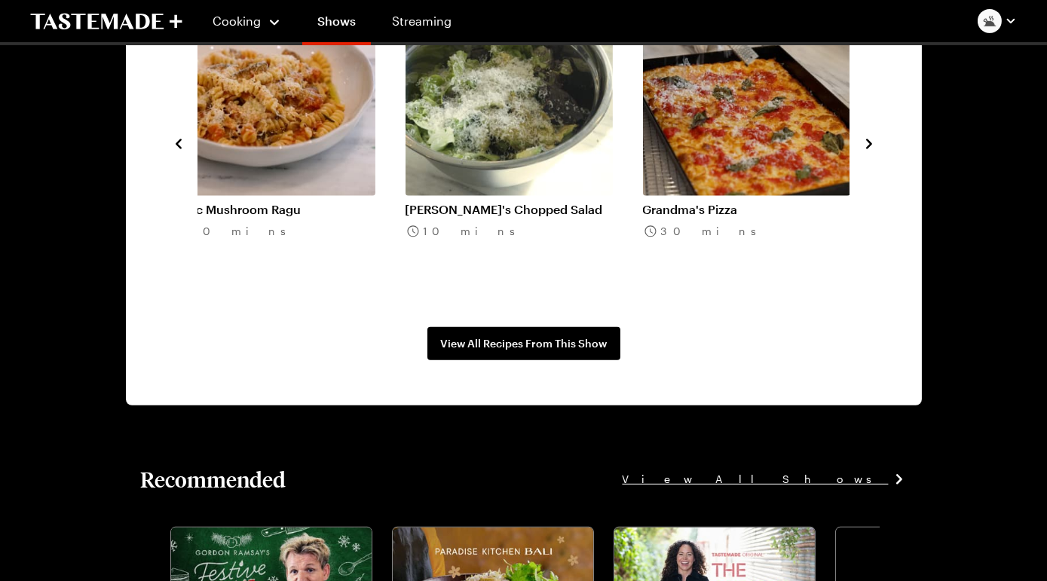
click at [866, 149] on icon "navigate to next item" at bounding box center [869, 144] width 6 height 10
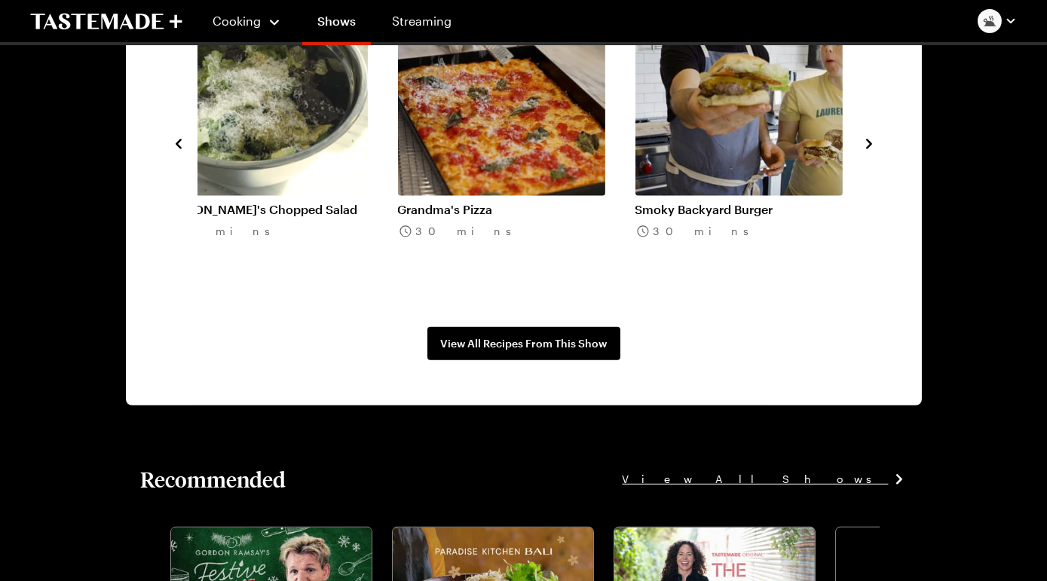
click at [866, 149] on icon "navigate to next item" at bounding box center [869, 144] width 6 height 10
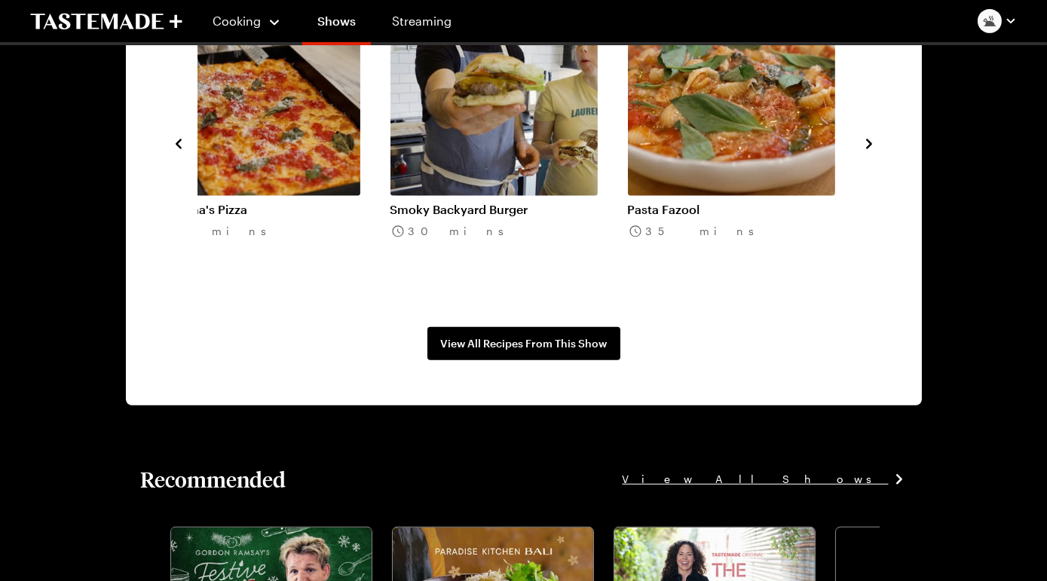
click at [866, 149] on icon "navigate to next item" at bounding box center [869, 144] width 6 height 10
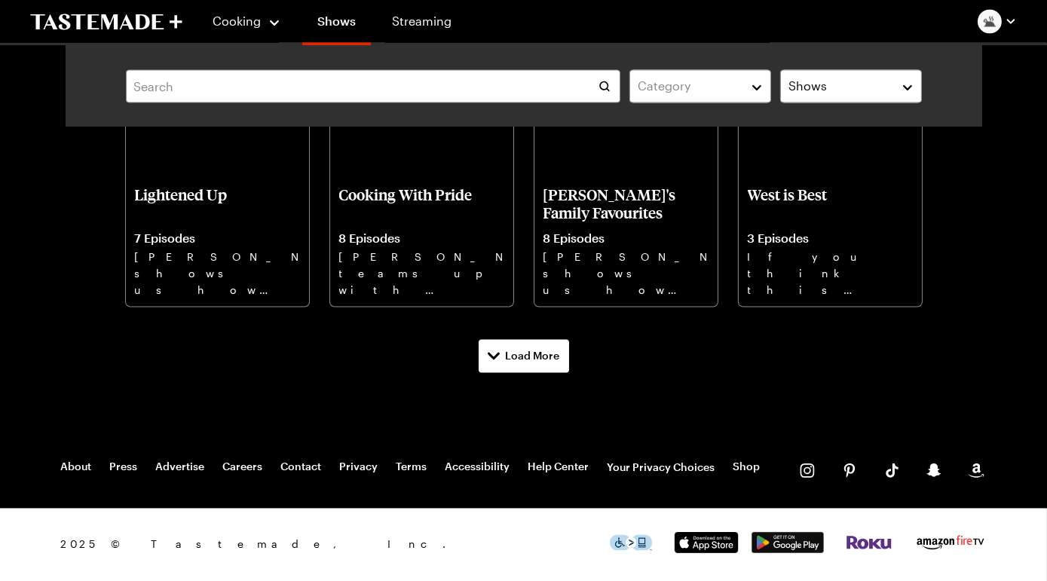
scroll to position [6388, 0]
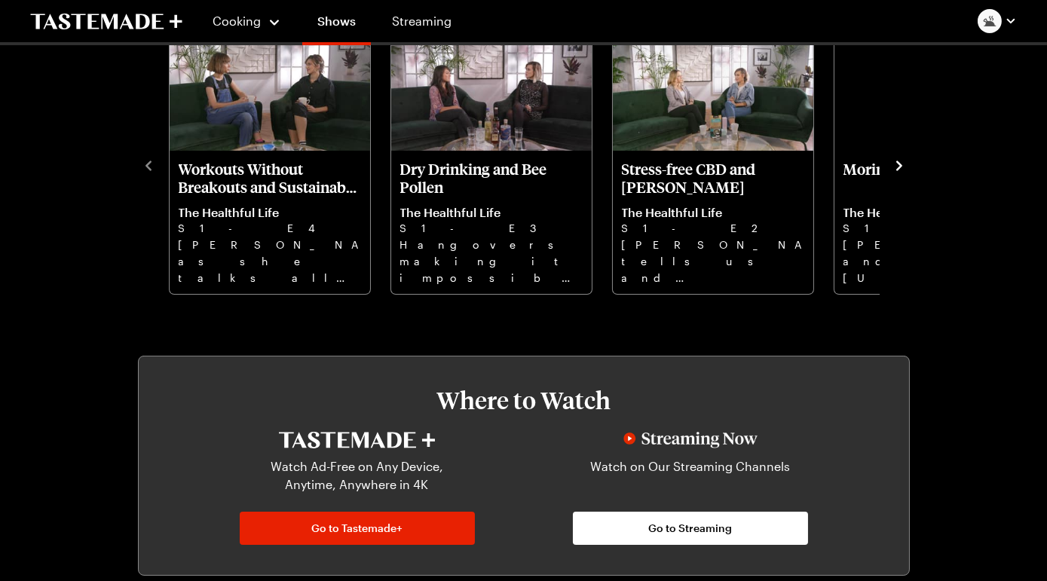
scroll to position [478, 0]
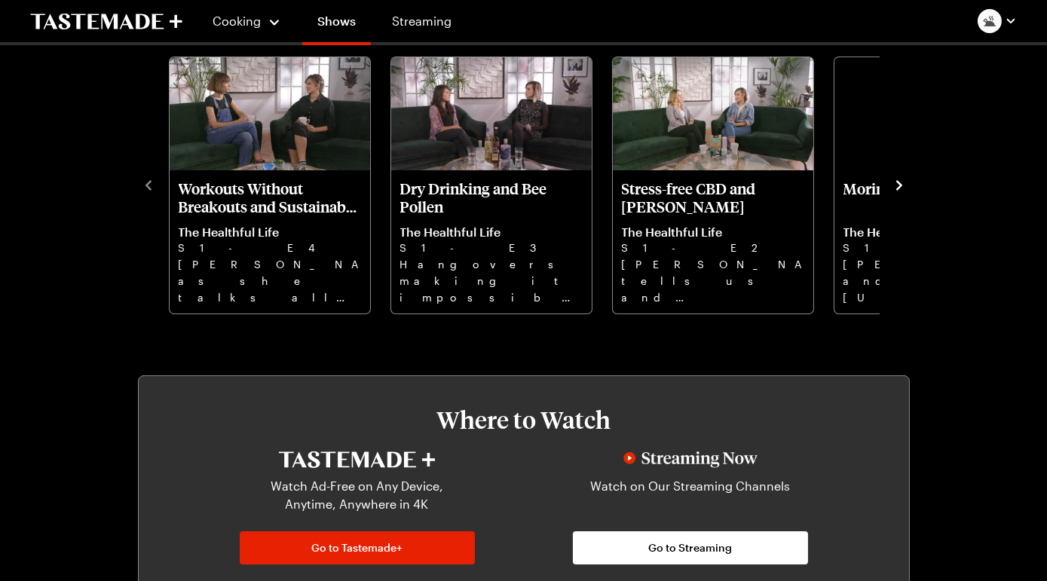
click at [890, 243] on div "Episodes Season 1 Workouts Without Breakouts and Sustainable Eating The Healthf…" at bounding box center [524, 152] width 796 height 326
click at [897, 190] on icon "navigate to next item" at bounding box center [900, 185] width 6 height 10
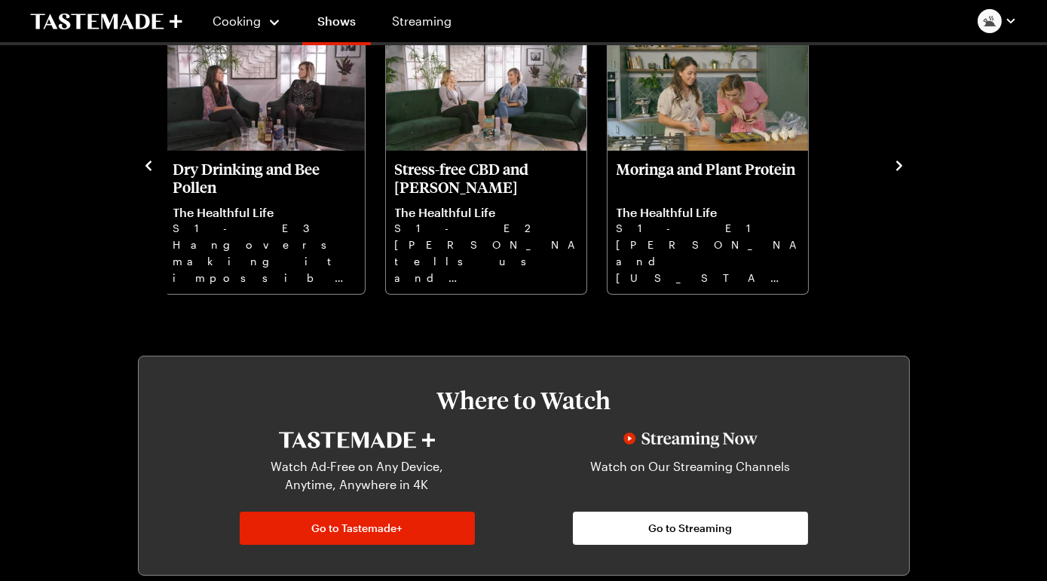
scroll to position [467, 0]
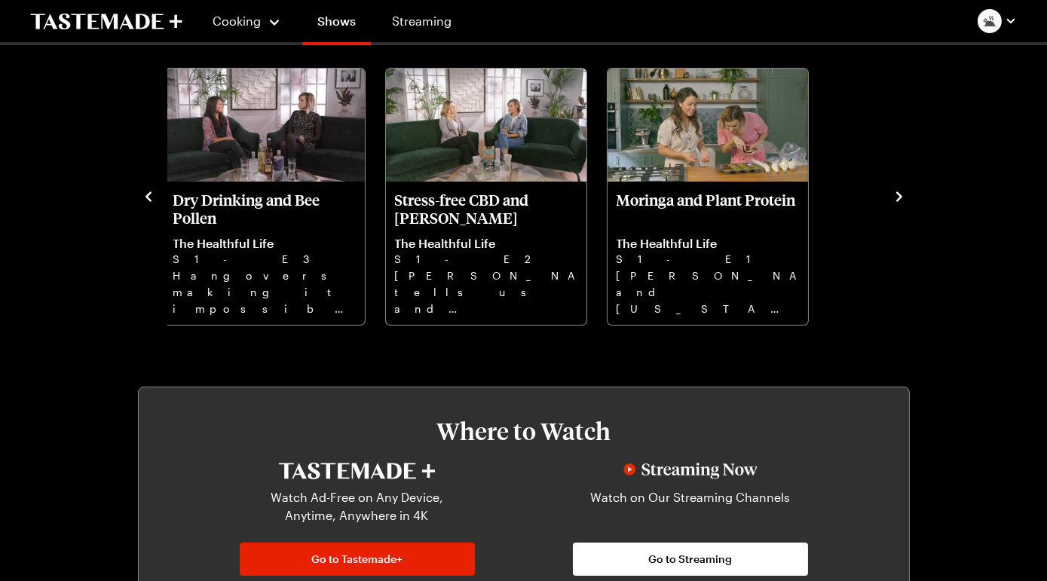
click at [892, 204] on icon "navigate to next item" at bounding box center [899, 196] width 15 height 15
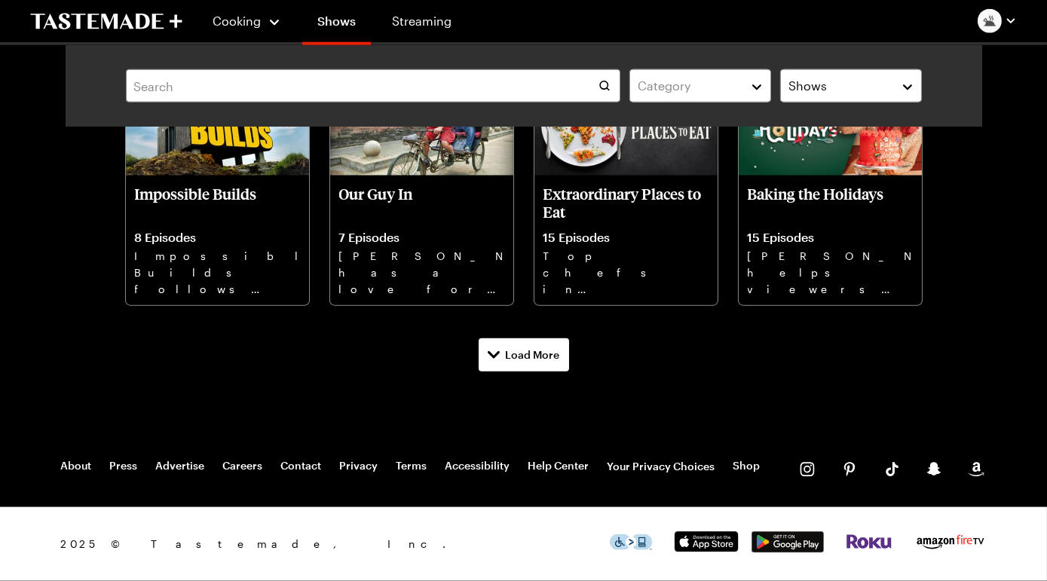
scroll to position [4041, 0]
click at [425, 31] on p "Host [PERSON_NAME] will challenge himself to recreate iconic and delicious dish…" at bounding box center [421, 7] width 165 height 48
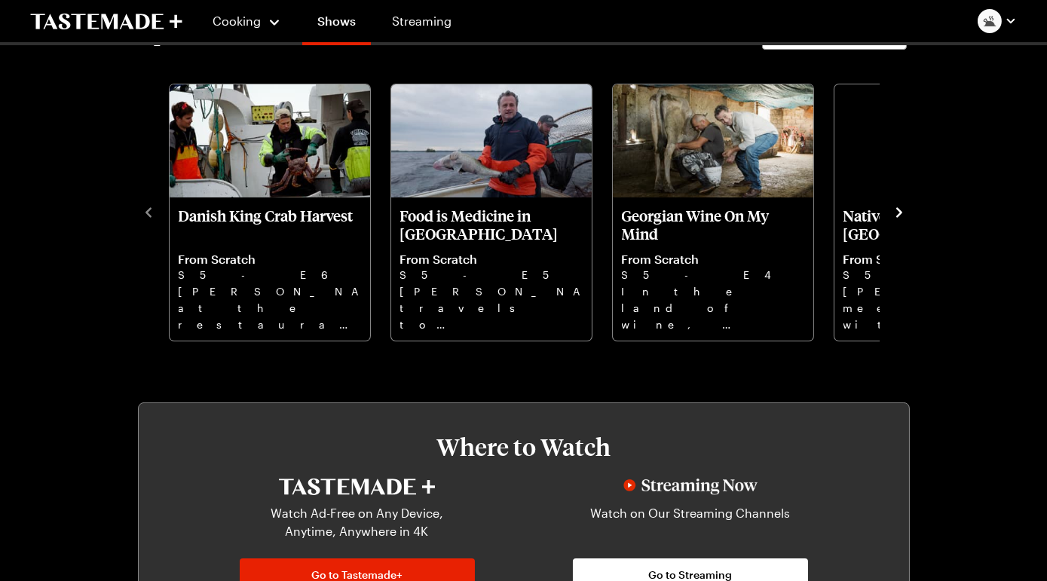
scroll to position [454, 0]
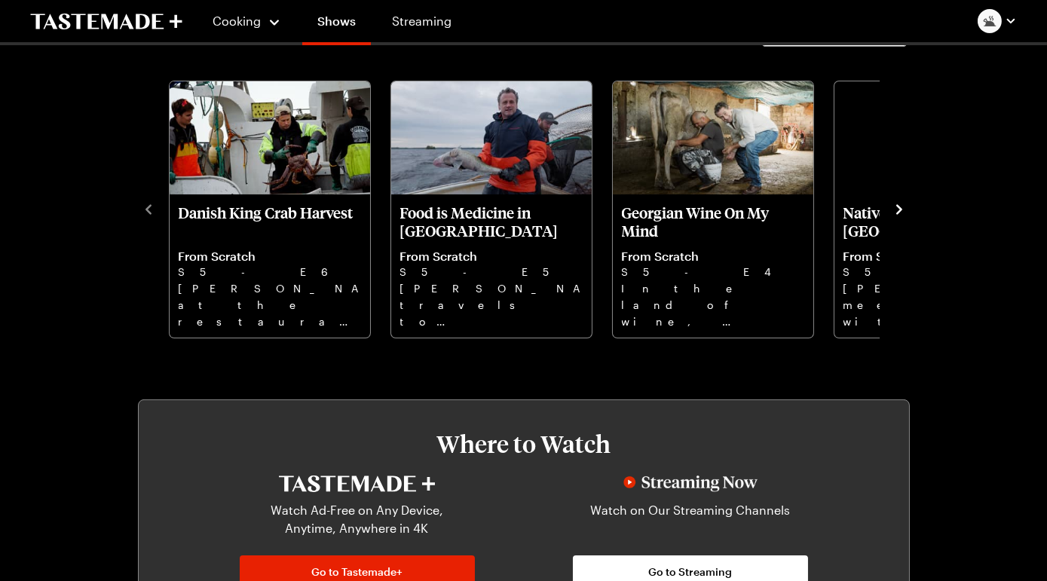
click at [897, 214] on icon "navigate to next item" at bounding box center [900, 209] width 6 height 10
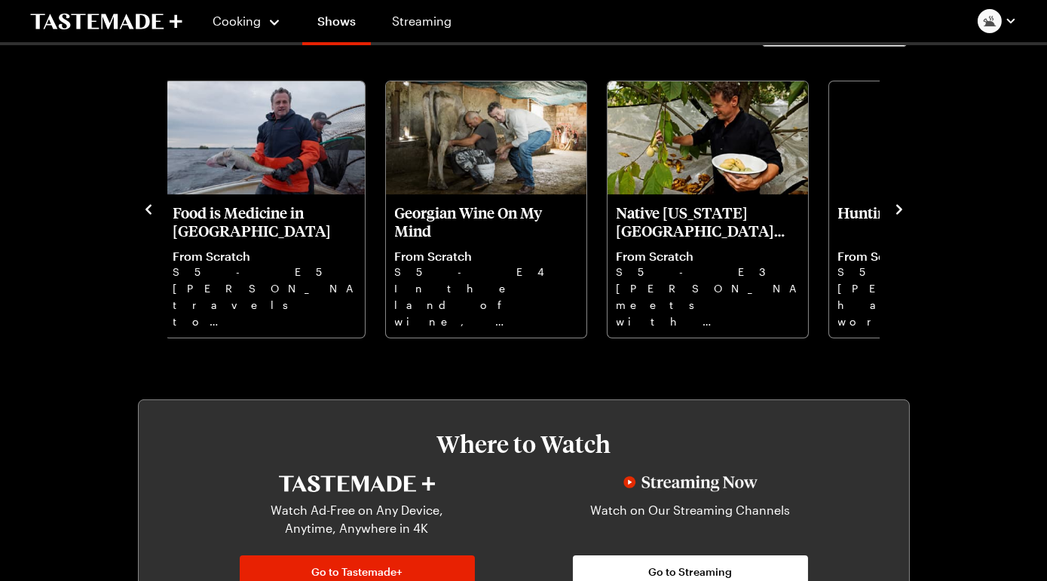
click at [897, 214] on icon "navigate to next item" at bounding box center [900, 209] width 6 height 10
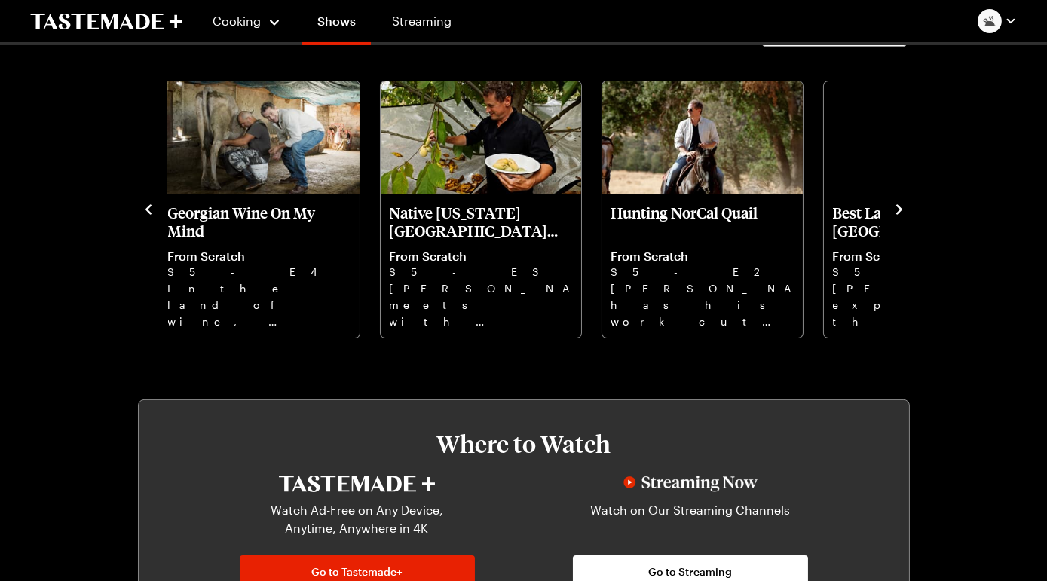
click at [892, 217] on icon "navigate to next item" at bounding box center [899, 209] width 15 height 15
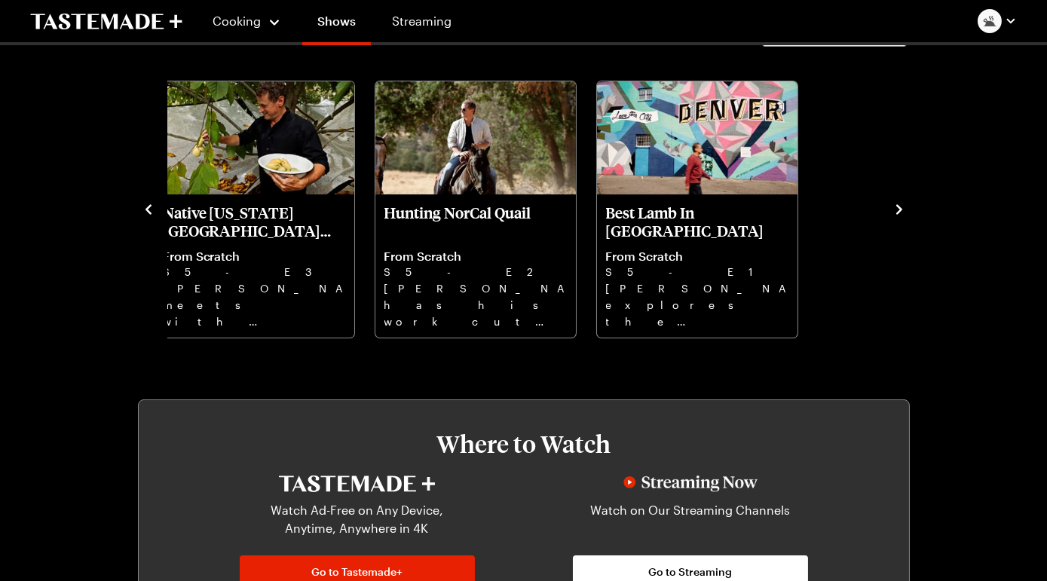
click at [892, 217] on icon "navigate to next item" at bounding box center [899, 209] width 15 height 15
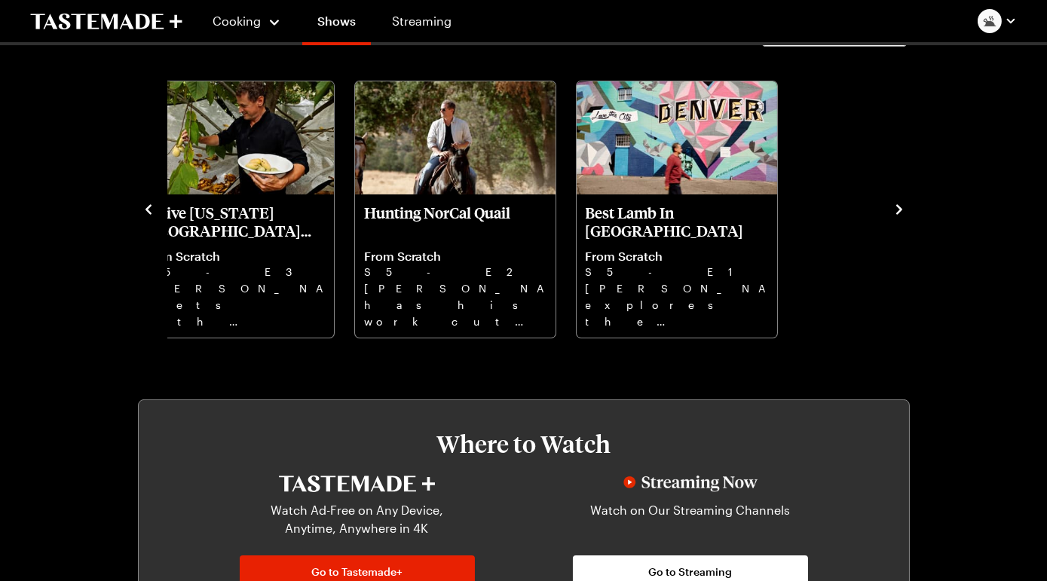
click at [892, 217] on icon "navigate to next item" at bounding box center [899, 209] width 15 height 15
click at [872, 47] on button "Season 5" at bounding box center [834, 30] width 145 height 33
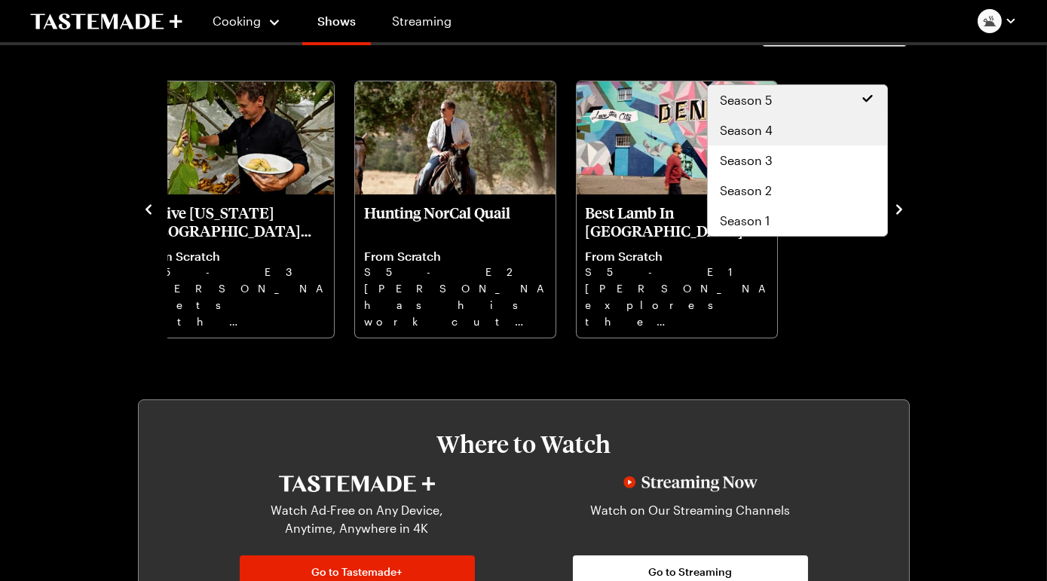
click at [811, 140] on div "Season 4" at bounding box center [797, 130] width 155 height 18
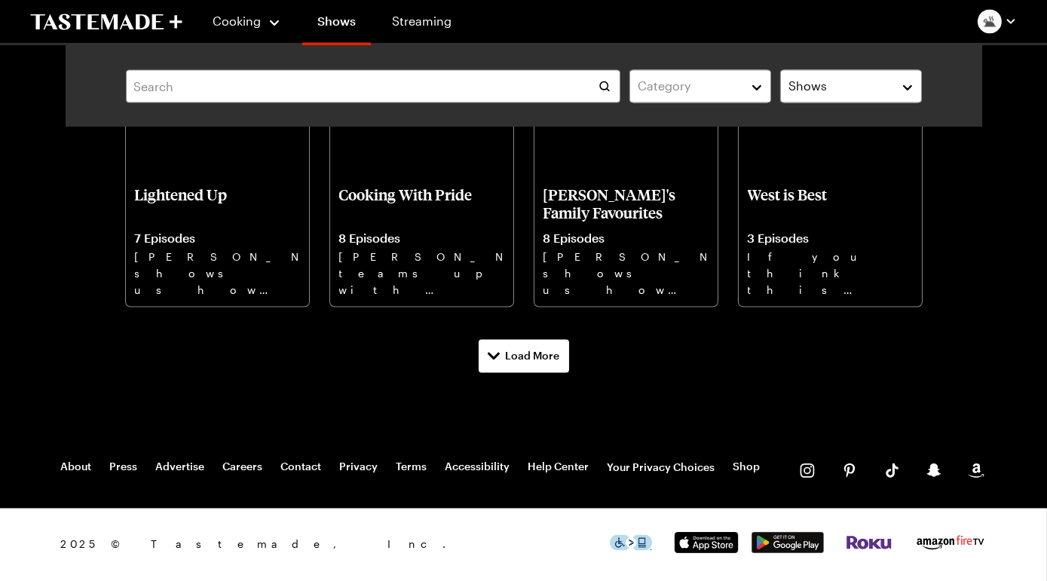
scroll to position [6407, 0]
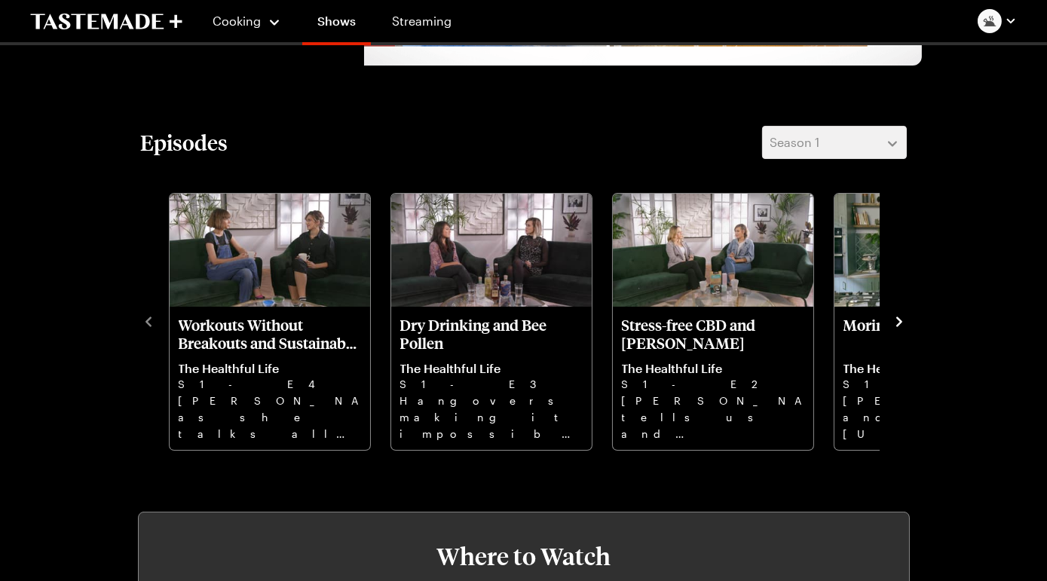
scroll to position [345, 0]
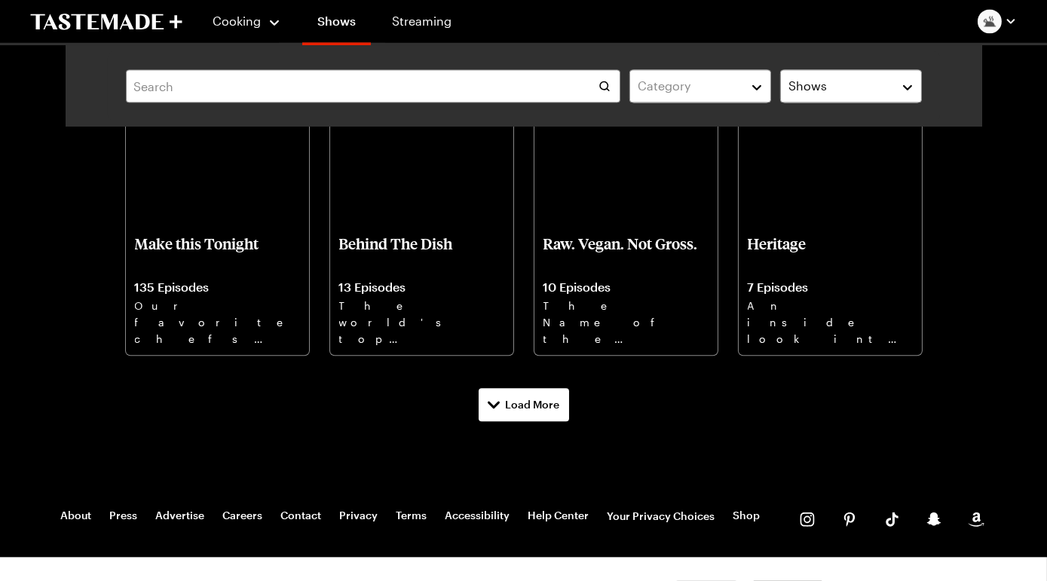
scroll to position [7033, 0]
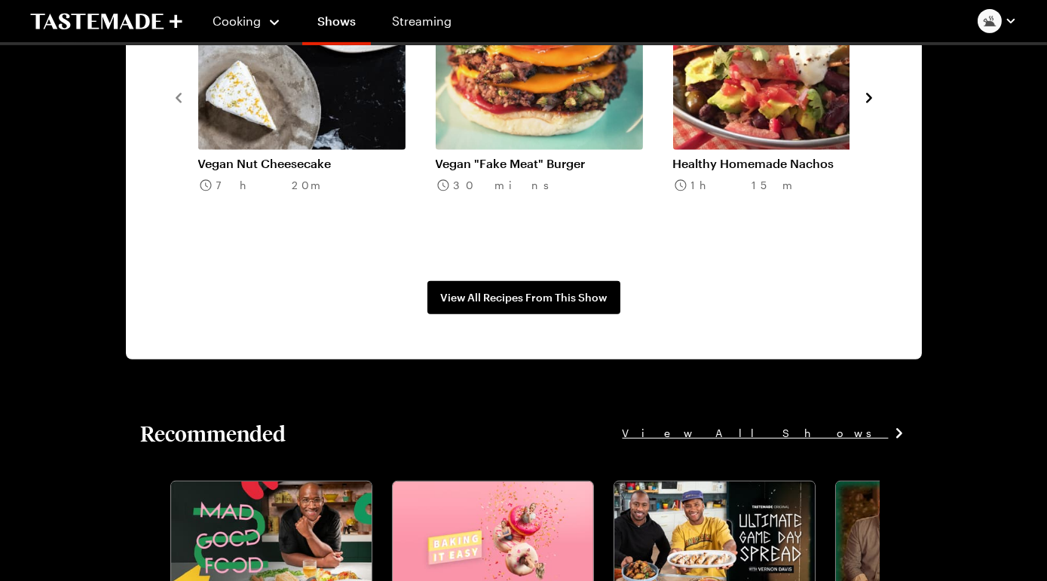
scroll to position [1303, 0]
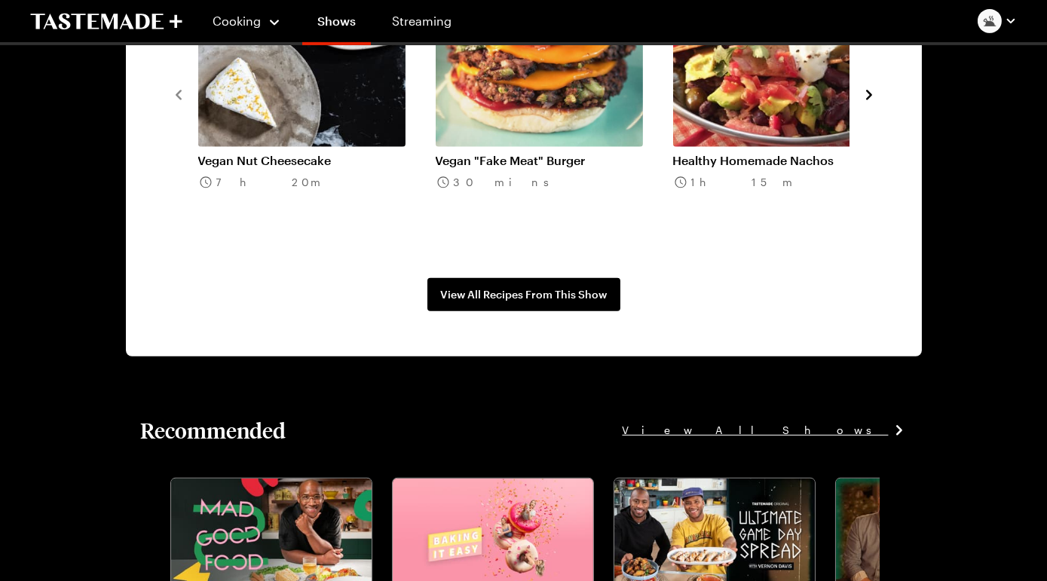
click at [862, 103] on icon "navigate to next item" at bounding box center [869, 94] width 15 height 15
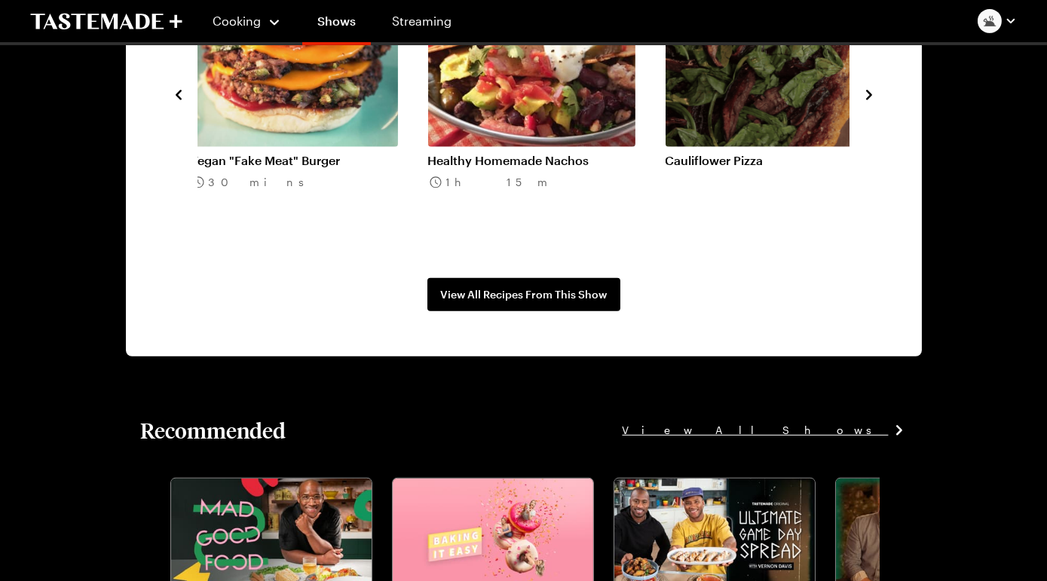
click at [866, 100] on icon "navigate to next item" at bounding box center [869, 95] width 6 height 10
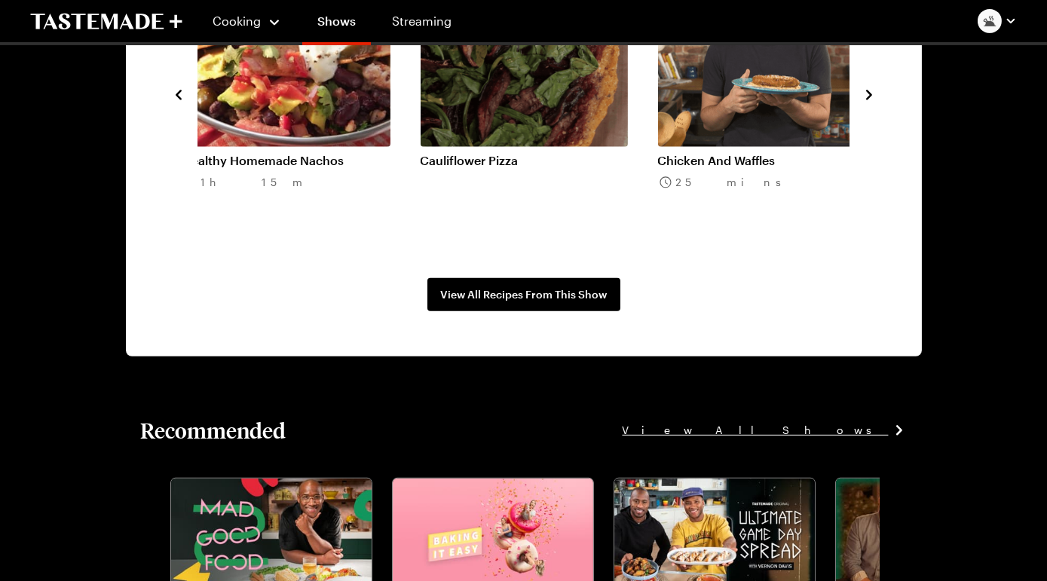
click at [866, 100] on icon "navigate to next item" at bounding box center [869, 95] width 6 height 10
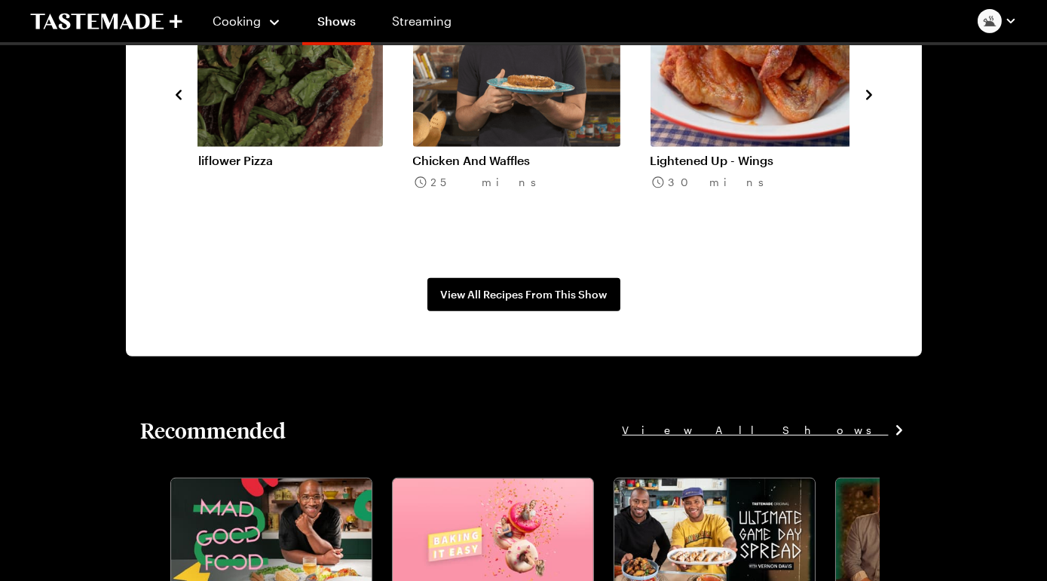
click at [866, 100] on icon "navigate to next item" at bounding box center [869, 95] width 6 height 10
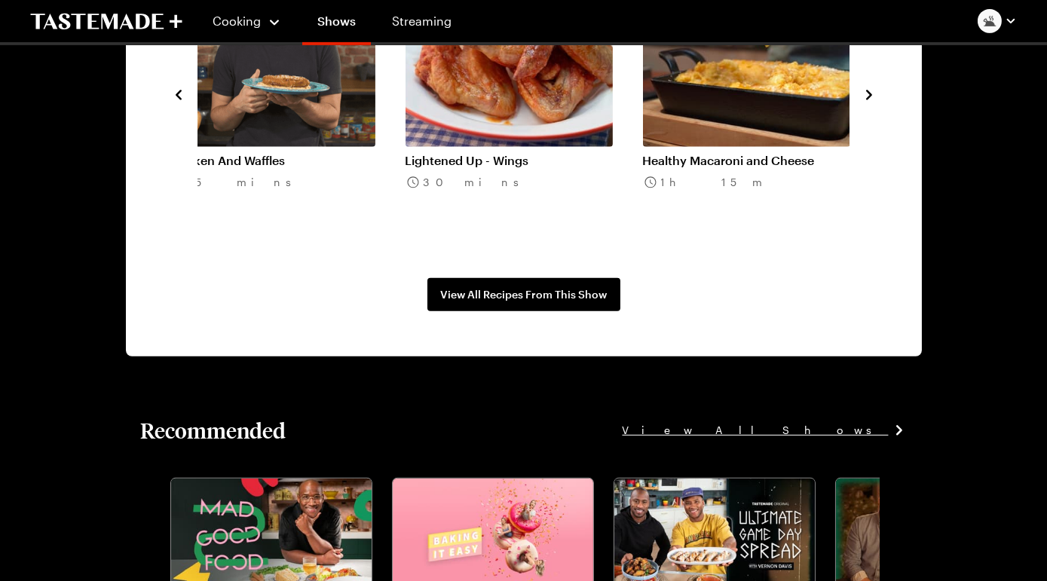
click at [866, 100] on icon "navigate to next item" at bounding box center [869, 95] width 6 height 10
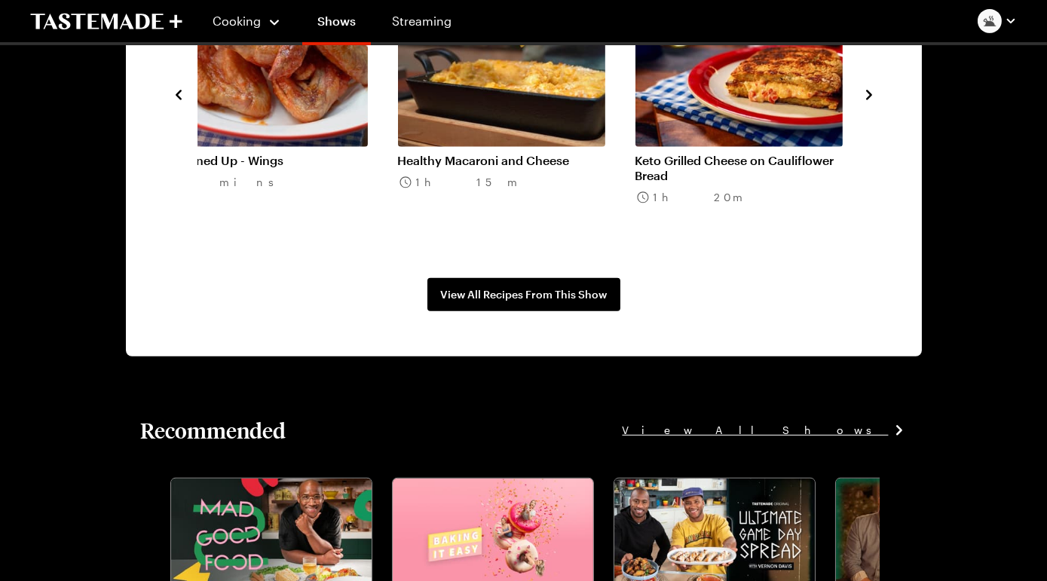
click at [866, 100] on icon "navigate to next item" at bounding box center [869, 95] width 6 height 10
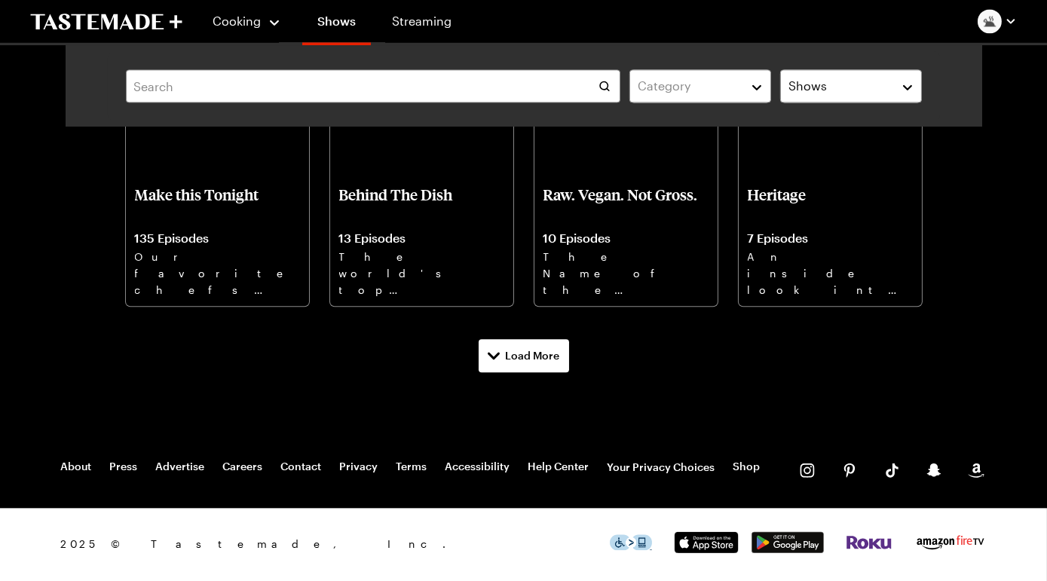
scroll to position [7317, 0]
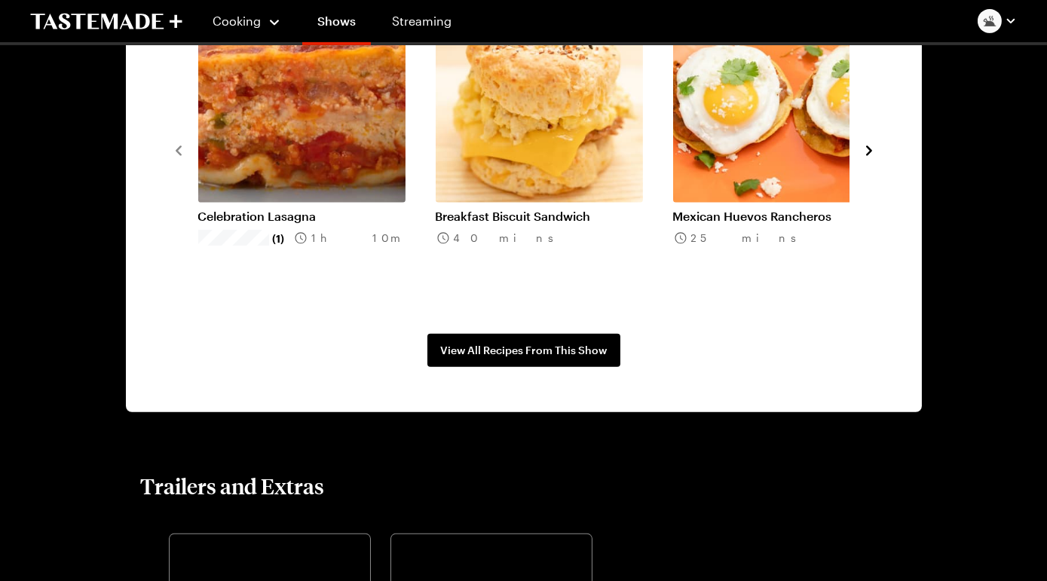
scroll to position [1328, 0]
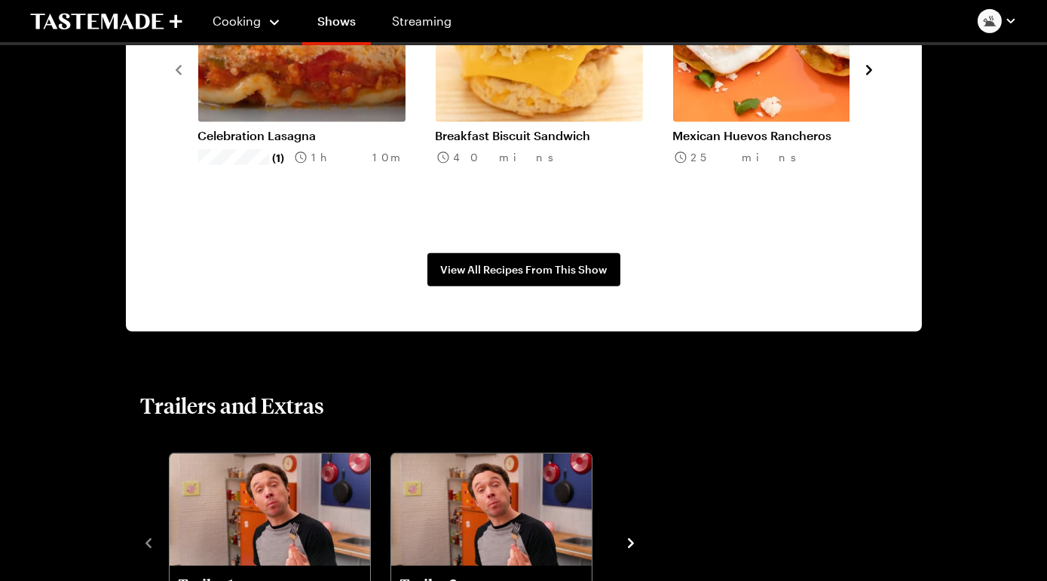
click at [862, 78] on icon "navigate to next item" at bounding box center [869, 70] width 15 height 15
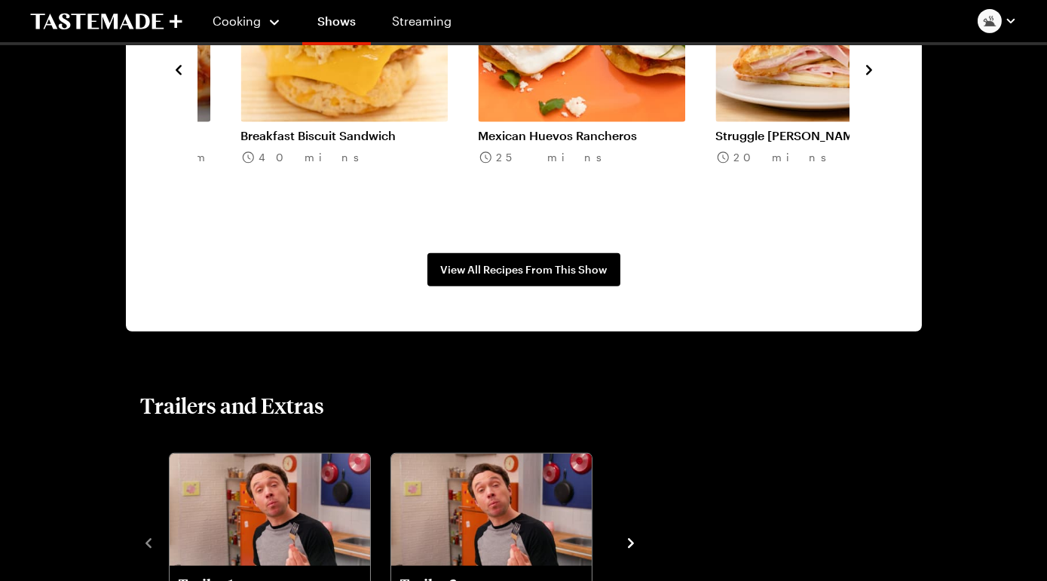
click at [862, 78] on icon "navigate to next item" at bounding box center [869, 70] width 15 height 15
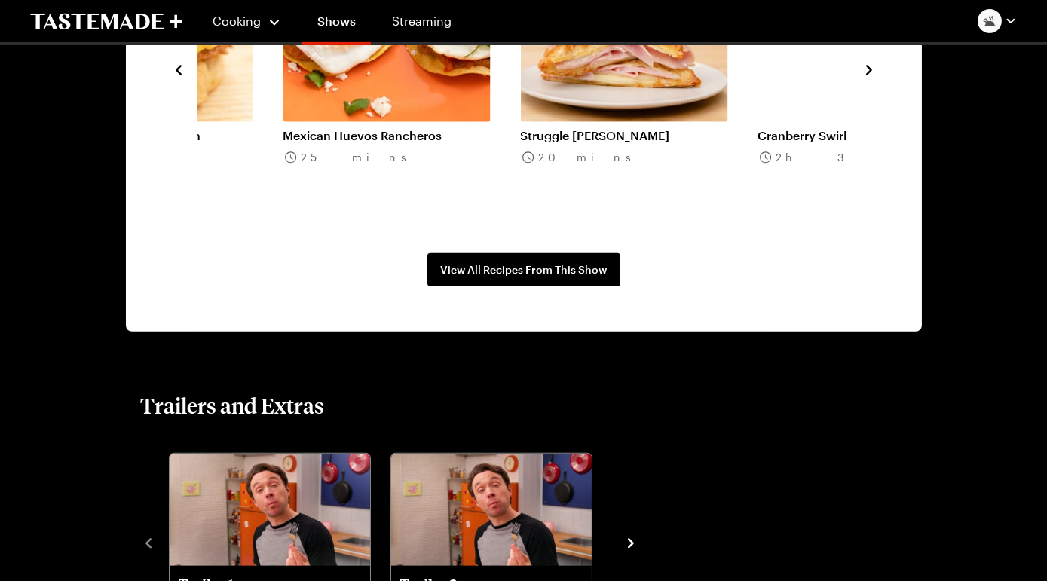
click at [862, 78] on icon "navigate to next item" at bounding box center [869, 70] width 15 height 15
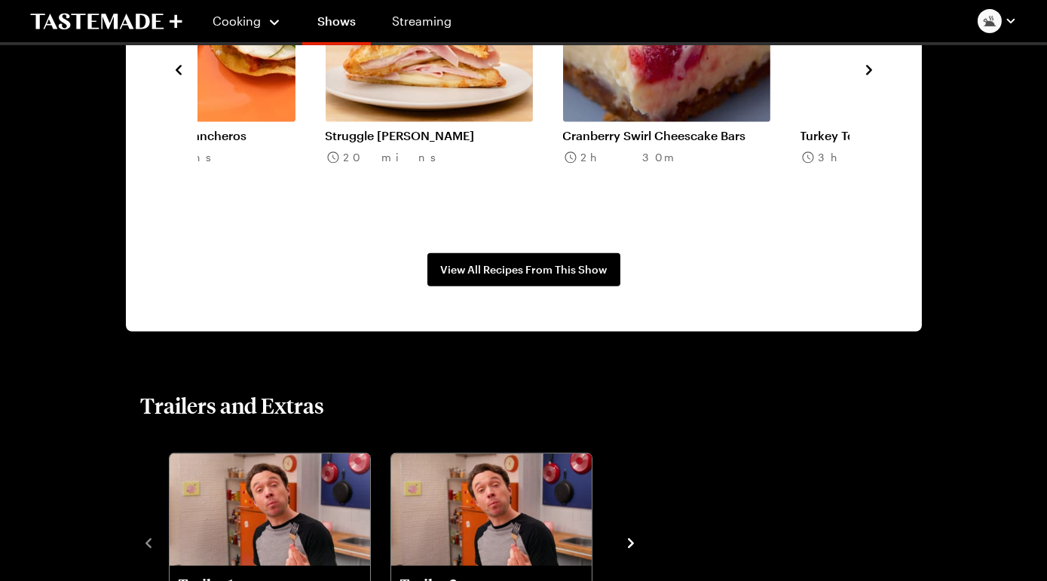
click at [862, 78] on icon "navigate to next item" at bounding box center [869, 70] width 15 height 15
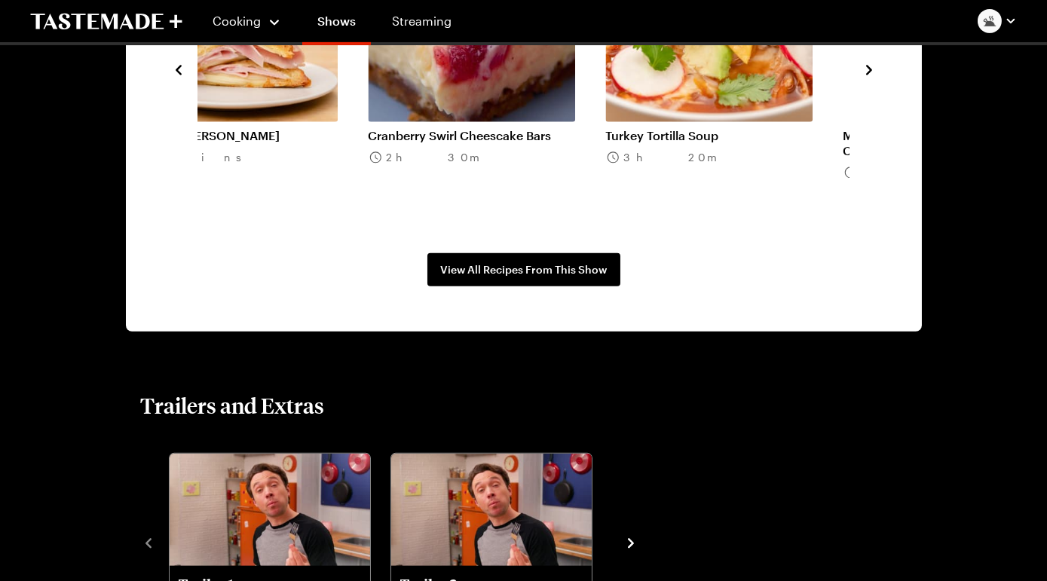
click at [862, 78] on icon "navigate to next item" at bounding box center [869, 70] width 15 height 15
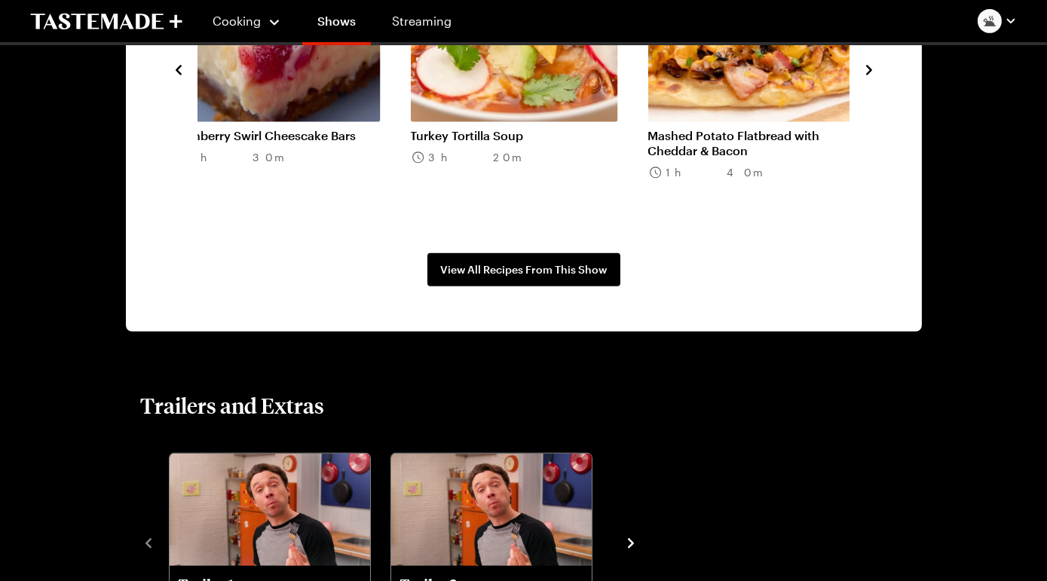
click at [862, 78] on icon "navigate to next item" at bounding box center [869, 70] width 15 height 15
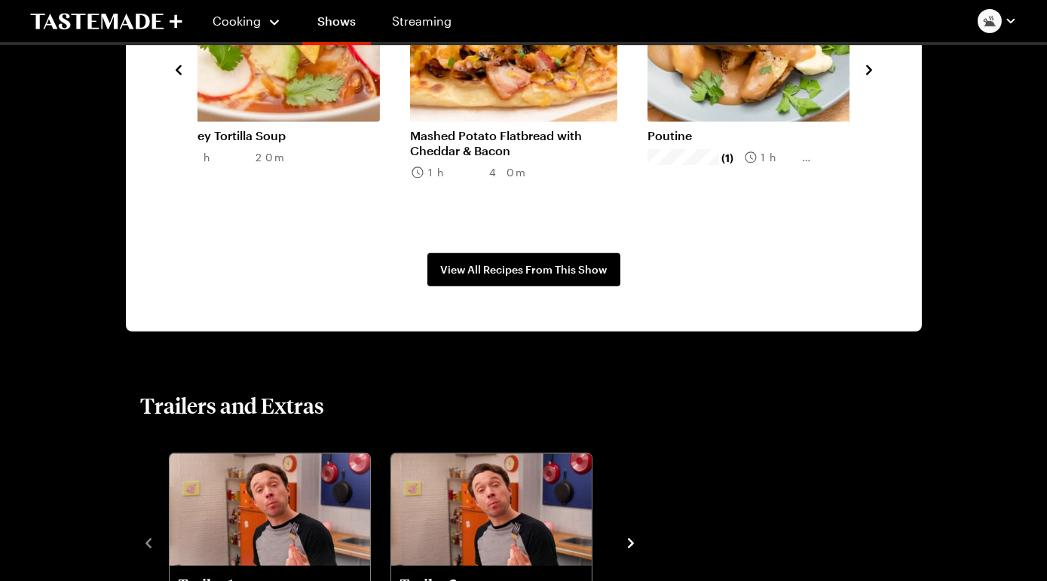
click at [862, 78] on icon "navigate to next item" at bounding box center [869, 70] width 15 height 15
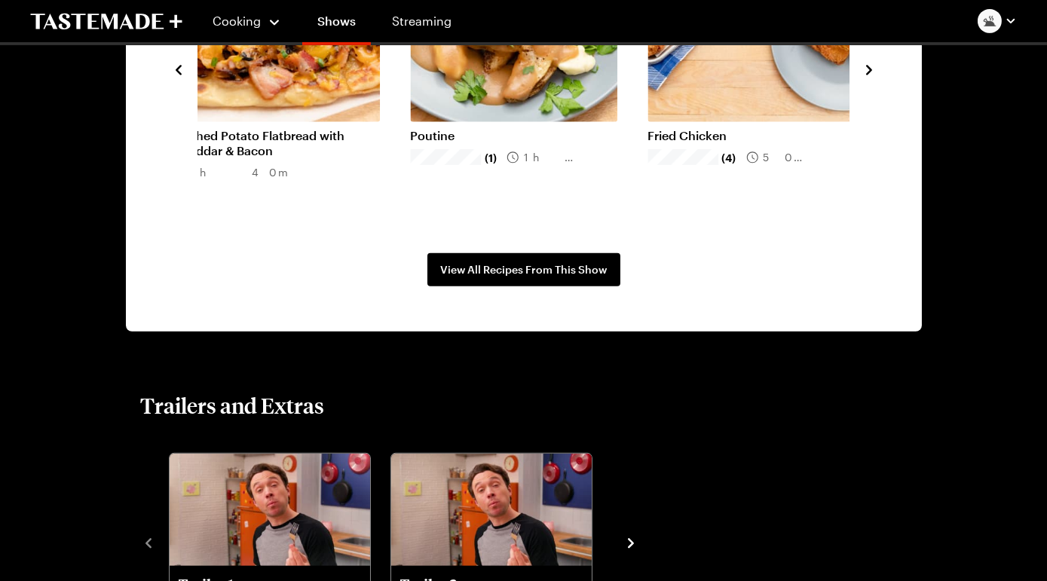
click at [862, 78] on icon "navigate to next item" at bounding box center [869, 70] width 15 height 15
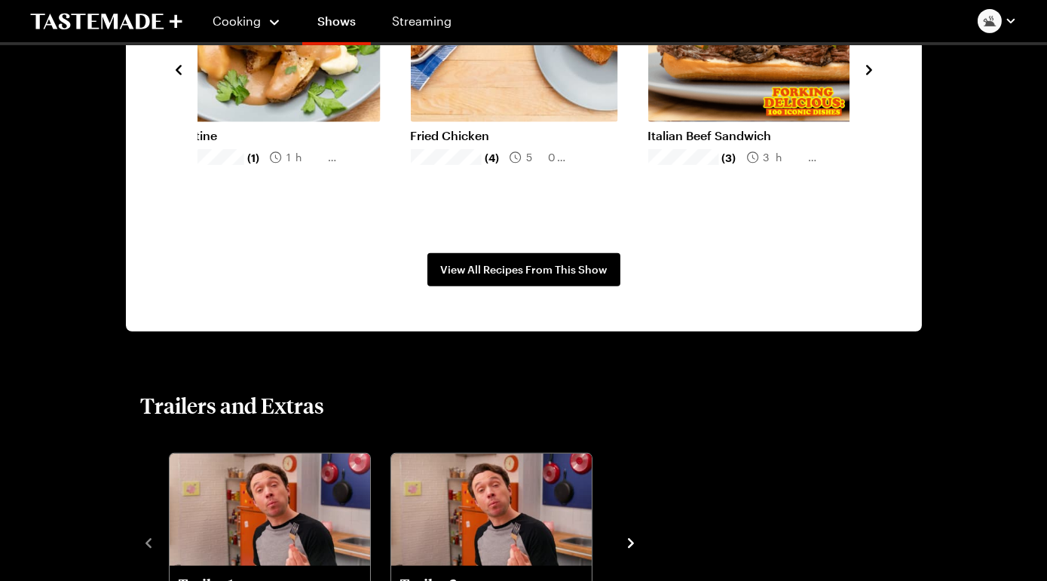
click at [862, 78] on icon "navigate to next item" at bounding box center [869, 70] width 15 height 15
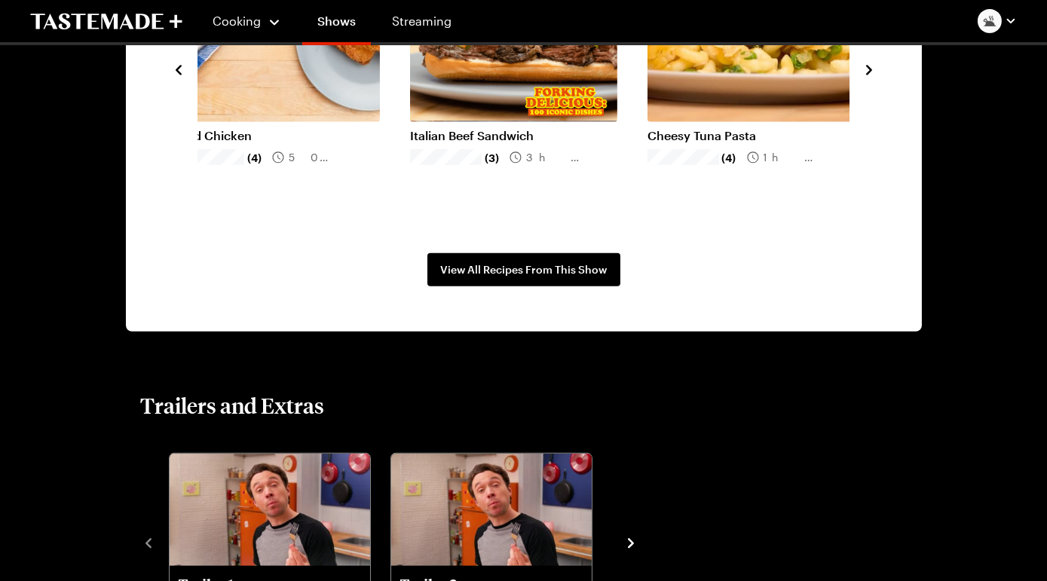
click at [344, 143] on link "Fried Chicken" at bounding box center [276, 135] width 207 height 15
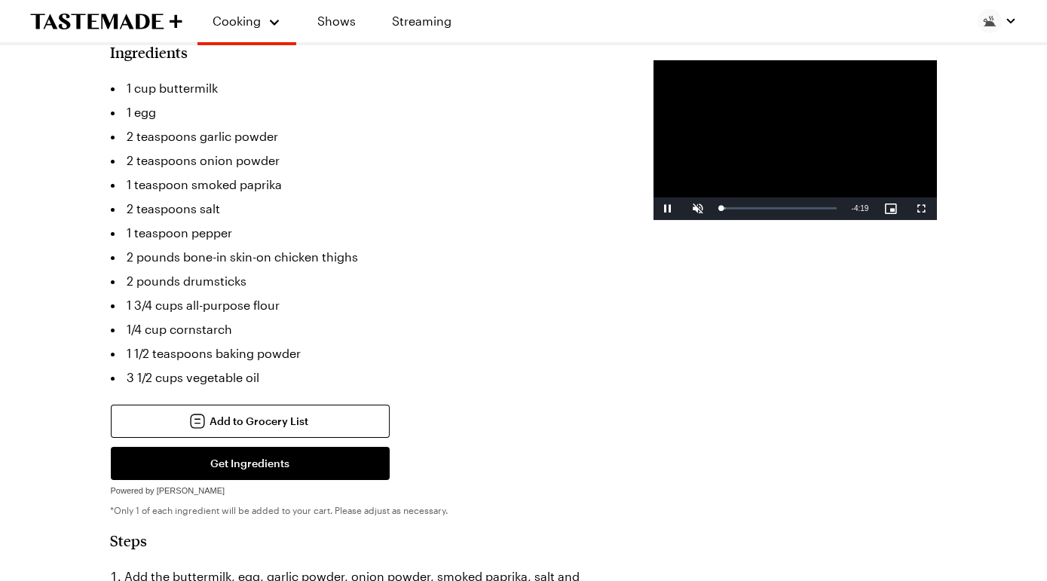
scroll to position [461, 0]
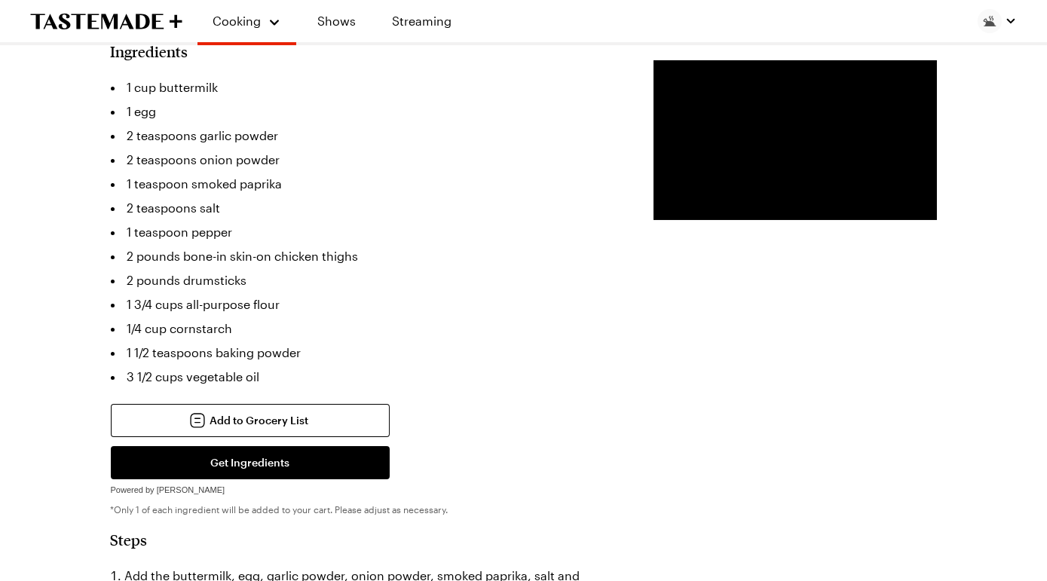
scroll to position [1328, 0]
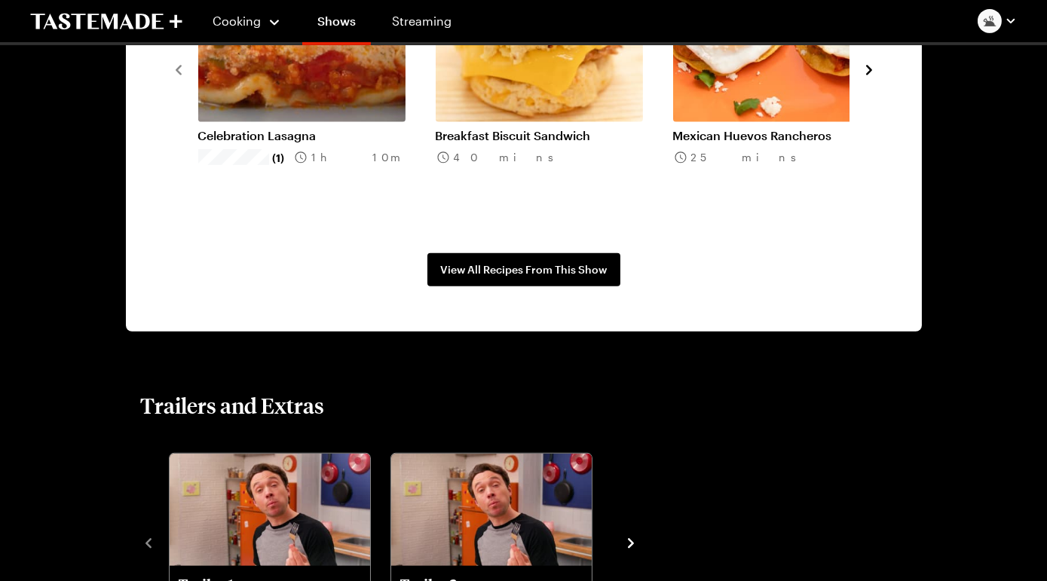
click at [862, 78] on icon "navigate to next item" at bounding box center [869, 70] width 15 height 15
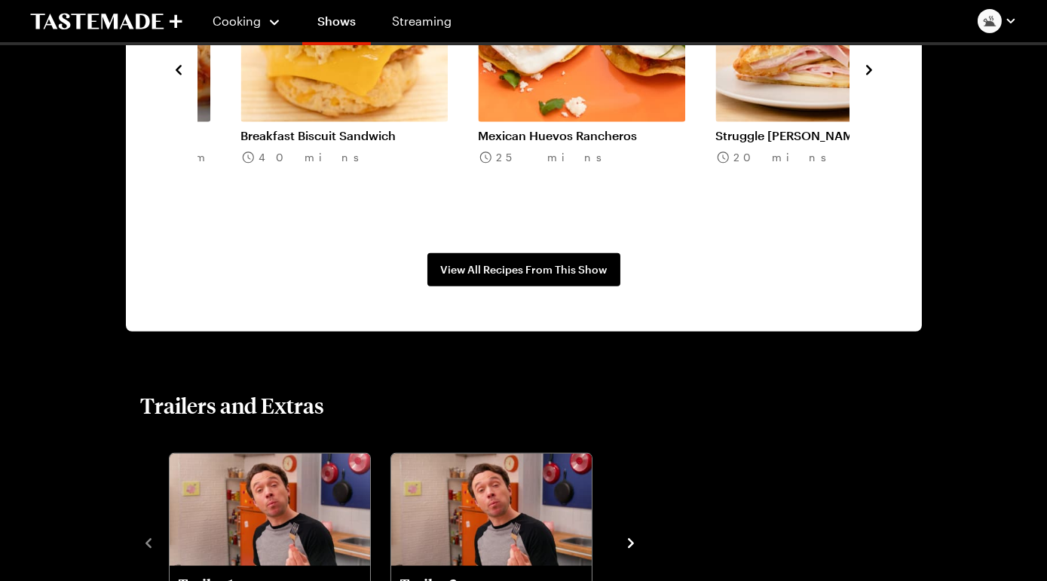
click at [862, 78] on icon "navigate to next item" at bounding box center [869, 70] width 15 height 15
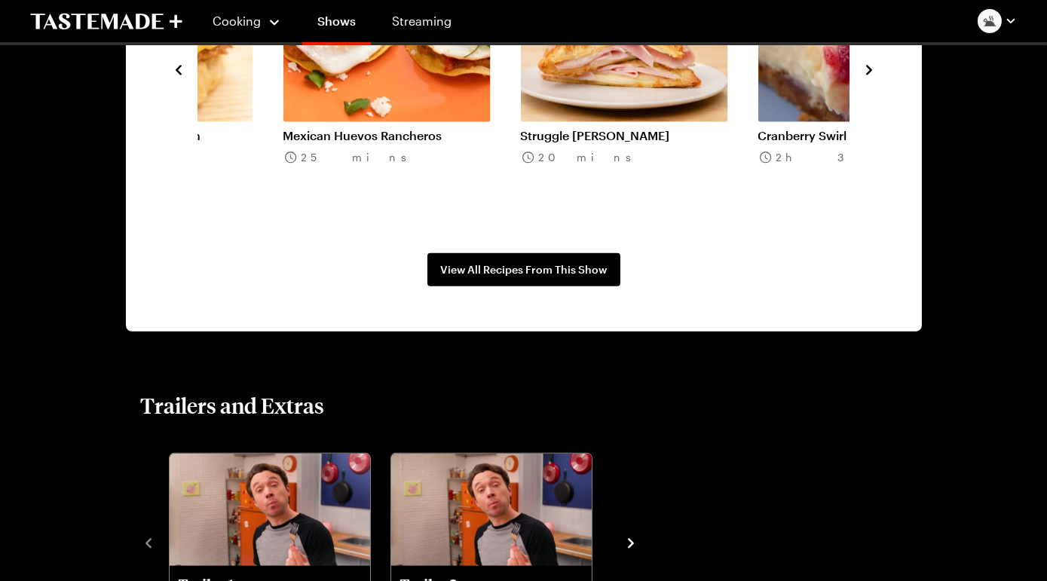
click at [862, 78] on icon "navigate to next item" at bounding box center [869, 70] width 15 height 15
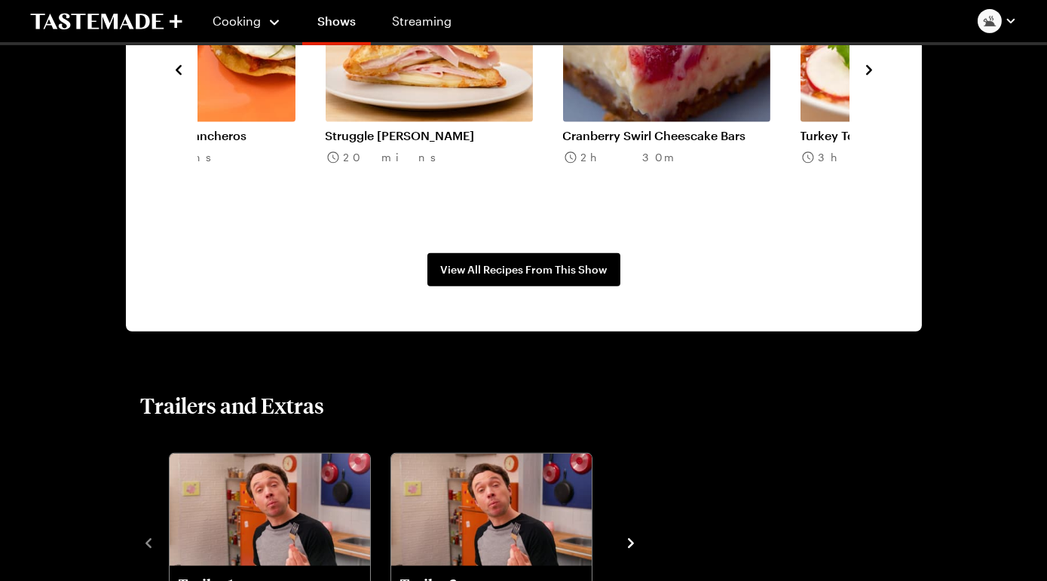
click at [862, 78] on icon "navigate to next item" at bounding box center [869, 70] width 15 height 15
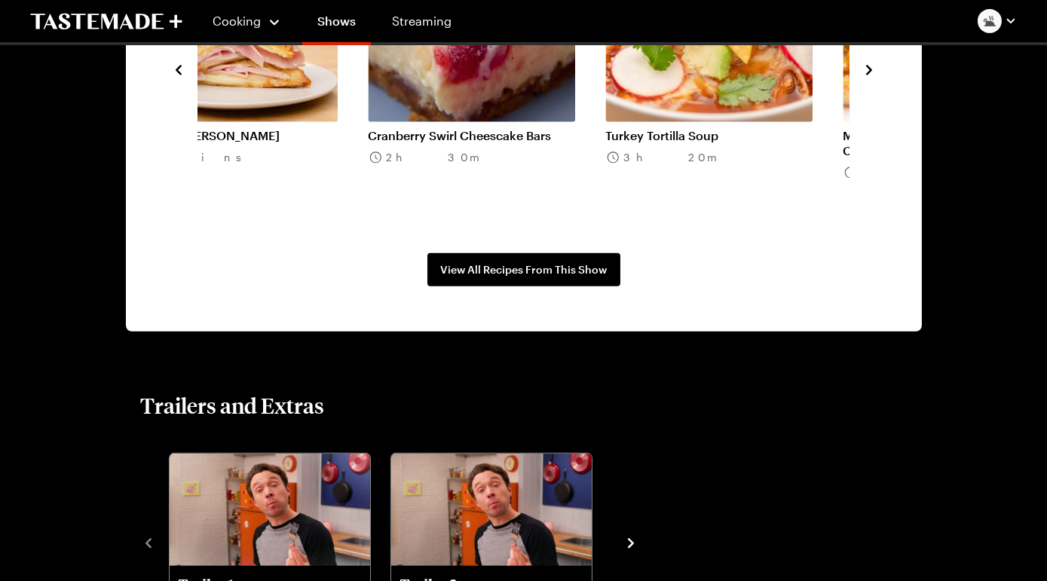
click at [862, 78] on icon "navigate to next item" at bounding box center [869, 70] width 15 height 15
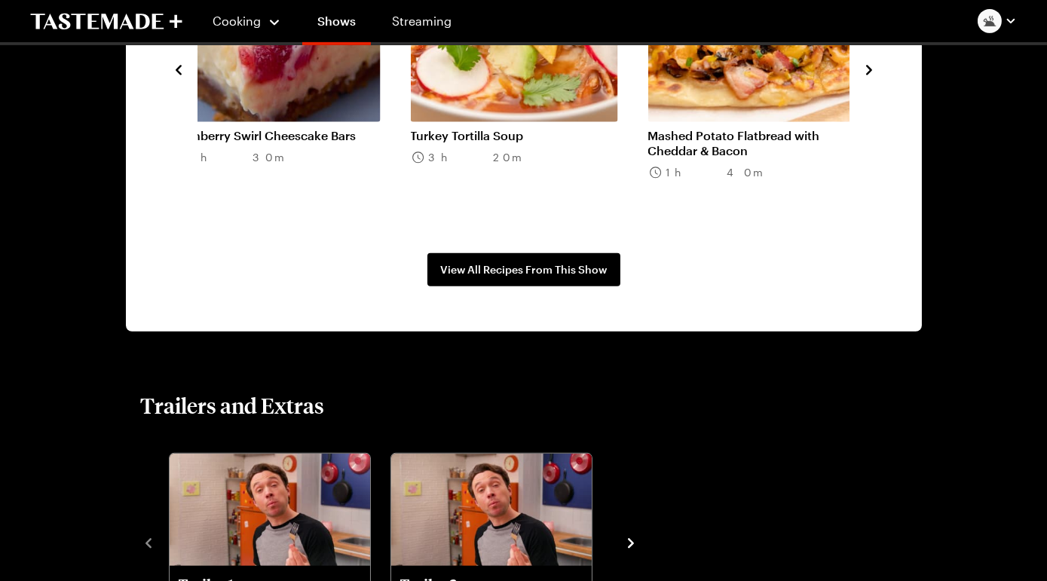
click at [862, 78] on icon "navigate to next item" at bounding box center [869, 70] width 15 height 15
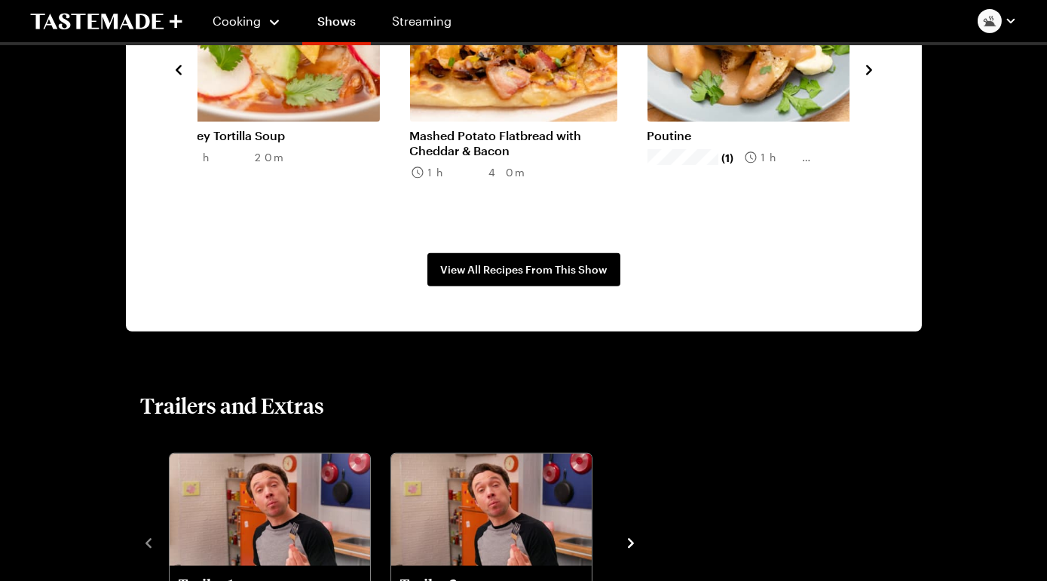
click at [862, 78] on icon "navigate to next item" at bounding box center [869, 70] width 15 height 15
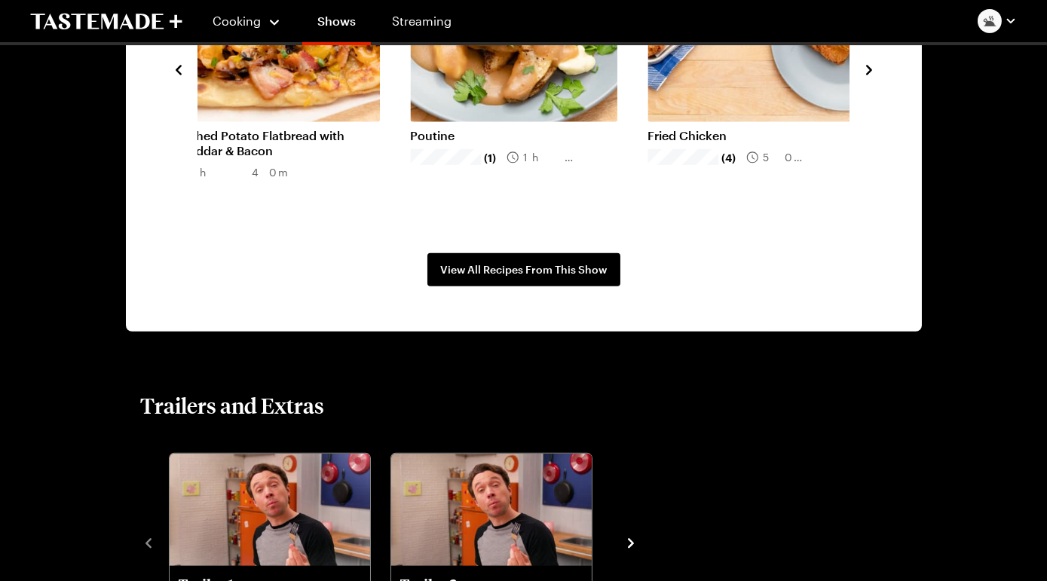
click at [862, 78] on icon "navigate to next item" at bounding box center [869, 70] width 15 height 15
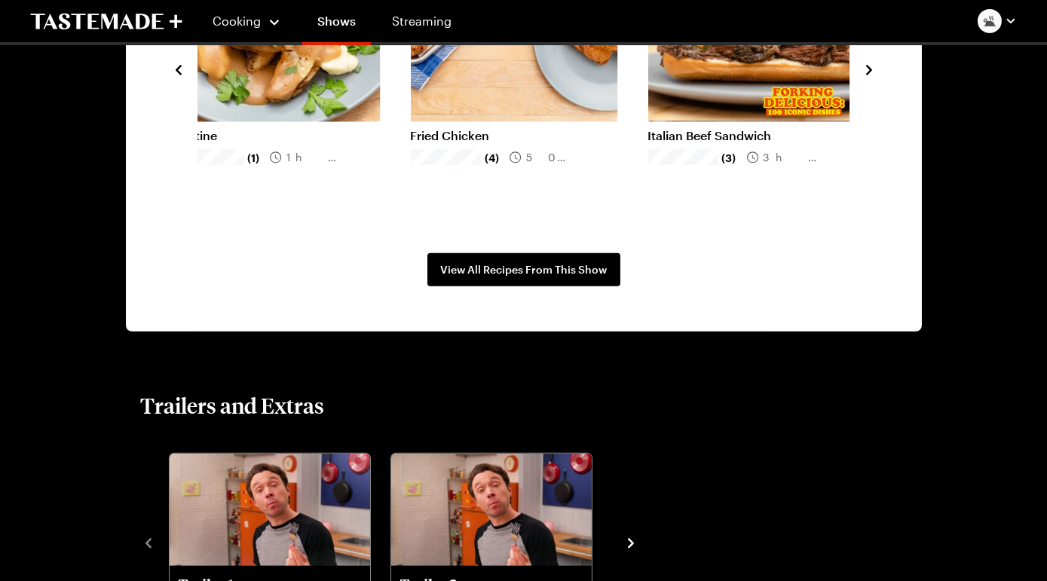
click at [862, 78] on icon "navigate to next item" at bounding box center [869, 70] width 15 height 15
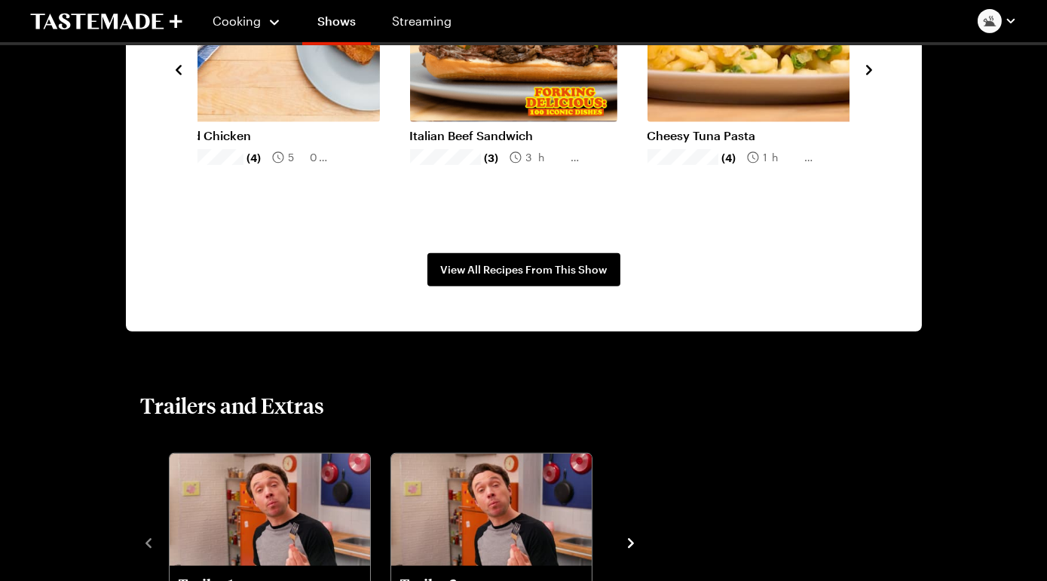
click at [862, 78] on icon "navigate to next item" at bounding box center [869, 70] width 15 height 15
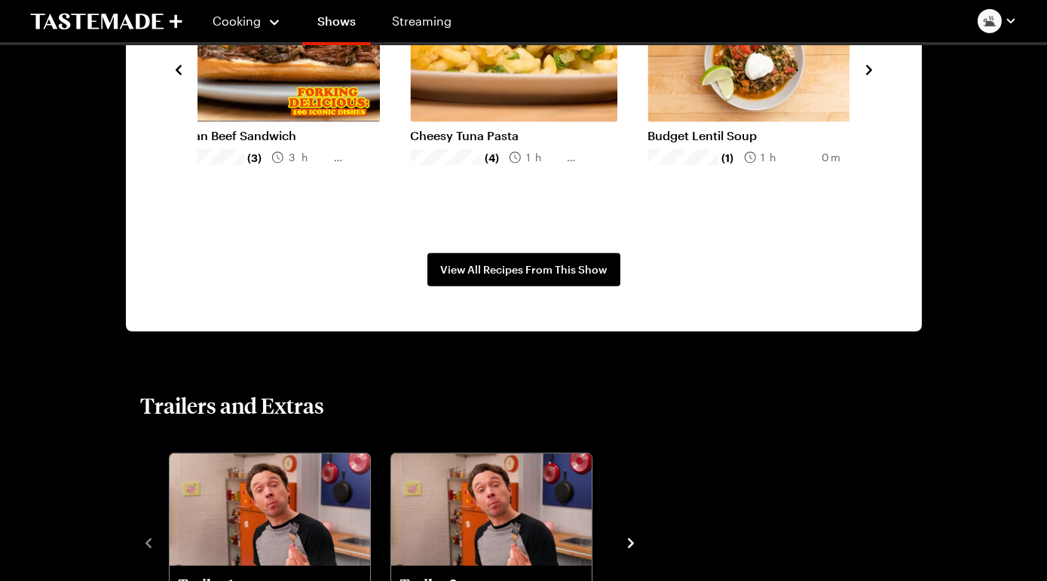
click at [862, 78] on icon "navigate to next item" at bounding box center [869, 70] width 15 height 15
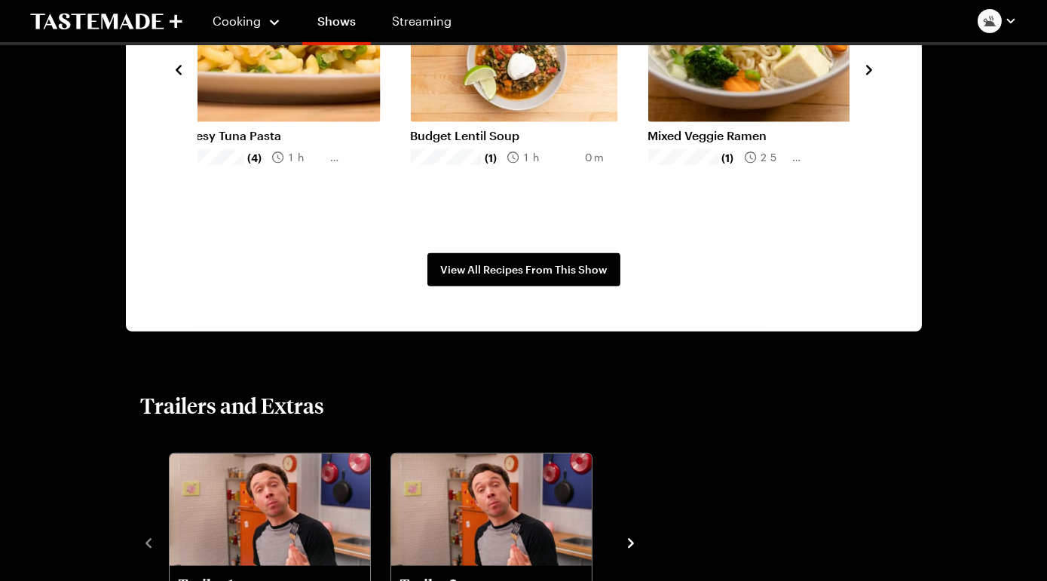
click at [862, 78] on icon "navigate to next item" at bounding box center [869, 70] width 15 height 15
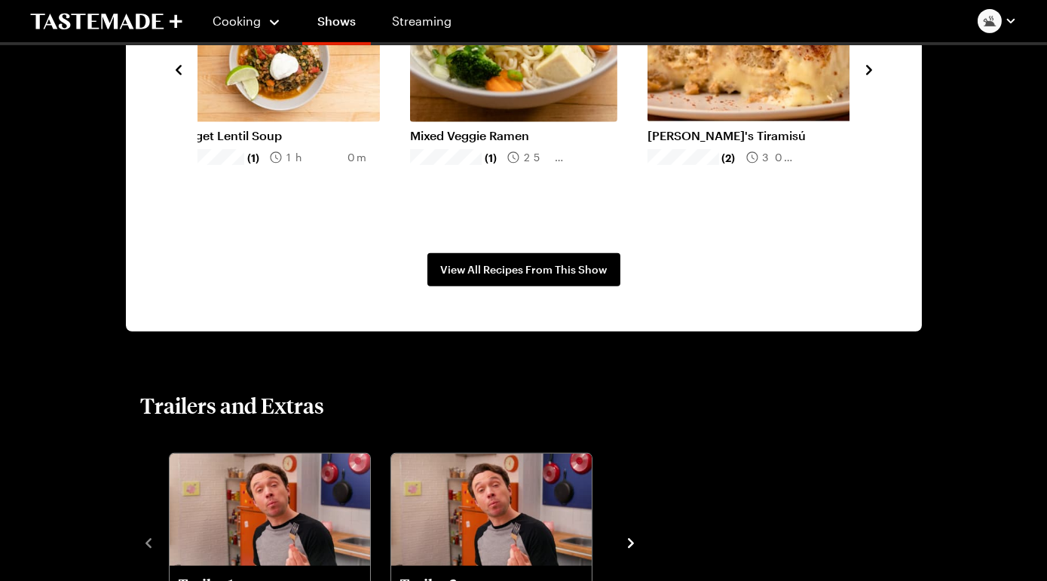
click at [862, 78] on icon "navigate to next item" at bounding box center [869, 70] width 15 height 15
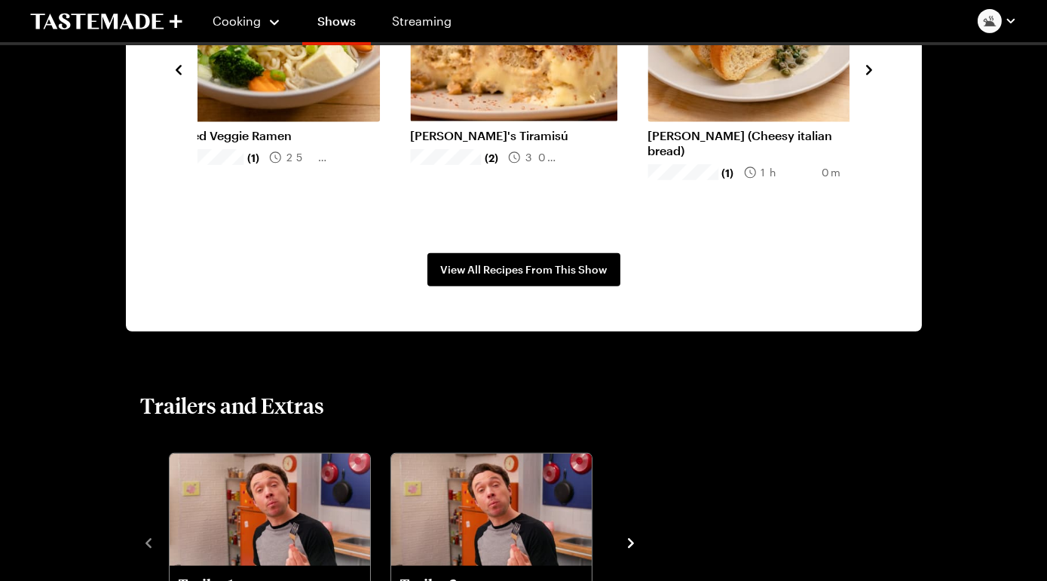
click at [862, 78] on icon "navigate to next item" at bounding box center [869, 70] width 15 height 15
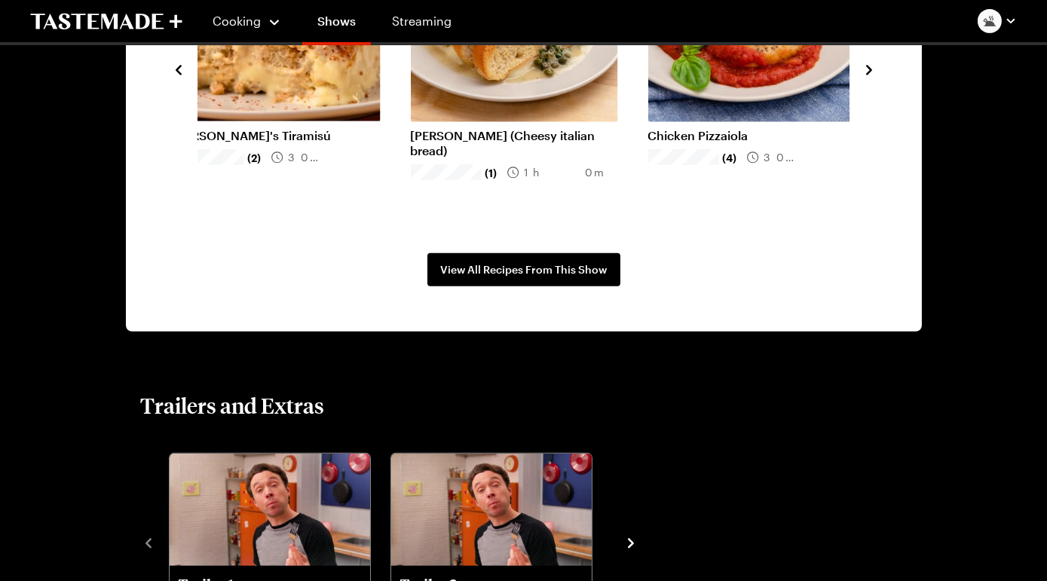
click at [862, 78] on icon "navigate to next item" at bounding box center [869, 70] width 15 height 15
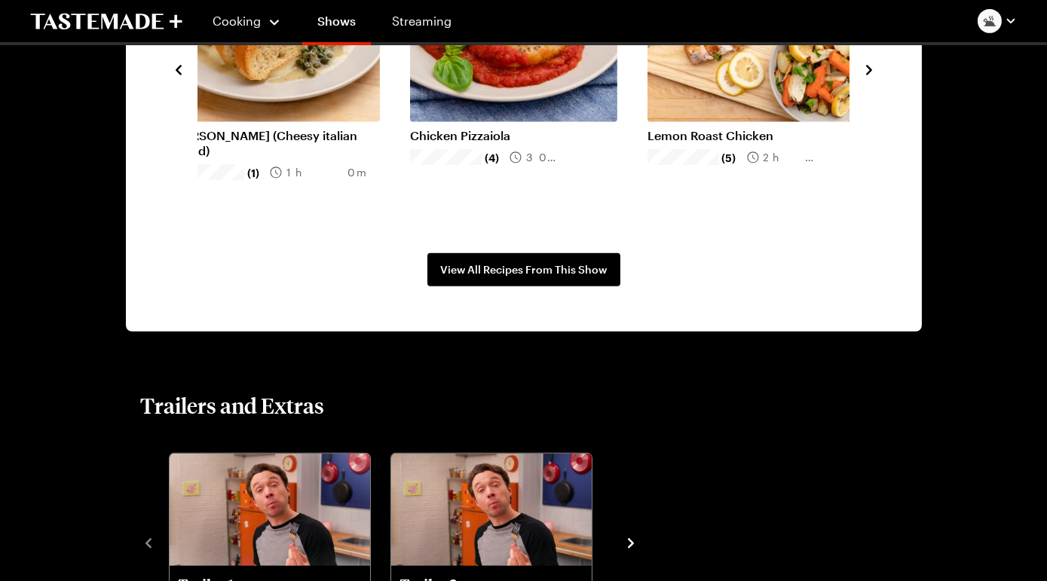
click at [862, 78] on icon "navigate to next item" at bounding box center [869, 70] width 15 height 15
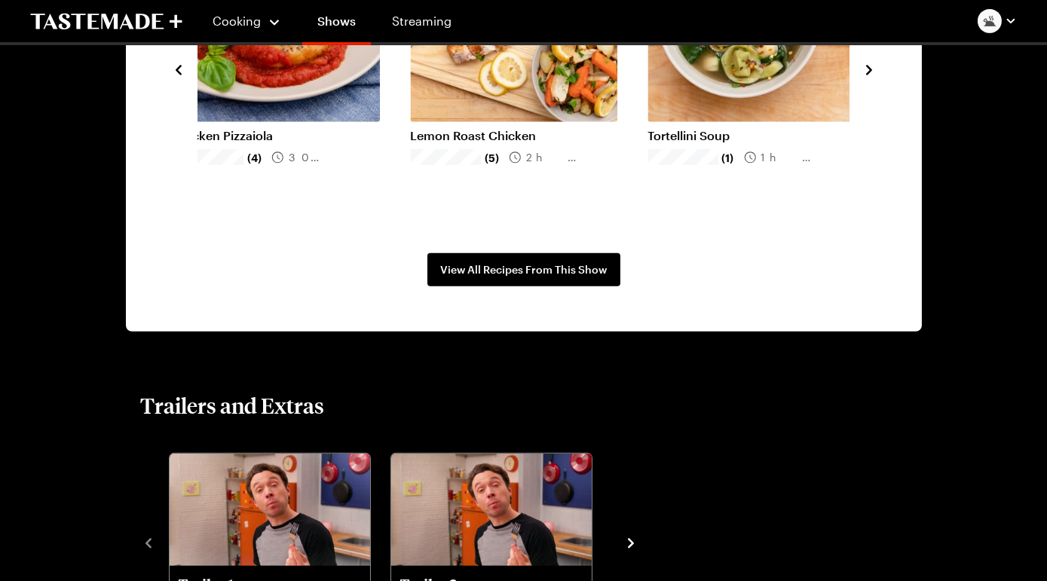
click at [866, 75] on icon "navigate to next item" at bounding box center [869, 70] width 6 height 10
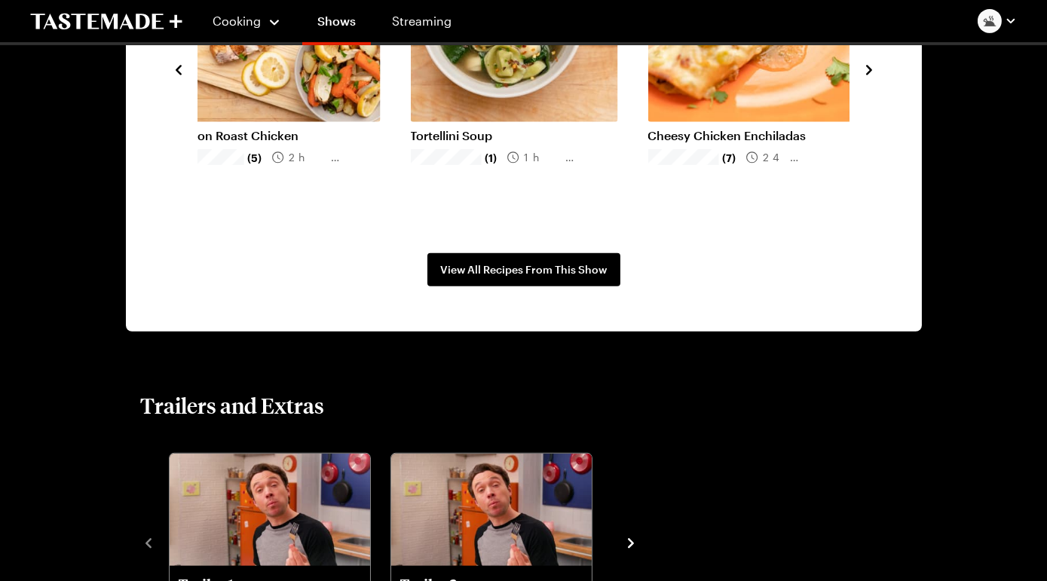
click at [866, 75] on icon "navigate to next item" at bounding box center [869, 70] width 6 height 10
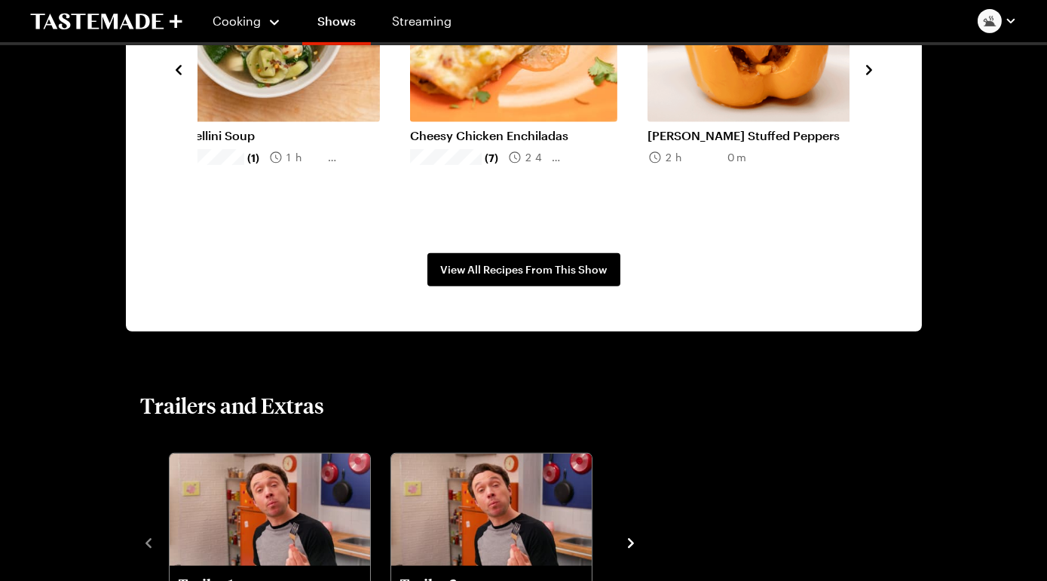
click at [866, 75] on icon "navigate to next item" at bounding box center [869, 70] width 6 height 10
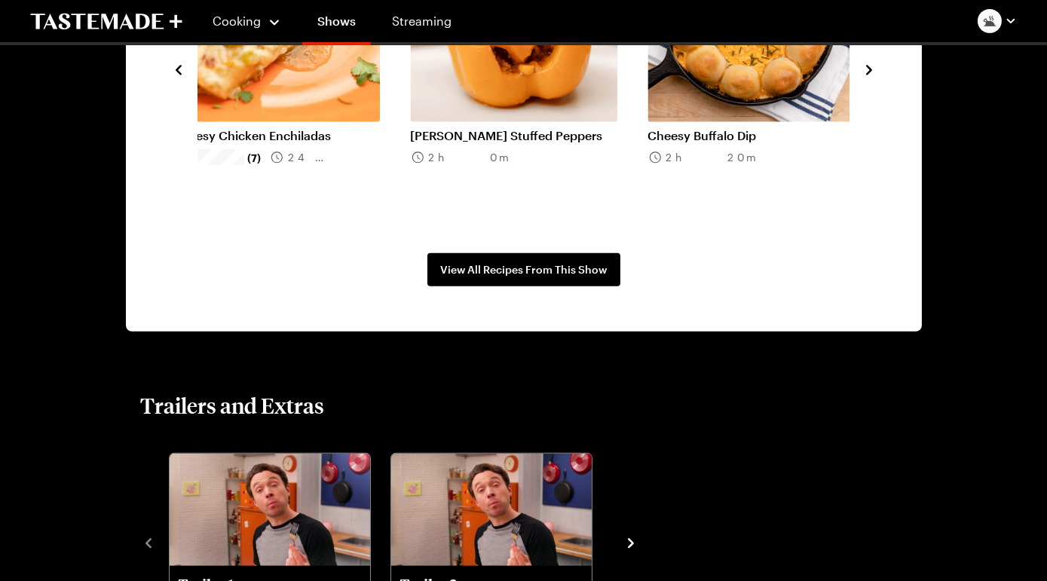
click at [866, 75] on icon "navigate to next item" at bounding box center [869, 70] width 6 height 10
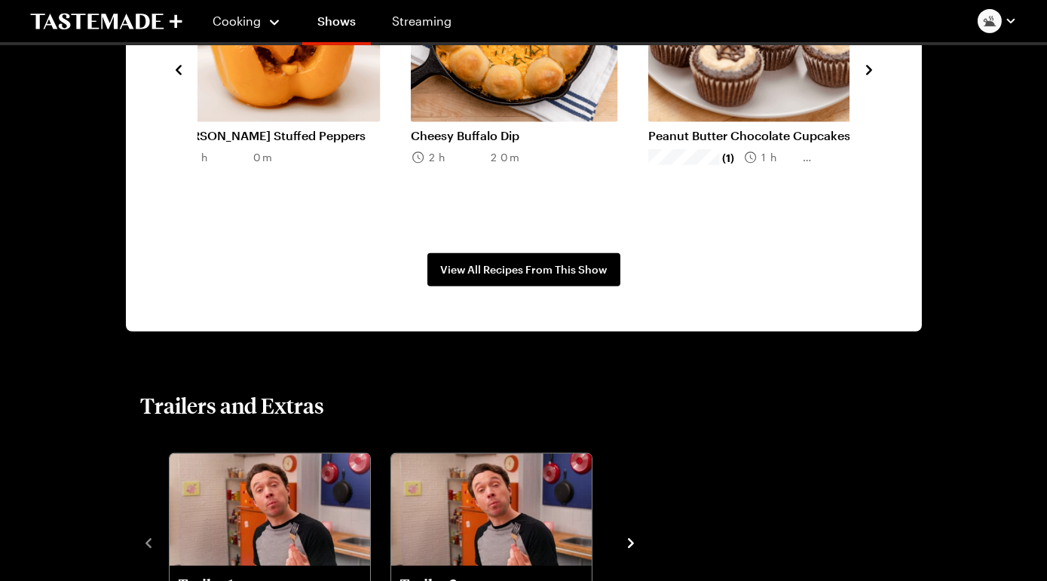
click at [866, 75] on icon "navigate to next item" at bounding box center [869, 70] width 6 height 10
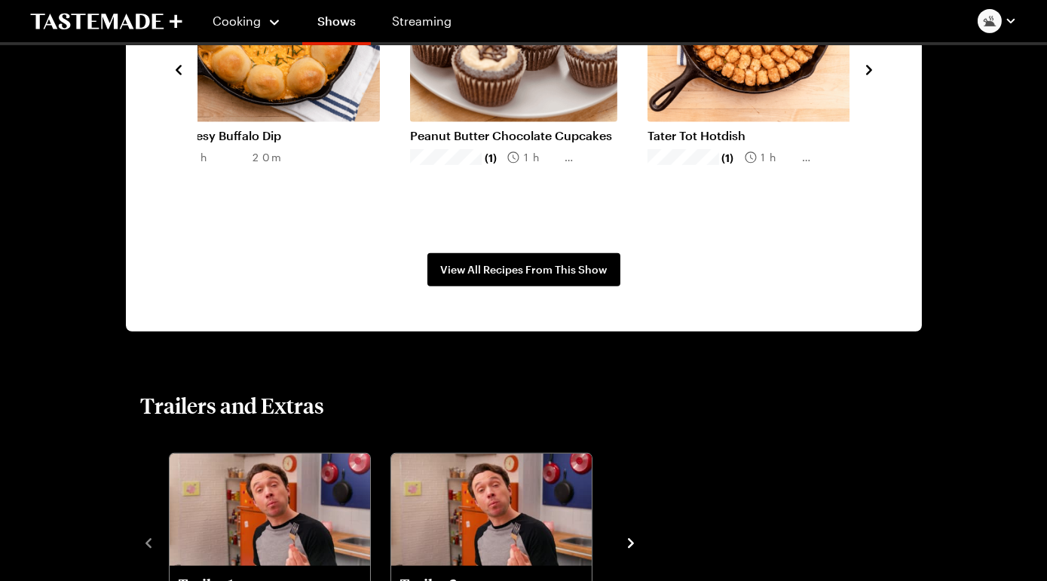
click at [866, 75] on icon "navigate to next item" at bounding box center [869, 70] width 6 height 10
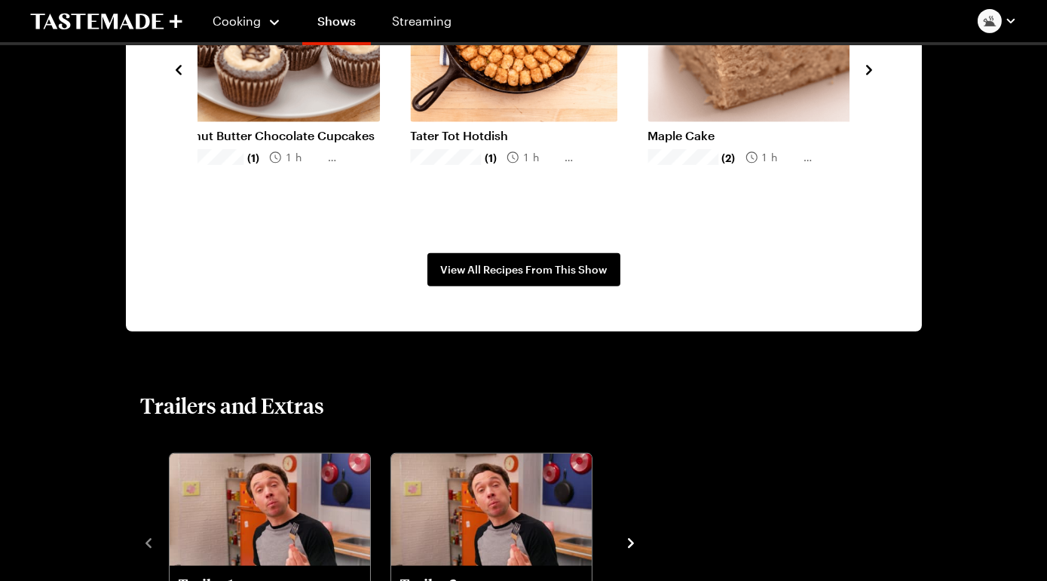
click at [866, 75] on icon "navigate to next item" at bounding box center [869, 70] width 6 height 10
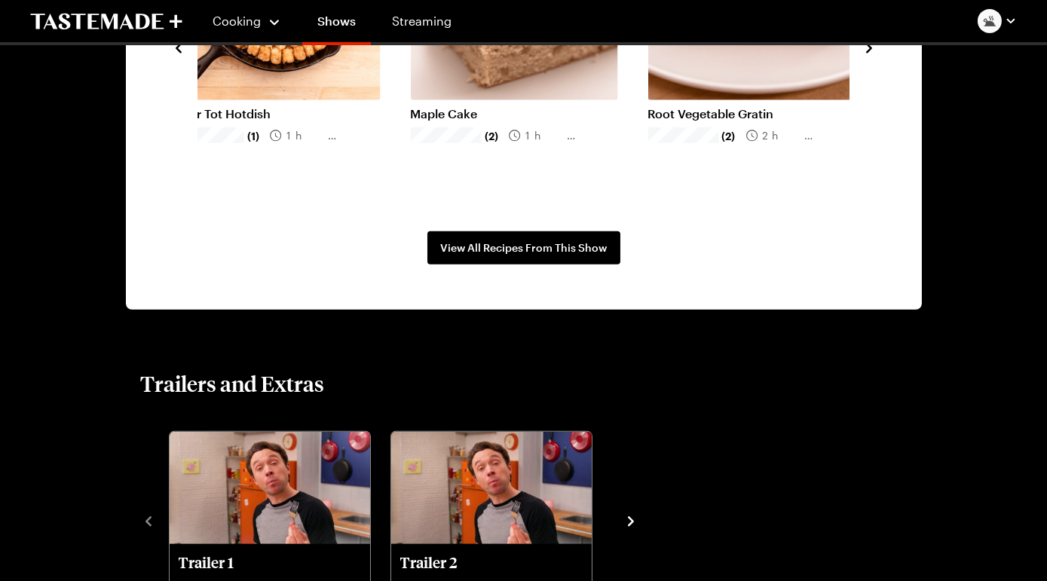
scroll to position [1360, 0]
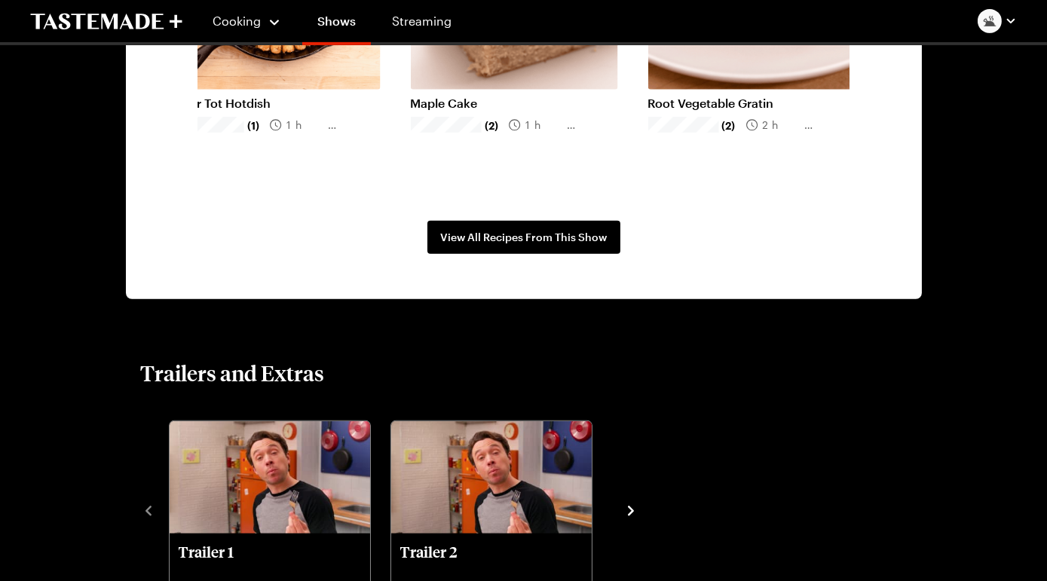
click at [862, 45] on icon "navigate to next item" at bounding box center [869, 37] width 15 height 15
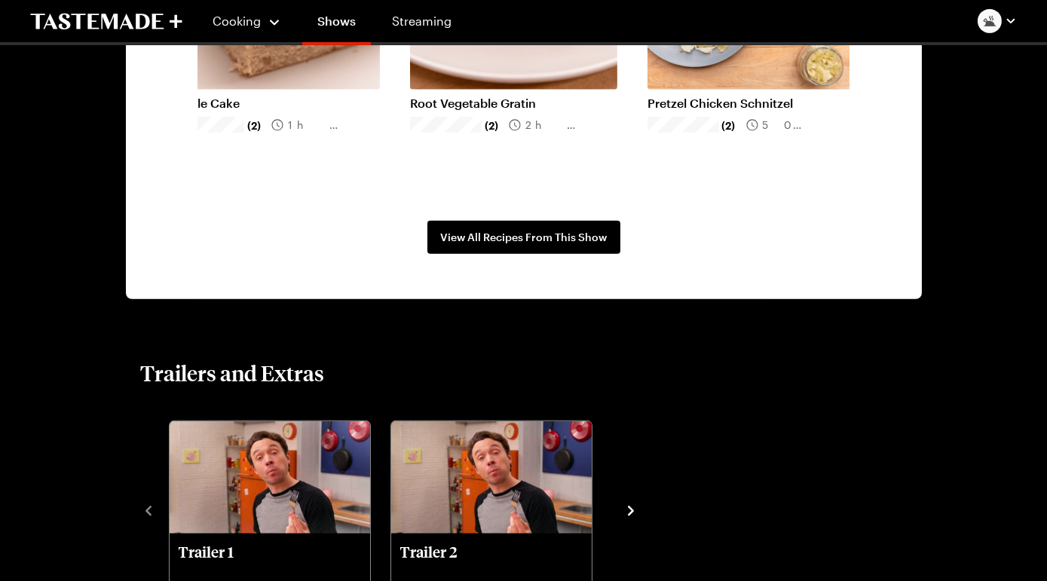
click at [862, 45] on icon "navigate to next item" at bounding box center [869, 37] width 15 height 15
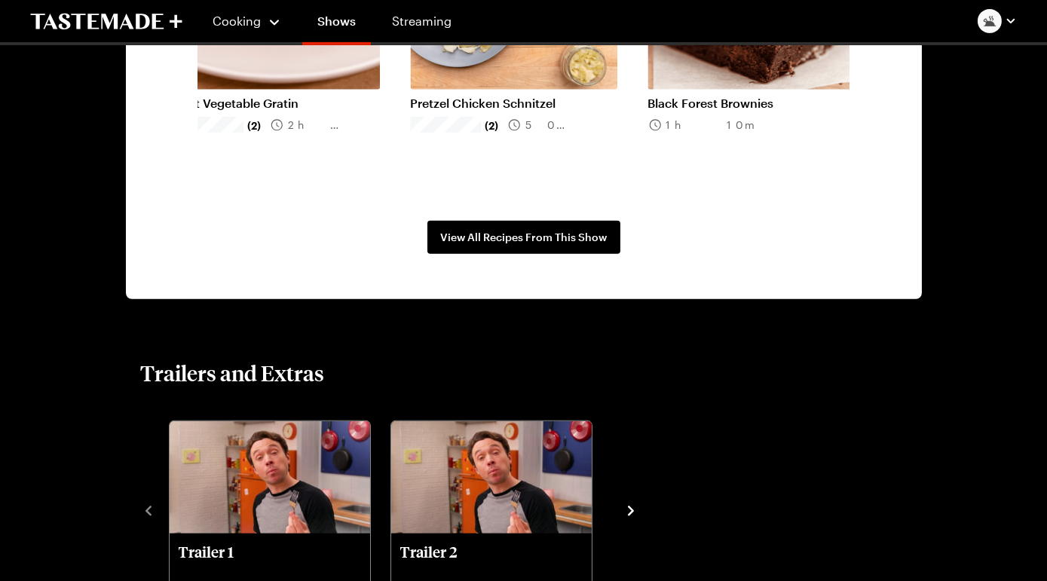
click at [862, 45] on icon "navigate to next item" at bounding box center [869, 37] width 15 height 15
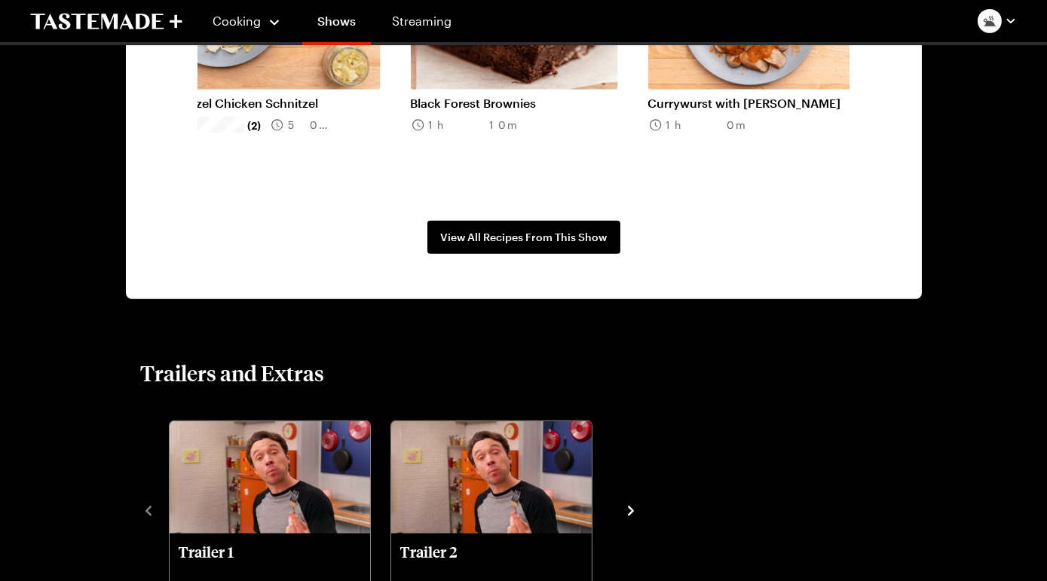
click at [862, 45] on icon "navigate to next item" at bounding box center [869, 37] width 15 height 15
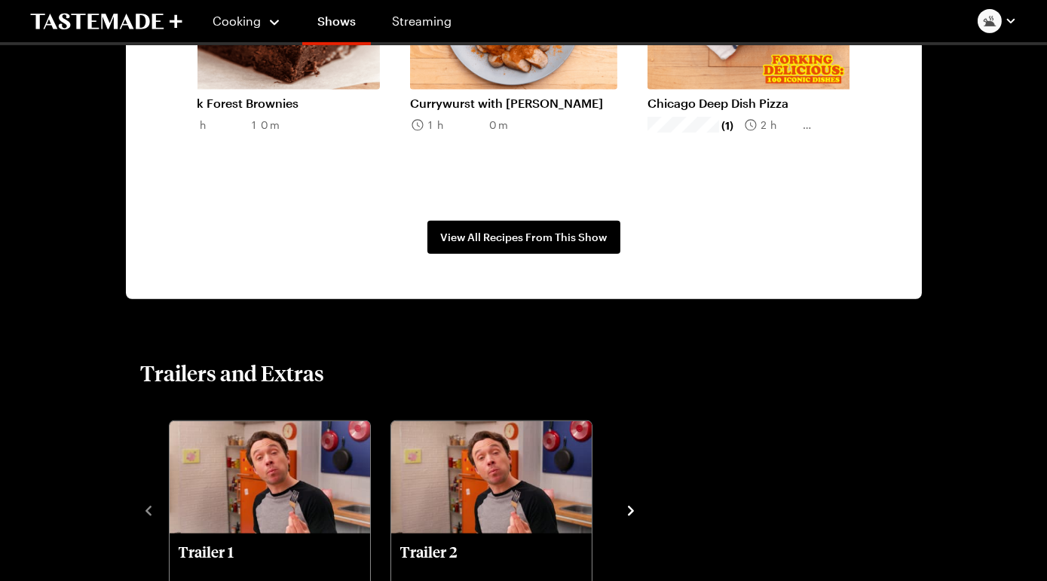
click at [862, 45] on icon "navigate to next item" at bounding box center [869, 37] width 15 height 15
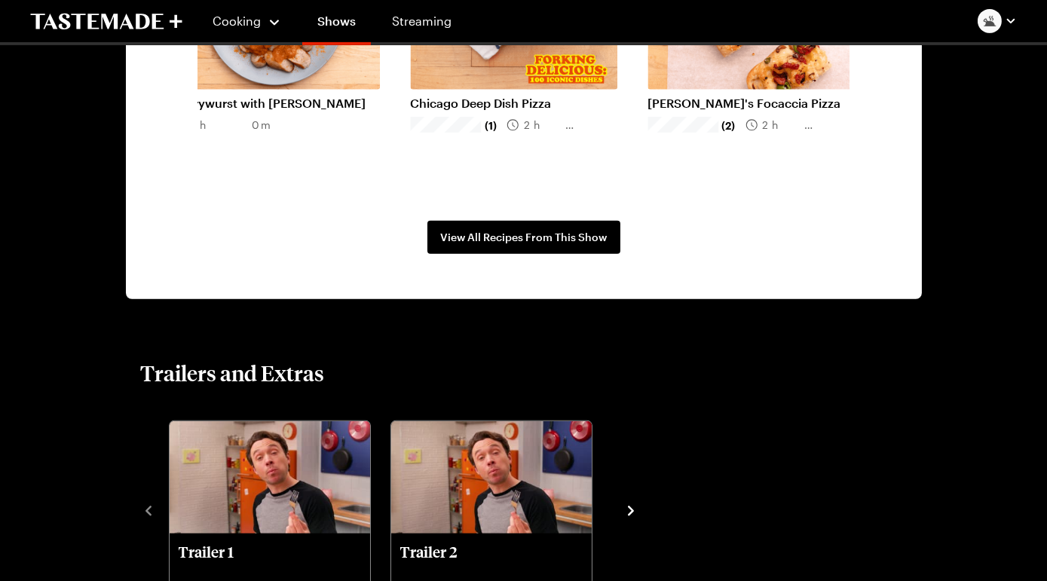
click at [862, 45] on icon "navigate to next item" at bounding box center [869, 37] width 15 height 15
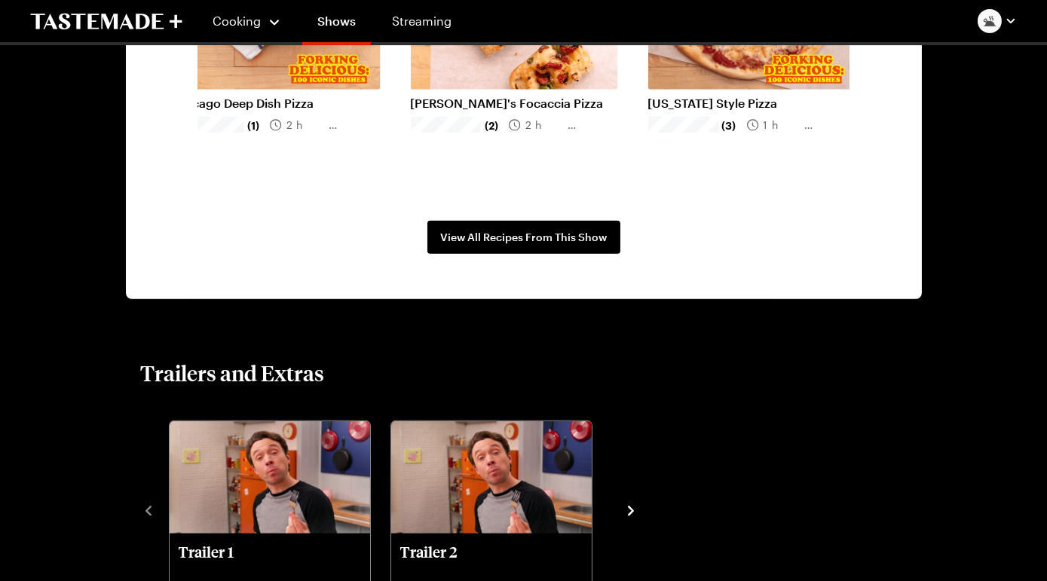
click at [862, 45] on icon "navigate to next item" at bounding box center [869, 37] width 15 height 15
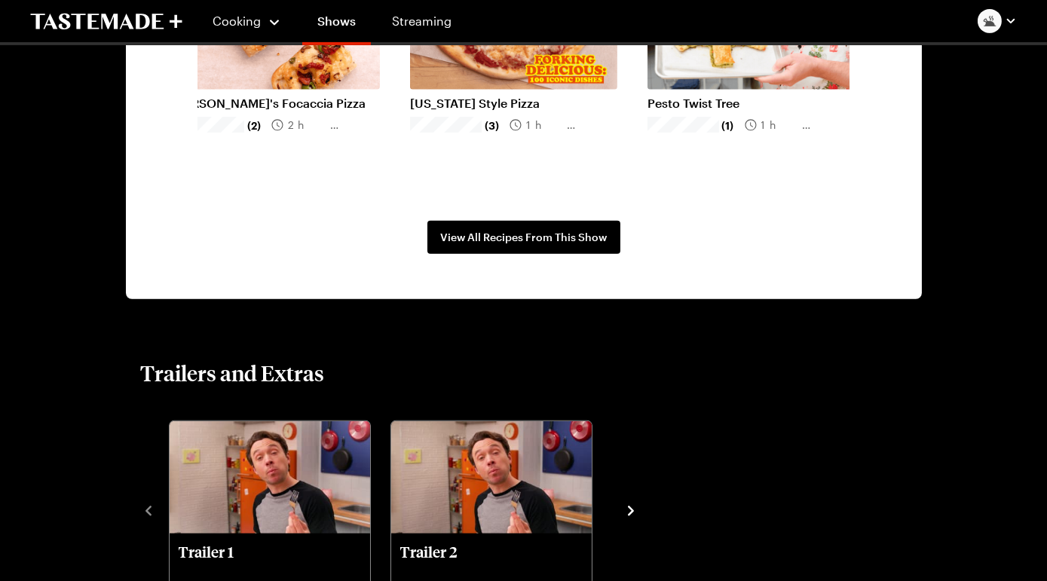
click at [866, 42] on icon "navigate to next item" at bounding box center [869, 37] width 6 height 10
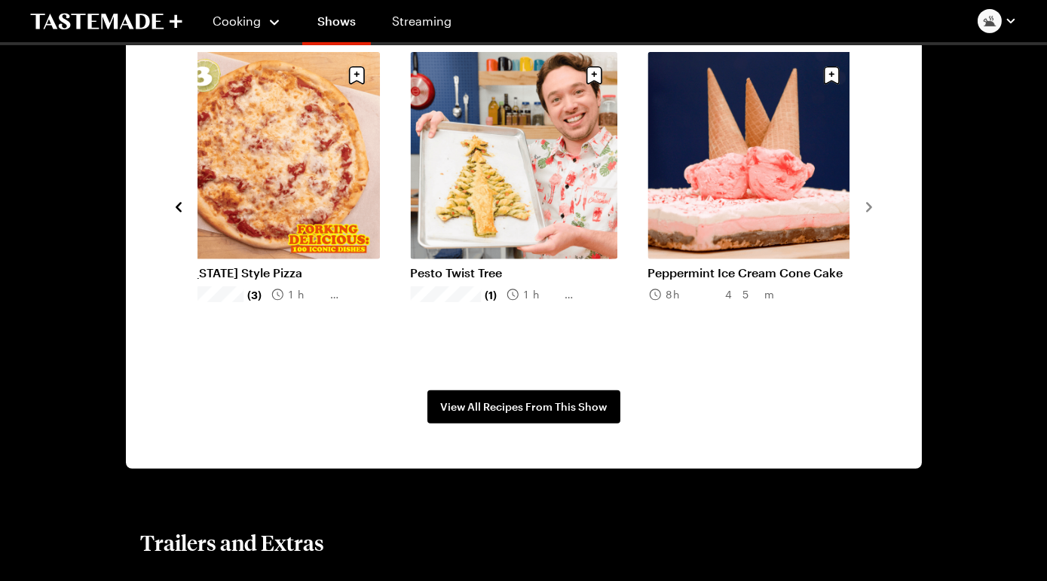
scroll to position [1191, 0]
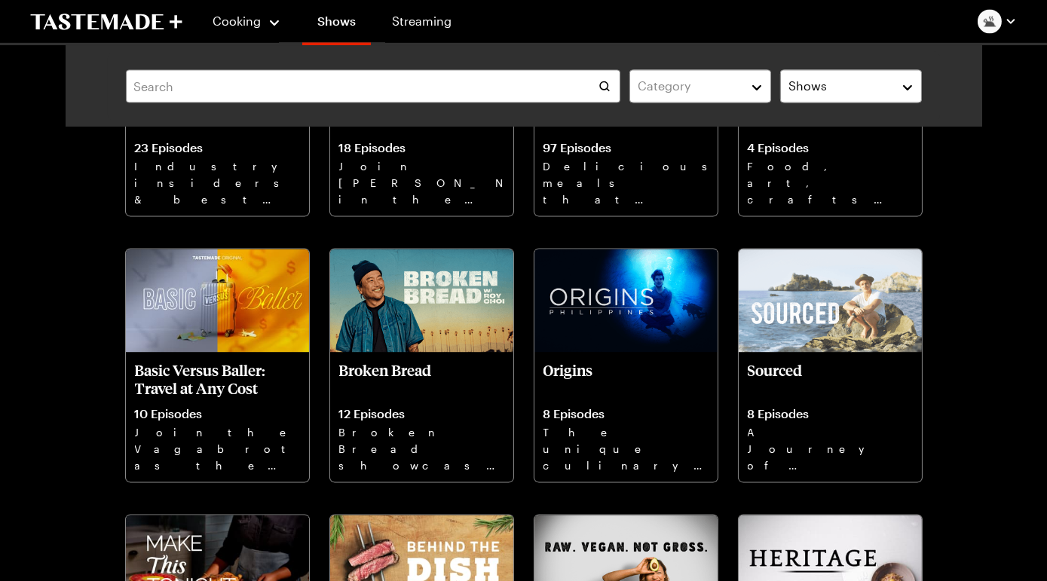
scroll to position [6637, 0]
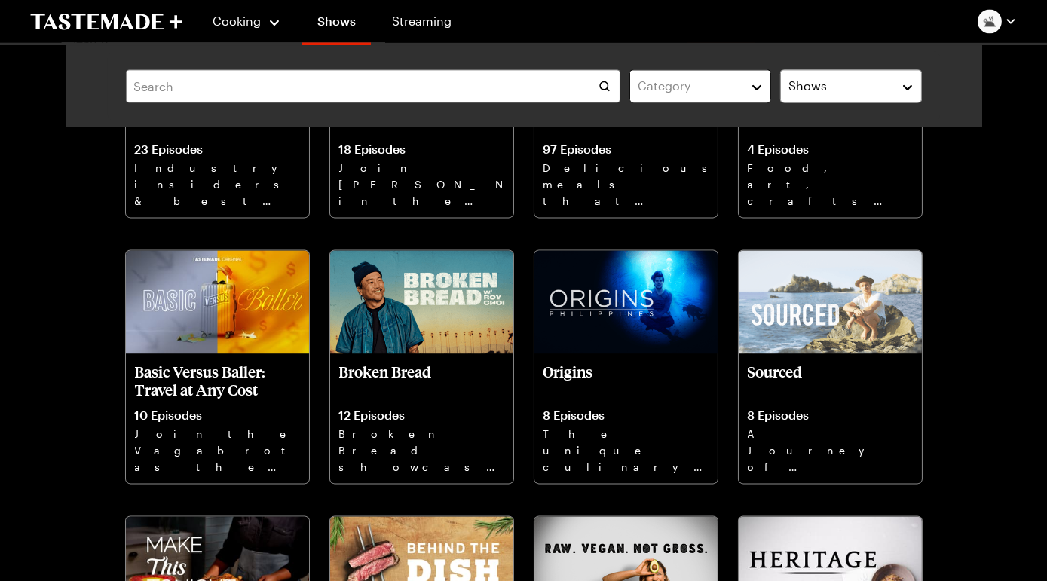
click at [701, 95] on div "Category" at bounding box center [689, 86] width 103 height 18
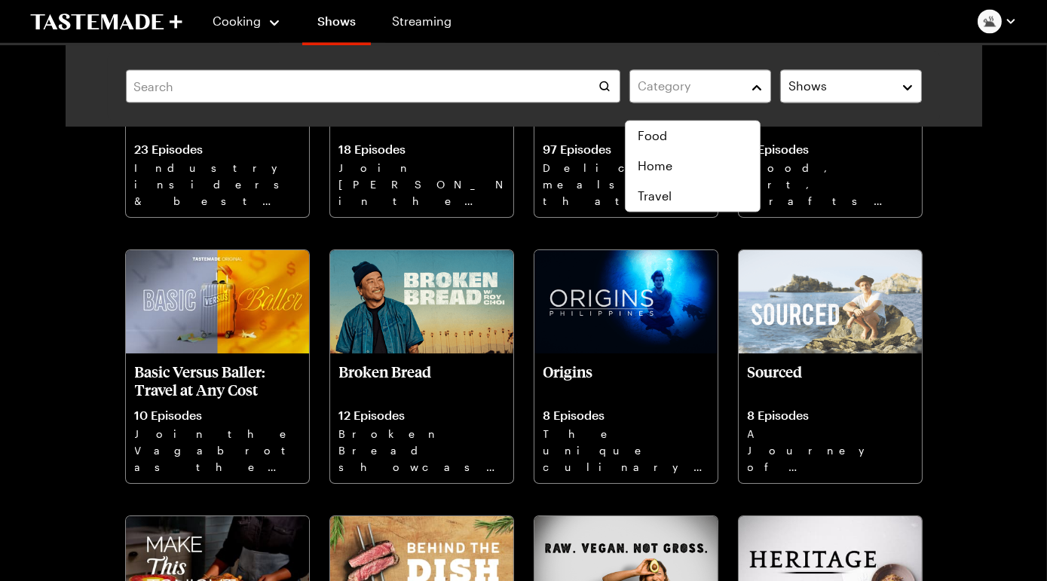
click at [866, 75] on div "Category Shows Search" at bounding box center [524, 85] width 833 height 69
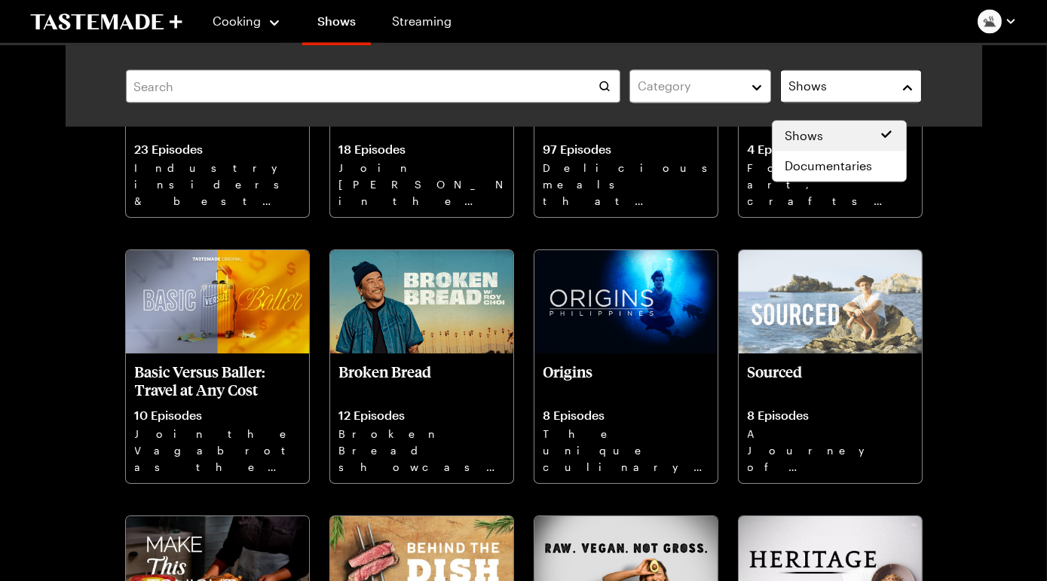
click at [877, 91] on button "Shows" at bounding box center [851, 85] width 142 height 33
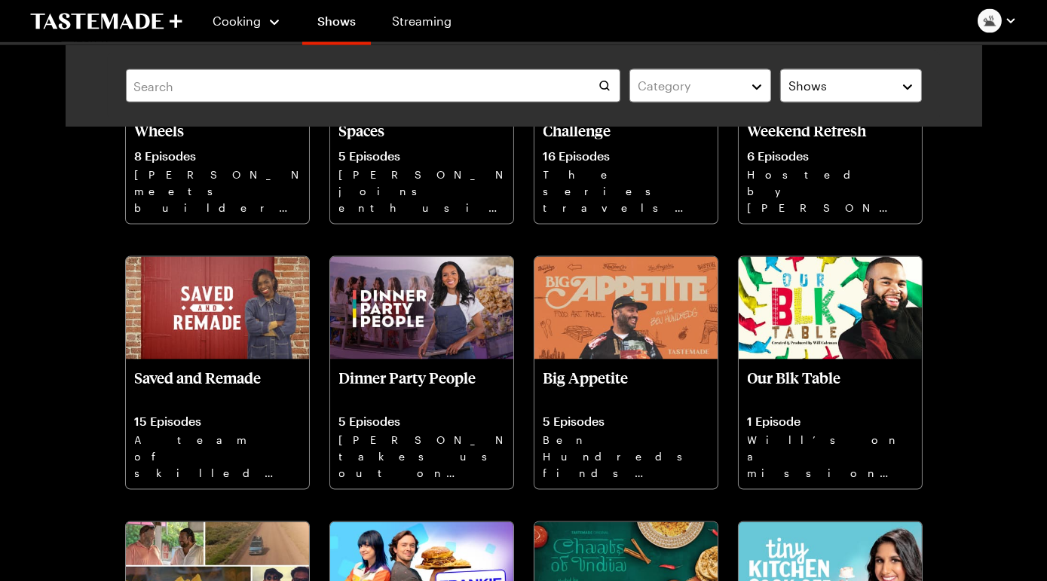
scroll to position [4418, 0]
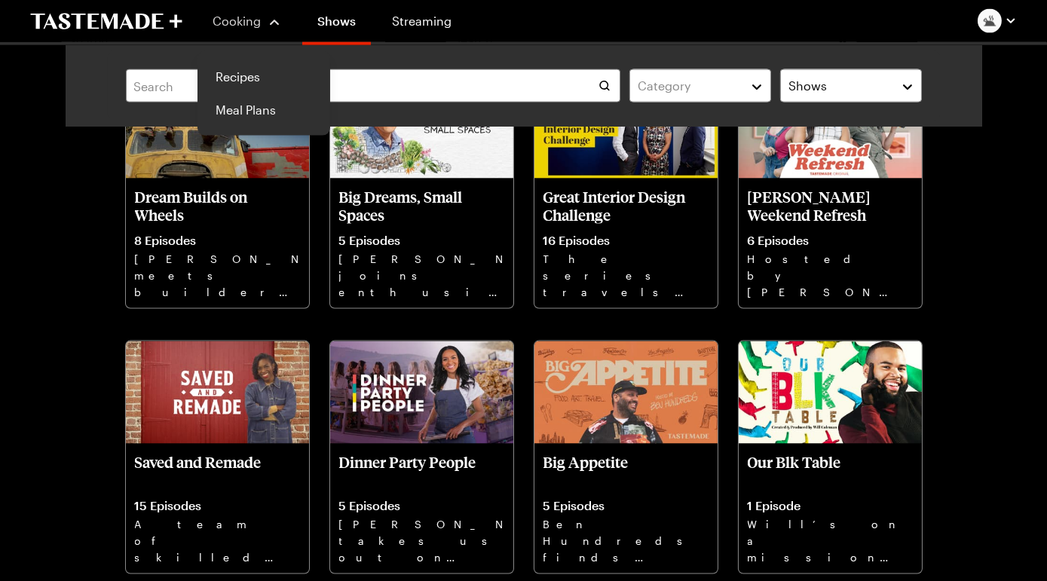
click at [247, 15] on span "Cooking" at bounding box center [237, 21] width 48 height 14
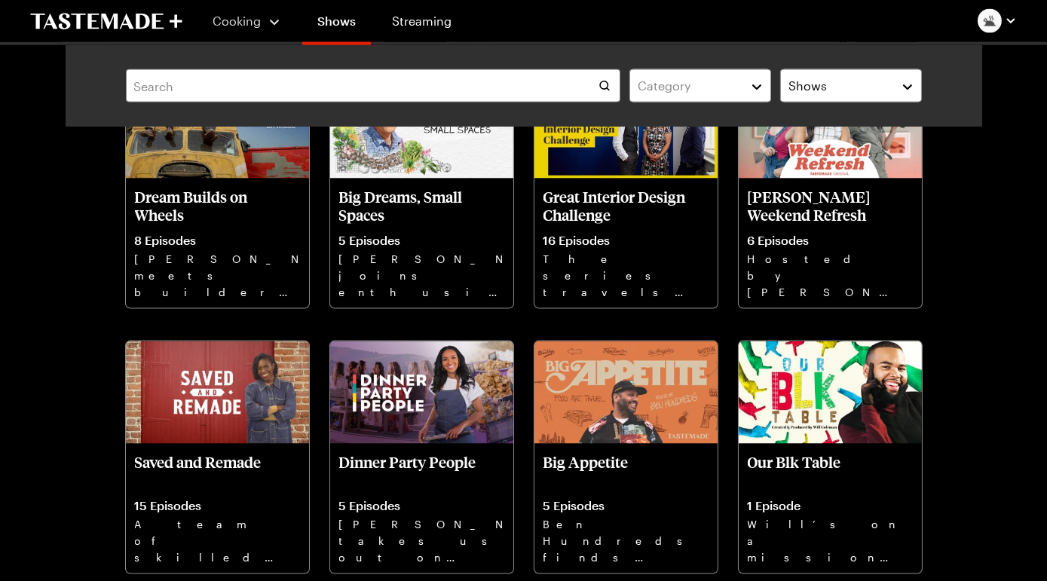
click at [247, 15] on span "Cooking" at bounding box center [237, 21] width 48 height 14
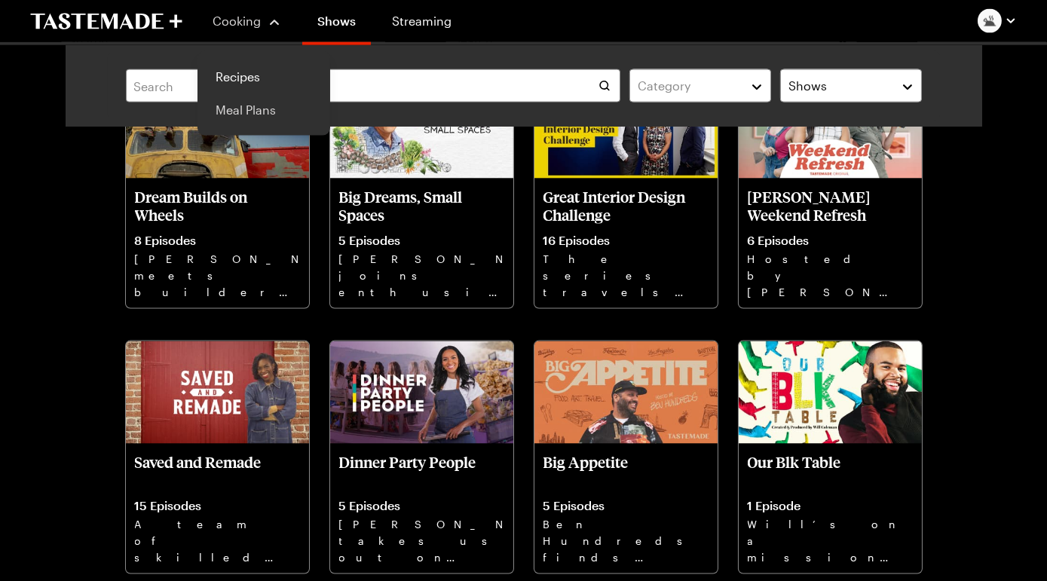
click at [265, 127] on link "Meal Plans" at bounding box center [264, 110] width 115 height 33
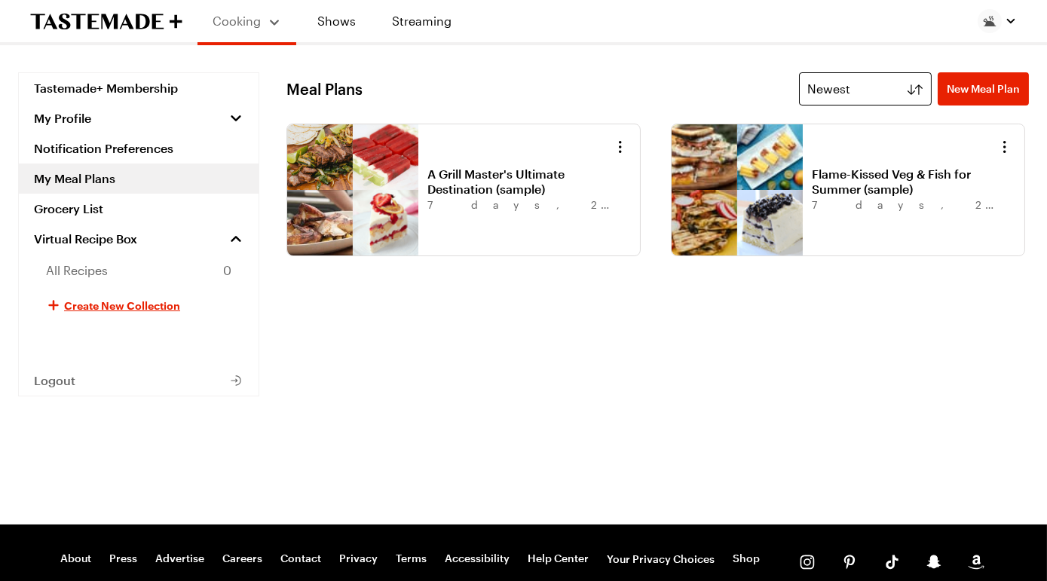
click at [879, 106] on button "Newest" at bounding box center [865, 88] width 133 height 33
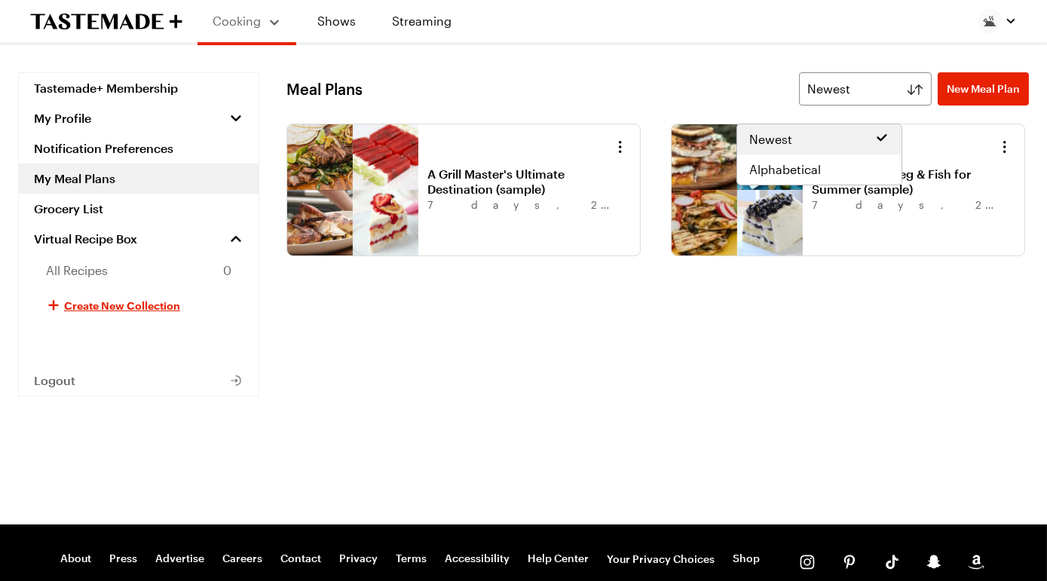
click at [857, 155] on div "Newest" at bounding box center [819, 139] width 164 height 30
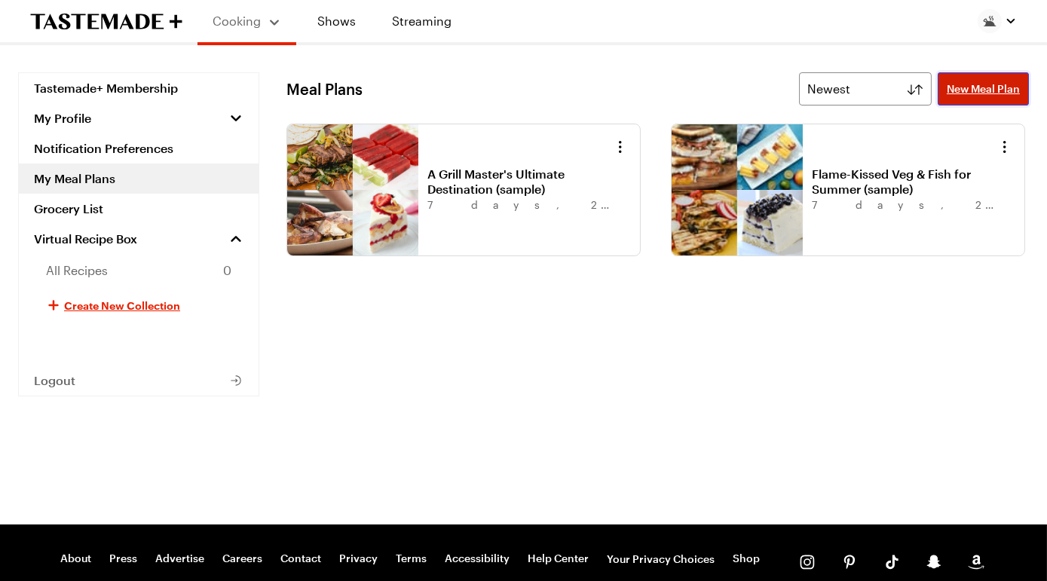
click at [961, 82] on link "New Meal Plan" at bounding box center [983, 88] width 91 height 33
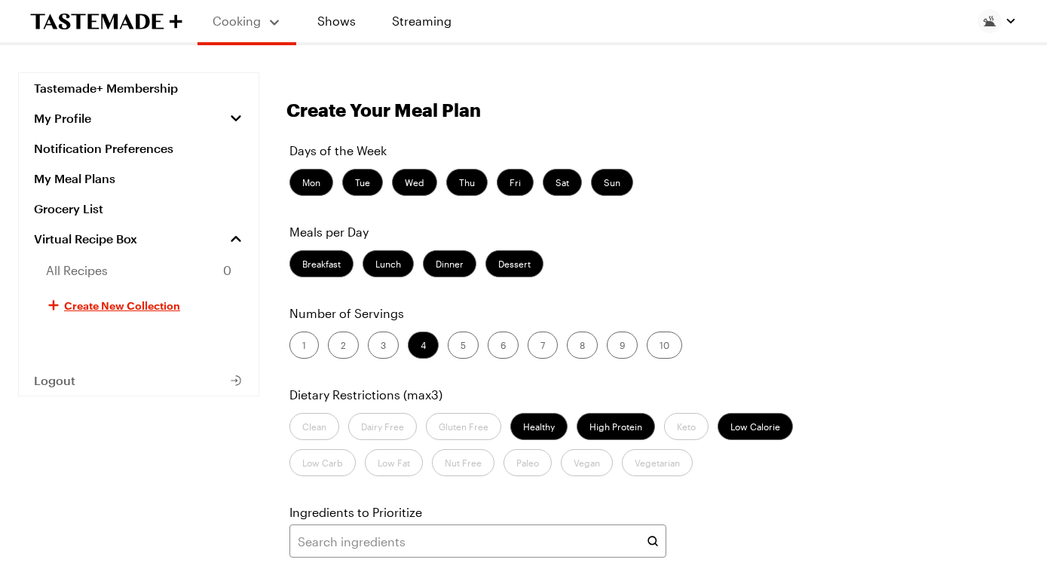
click at [333, 196] on label "Mon" at bounding box center [312, 182] width 44 height 27
click at [302, 184] on input "Mon" at bounding box center [302, 184] width 0 height 0
click at [383, 196] on label "Tue" at bounding box center [362, 182] width 41 height 27
click at [355, 184] on input "Tue" at bounding box center [355, 184] width 0 height 0
click at [383, 196] on label "Tue" at bounding box center [362, 182] width 41 height 27
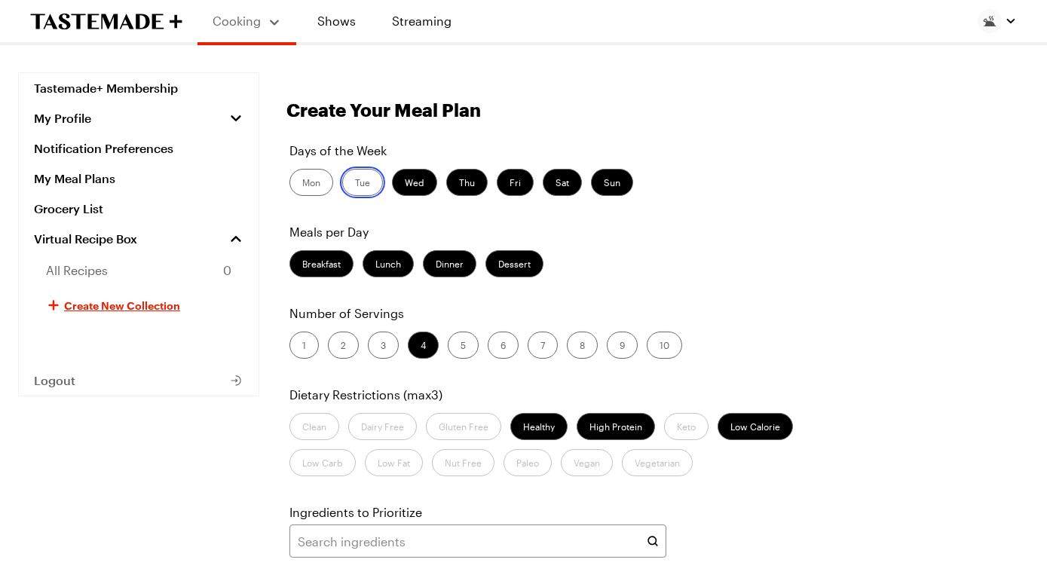
click at [355, 184] on input "Tue" at bounding box center [355, 184] width 0 height 0
click at [333, 196] on label "Mon" at bounding box center [312, 182] width 44 height 27
click at [302, 184] on input "Mon" at bounding box center [302, 184] width 0 height 0
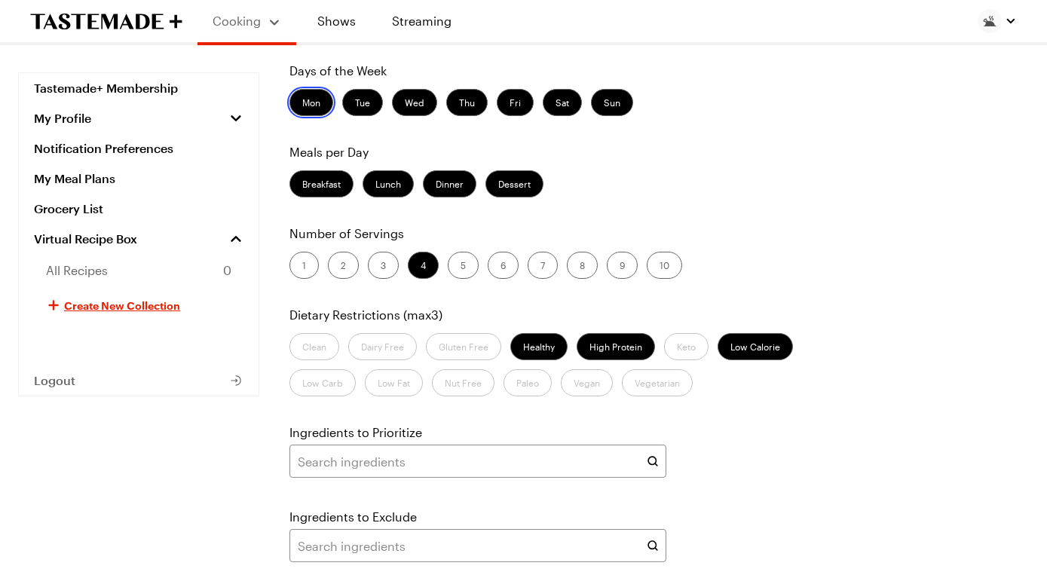
scroll to position [81, 0]
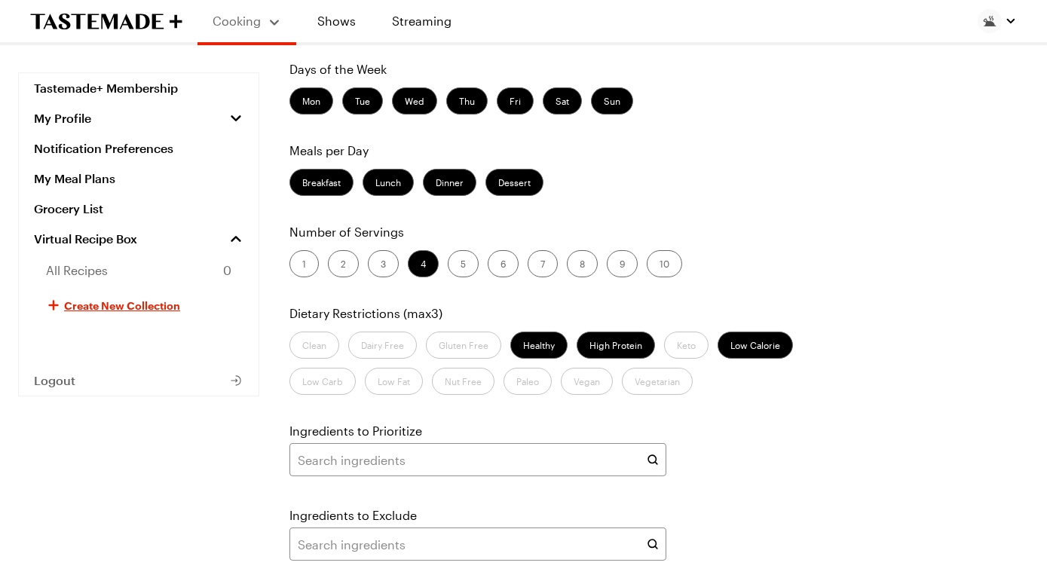
click at [319, 278] on label "1" at bounding box center [304, 263] width 29 height 27
click at [302, 265] on input "1" at bounding box center [302, 265] width 0 height 0
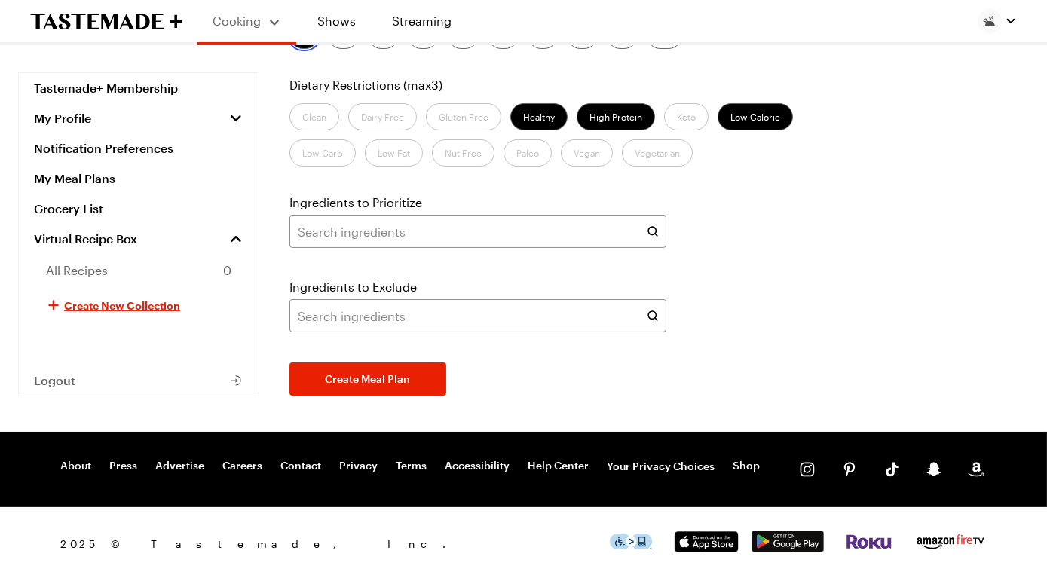
scroll to position [315, 0]
click at [446, 396] on button "Create Meal Plan" at bounding box center [368, 379] width 157 height 33
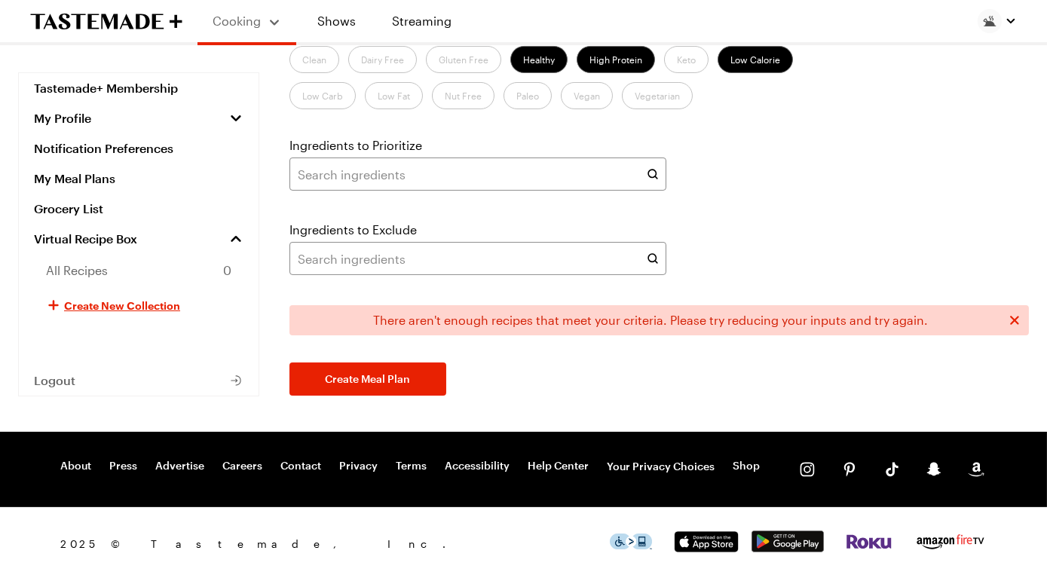
scroll to position [420, 0]
click at [655, 73] on label "High Protein" at bounding box center [616, 59] width 78 height 27
click at [590, 61] on Protein "High Protein" at bounding box center [590, 61] width 0 height 0
click at [793, 73] on label "Low Calorie" at bounding box center [755, 59] width 75 height 27
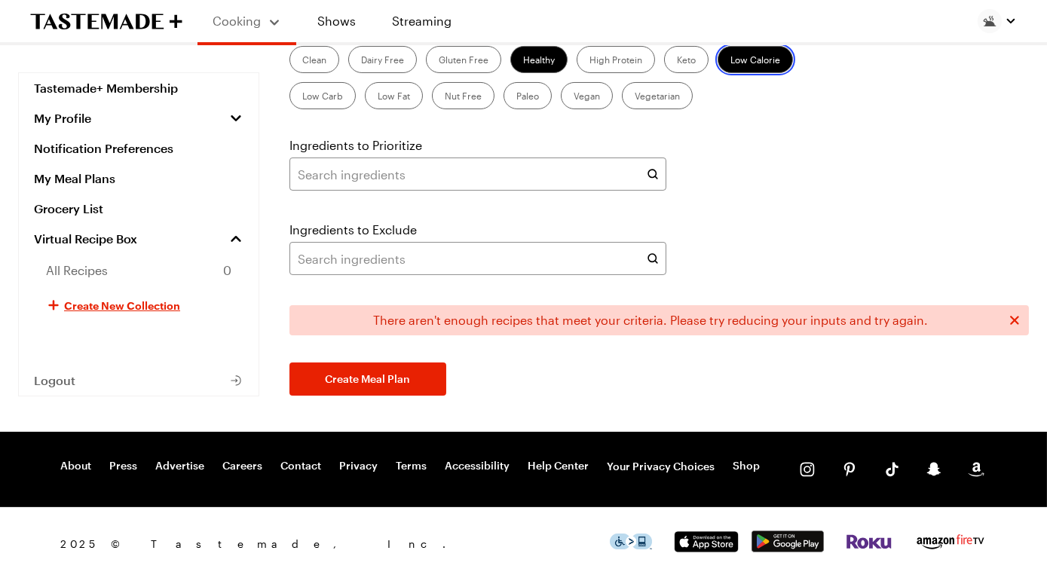
click at [731, 61] on Calorie "Low Calorie" at bounding box center [731, 61] width 0 height 0
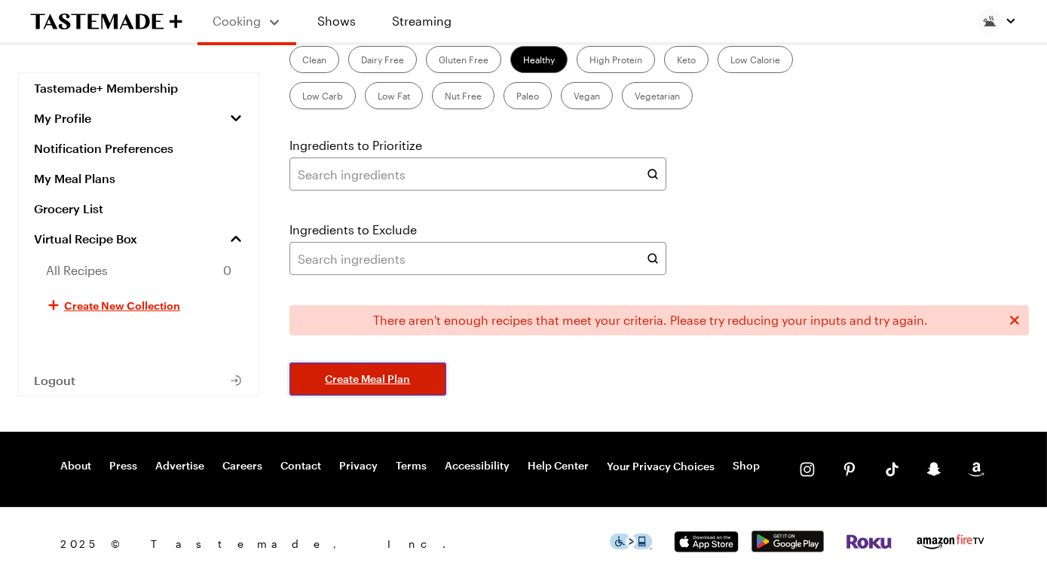
click at [437, 396] on button "Create Meal Plan" at bounding box center [368, 379] width 157 height 33
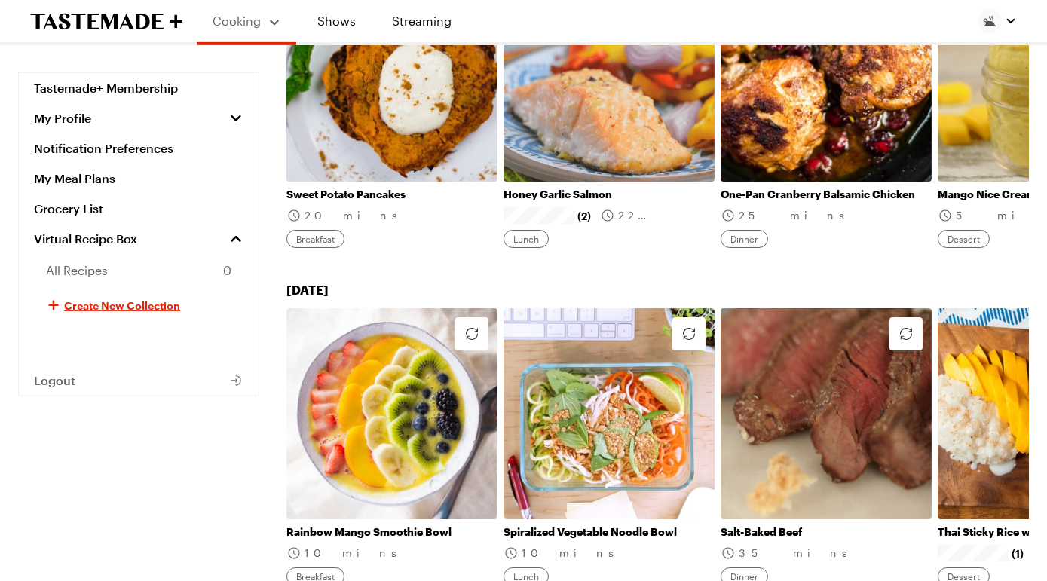
scroll to position [1412, 0]
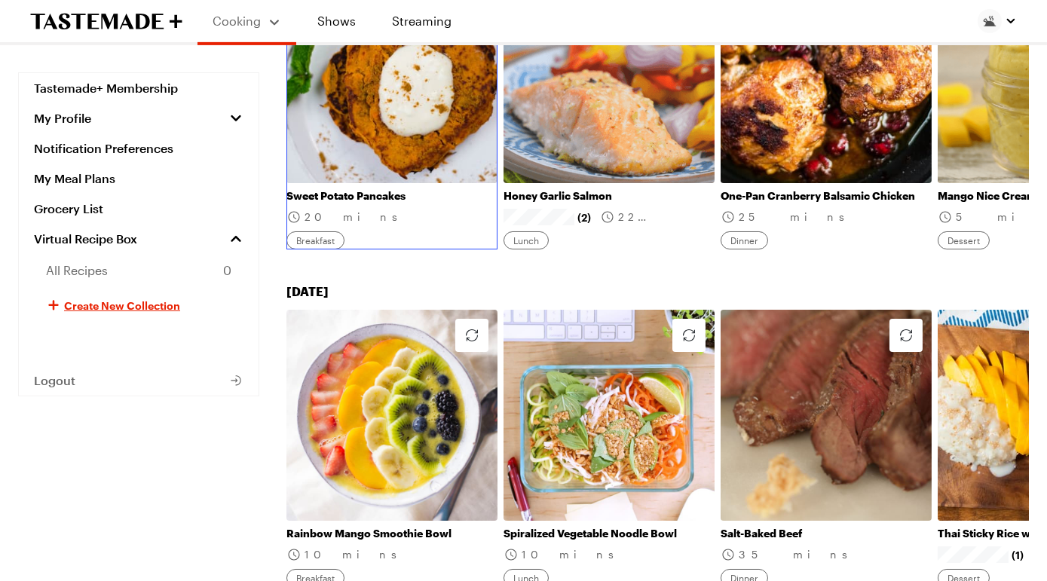
click at [476, 203] on link "Sweet Potato Pancakes" at bounding box center [392, 196] width 211 height 14
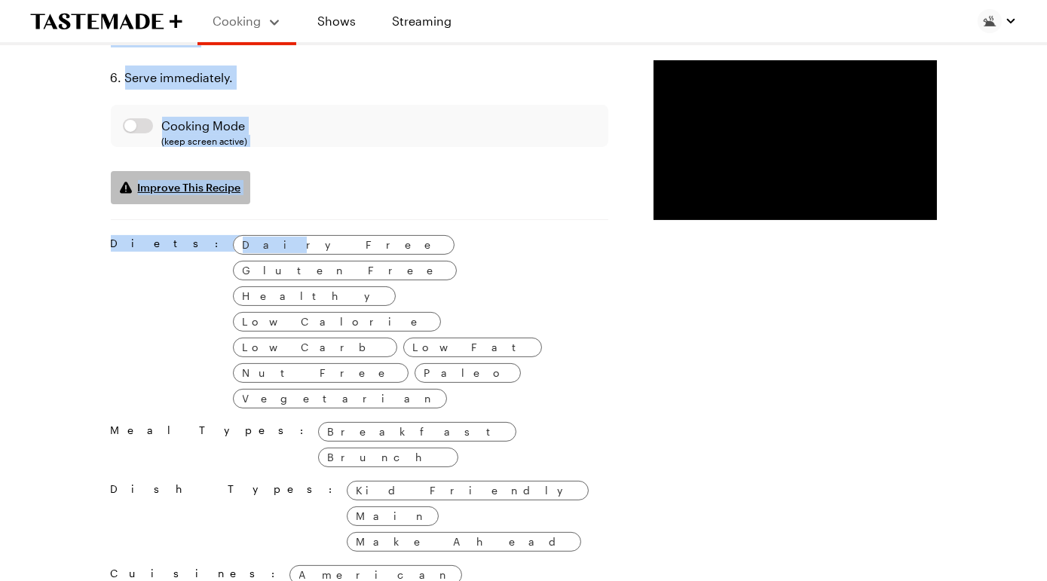
scroll to position [956, 0]
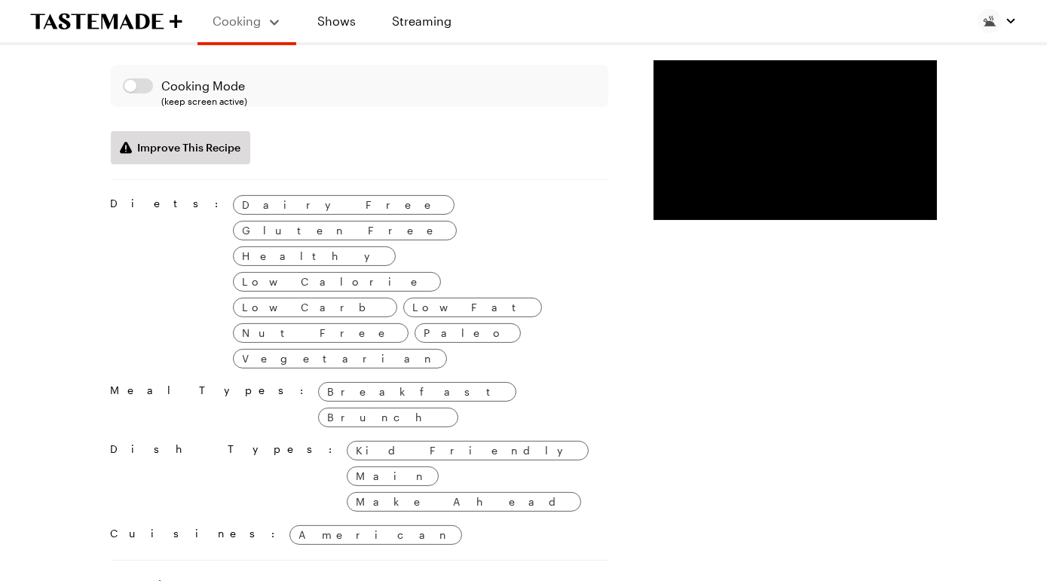
drag, startPoint x: 141, startPoint y: 196, endPoint x: 434, endPoint y: 288, distance: 306.7
click at [434, 288] on div "Prep Time: 5 min Cook Time: 15 min Servings: 1 Scale Easy Units: Imperial Imper…" at bounding box center [360, 113] width 498 height 1627
copy div "1/2 large sweet potato, roasted 1 egg 1/8 teaspoon ground cinnamon 1/16 teaspoo…"
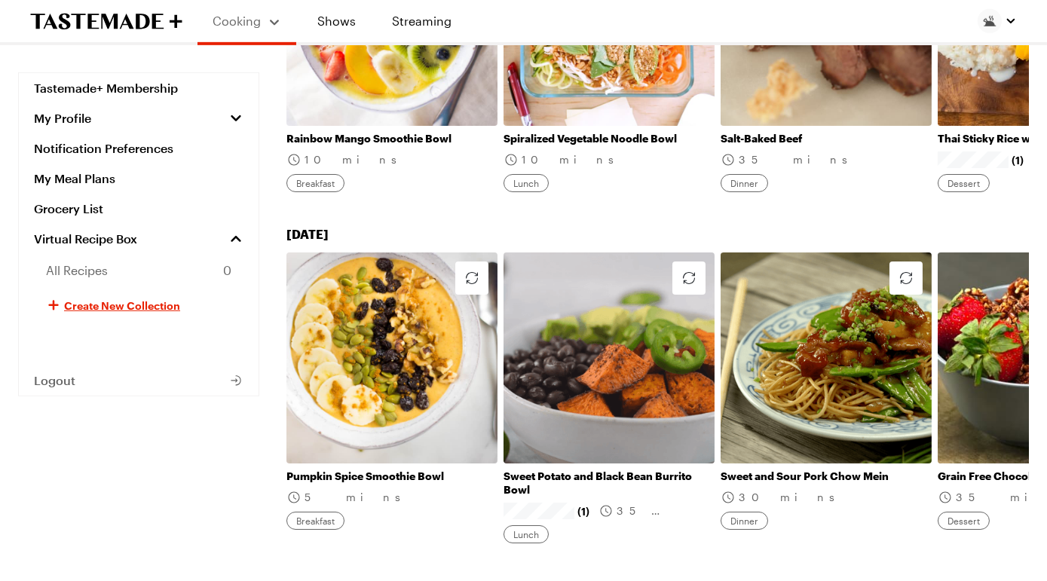
scroll to position [1808, 0]
click at [924, 145] on link "Salt-Baked Beef" at bounding box center [826, 138] width 211 height 14
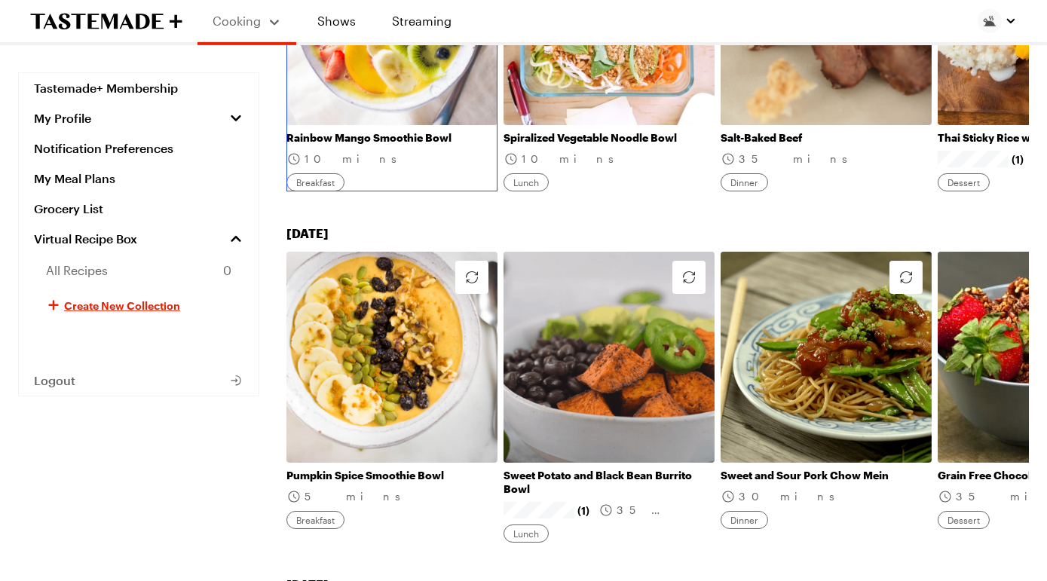
click at [397, 145] on link "Rainbow Mango Smoothie Bowl" at bounding box center [392, 138] width 211 height 14
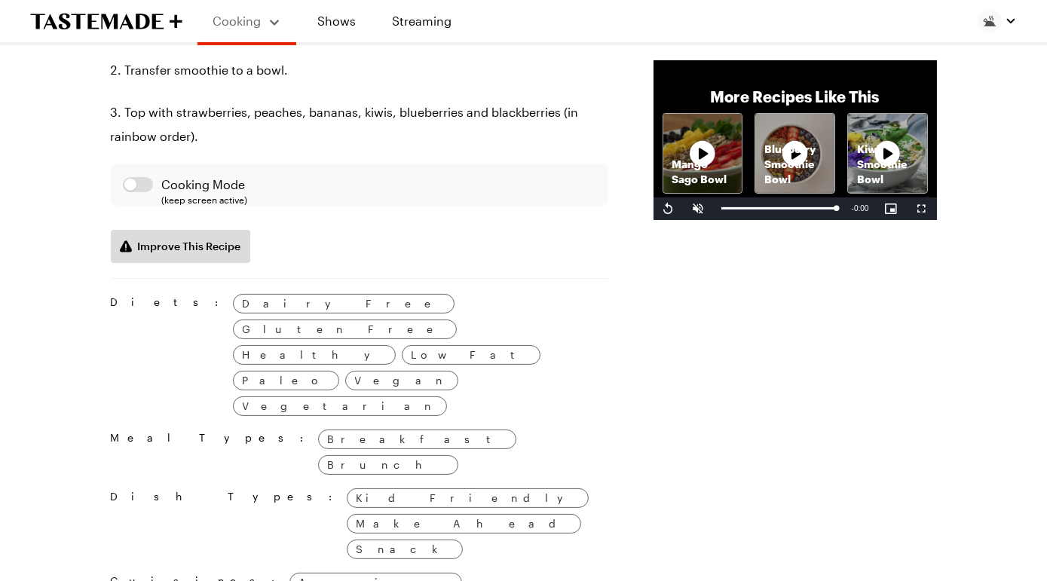
scroll to position [866, 0]
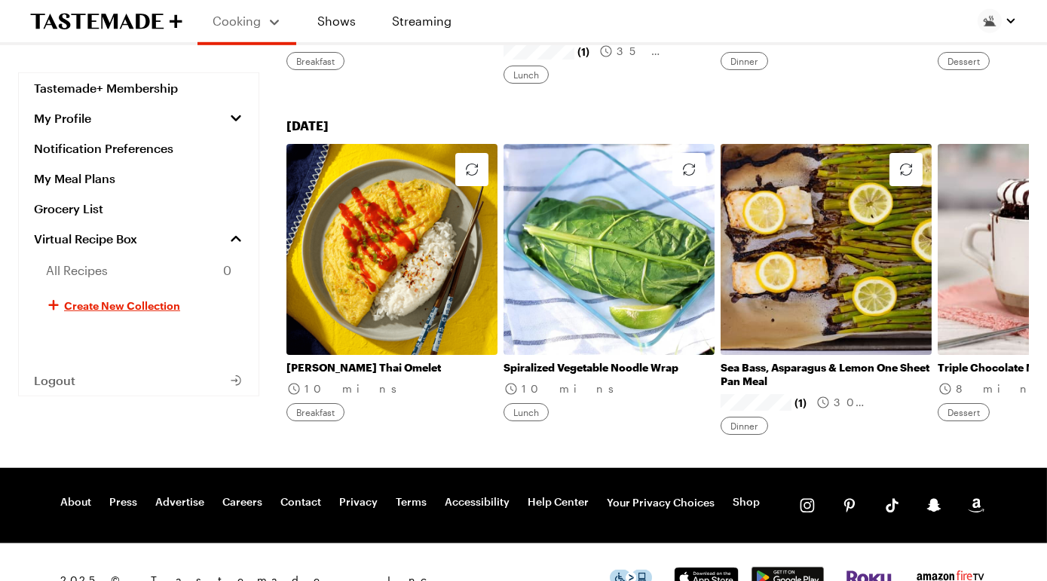
scroll to position [2265, 0]
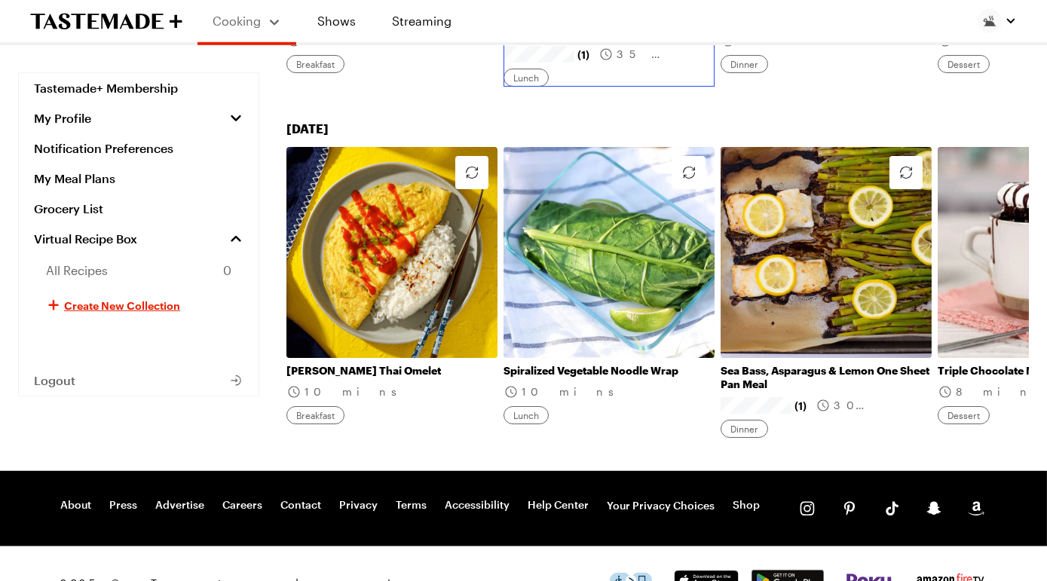
click at [673, 40] on link "Sweet Potato and Black Bean Burrito Bowl" at bounding box center [609, 26] width 211 height 27
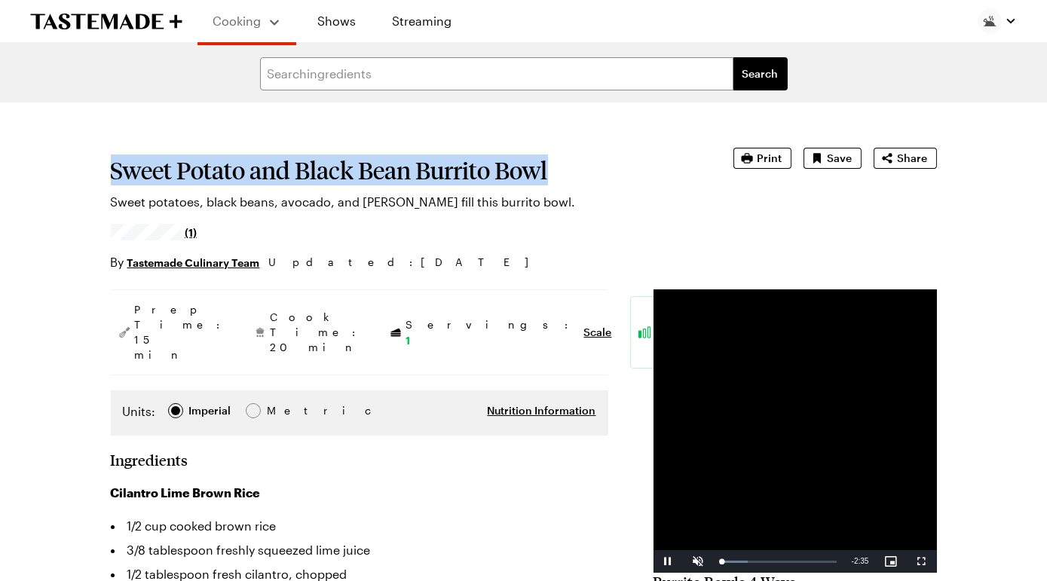
drag, startPoint x: 127, startPoint y: 204, endPoint x: 220, endPoint y: 244, distance: 101.0
click at [220, 184] on h1 "Sweet Potato and Black Bean Burrito Bowl" at bounding box center [401, 170] width 581 height 27
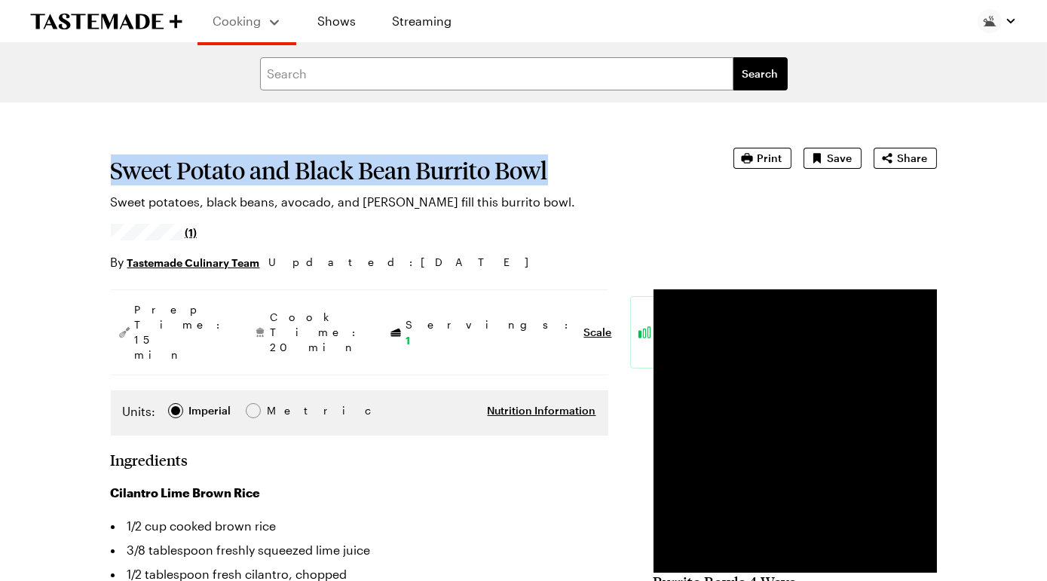
copy h1 "Sweet Potato and Black Bean Burrito Bowl"
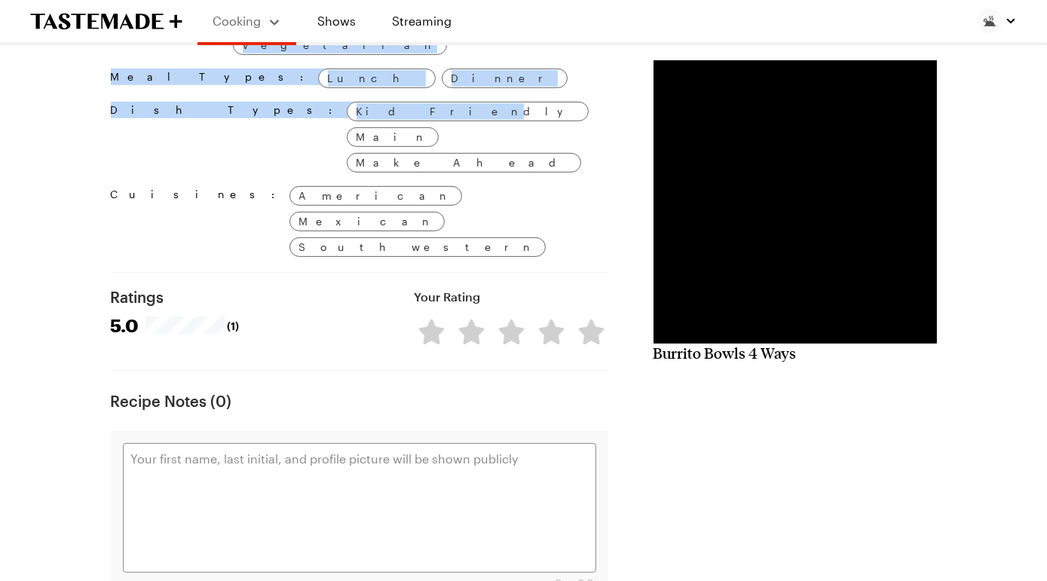
scroll to position [1723, 0]
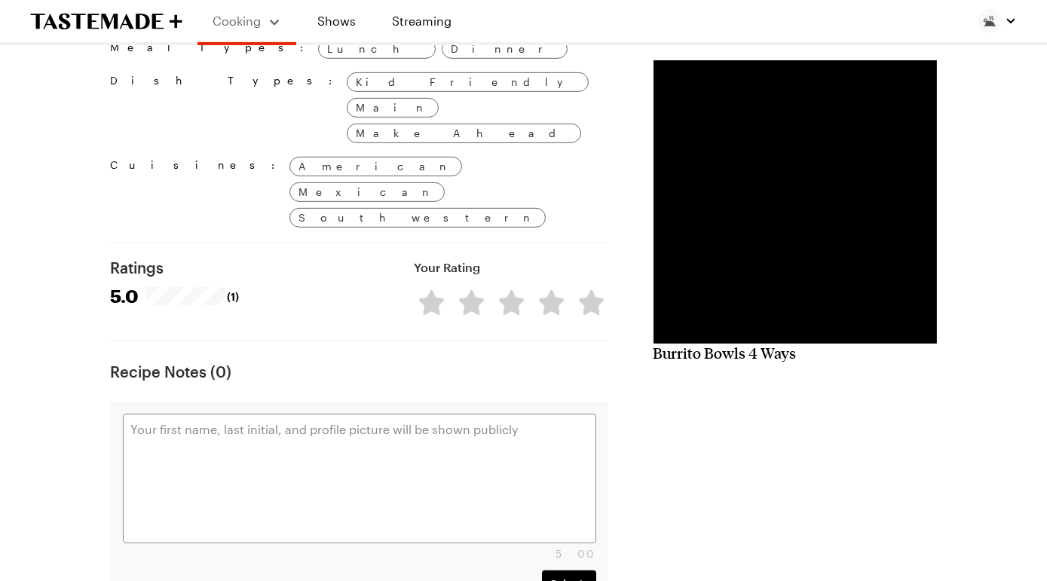
drag, startPoint x: 120, startPoint y: 259, endPoint x: 434, endPoint y: 234, distance: 314.7
copy div "Loremips Dolo Sitam Cons 6/2 adi elitse doeiu temp 2/1 incididunt utlabor etdol…"
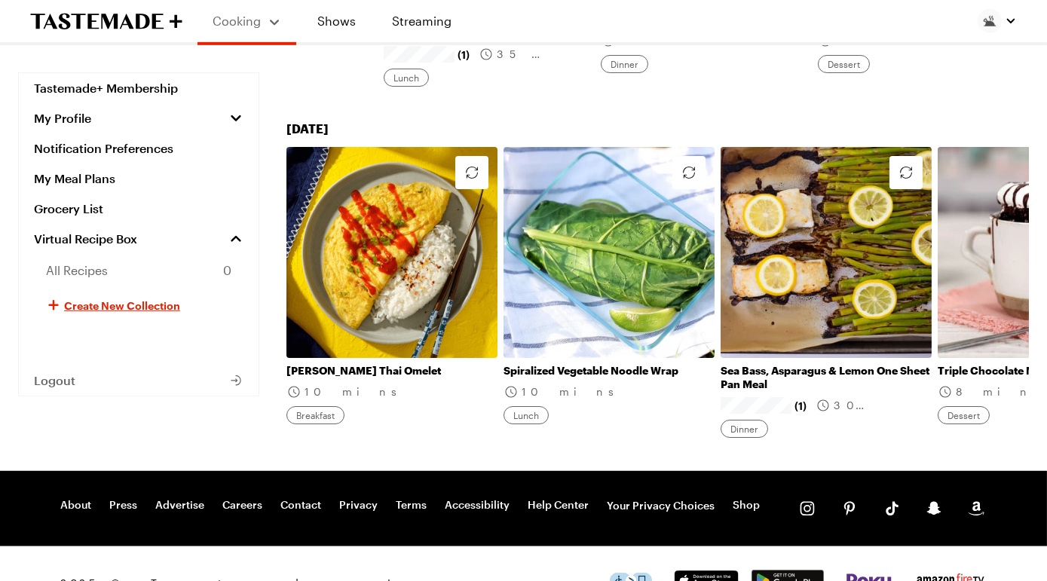
scroll to position [0, 200]
click at [967, 26] on link "Grain Free Chocolate Granola" at bounding box center [923, 20] width 211 height 14
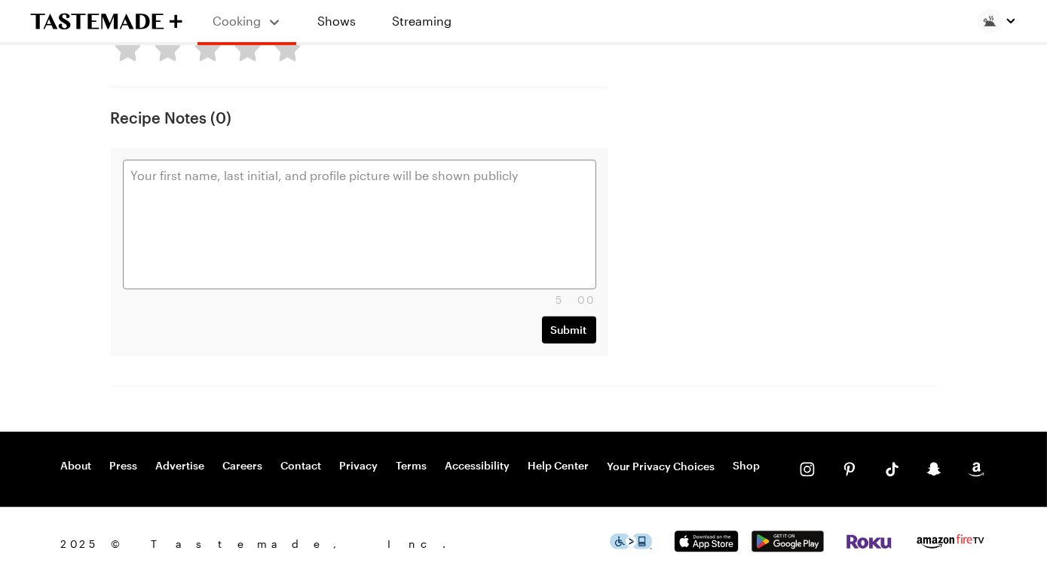
scroll to position [232, 0]
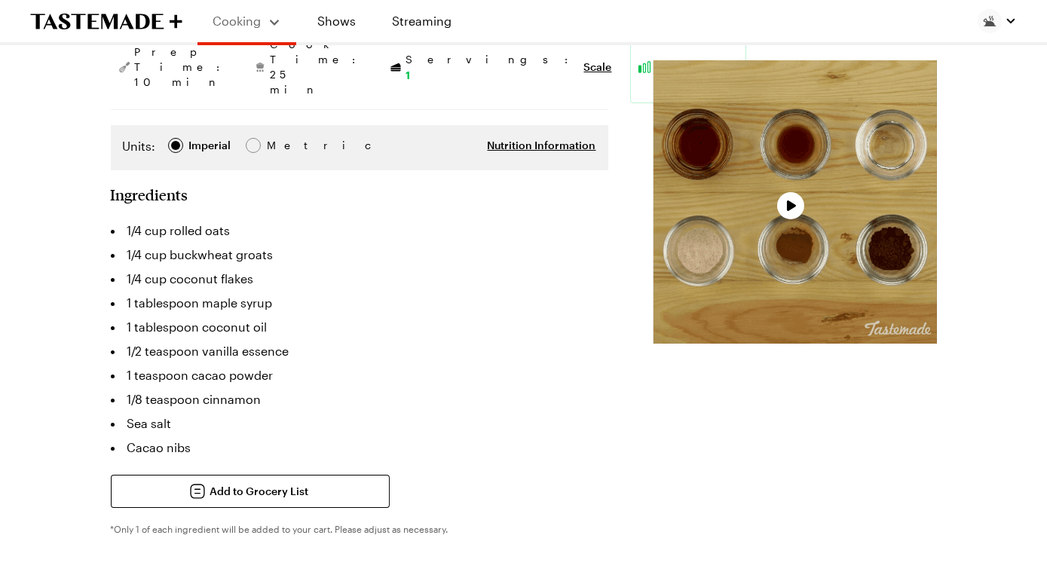
type textarea "x"
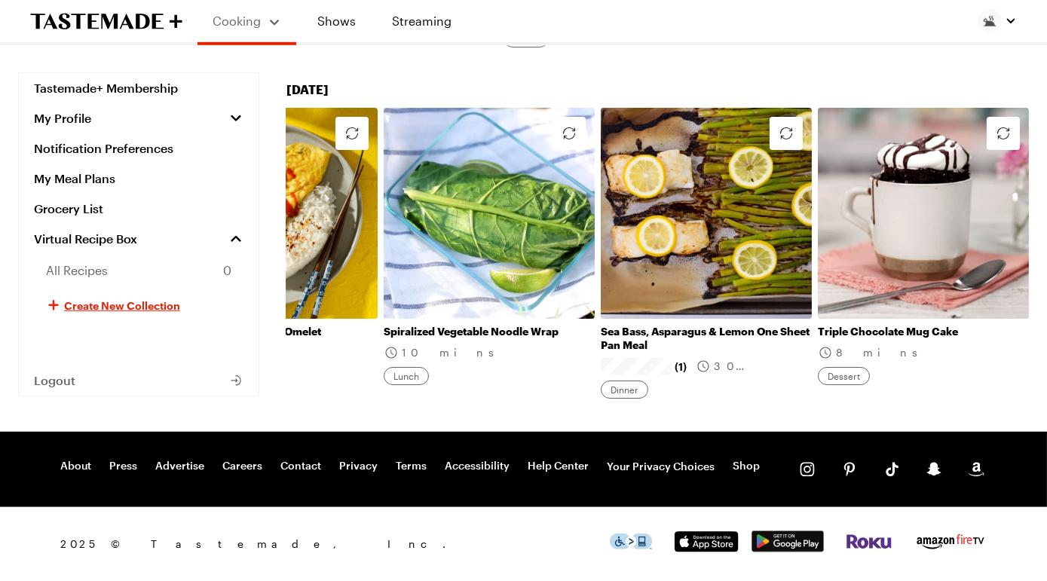
scroll to position [0, 200]
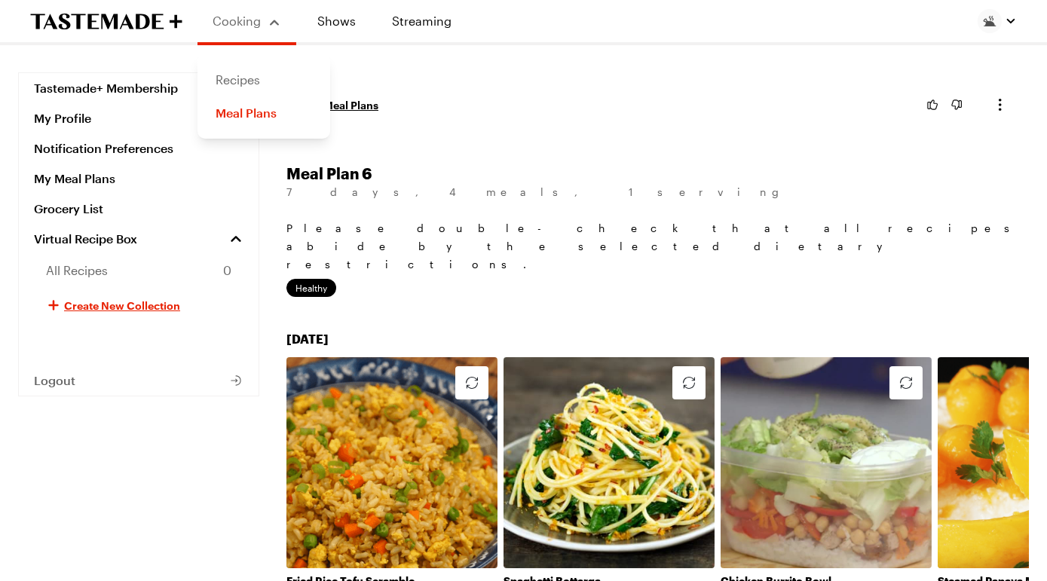
click at [262, 80] on link "Recipes" at bounding box center [264, 79] width 115 height 33
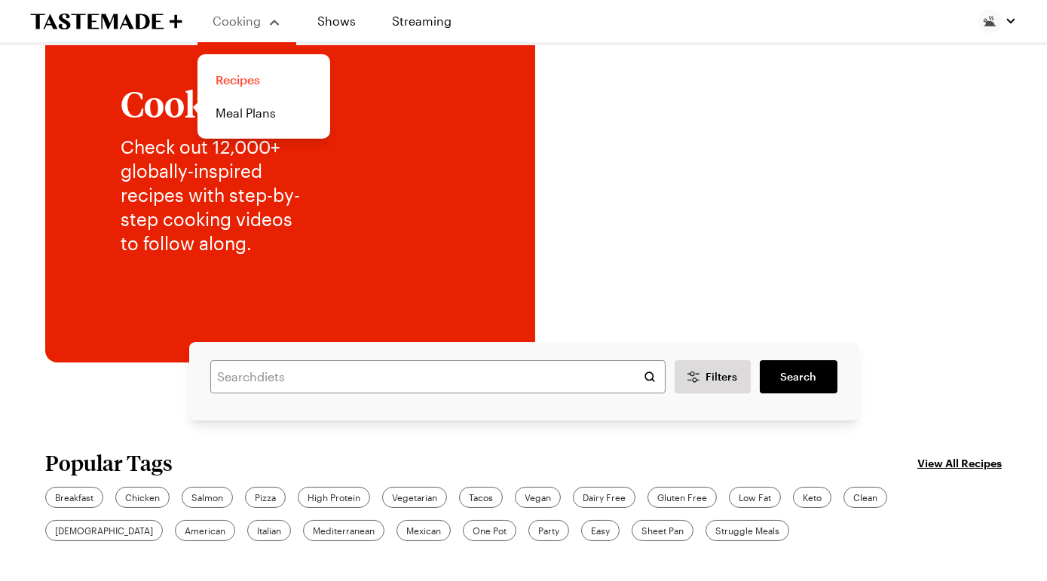
scroll to position [216, 0]
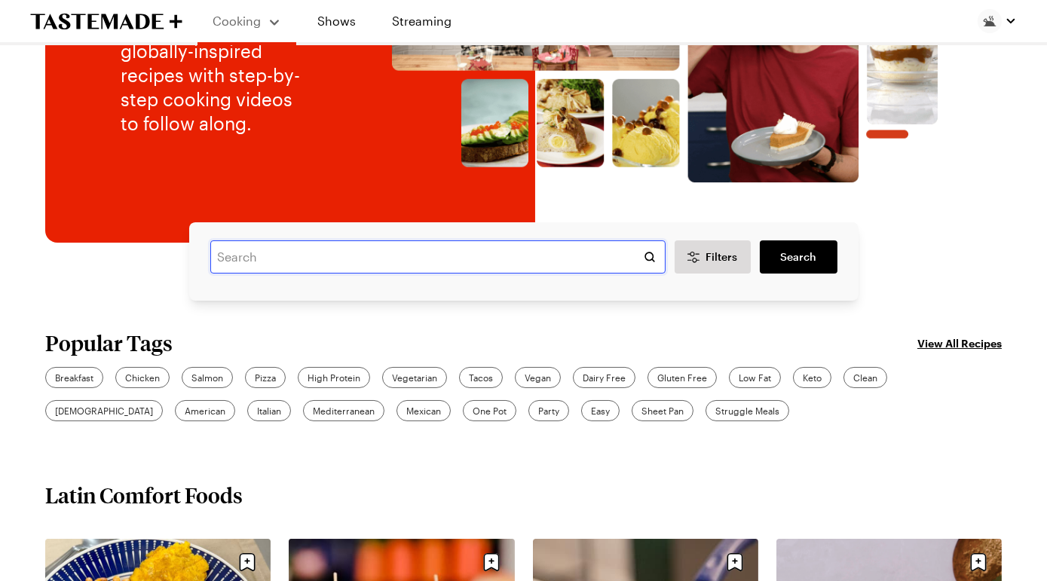
click at [316, 274] on input "text" at bounding box center [437, 257] width 455 height 33
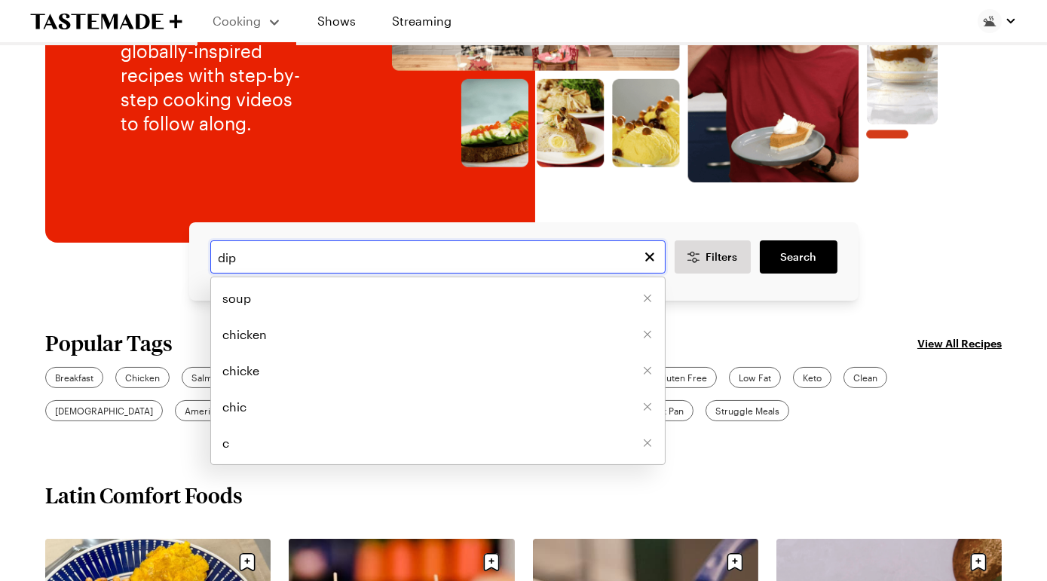
type input "dip"
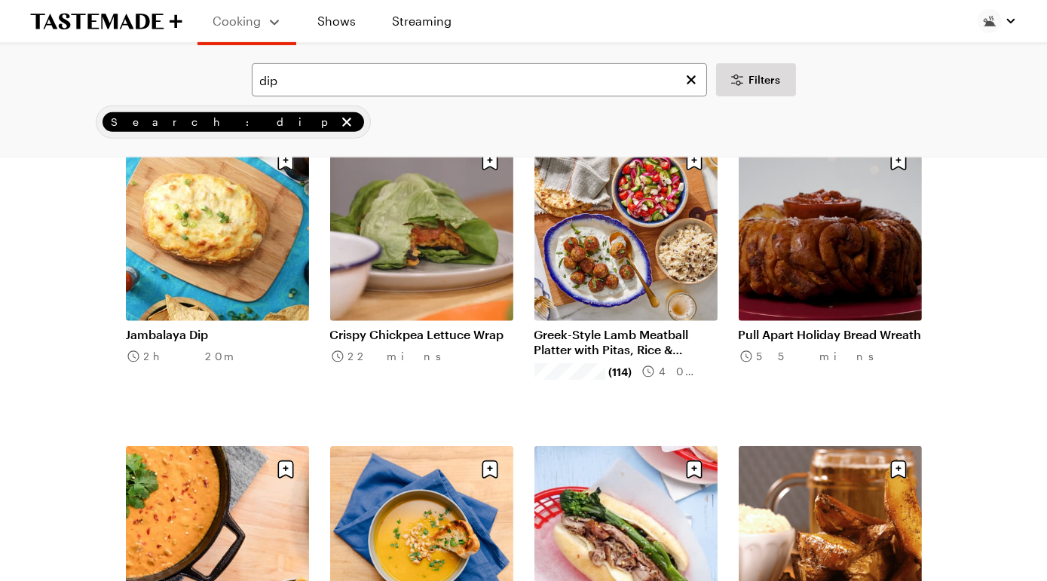
scroll to position [1361, 0]
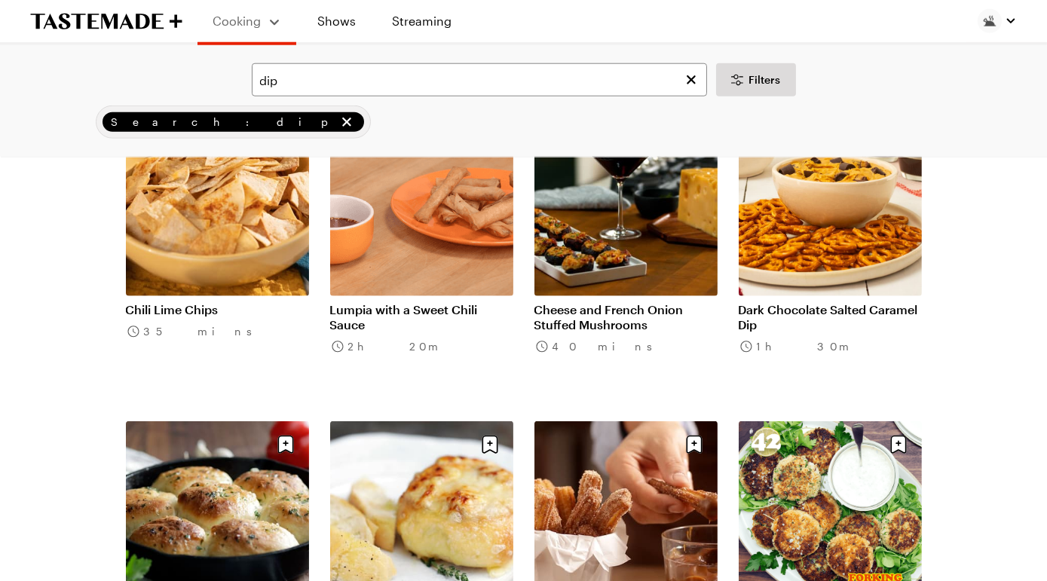
scroll to position [3237, 0]
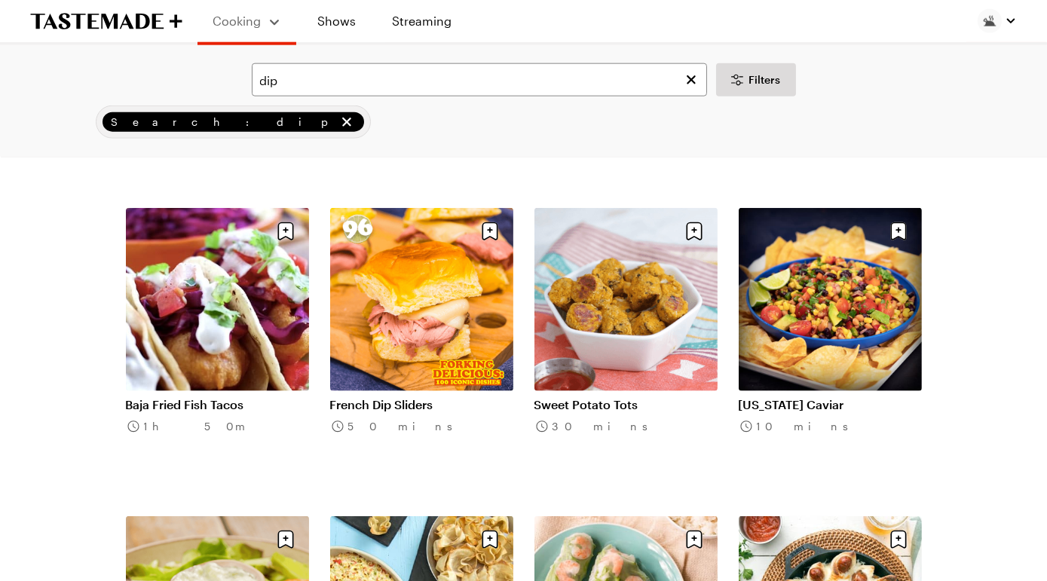
scroll to position [3758, 0]
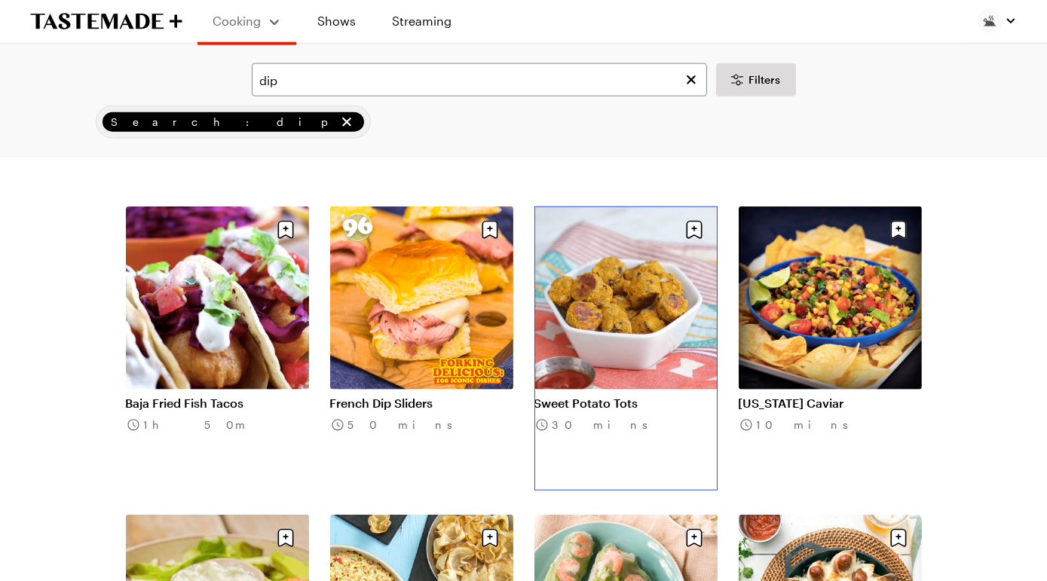
click at [603, 396] on link "Sweet Potato Tots" at bounding box center [626, 403] width 183 height 15
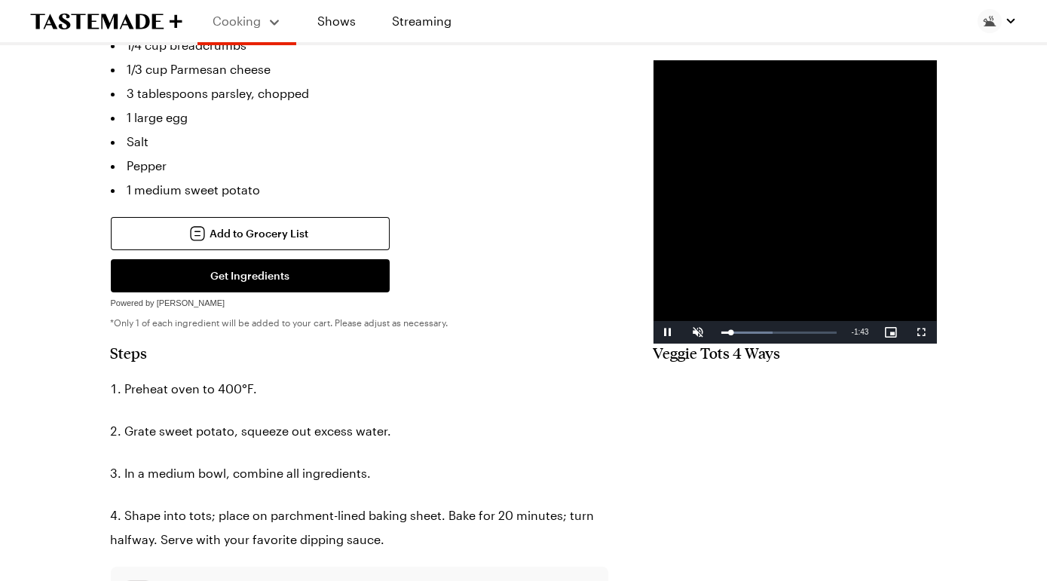
scroll to position [455, 0]
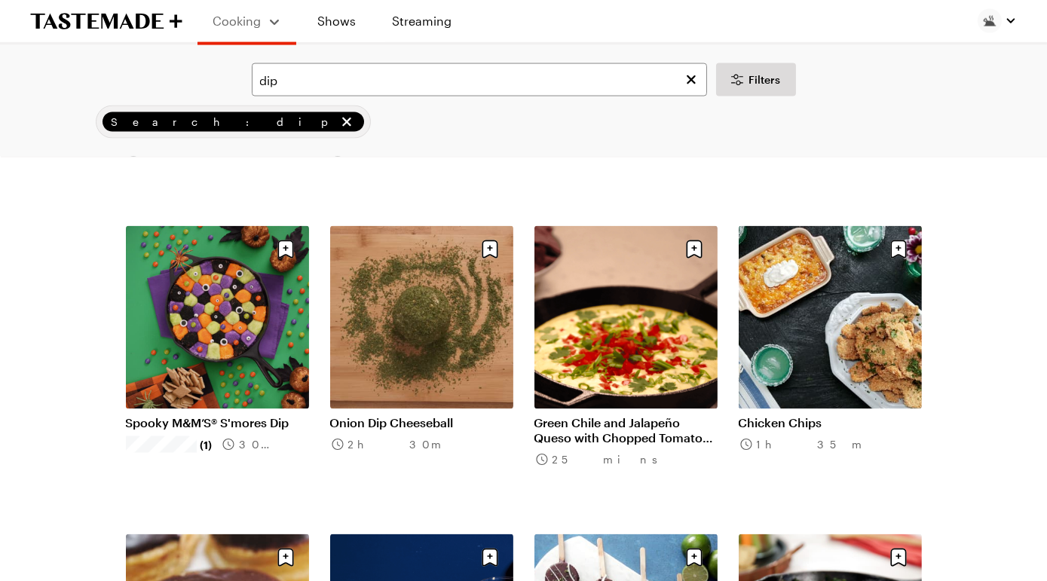
scroll to position [4974, 0]
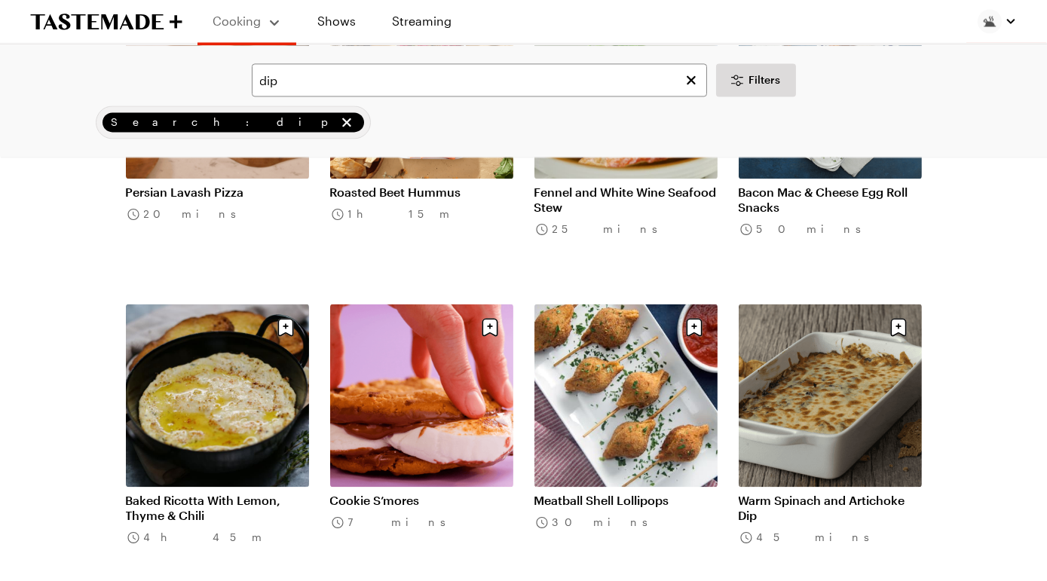
scroll to position [6438, 0]
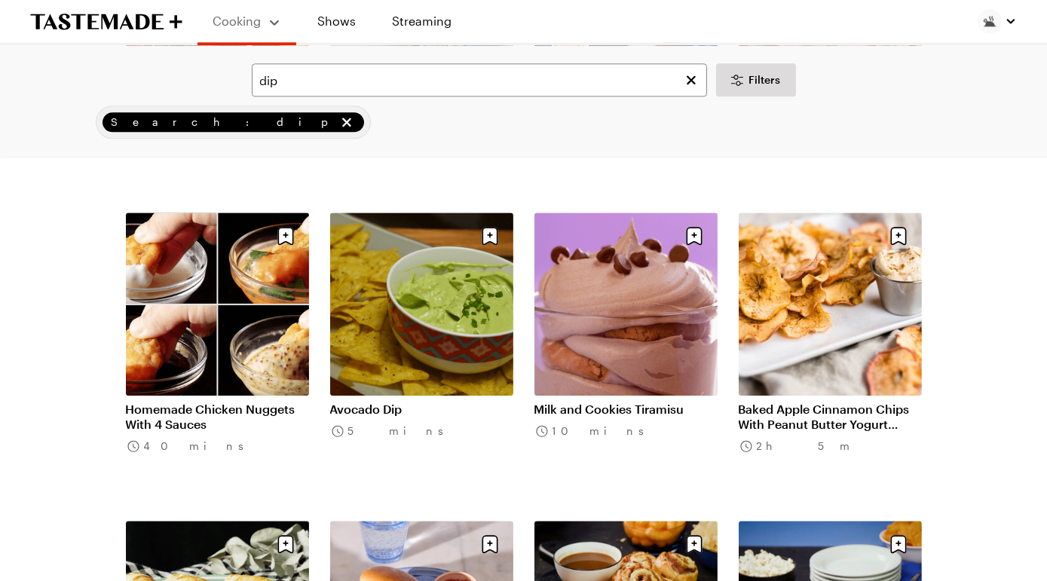
scroll to position [7450, 0]
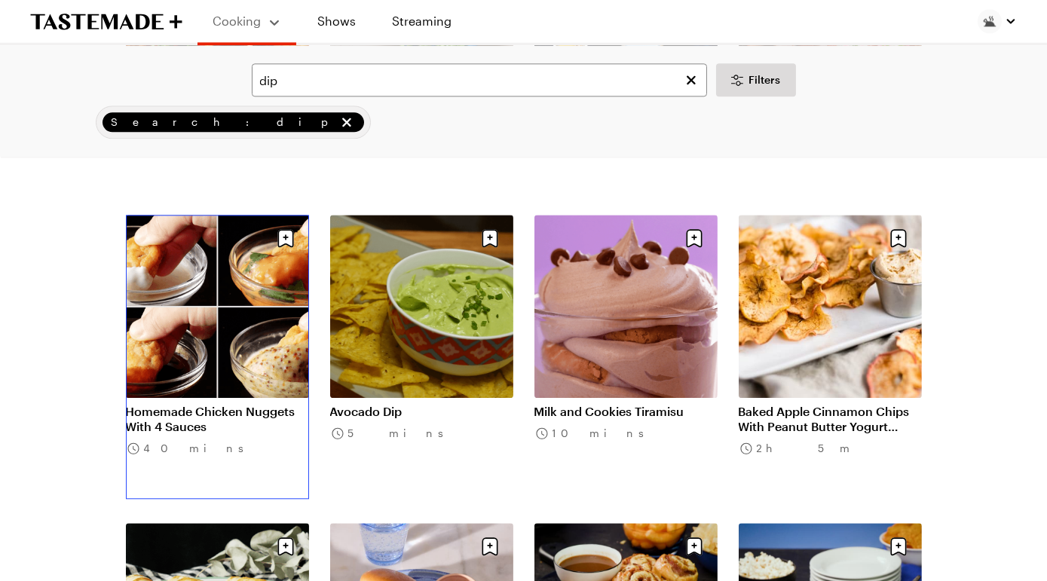
click at [259, 404] on link "Homemade Chicken Nuggets With 4 Sauces" at bounding box center [217, 419] width 183 height 30
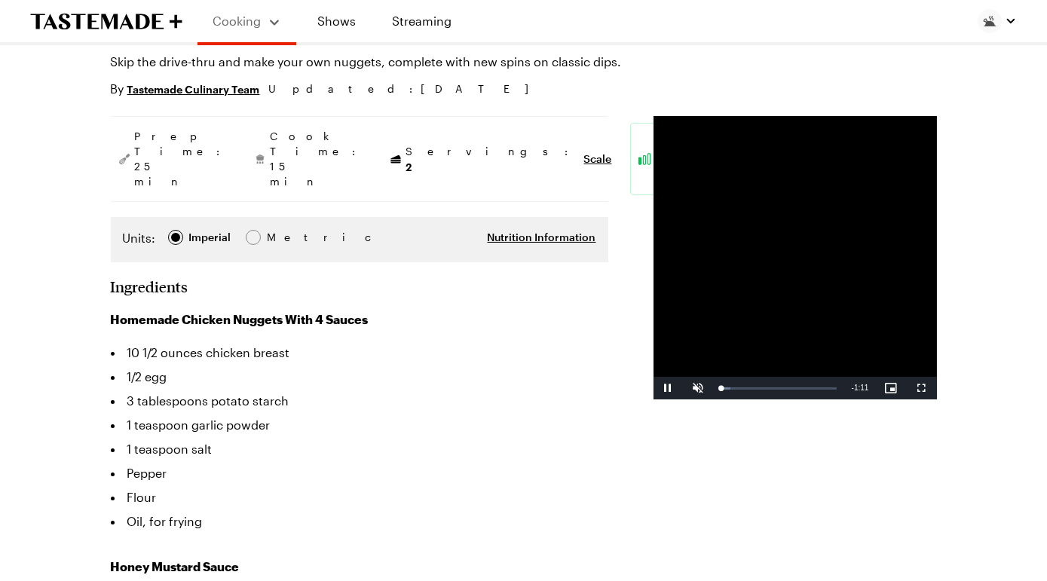
type textarea "x"
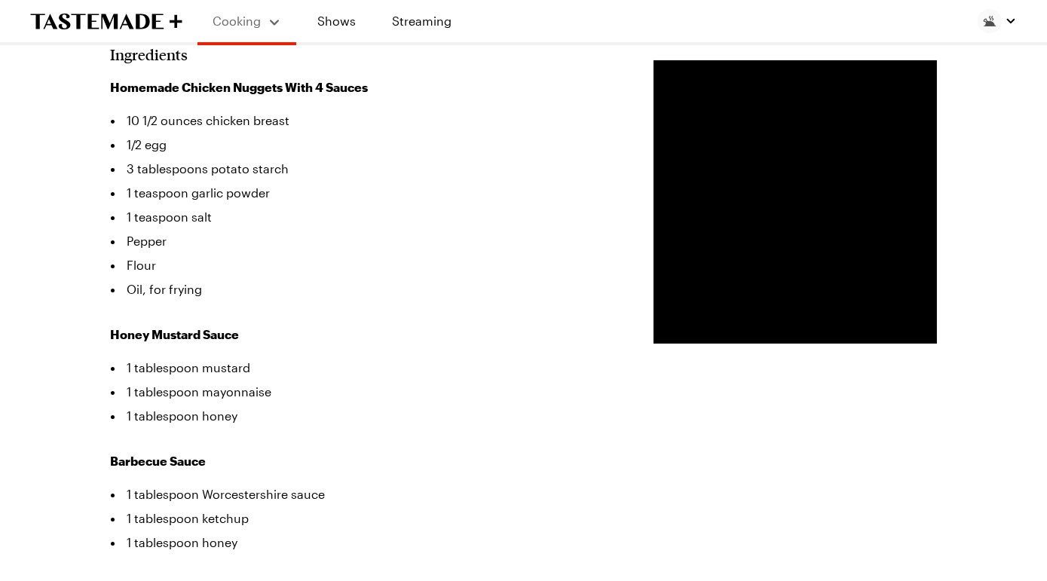
scroll to position [371, 0]
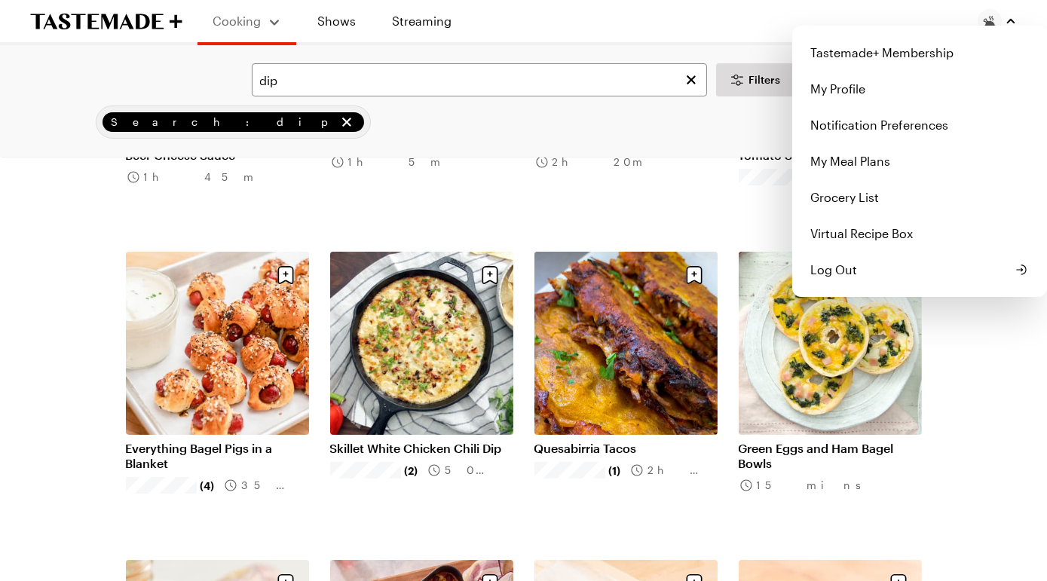
click at [978, 30] on div "Tastemade+ Membership My Profile Notification Preferences My Meal Plans Grocery…" at bounding box center [997, 21] width 39 height 24
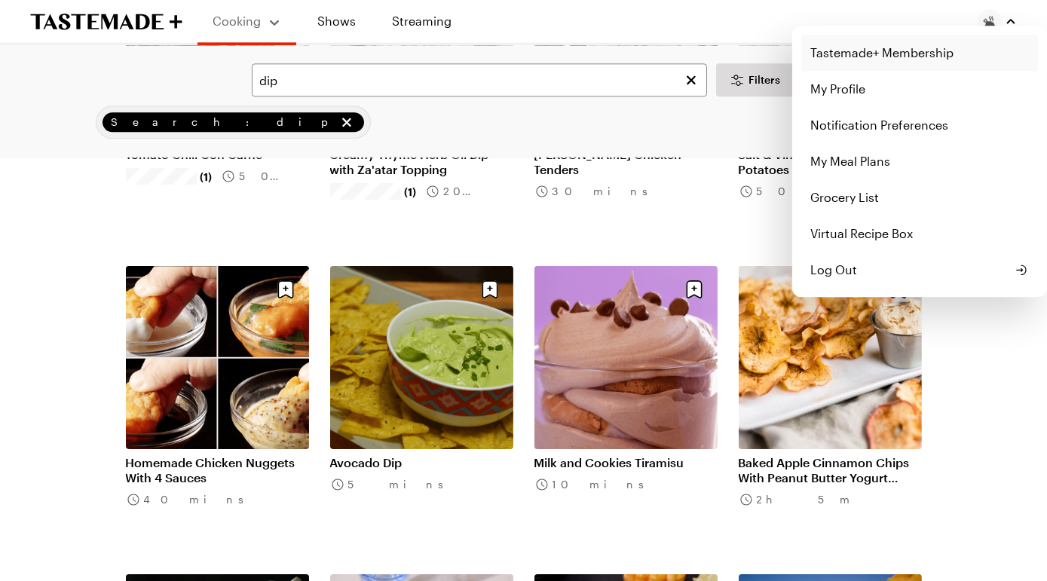
click at [905, 66] on link "Tastemade+ Membership" at bounding box center [920, 53] width 237 height 36
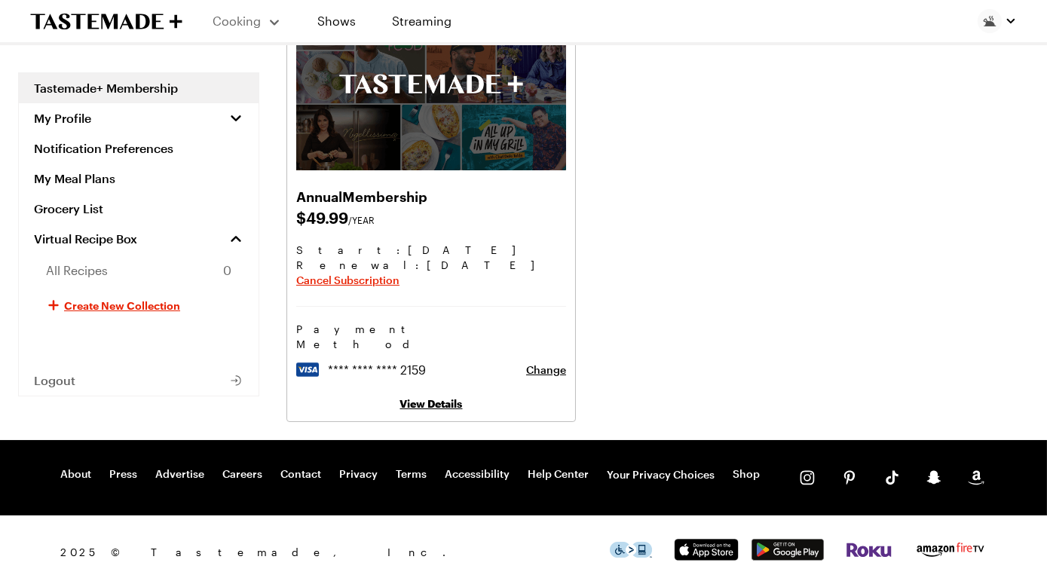
scroll to position [151, 0]
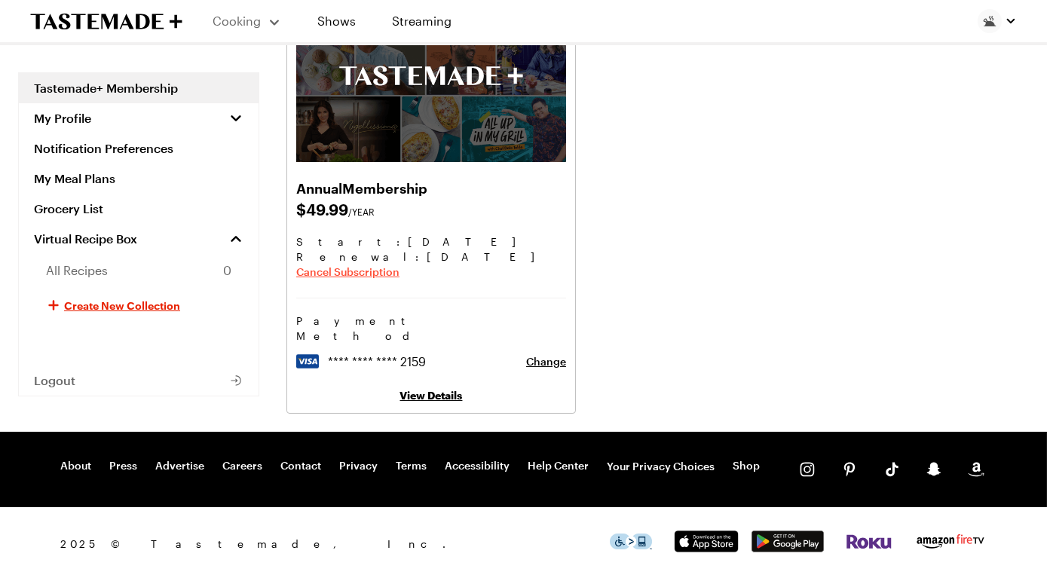
click at [400, 280] on span "Cancel Subscription" at bounding box center [347, 272] width 103 height 15
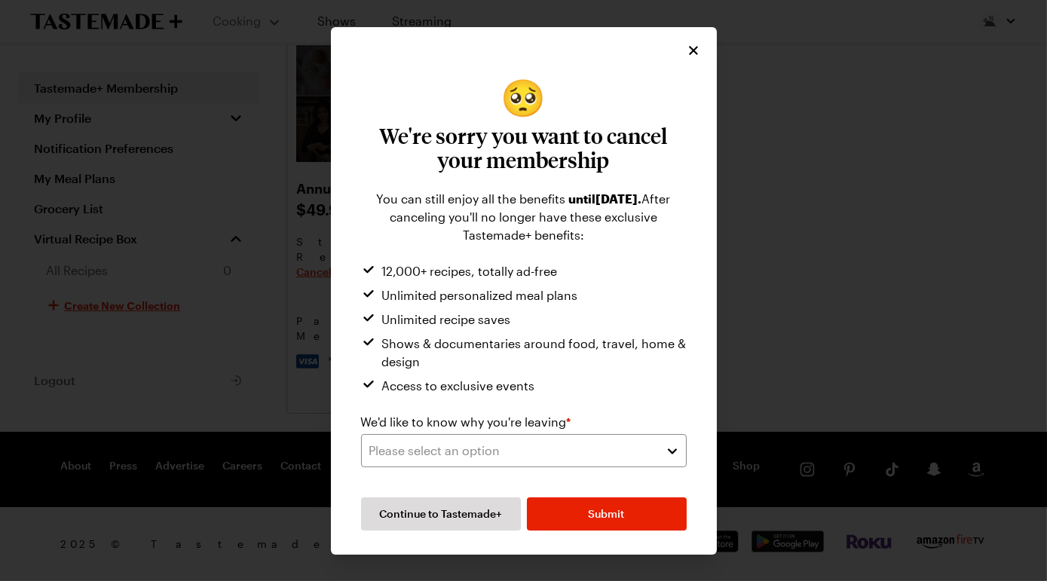
scroll to position [78, 0]
click at [461, 447] on div "Please select an option" at bounding box center [512, 451] width 287 height 18
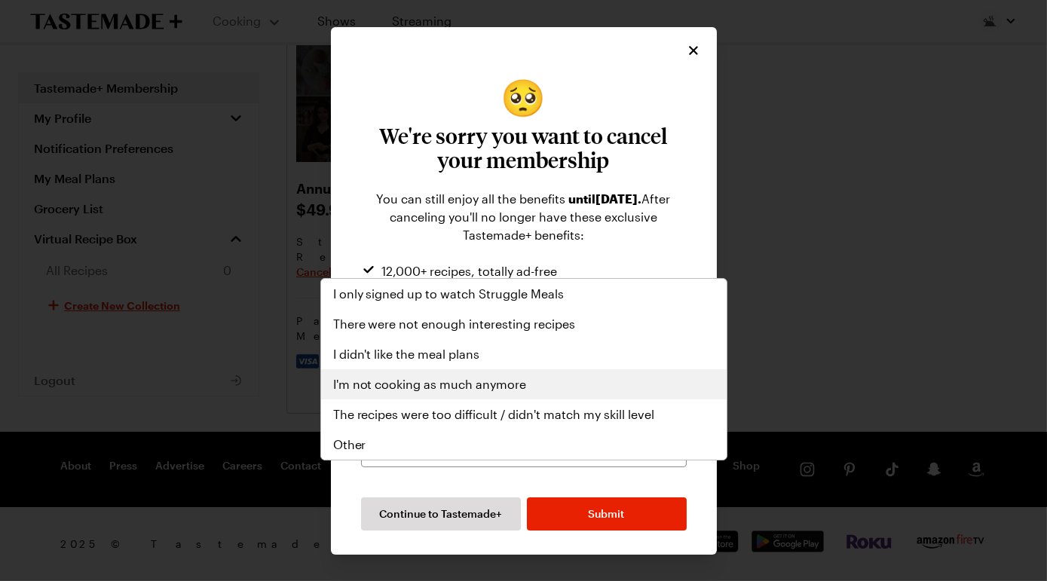
scroll to position [196, 0]
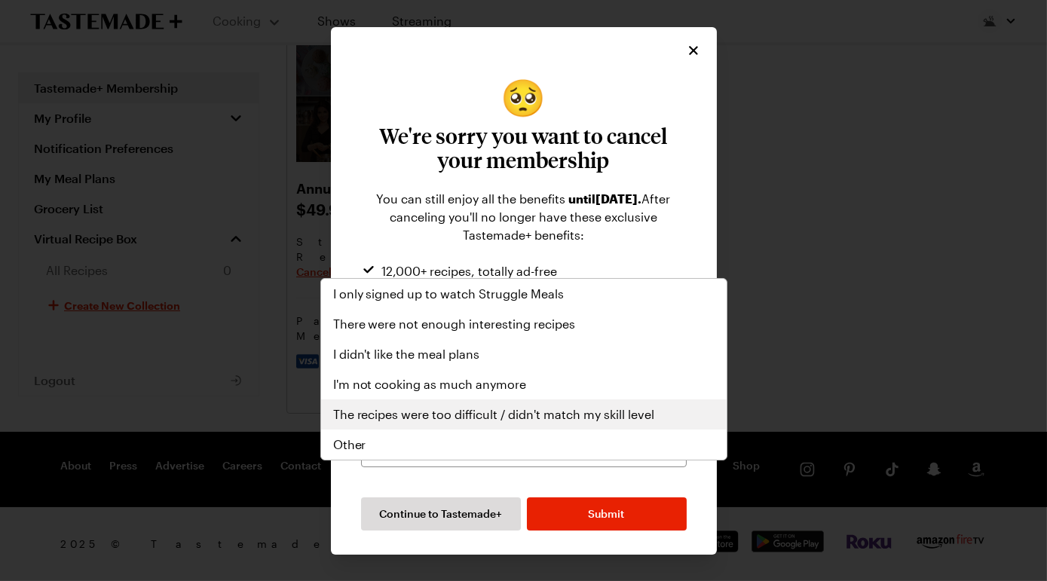
click at [598, 407] on div "The recipes were too difficult / didn't match my skill level" at bounding box center [524, 415] width 406 height 30
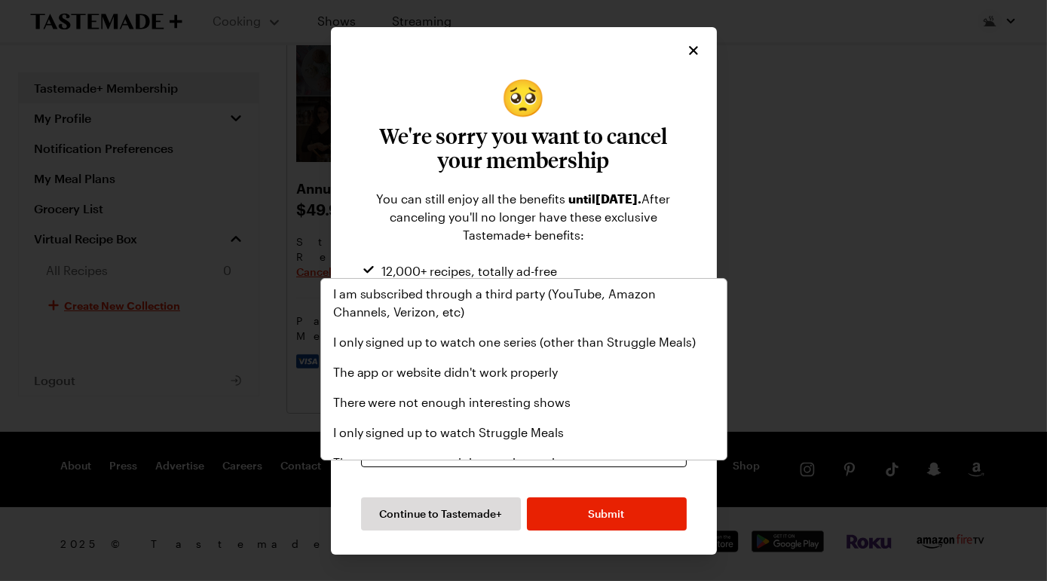
scroll to position [181, 0]
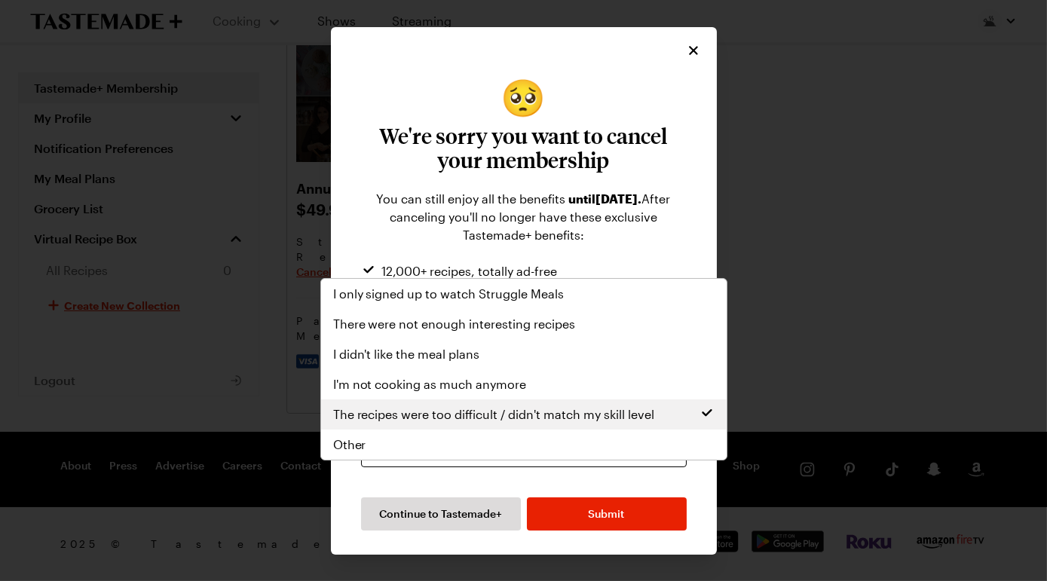
click at [636, 434] on button "The recipes were too difficult / didn't match my skill level" at bounding box center [524, 450] width 326 height 33
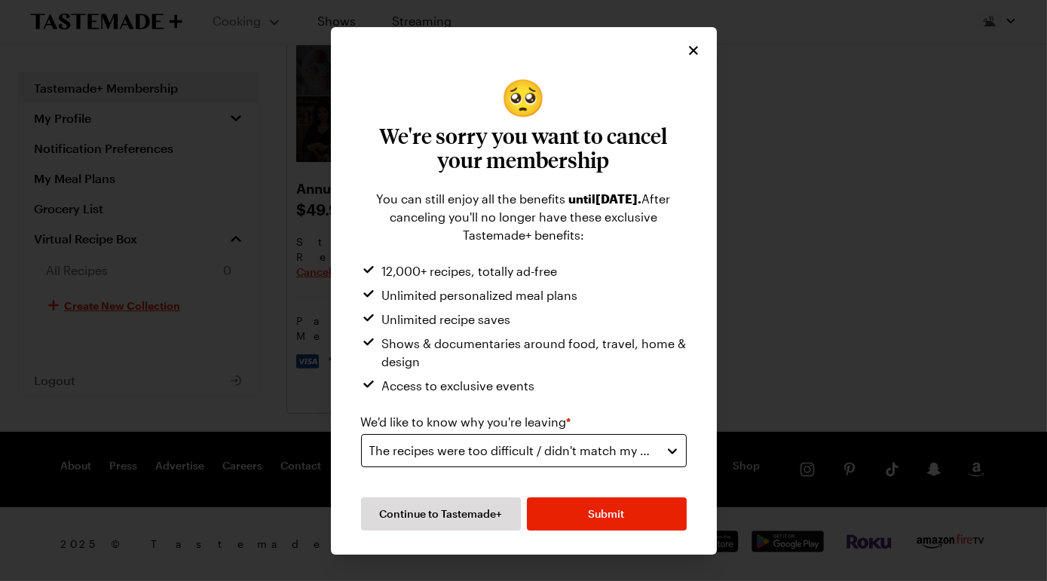
click at [636, 443] on span "The recipes were too difficult / didn't match my skill level" at bounding box center [512, 451] width 287 height 18
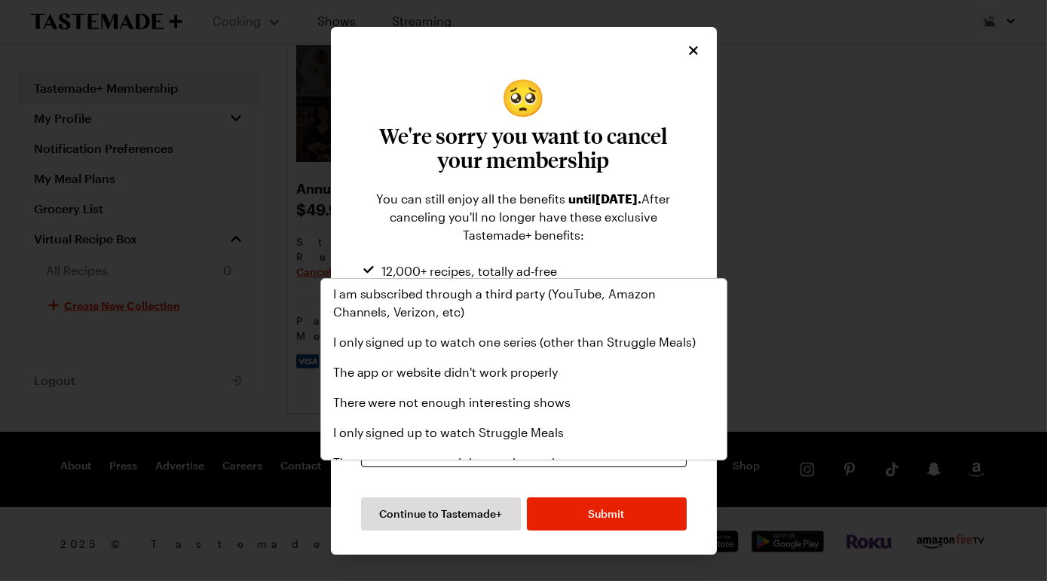
click at [636, 443] on span "The recipes were too difficult / didn't match my skill level" at bounding box center [512, 451] width 287 height 18
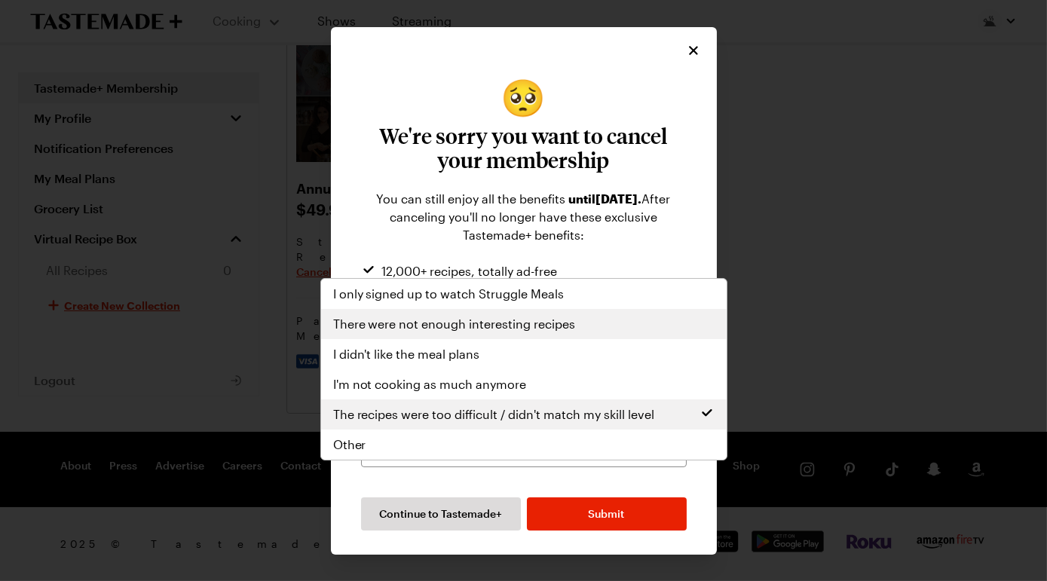
scroll to position [219, 0]
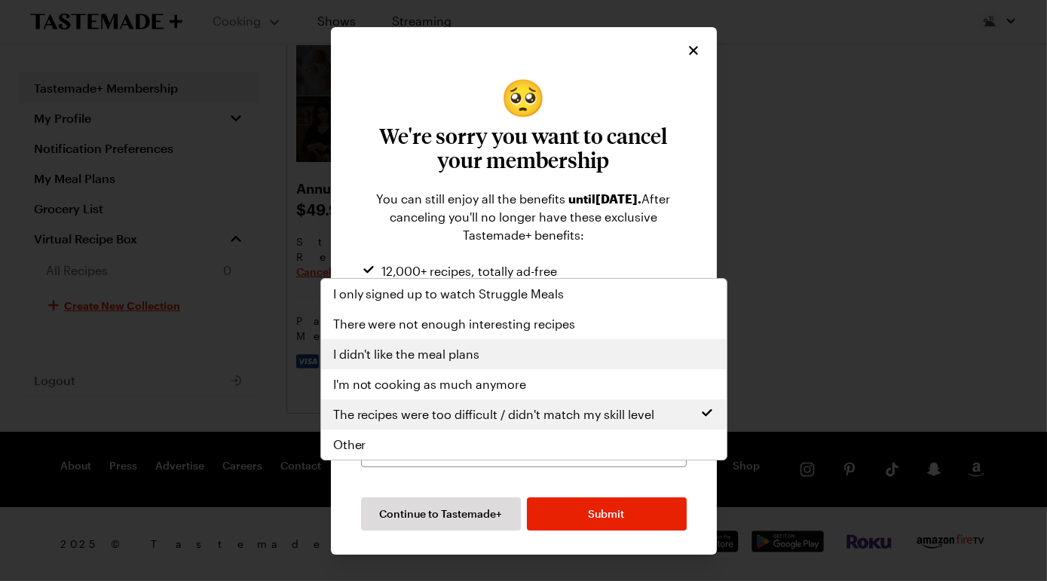
click at [523, 345] on div "I didn't like the meal plans" at bounding box center [524, 354] width 382 height 18
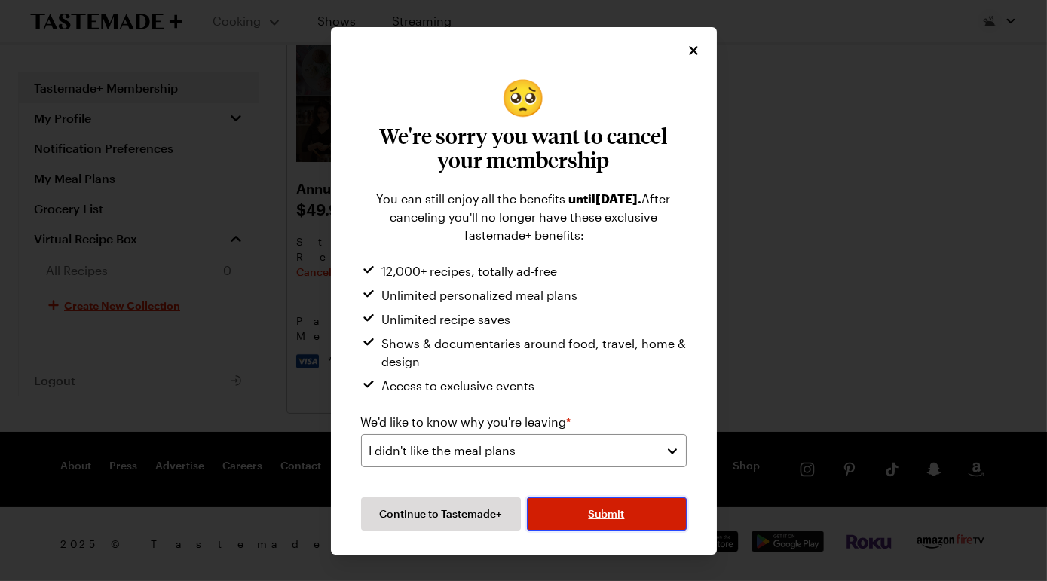
click at [596, 530] on button "Submit" at bounding box center [607, 514] width 160 height 33
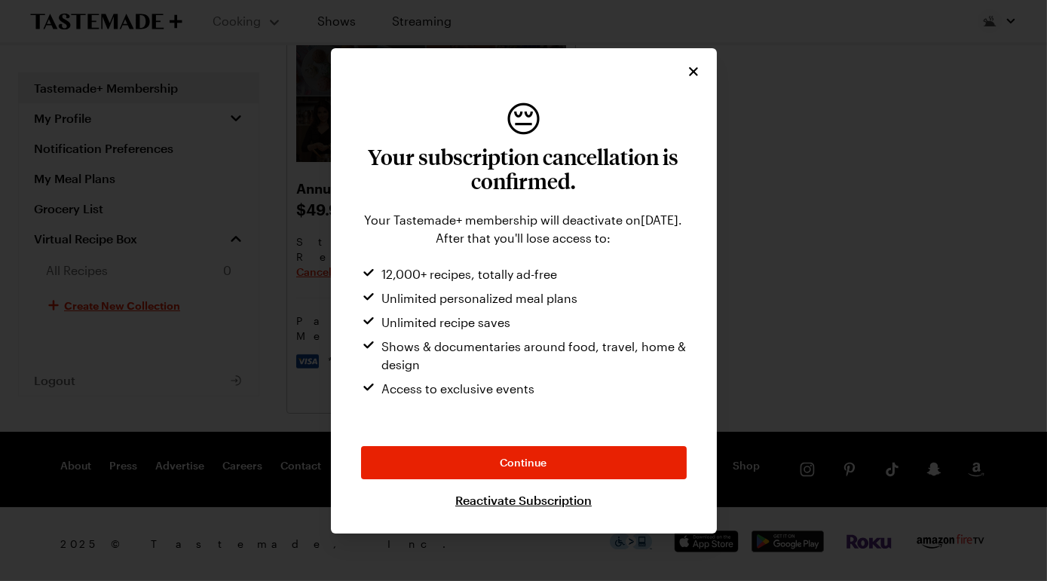
scroll to position [26, 0]
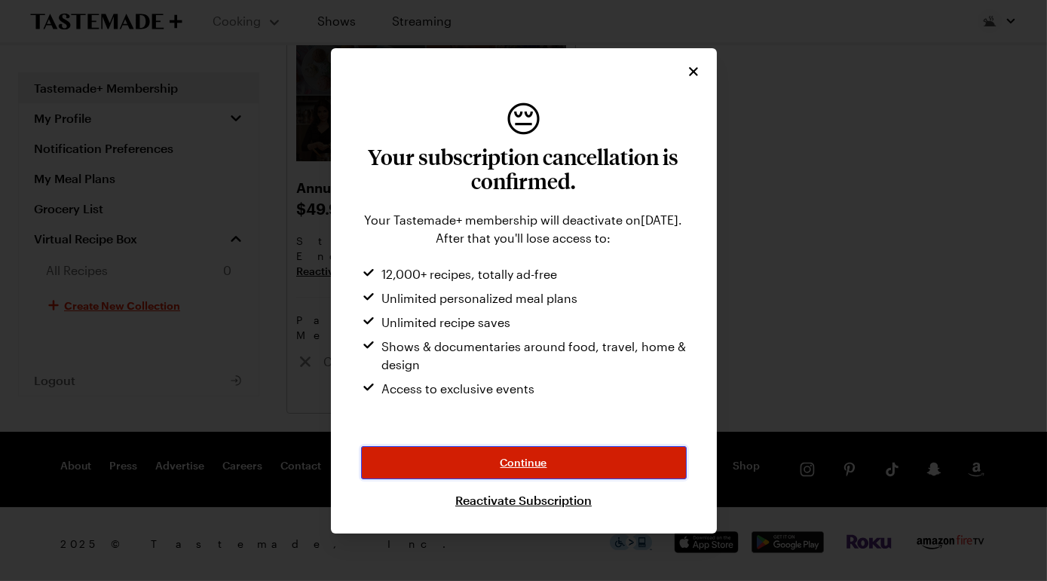
click at [581, 480] on button "Continue" at bounding box center [524, 462] width 326 height 33
